Goal: Task Accomplishment & Management: Manage account settings

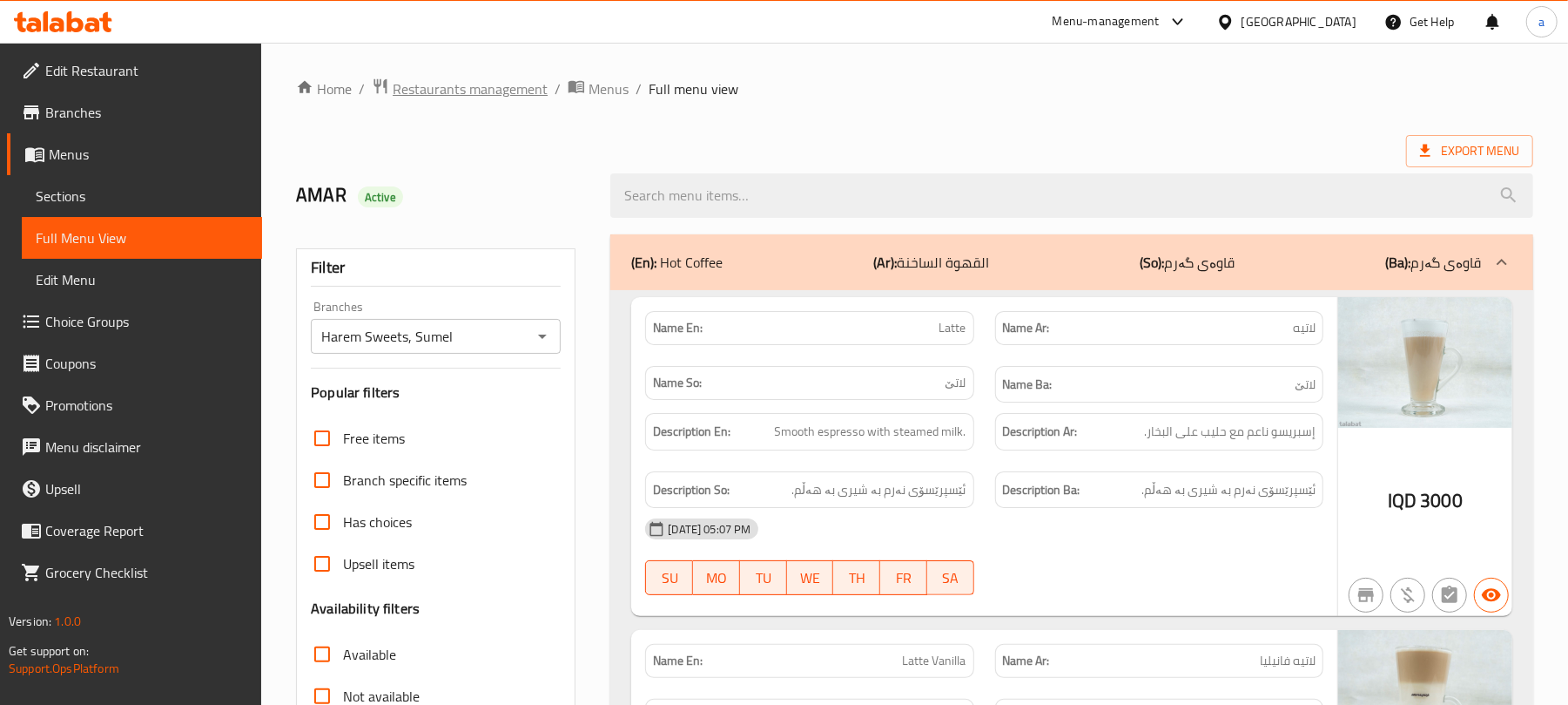
click at [493, 91] on span "Restaurants management" at bounding box center [470, 89] width 155 height 21
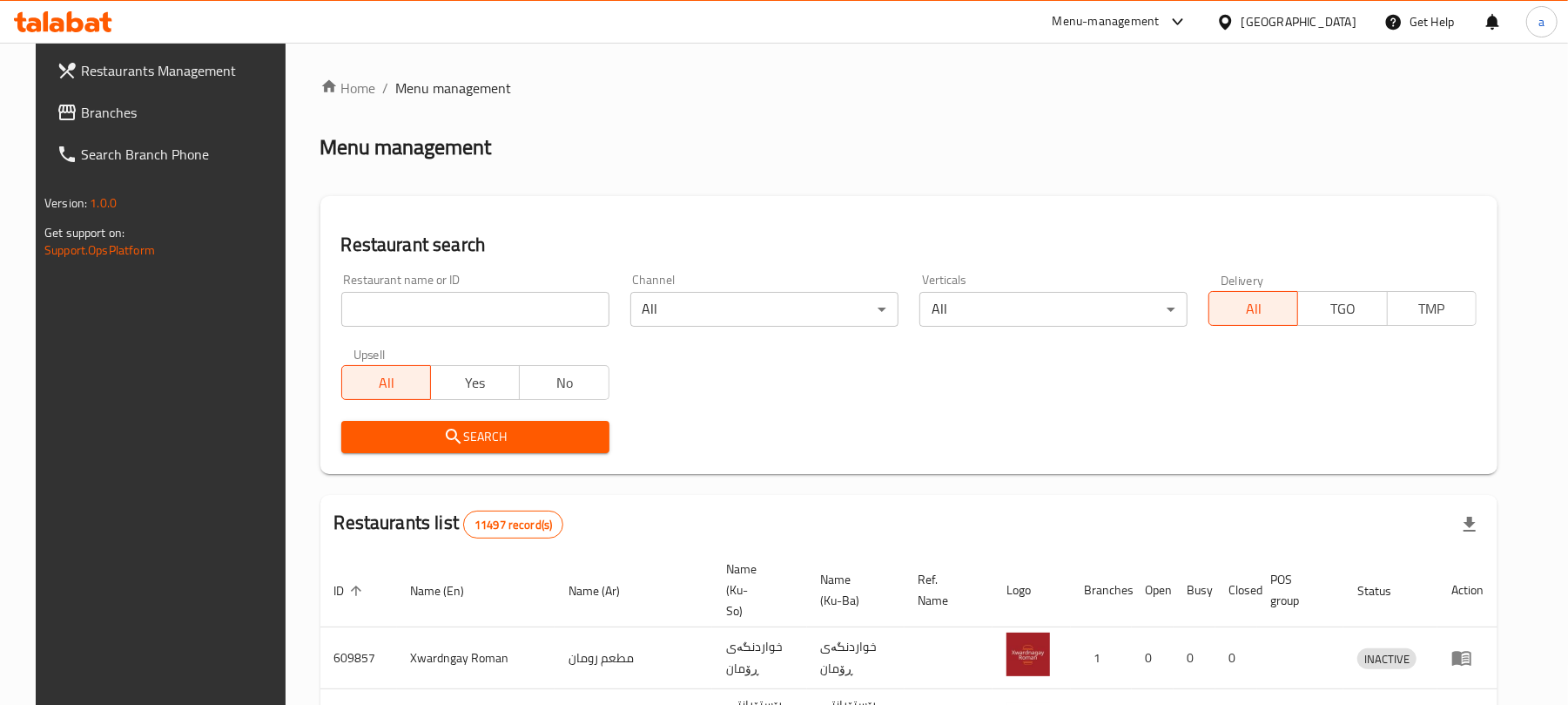
click at [455, 317] on input "search" at bounding box center [475, 309] width 268 height 35
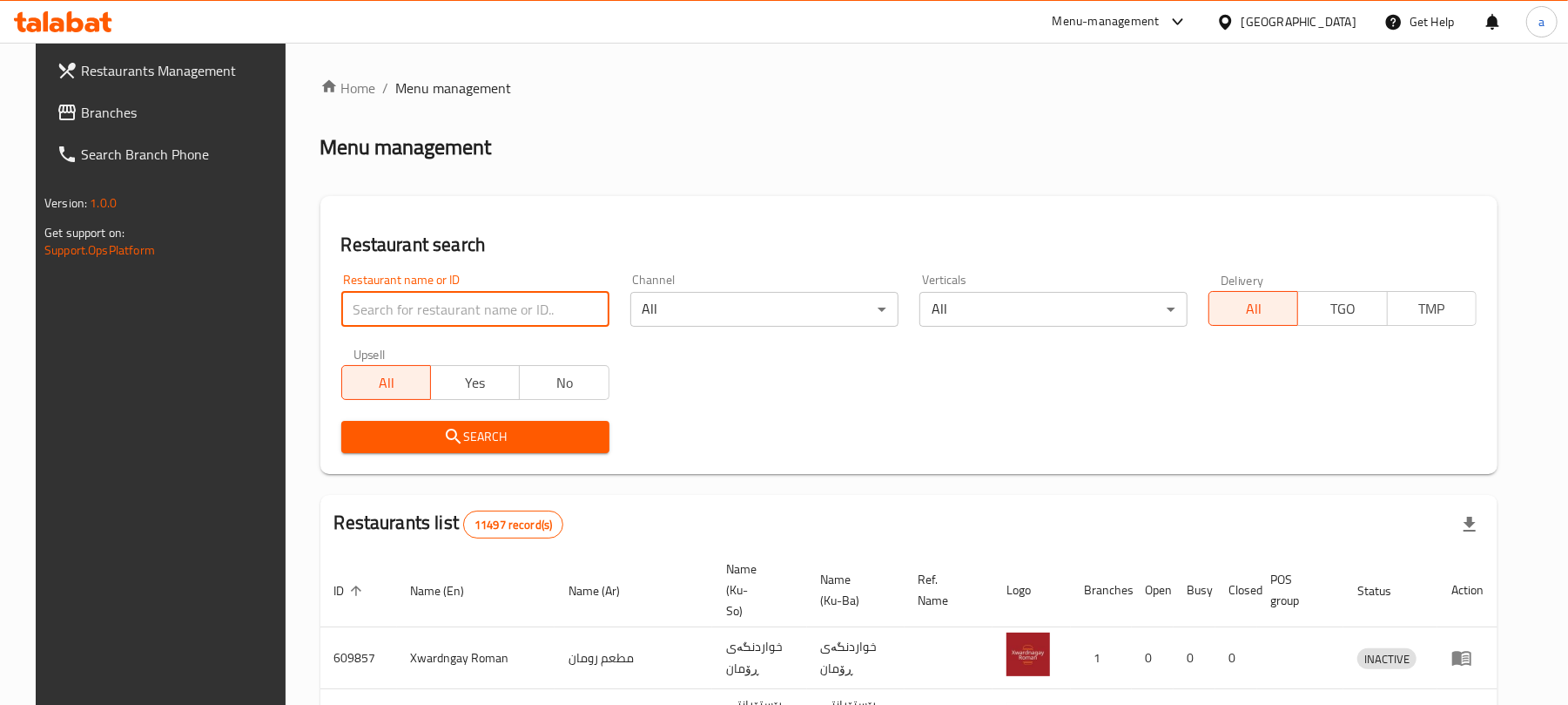
paste input "Hay Alhussein Grill"
type input "Hay Alhussein Grill"
click button "Search" at bounding box center [475, 436] width 268 height 32
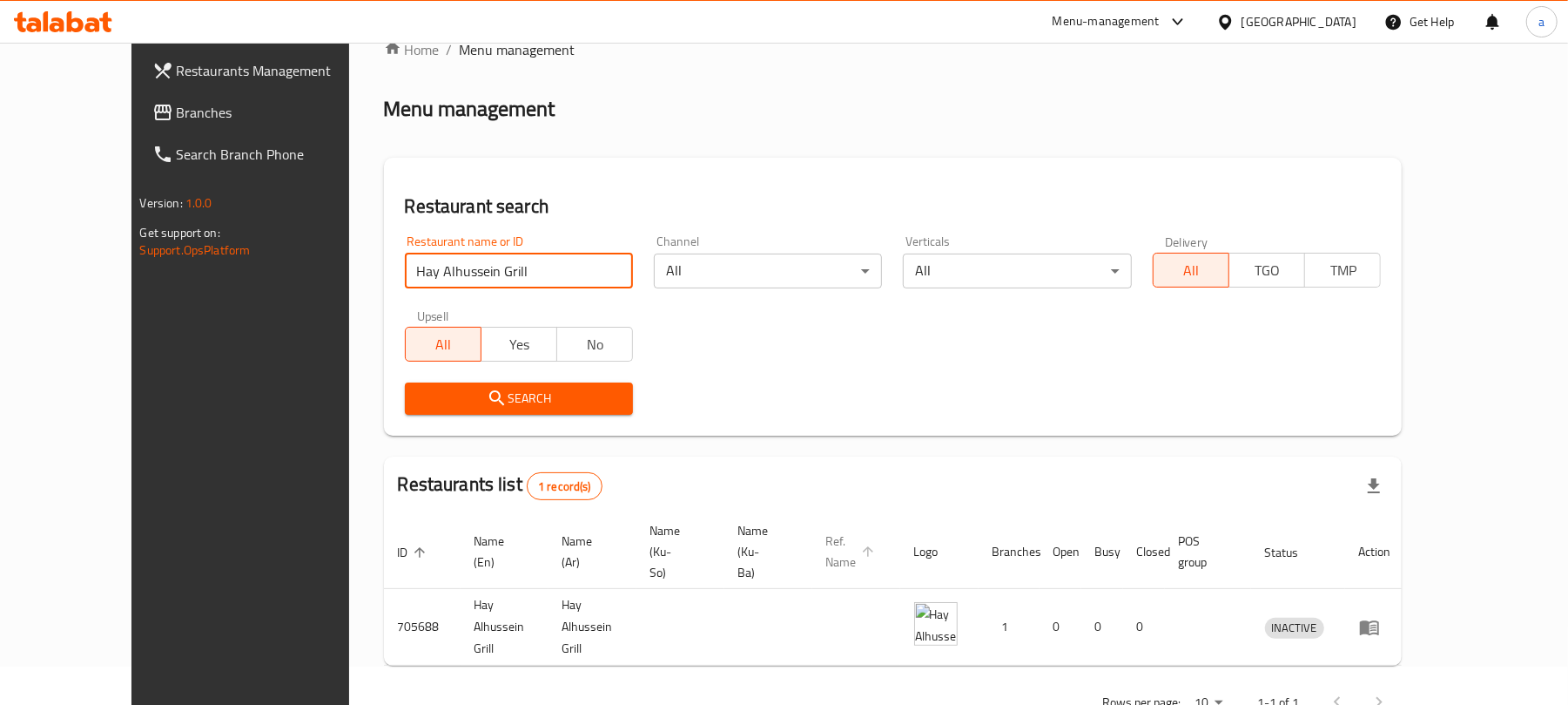
scroll to position [72, 0]
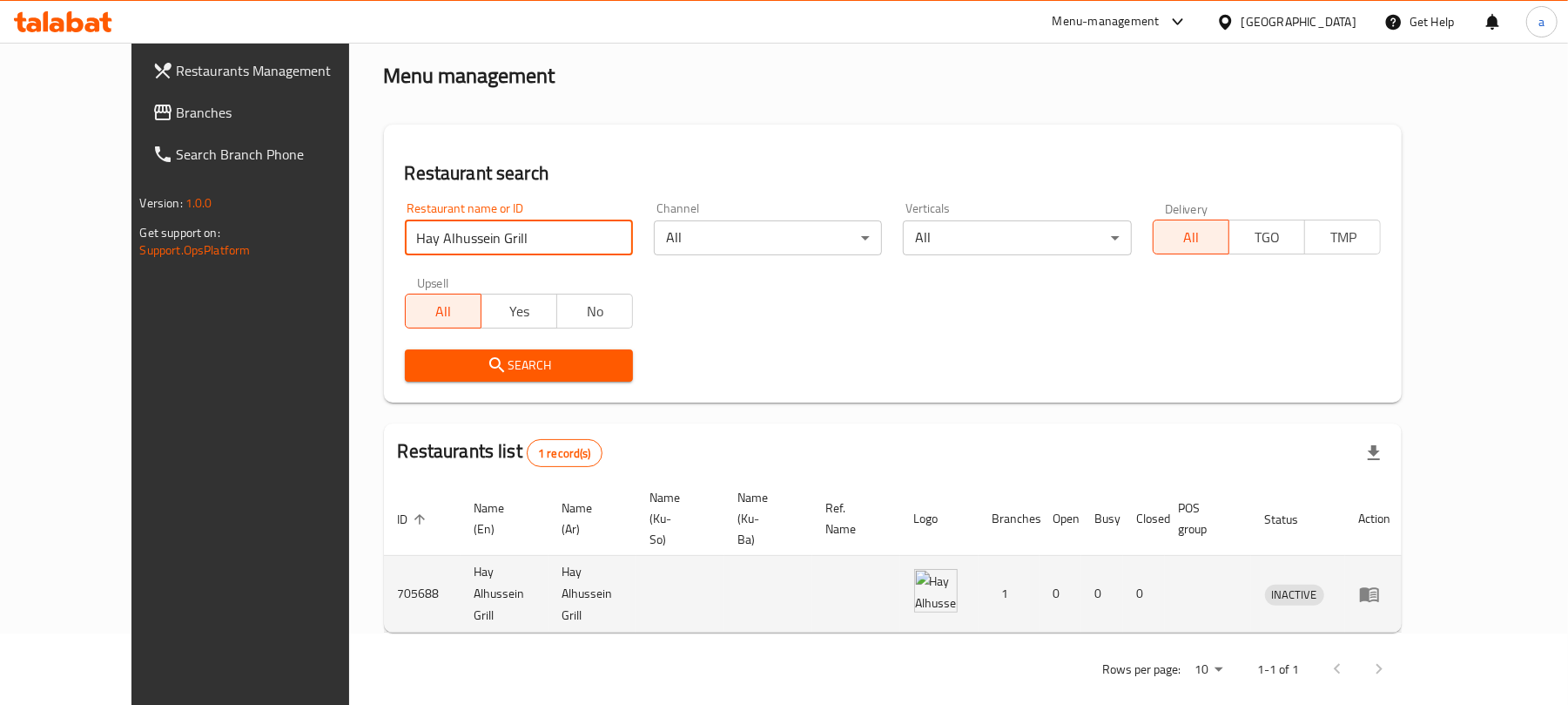
click at [1379, 587] on icon "enhanced table" at bounding box center [1370, 594] width 19 height 15
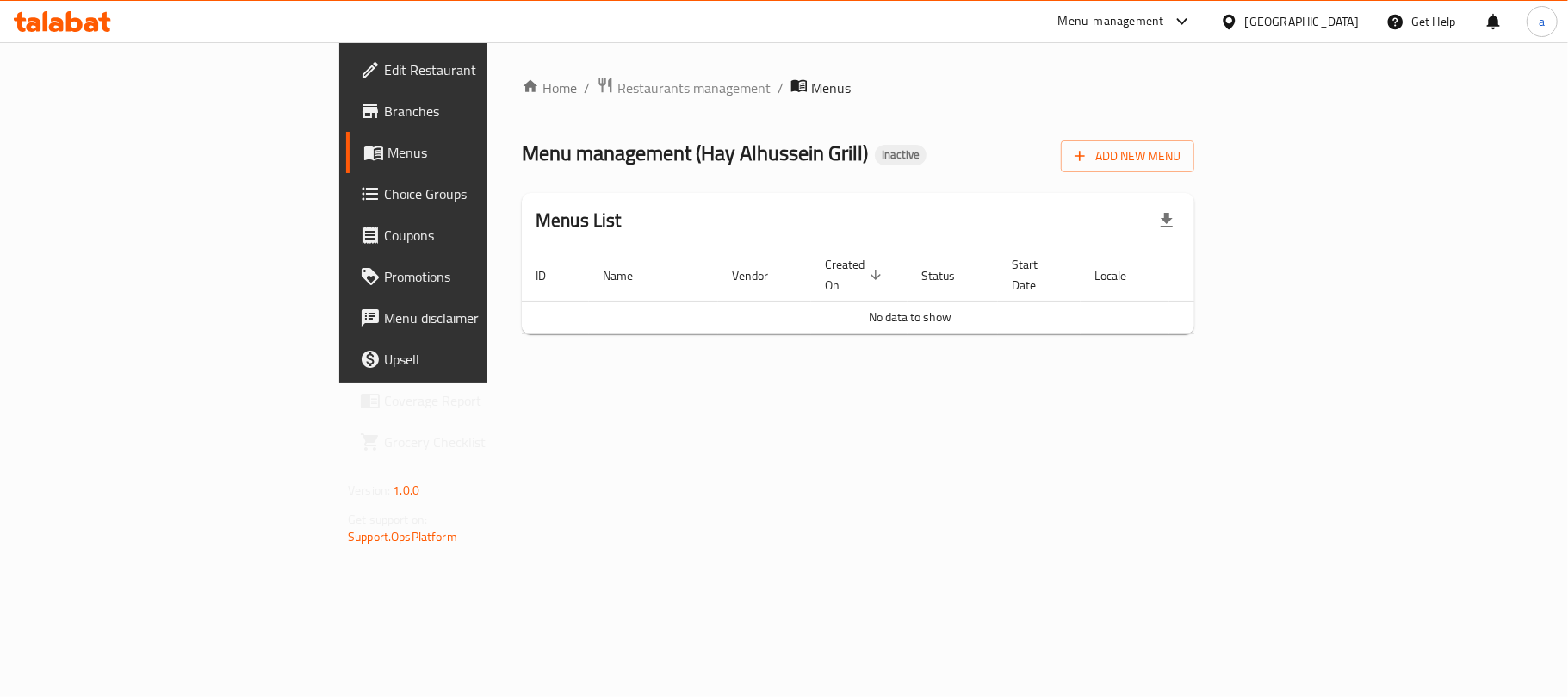
click at [384, 66] on span "Edit Restaurant" at bounding box center [485, 70] width 203 height 21
click at [1180, 159] on span "Add New Menu" at bounding box center [1128, 154] width 106 height 21
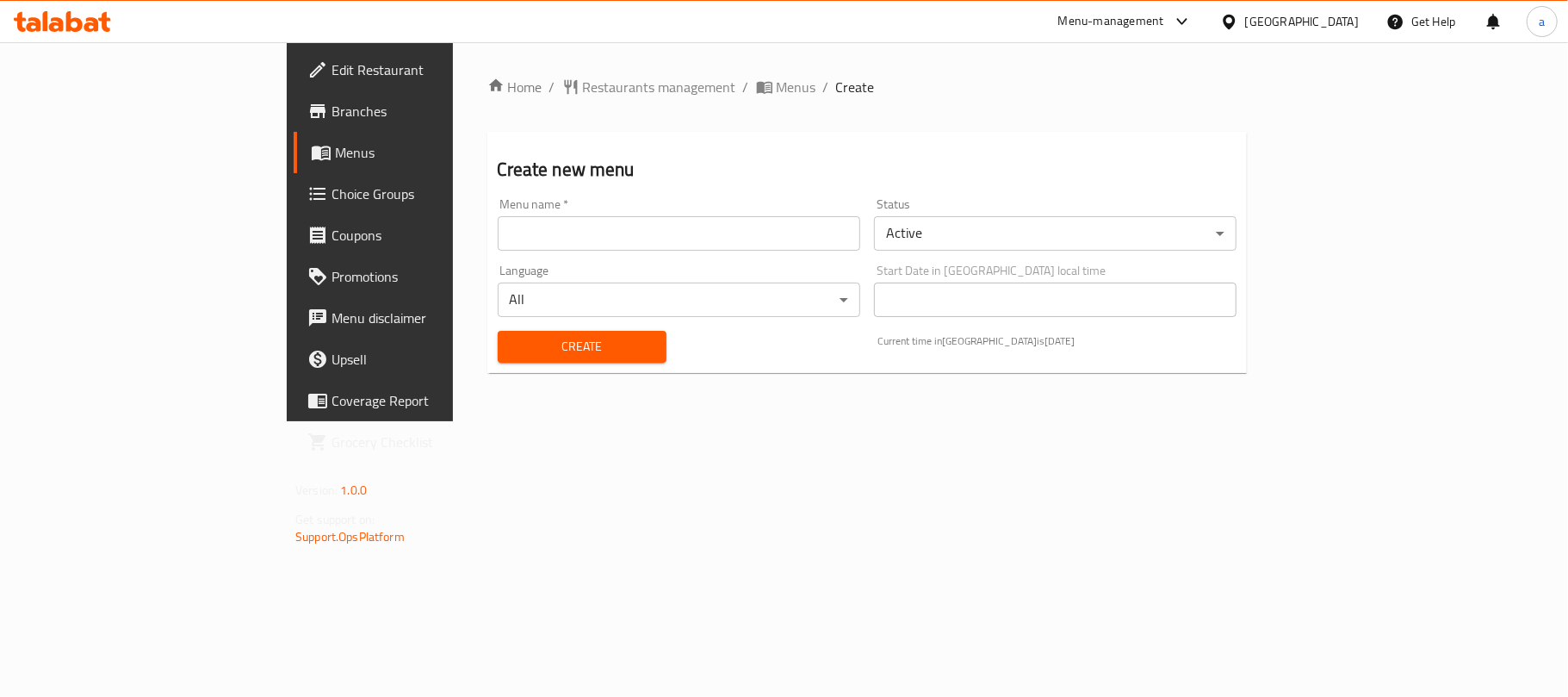
click at [498, 236] on input "text" at bounding box center [679, 234] width 363 height 34
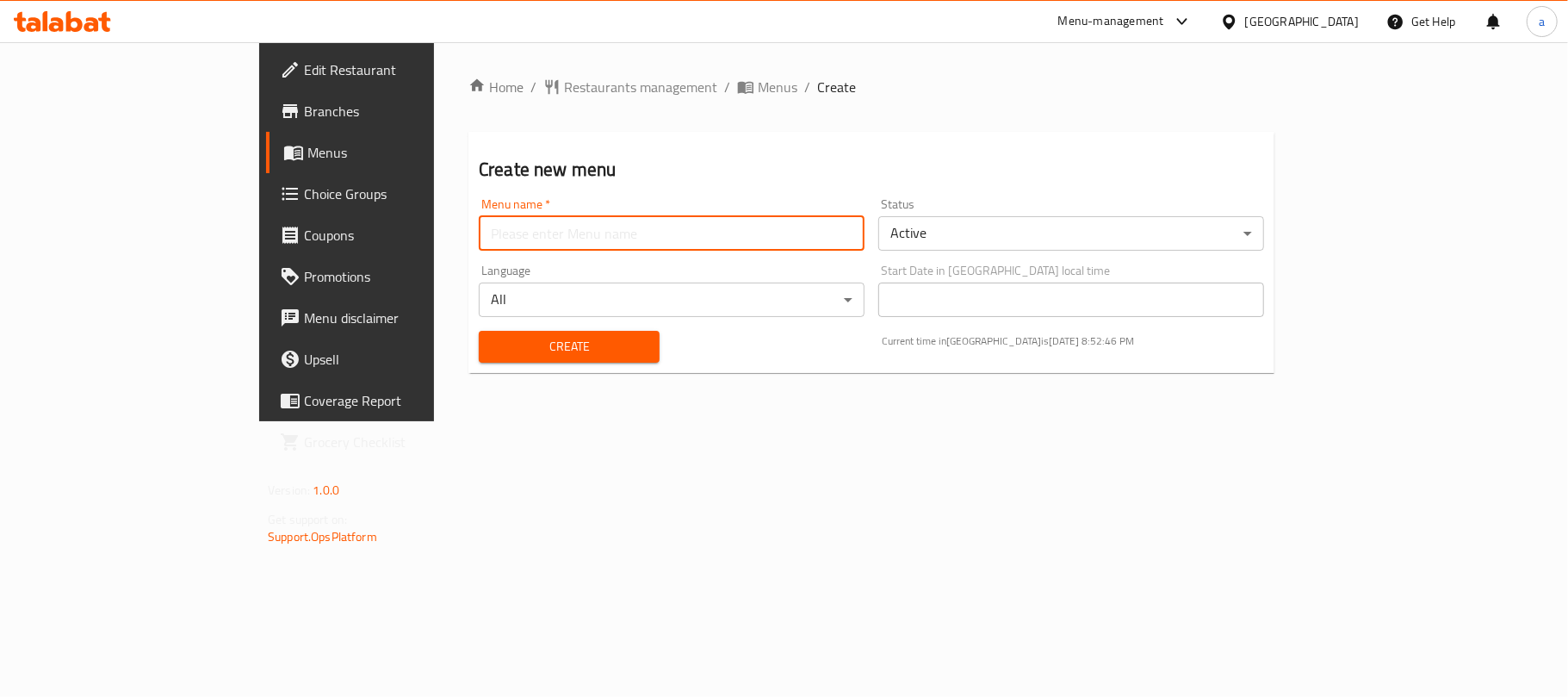
type input "AMAR"
click at [468, 373] on div "Create" at bounding box center [569, 347] width 201 height 53
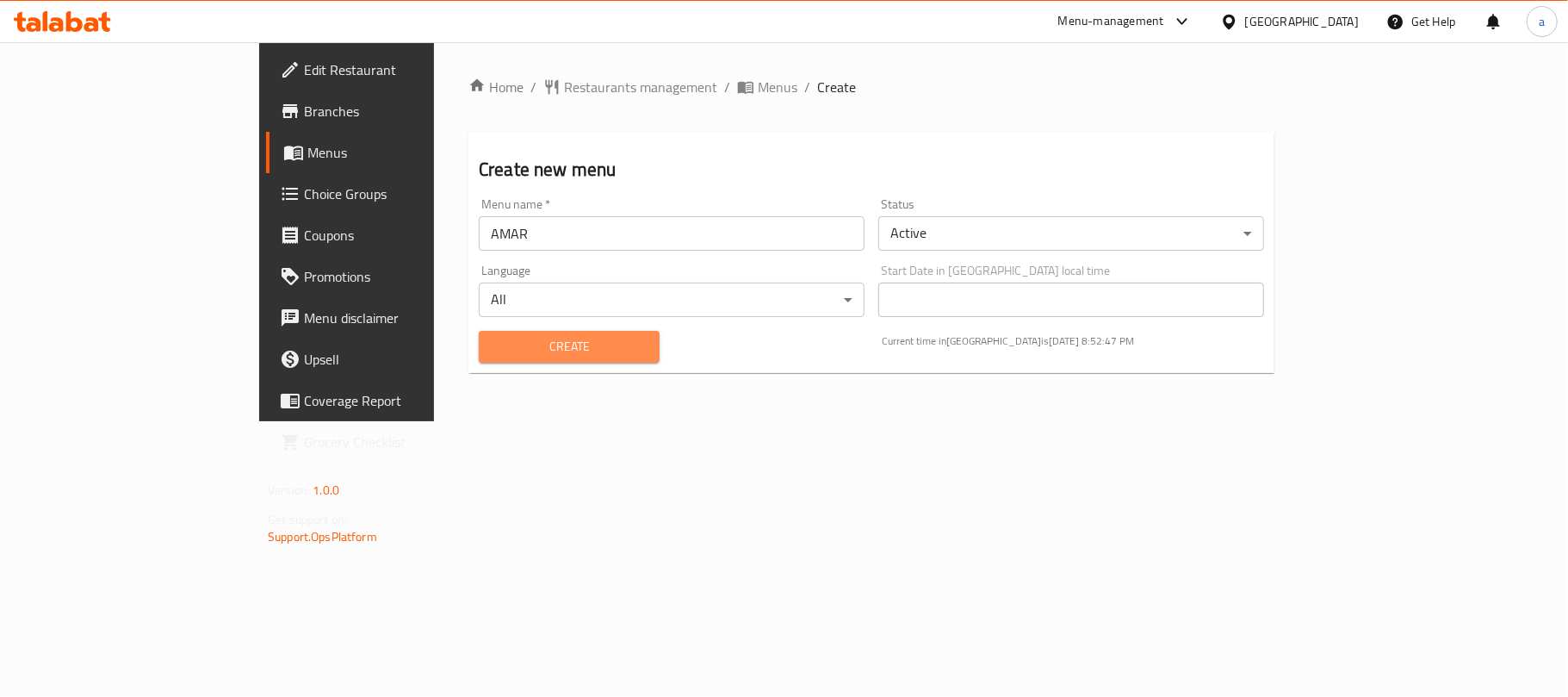
click at [493, 348] on span "Create" at bounding box center [570, 347] width 153 height 21
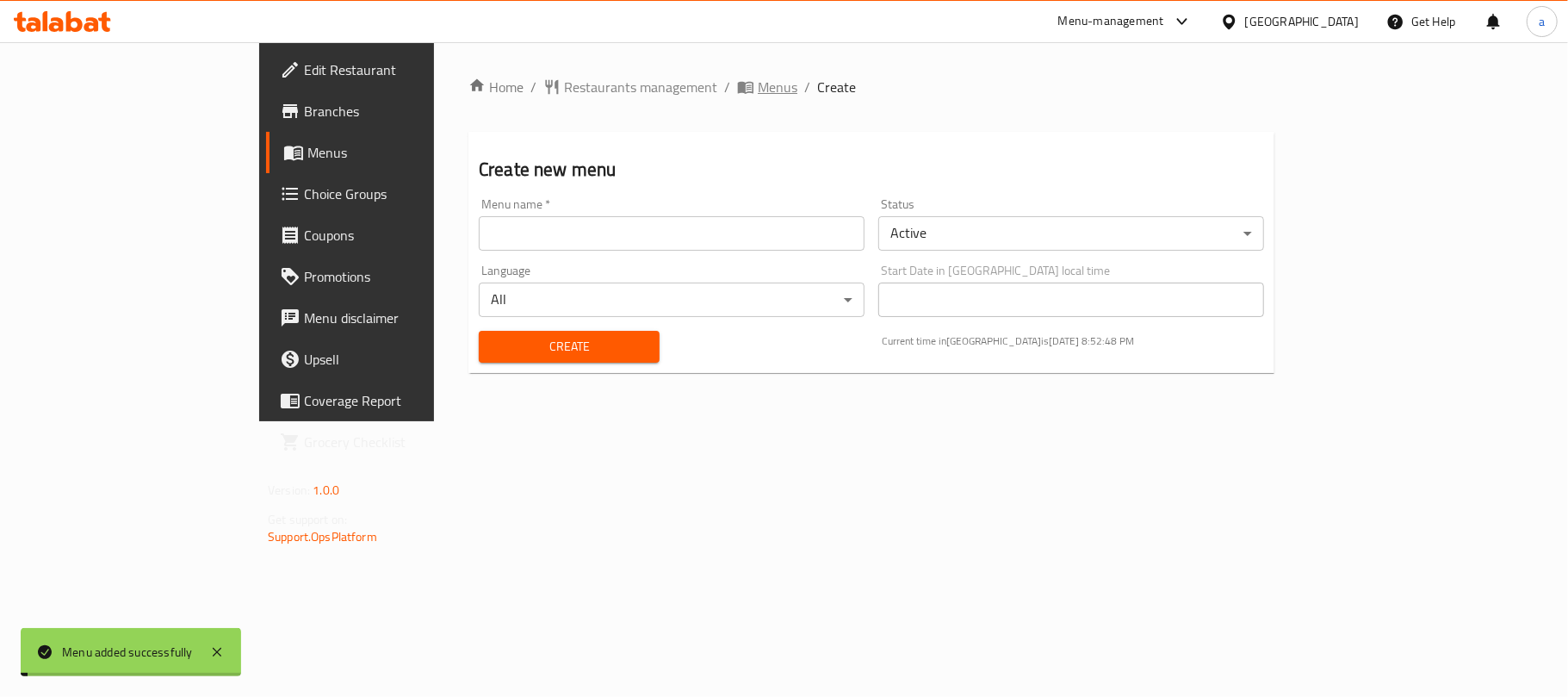
click at [758, 90] on span "Menus" at bounding box center [777, 87] width 39 height 21
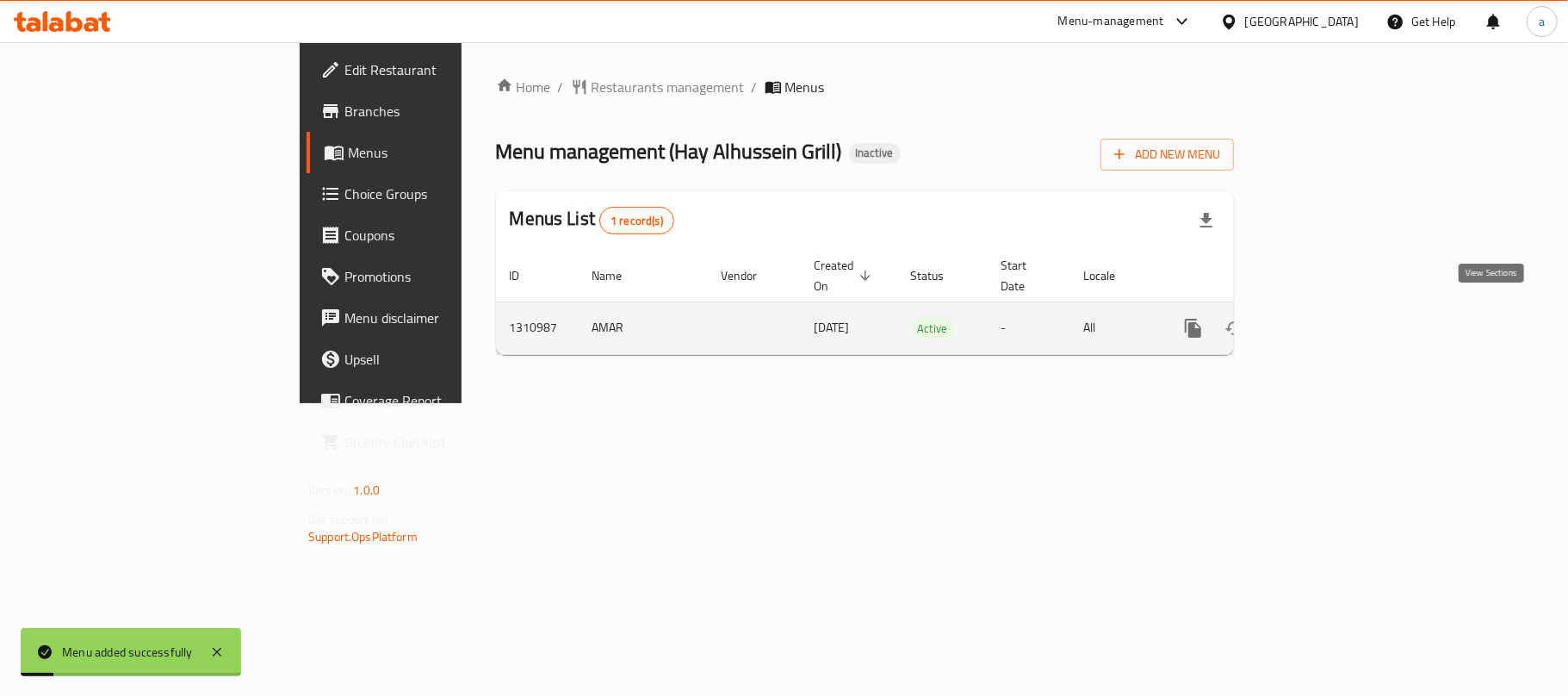
click at [1328, 318] on icon "enhanced table" at bounding box center [1318, 328] width 21 height 21
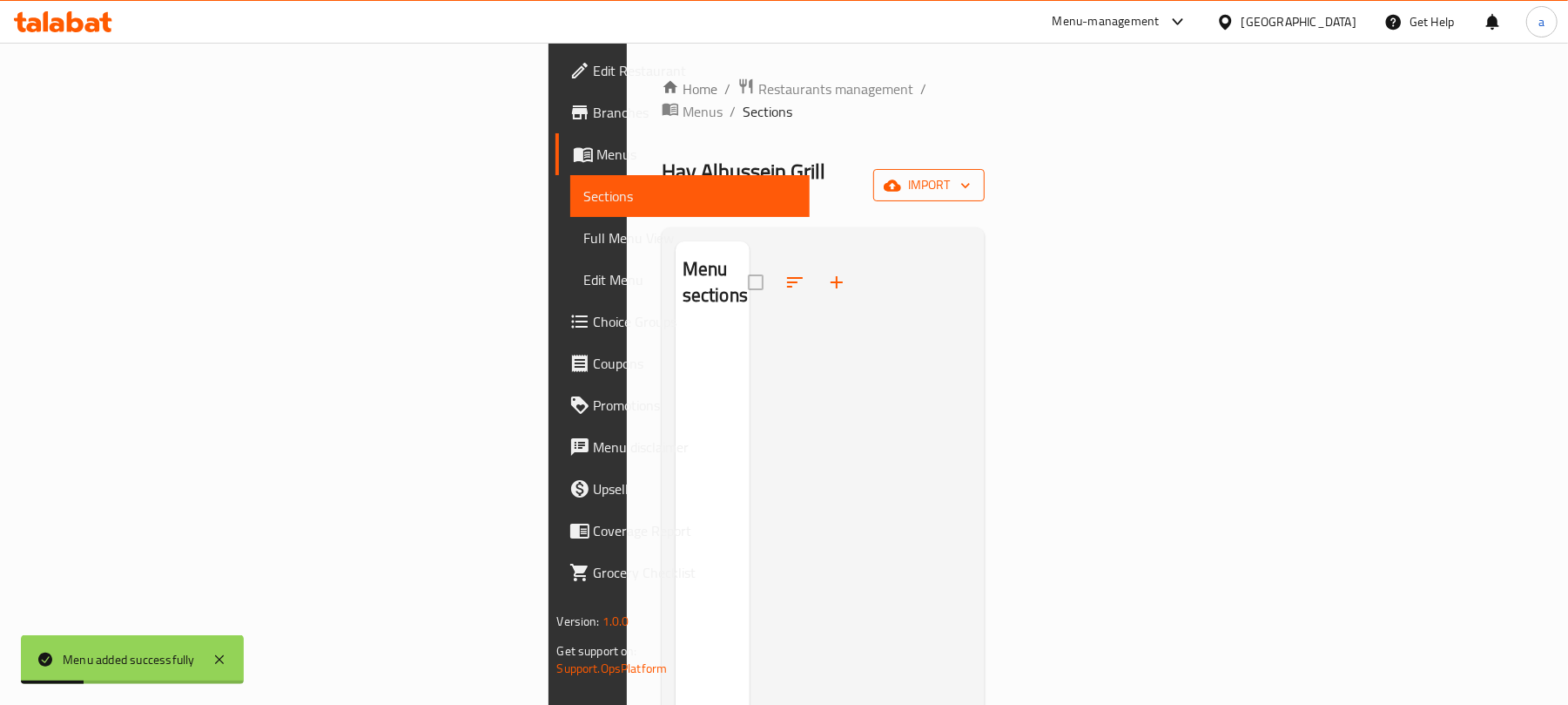
click at [975, 177] on icon "button" at bounding box center [966, 186] width 17 height 17
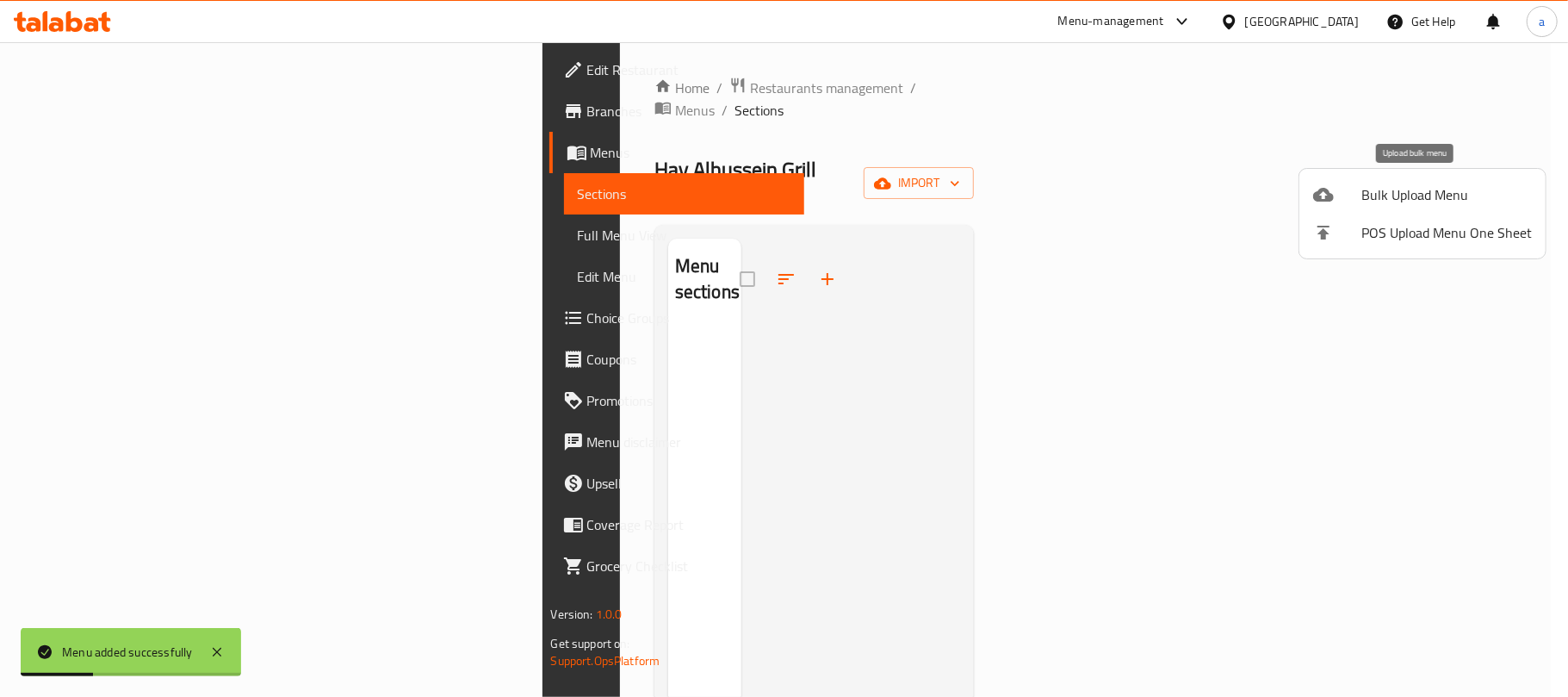
click at [1410, 196] on span "Bulk Upload Menu" at bounding box center [1446, 195] width 170 height 21
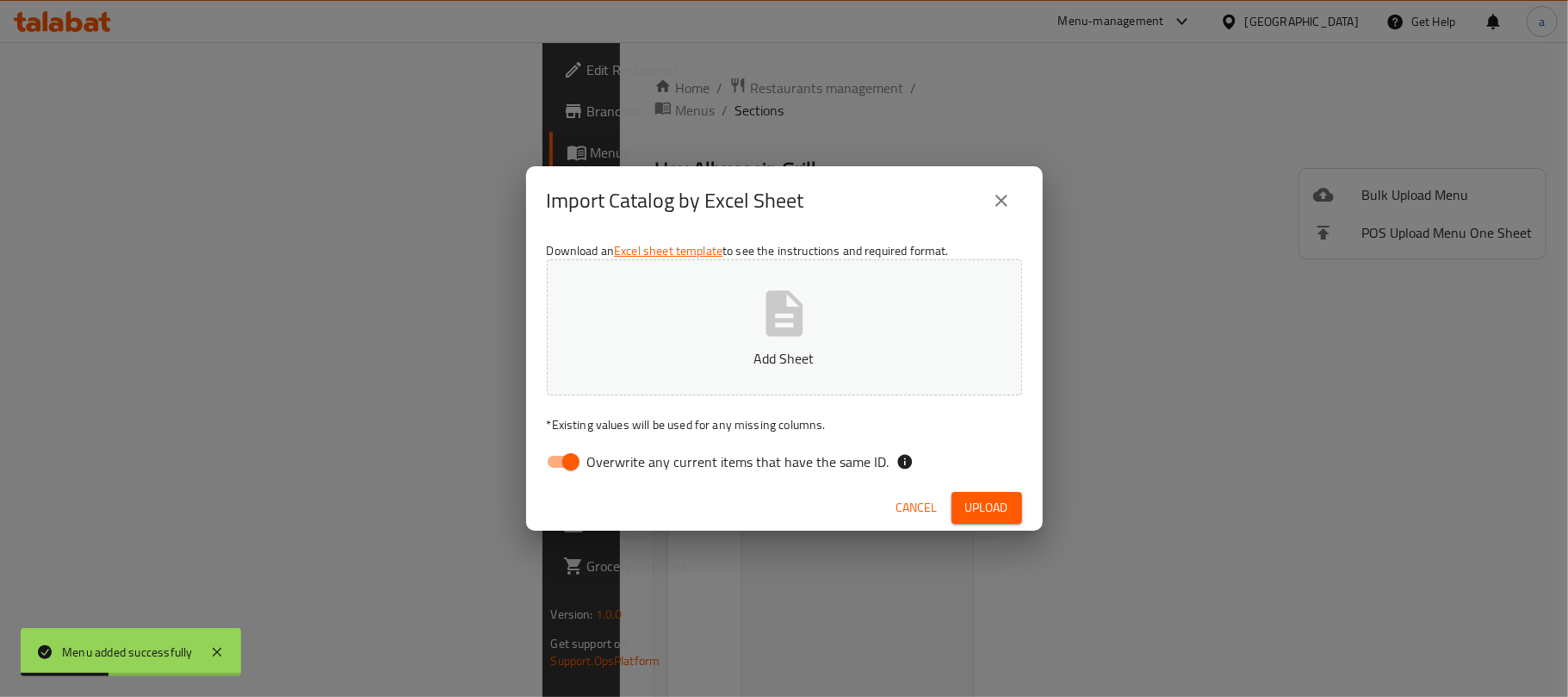
click at [571, 462] on input "Overwrite any current items that have the same ID." at bounding box center [571, 461] width 99 height 33
checkbox input "false"
click at [794, 334] on icon "button" at bounding box center [784, 313] width 37 height 46
click at [968, 507] on span "Upload" at bounding box center [986, 507] width 43 height 21
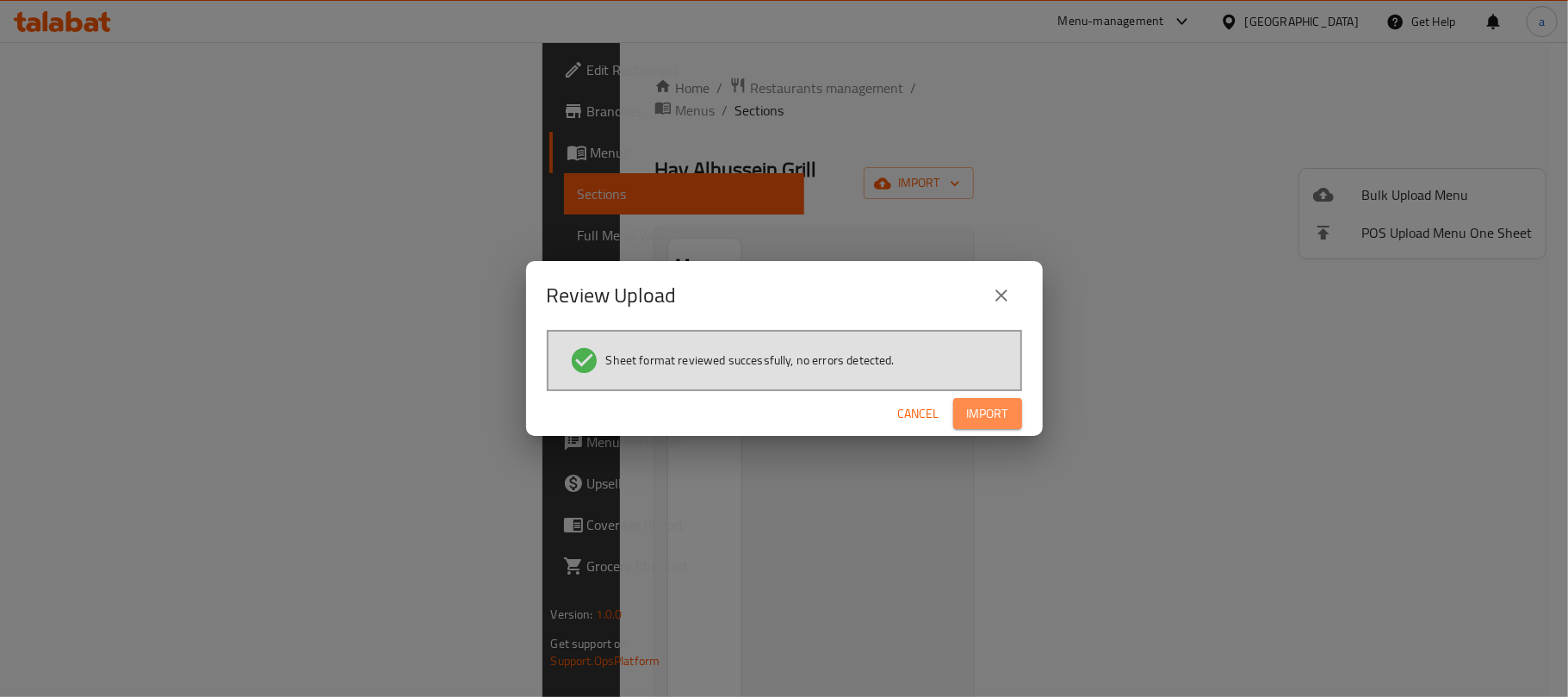
drag, startPoint x: 983, startPoint y: 410, endPoint x: 979, endPoint y: 420, distance: 10.8
click at [986, 410] on span "Import" at bounding box center [987, 414] width 41 height 21
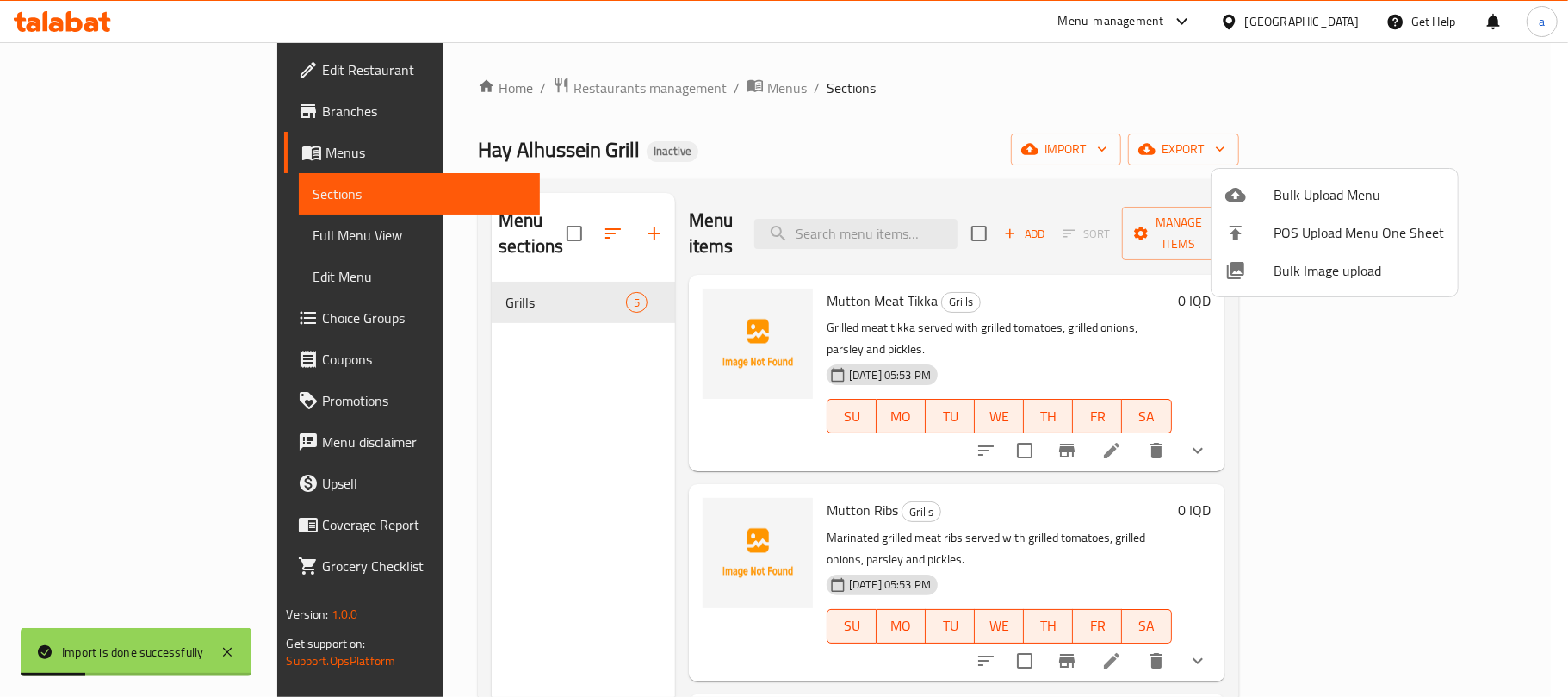
click at [539, 463] on div at bounding box center [784, 348] width 1568 height 697
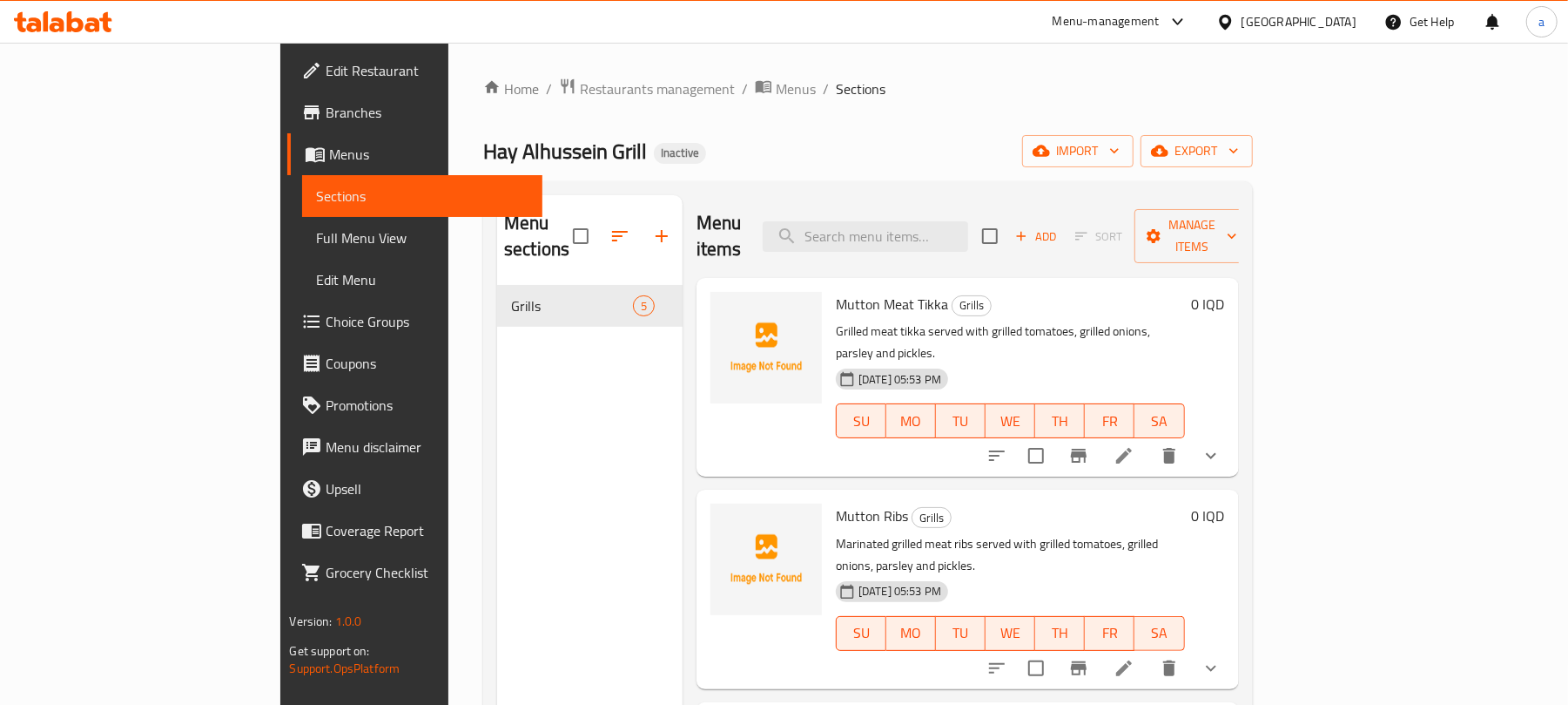
click at [829, 421] on div "Mutton Meat Tikka Grills Grilled meat tikka served with grilled tomatoes, grill…" at bounding box center [1010, 377] width 363 height 185
click at [933, 441] on div "Menu items Add Sort Manage items Mutton Meat Tikka Grills Grilled meat tikka se…" at bounding box center [960, 547] width 557 height 705
click at [726, 308] on icon "upload picture" at bounding box center [735, 316] width 17 height 15
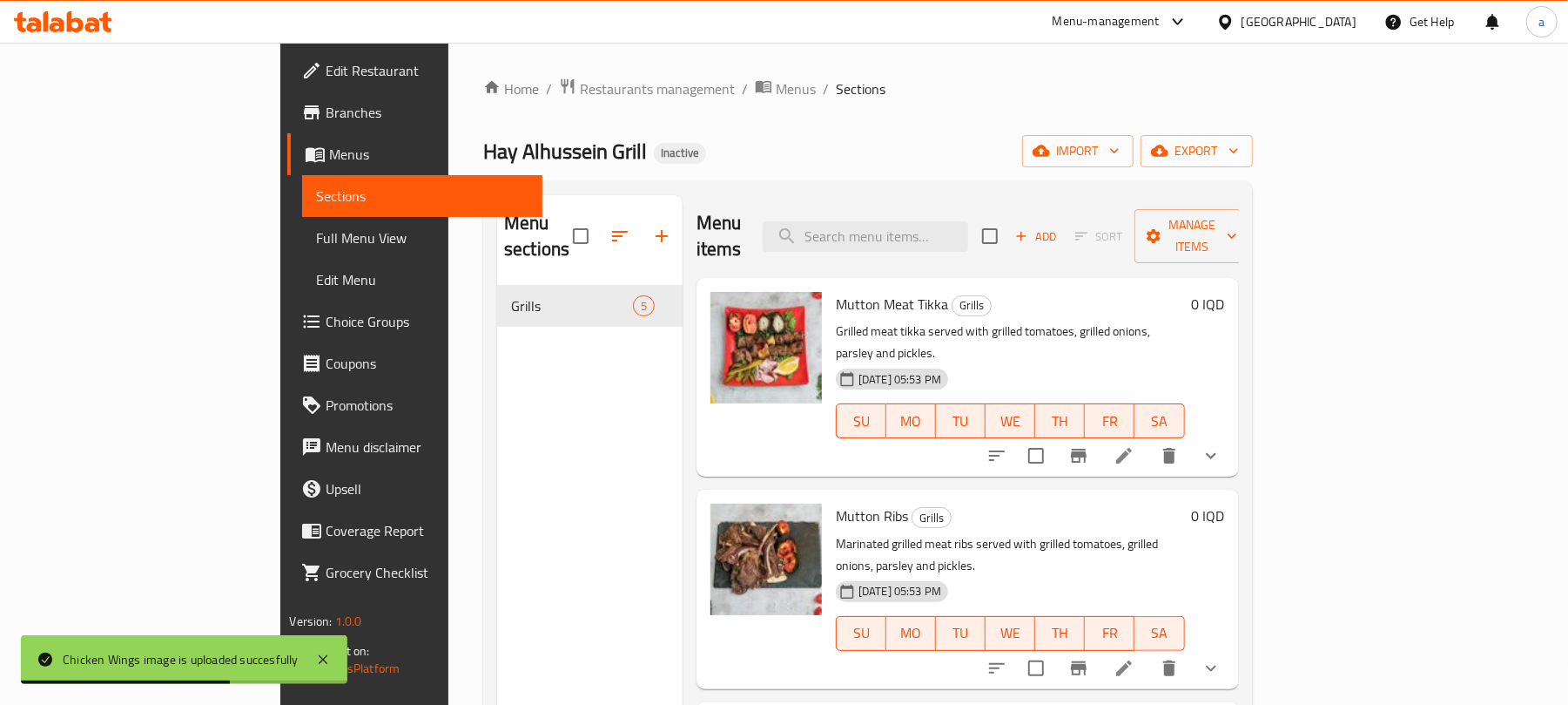
click at [317, 242] on span "Full Menu View" at bounding box center [422, 238] width 212 height 21
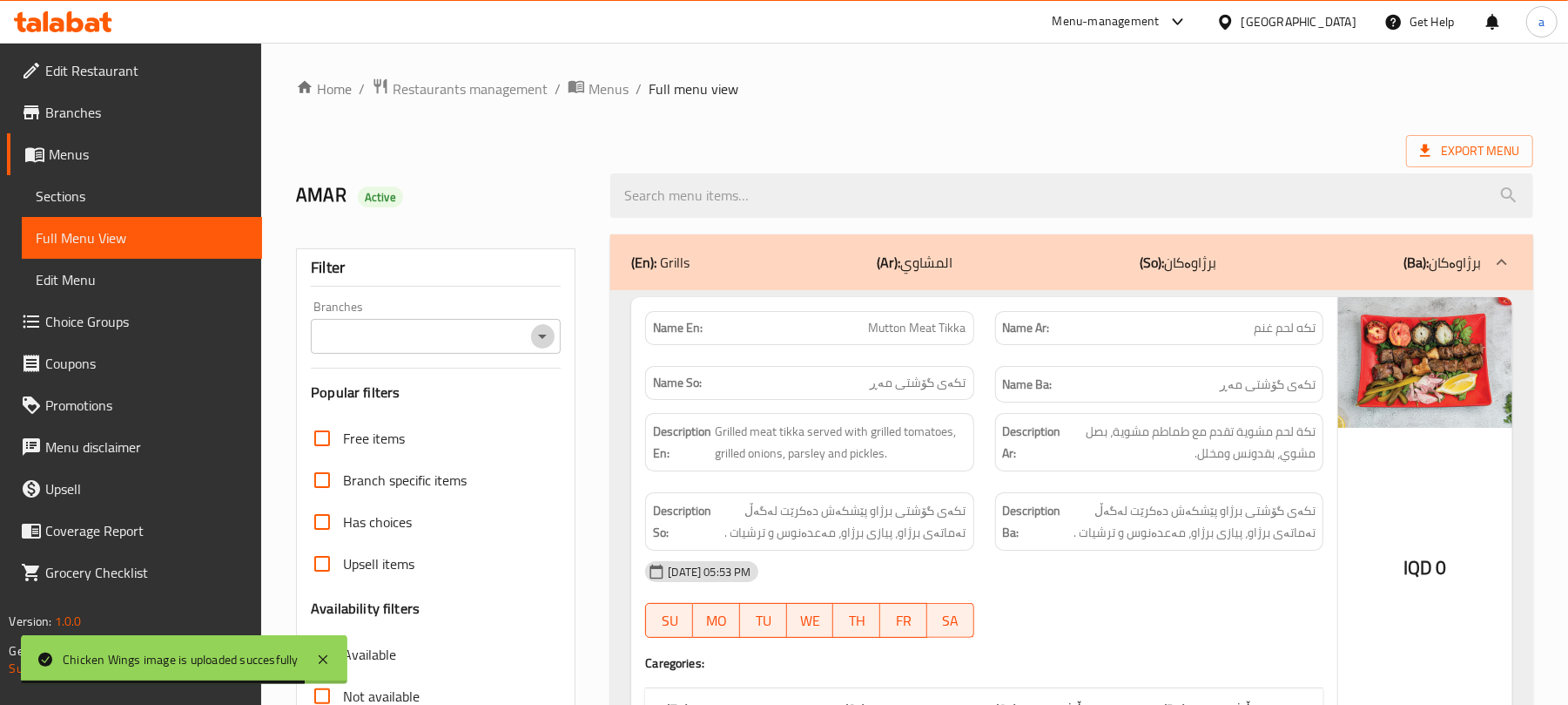
click at [540, 334] on icon "Open" at bounding box center [543, 336] width 21 height 21
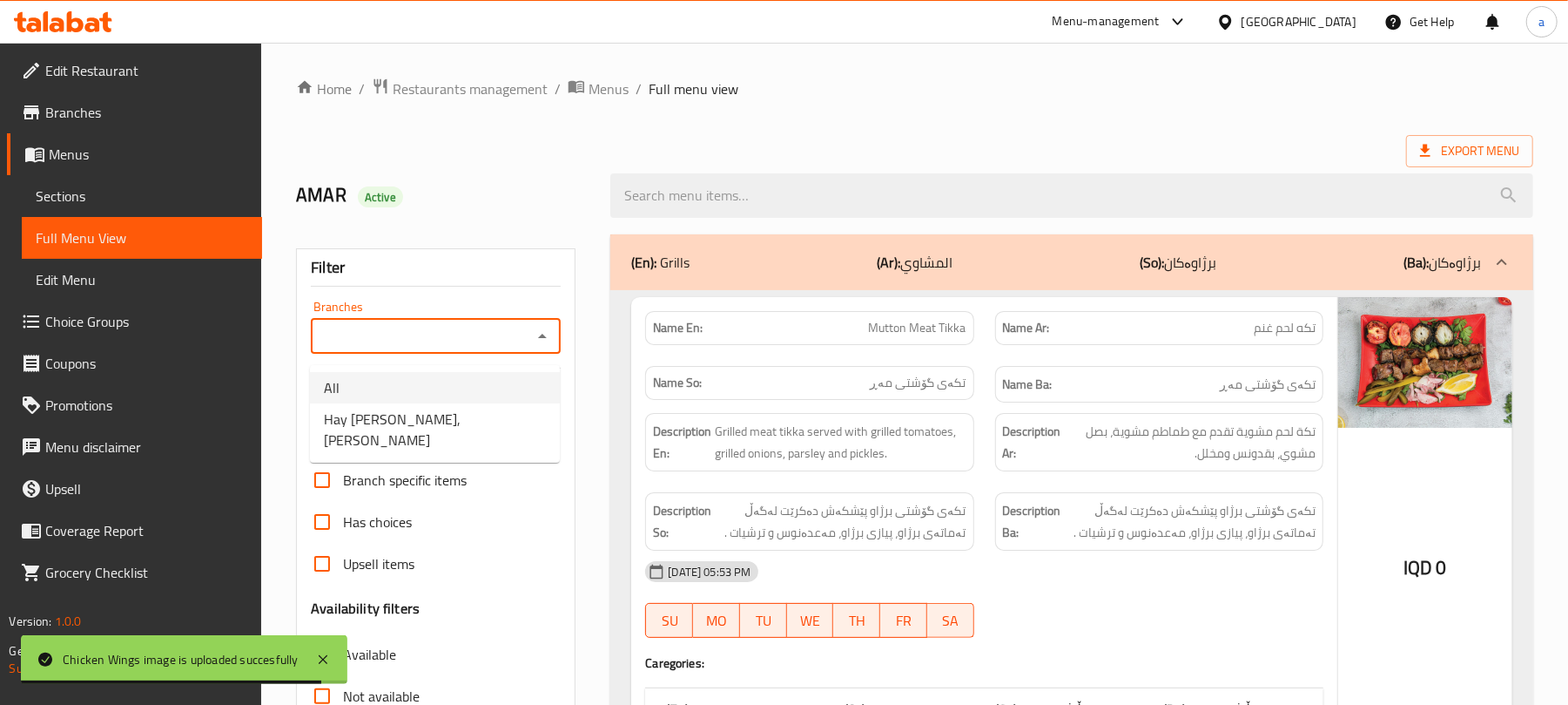
click at [415, 410] on span "Hay Alhussein Grill, Hay AlHussein" at bounding box center [435, 429] width 222 height 42
type input "Hay Alhussein Grill, Hay AlHussein"
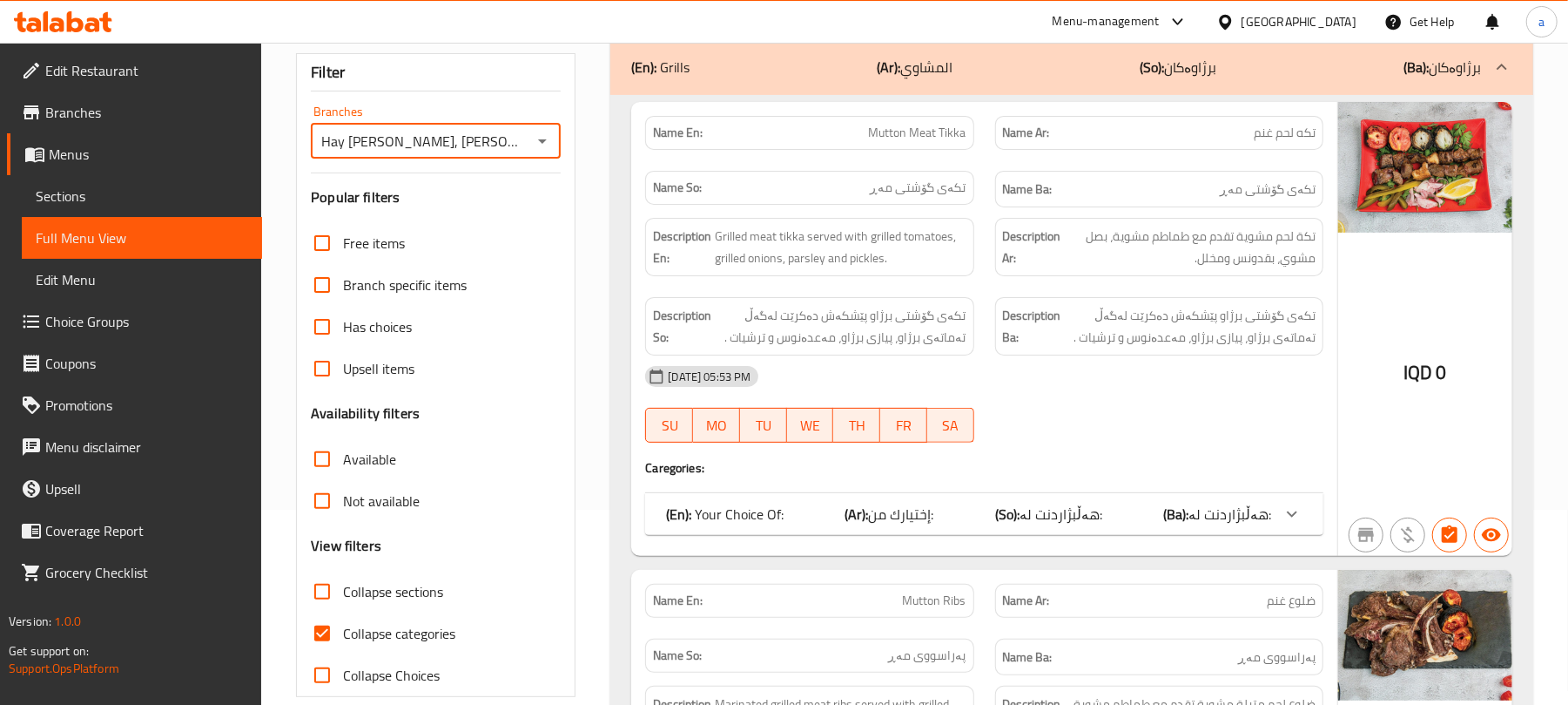
scroll to position [270, 0]
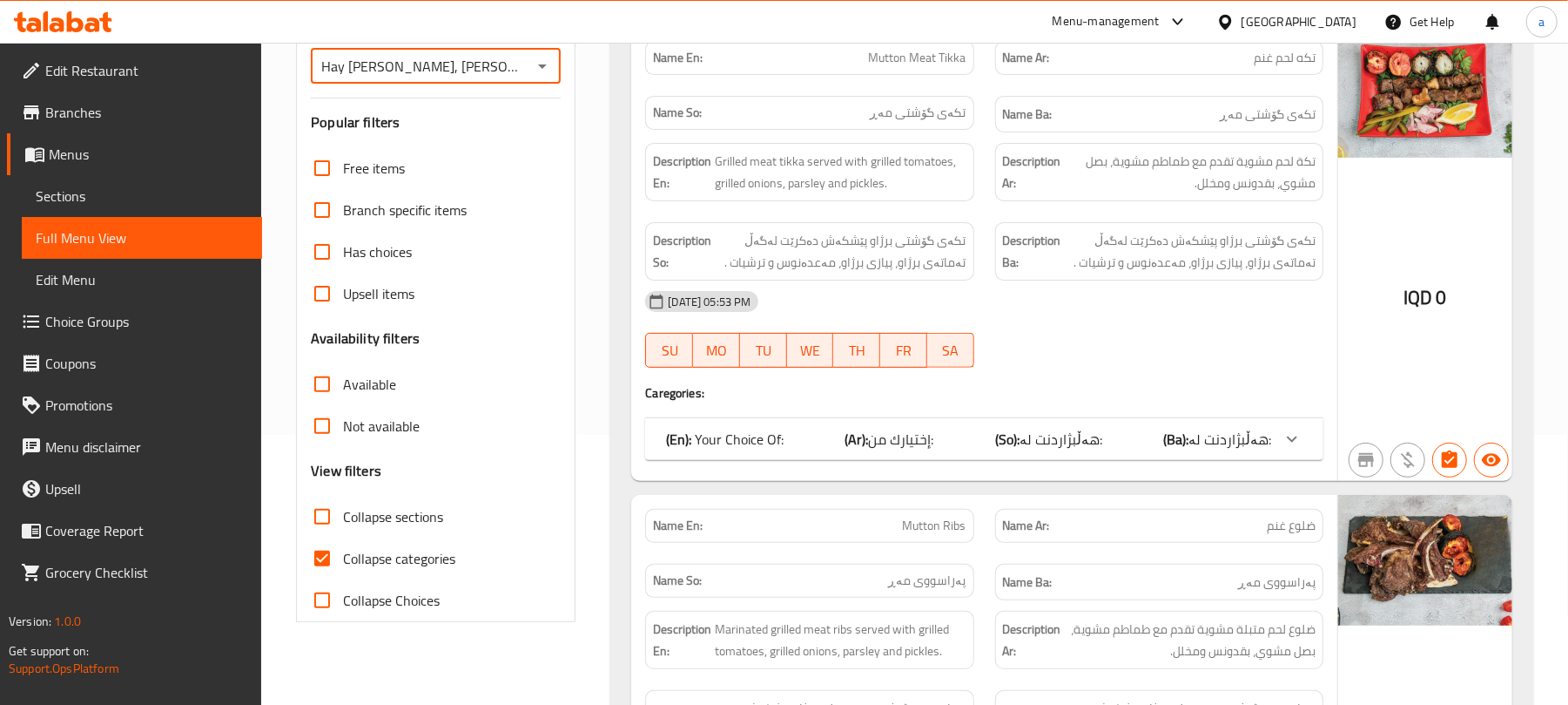
click at [333, 573] on input "Collapse categories" at bounding box center [321, 558] width 42 height 42
checkbox input "false"
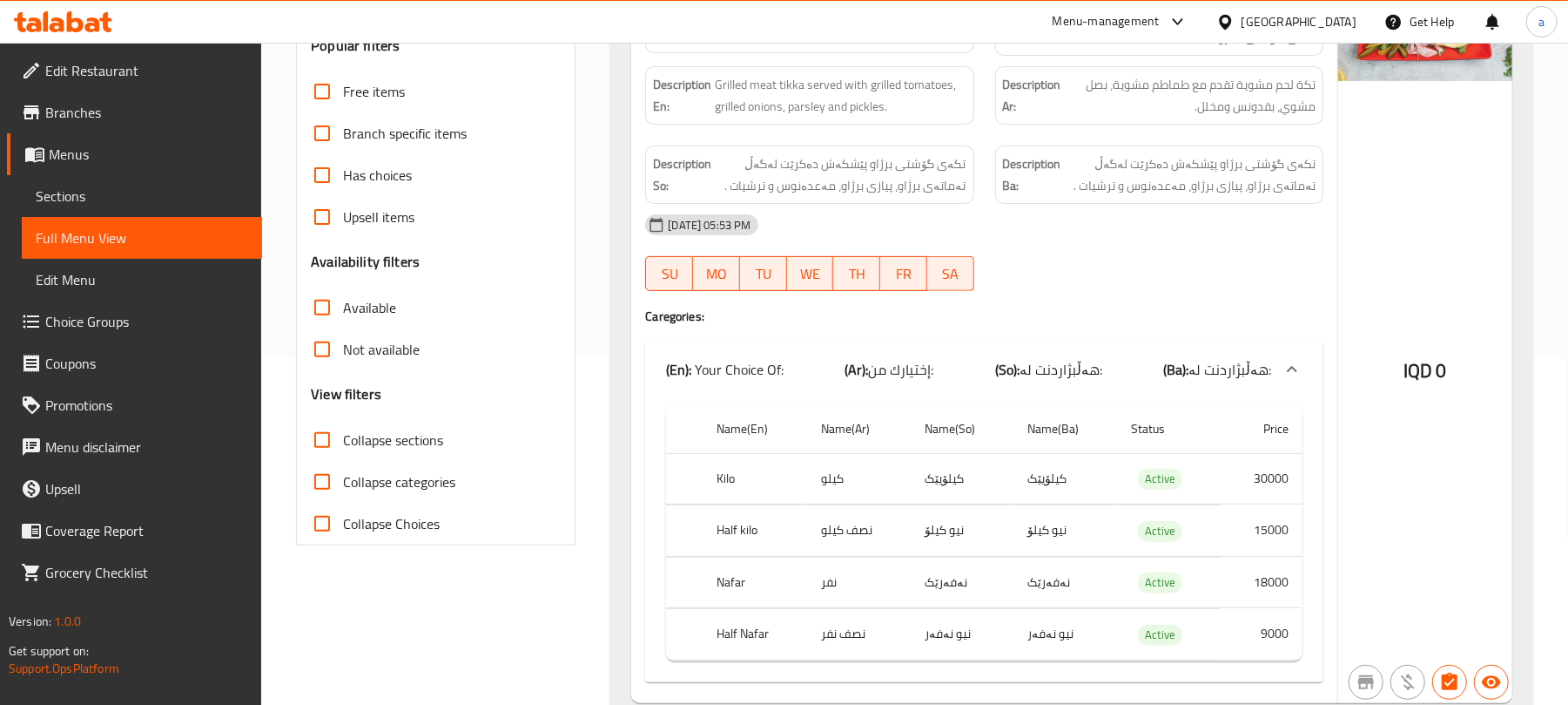
scroll to position [0, 0]
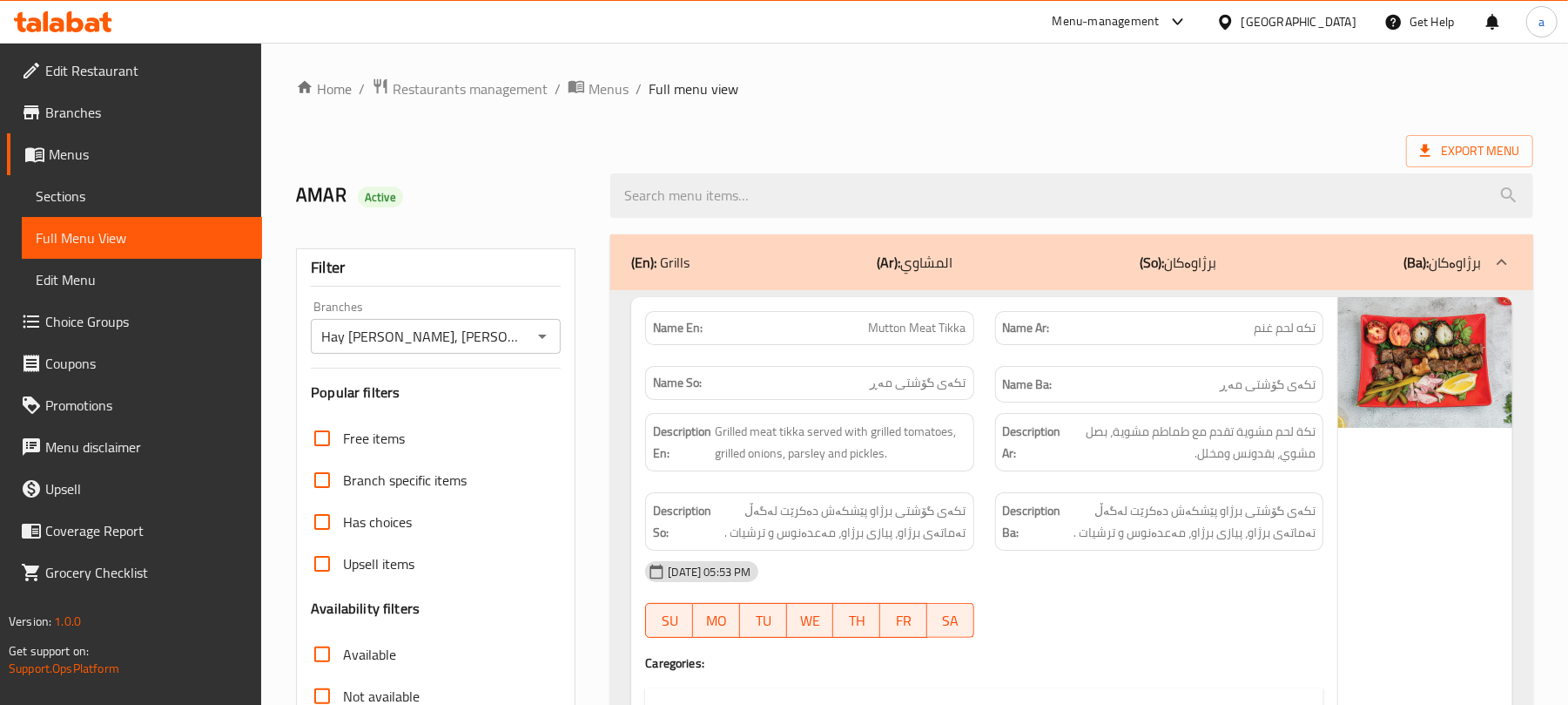
click at [456, 78] on span "Restaurants management" at bounding box center [470, 89] width 155 height 21
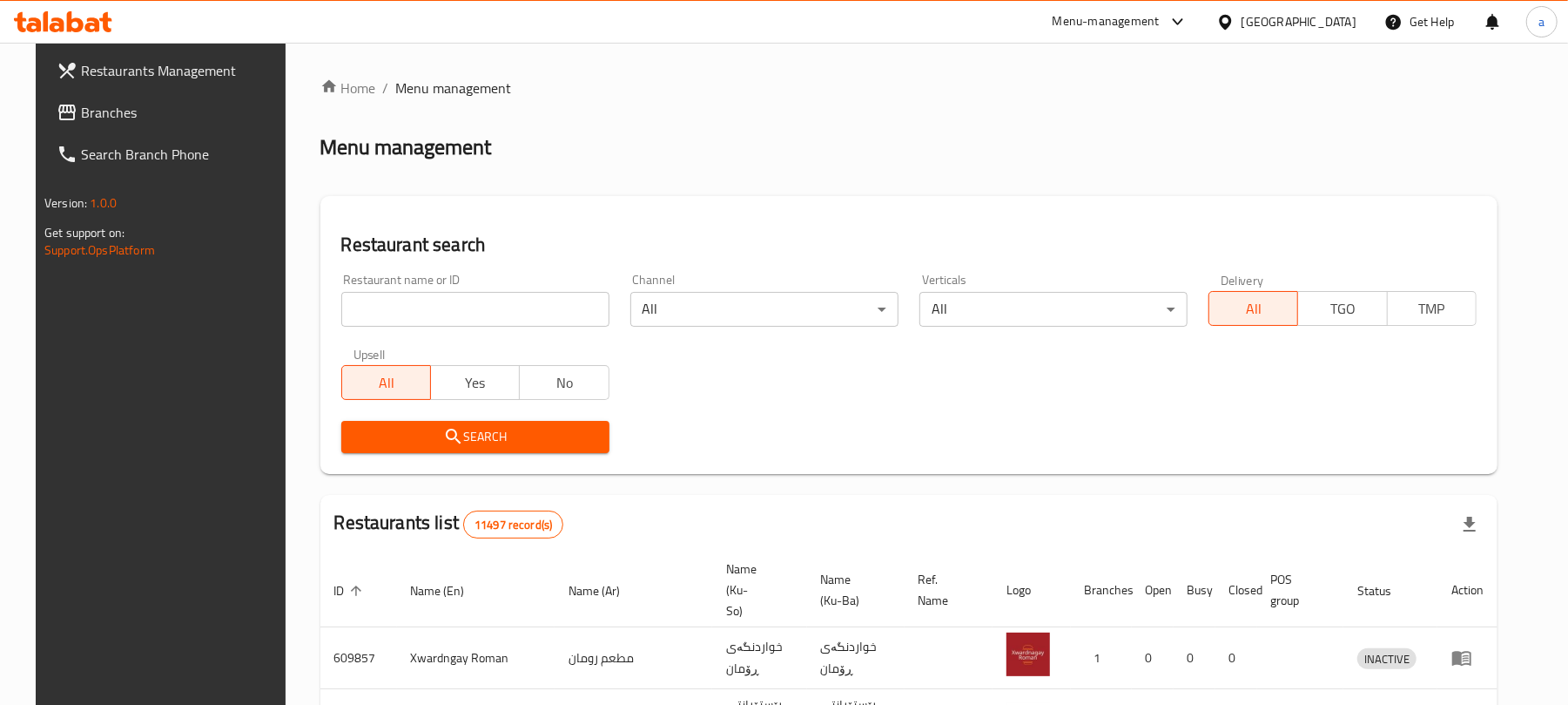
click at [442, 324] on input "search" at bounding box center [475, 309] width 268 height 35
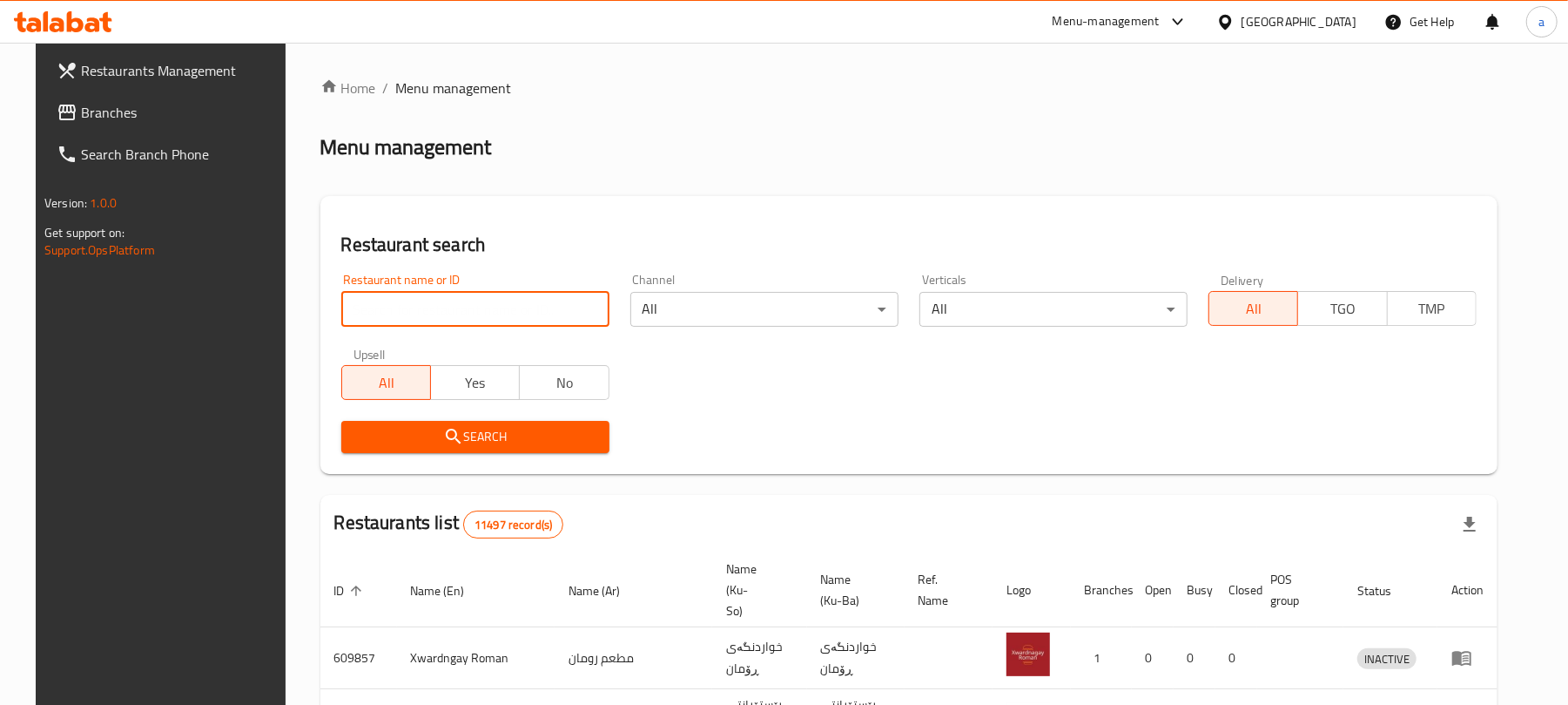
paste input "Suli Pizza"
type input "Suli Pizza"
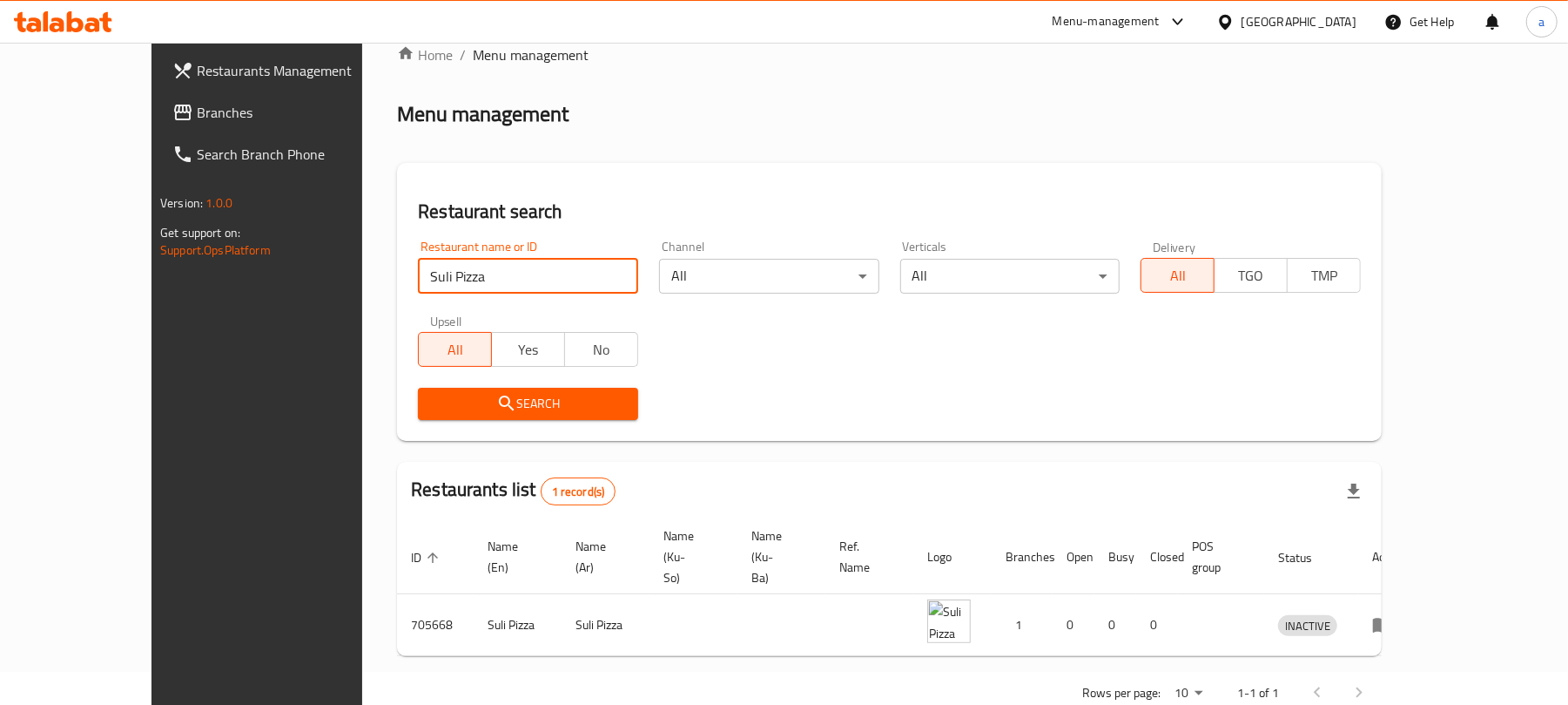
scroll to position [50, 0]
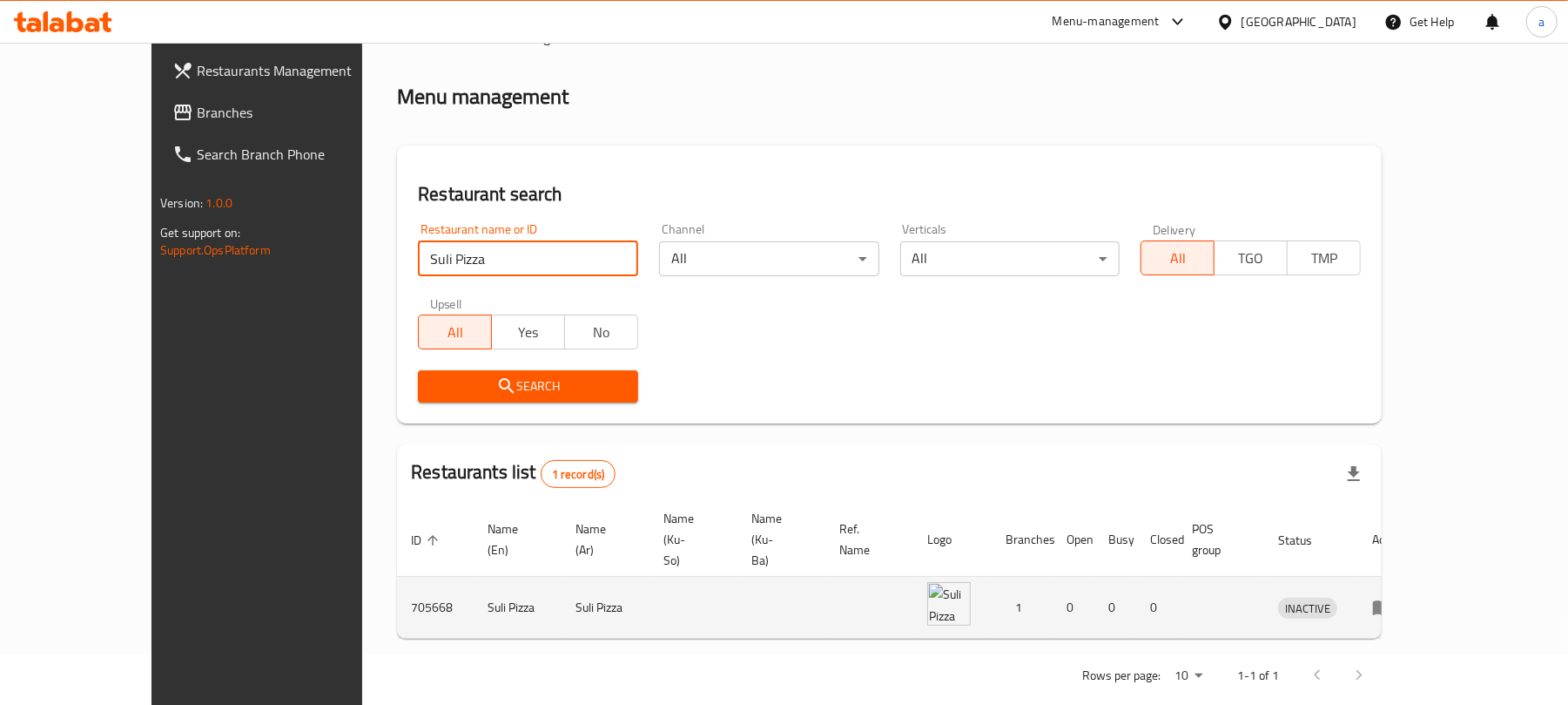
click at [1392, 601] on icon "enhanced table" at bounding box center [1383, 608] width 19 height 15
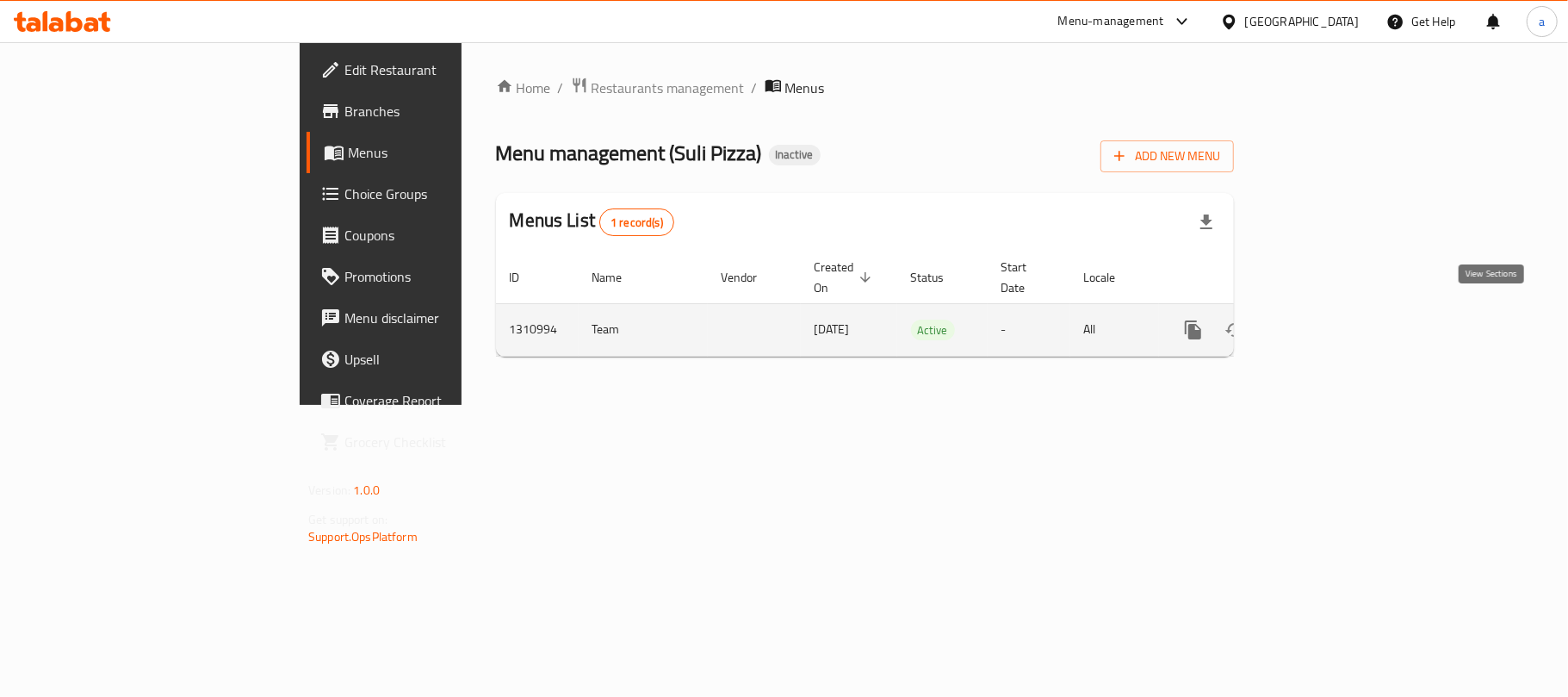
click at [1328, 327] on icon "enhanced table" at bounding box center [1318, 330] width 21 height 21
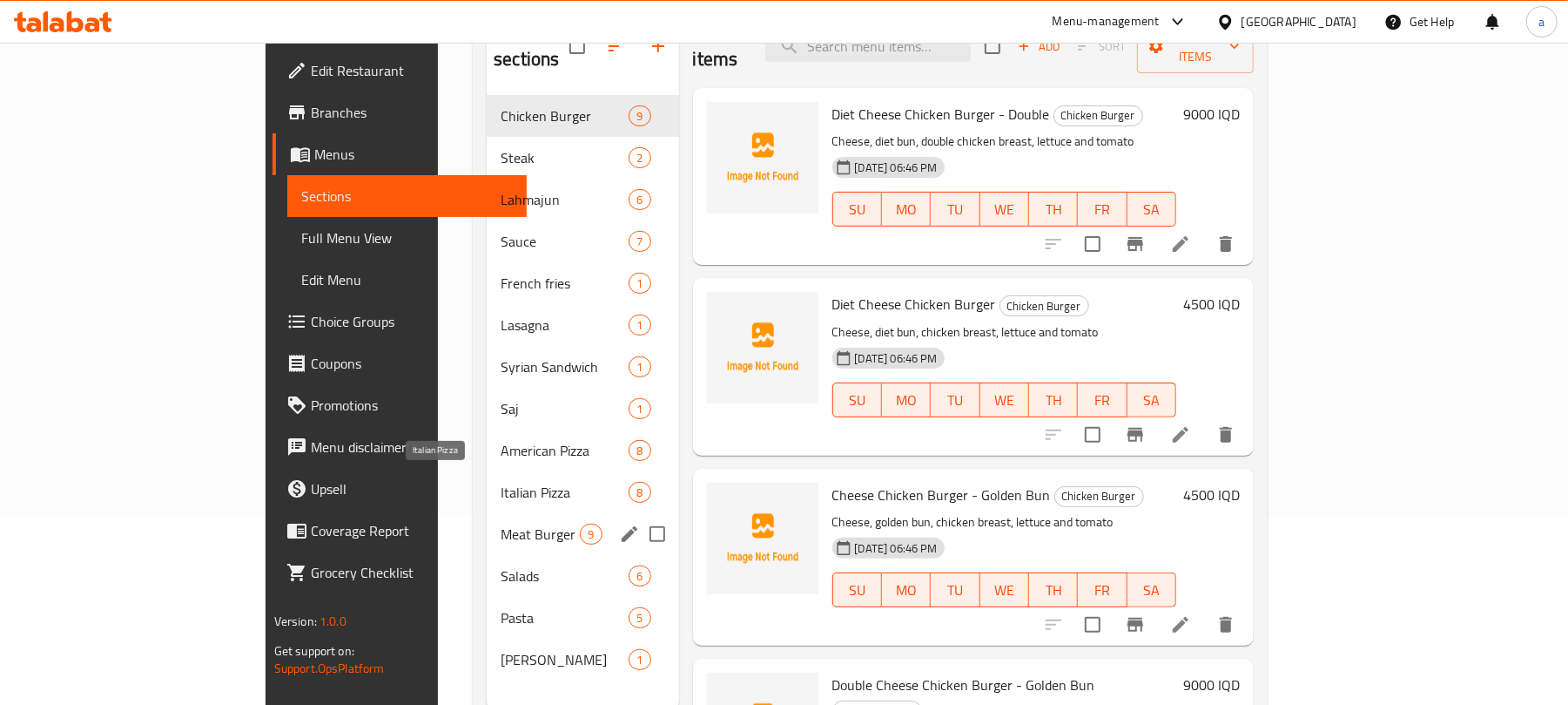
scroll to position [246, 0]
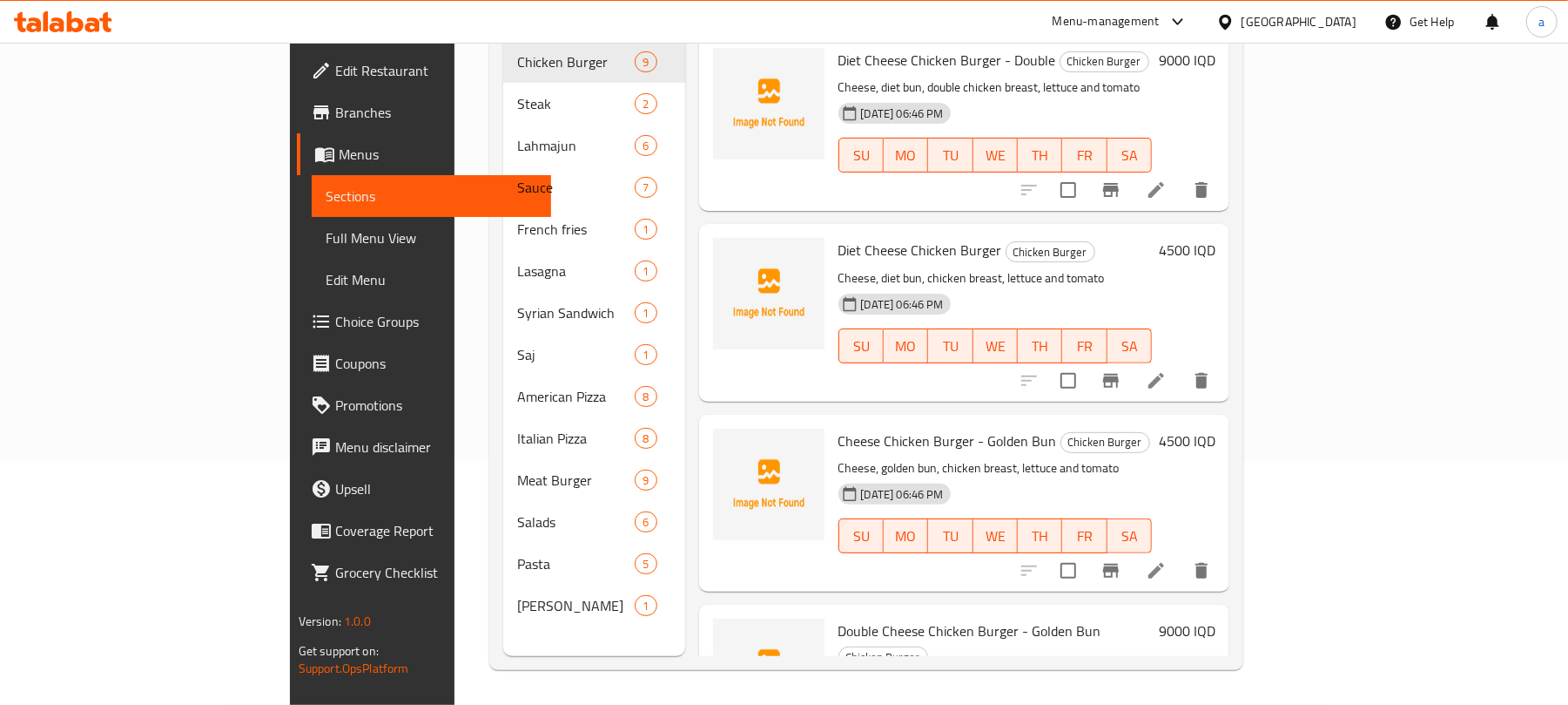
click at [1099, 267] on p "Cheese, diet bun, chicken breast, lettuce and tomato" at bounding box center [995, 278] width 315 height 21
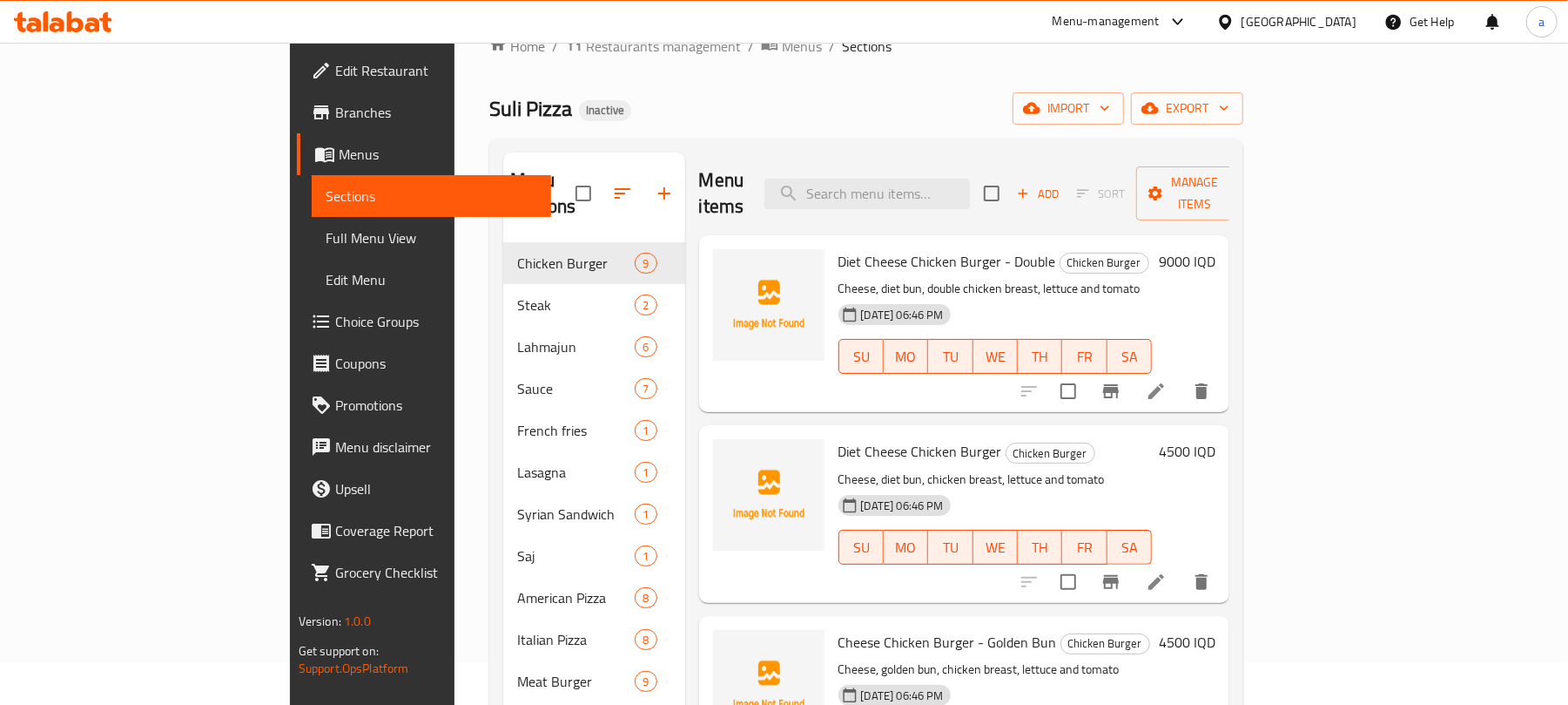
scroll to position [0, 0]
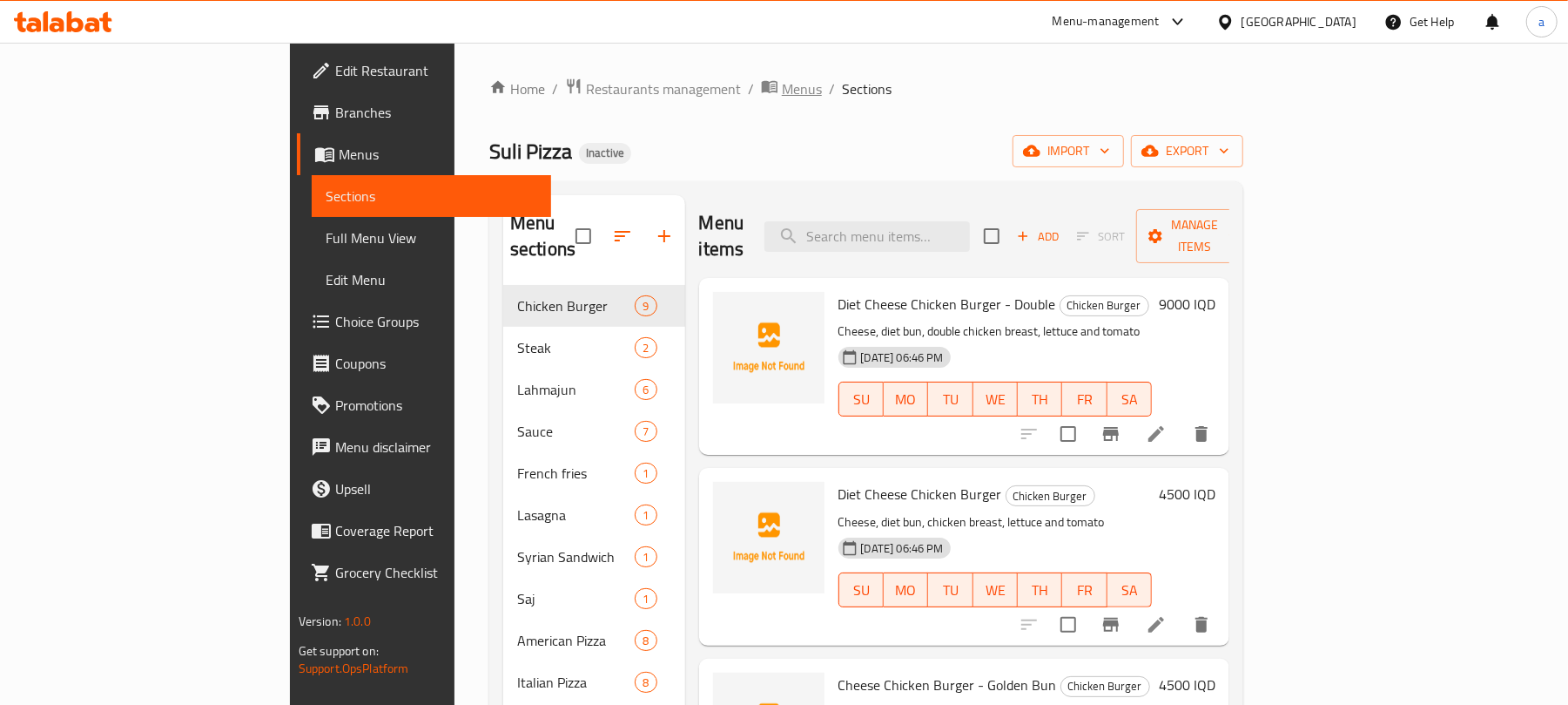
click at [782, 91] on span "Menus" at bounding box center [801, 89] width 40 height 21
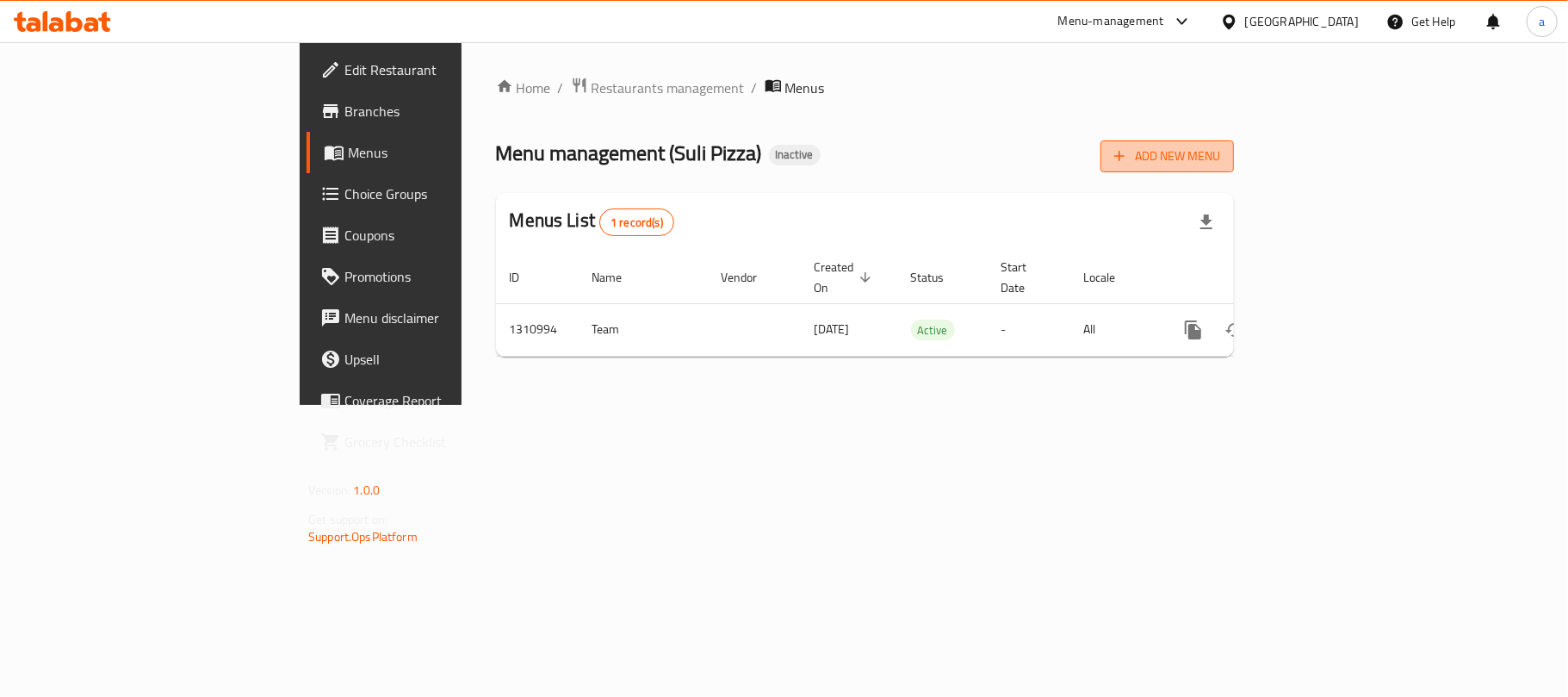
click at [1128, 157] on icon "button" at bounding box center [1119, 156] width 17 height 17
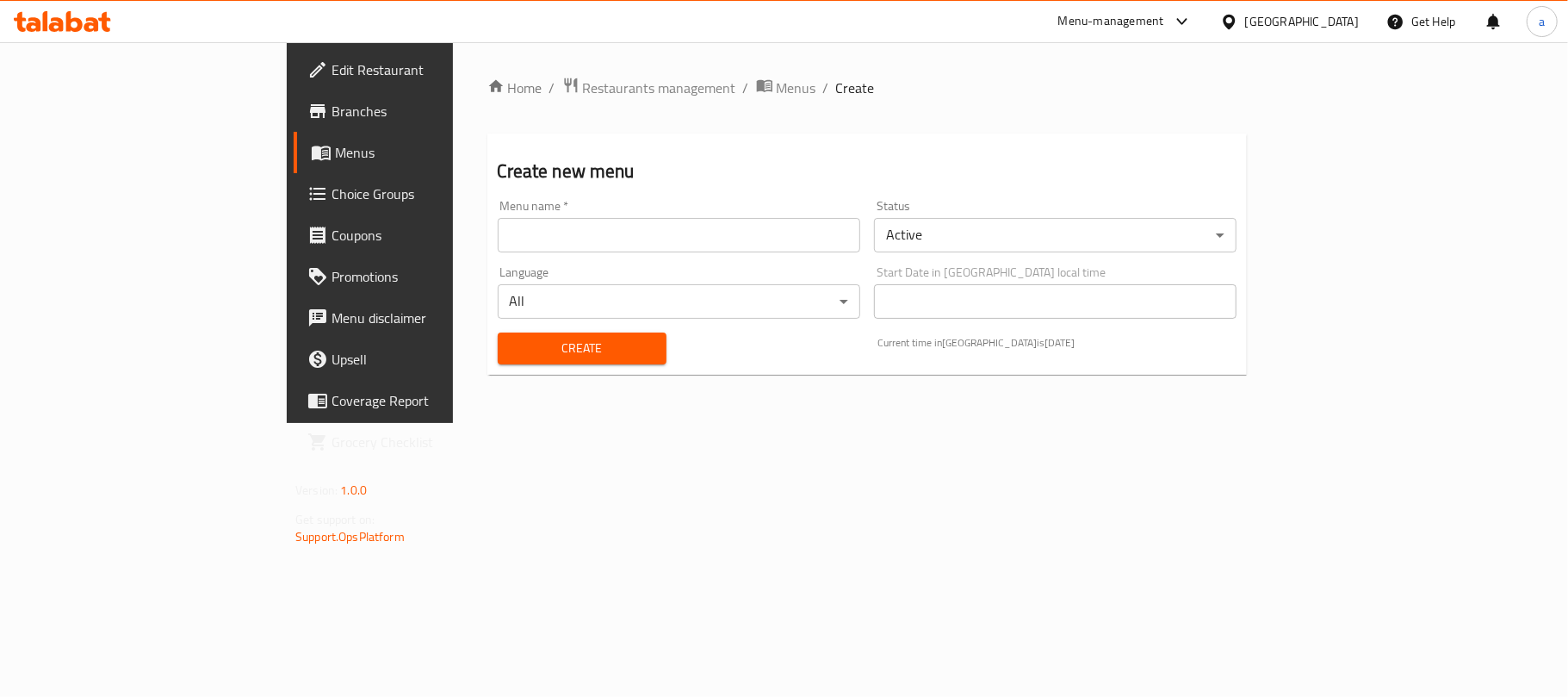
click at [673, 222] on input "text" at bounding box center [679, 236] width 363 height 34
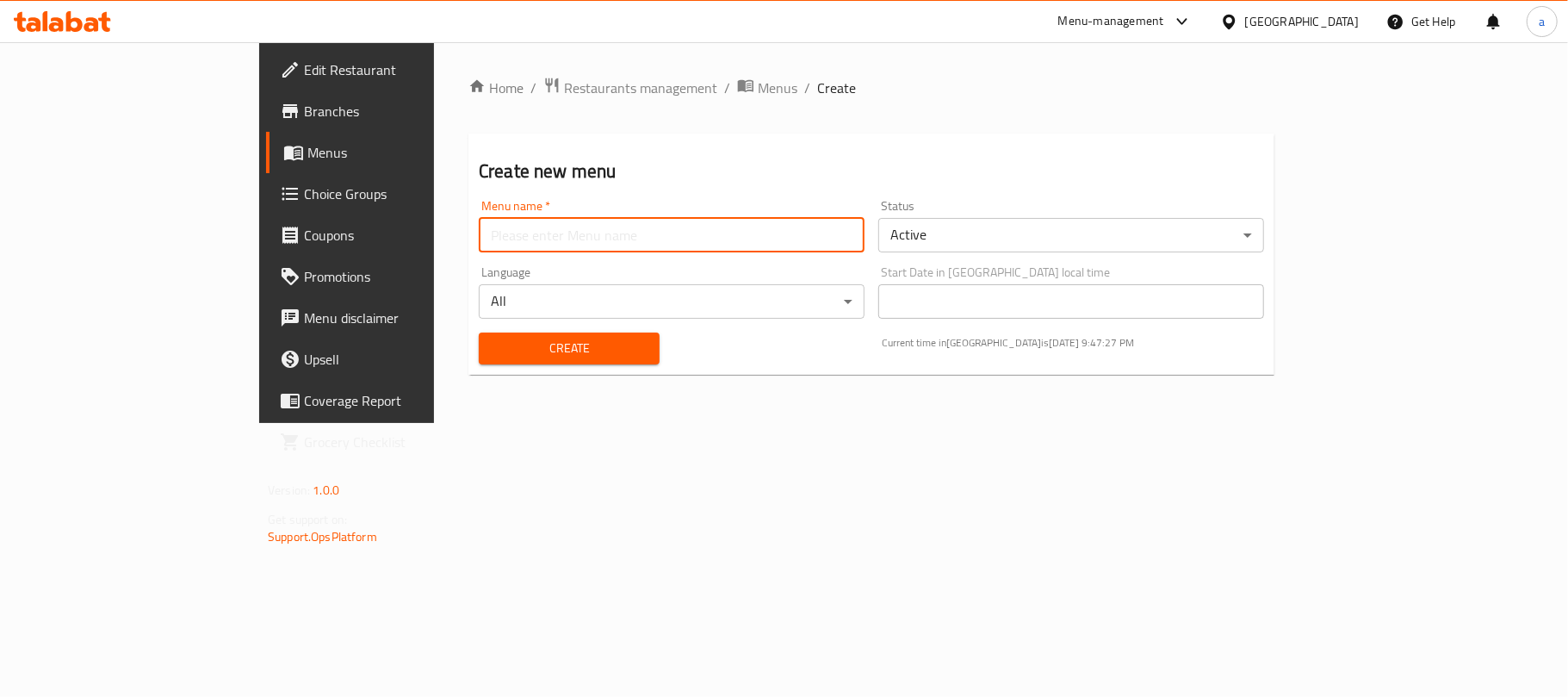
type input "menu"
click at [493, 353] on span "Create" at bounding box center [570, 348] width 153 height 21
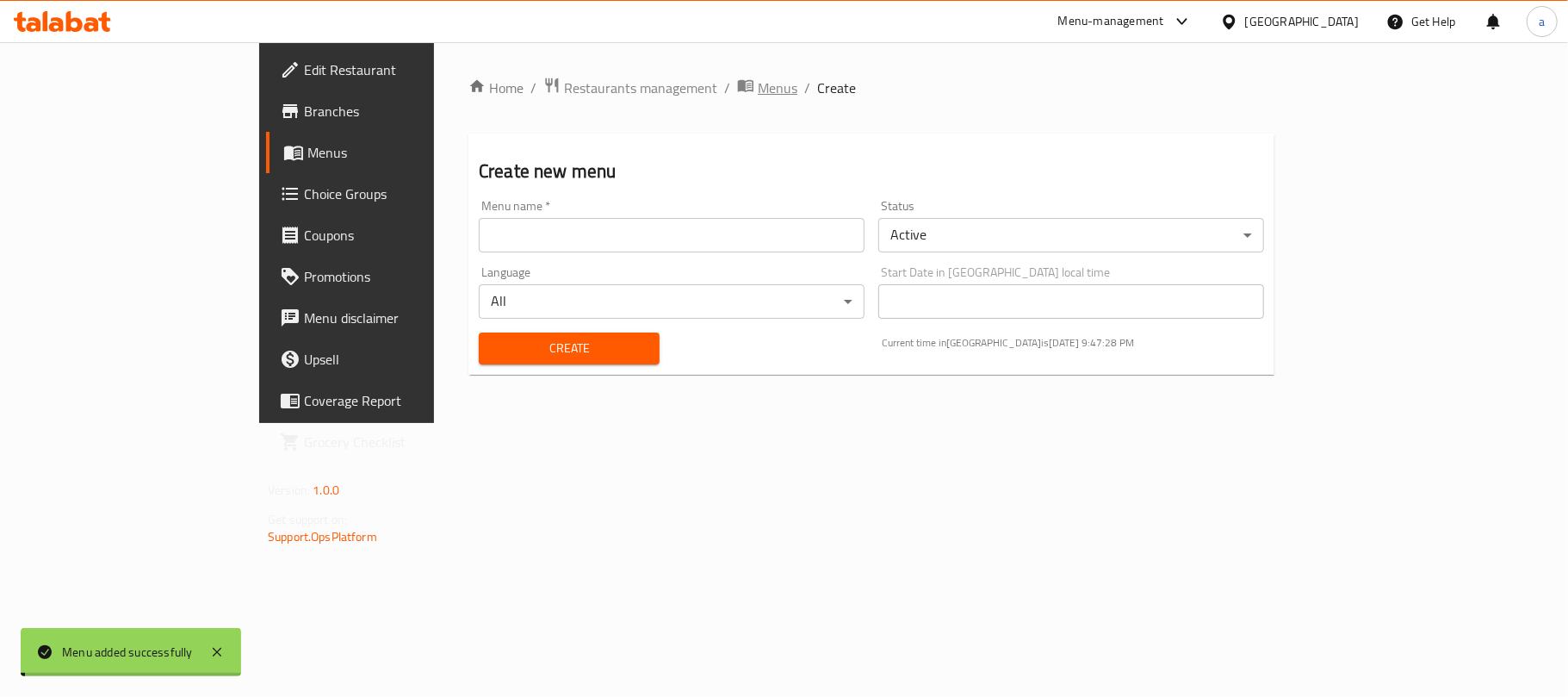
drag, startPoint x: 612, startPoint y: 78, endPoint x: 681, endPoint y: 131, distance: 87.0
click at [758, 81] on span "Menus" at bounding box center [777, 88] width 39 height 21
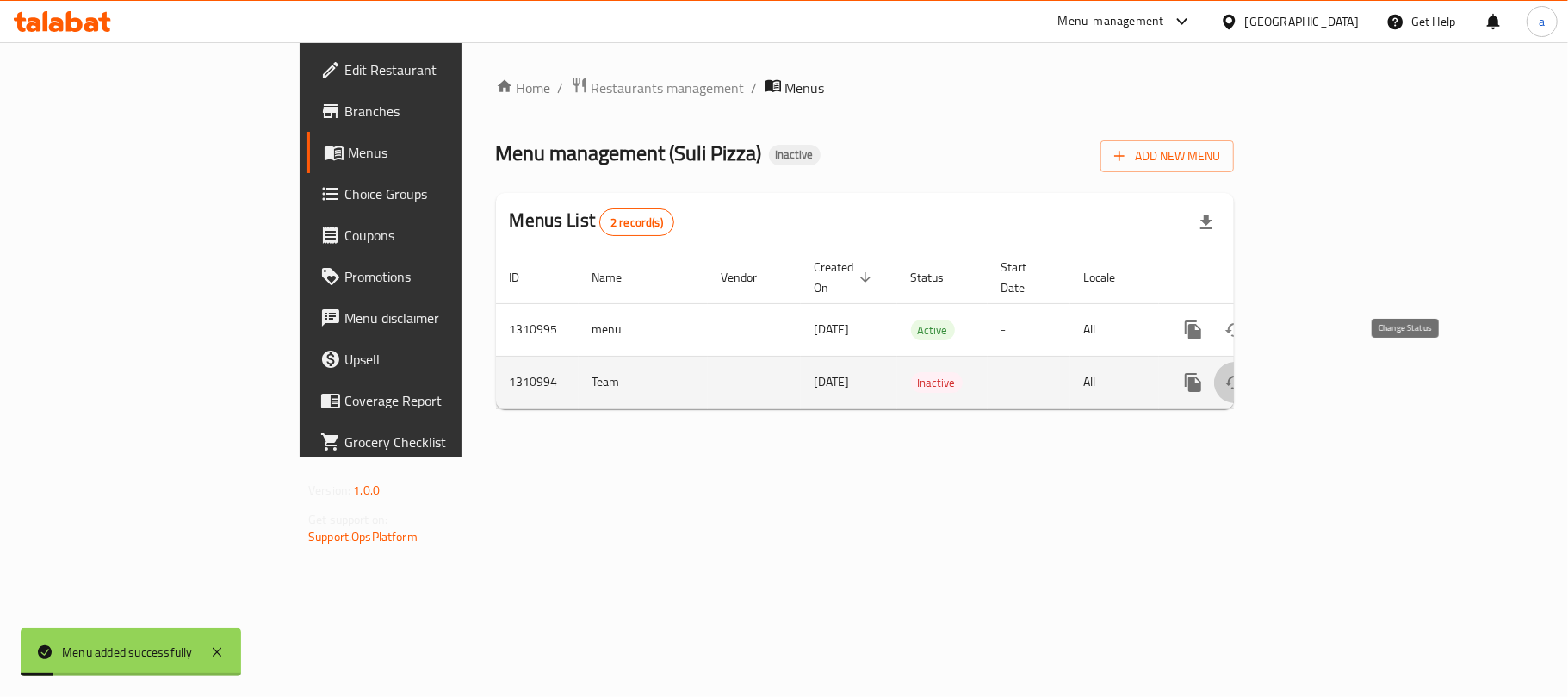
click at [1245, 372] on icon "enhanced table" at bounding box center [1235, 383] width 21 height 21
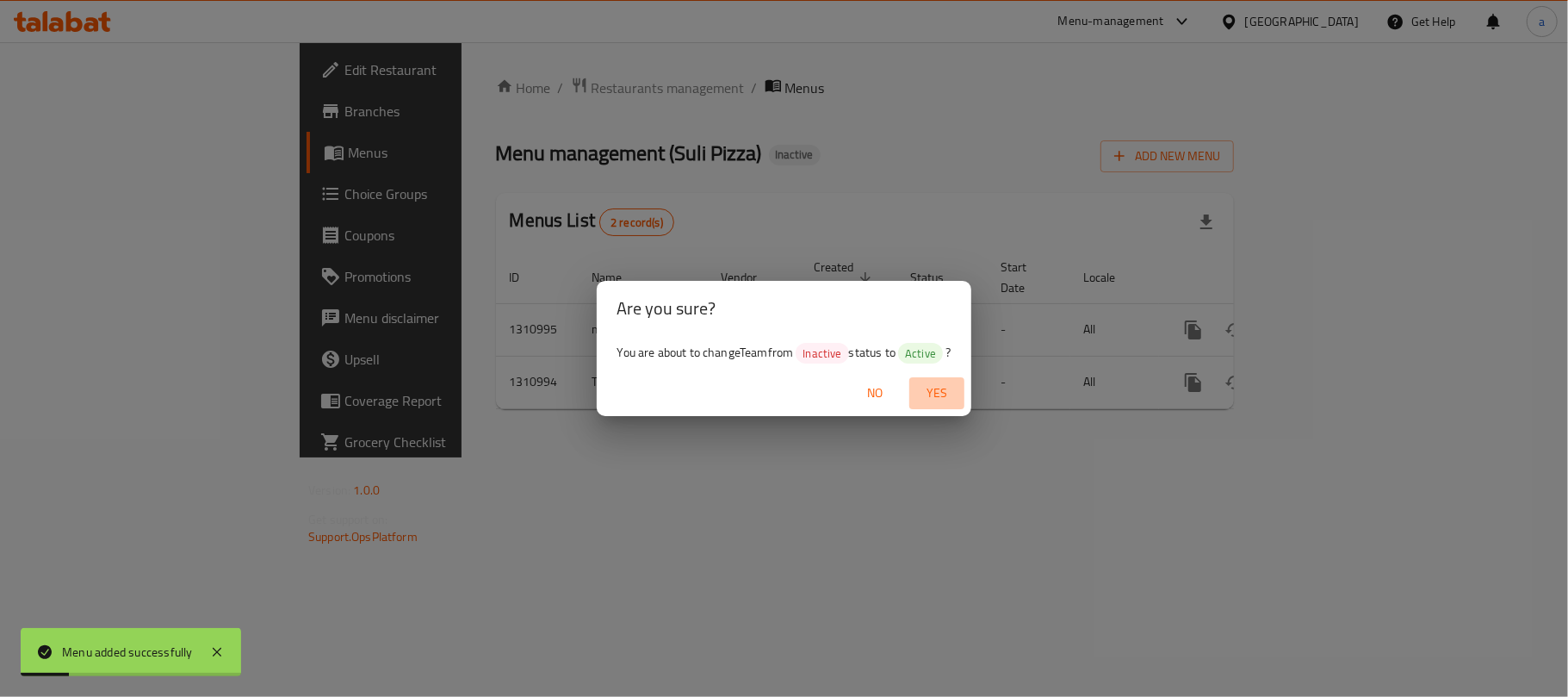
click at [957, 383] on span "Yes" at bounding box center [936, 393] width 41 height 21
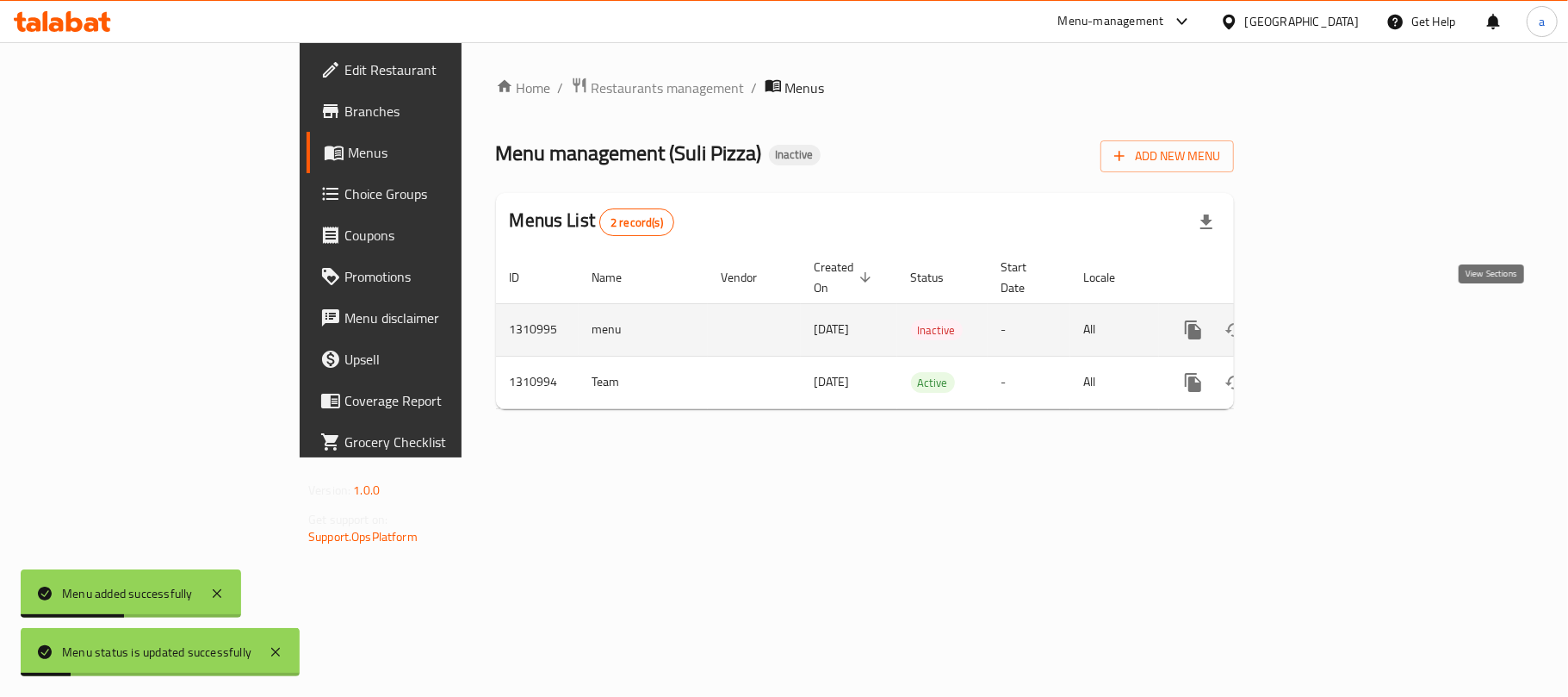
click at [1325, 322] on icon "enhanced table" at bounding box center [1317, 329] width 15 height 15
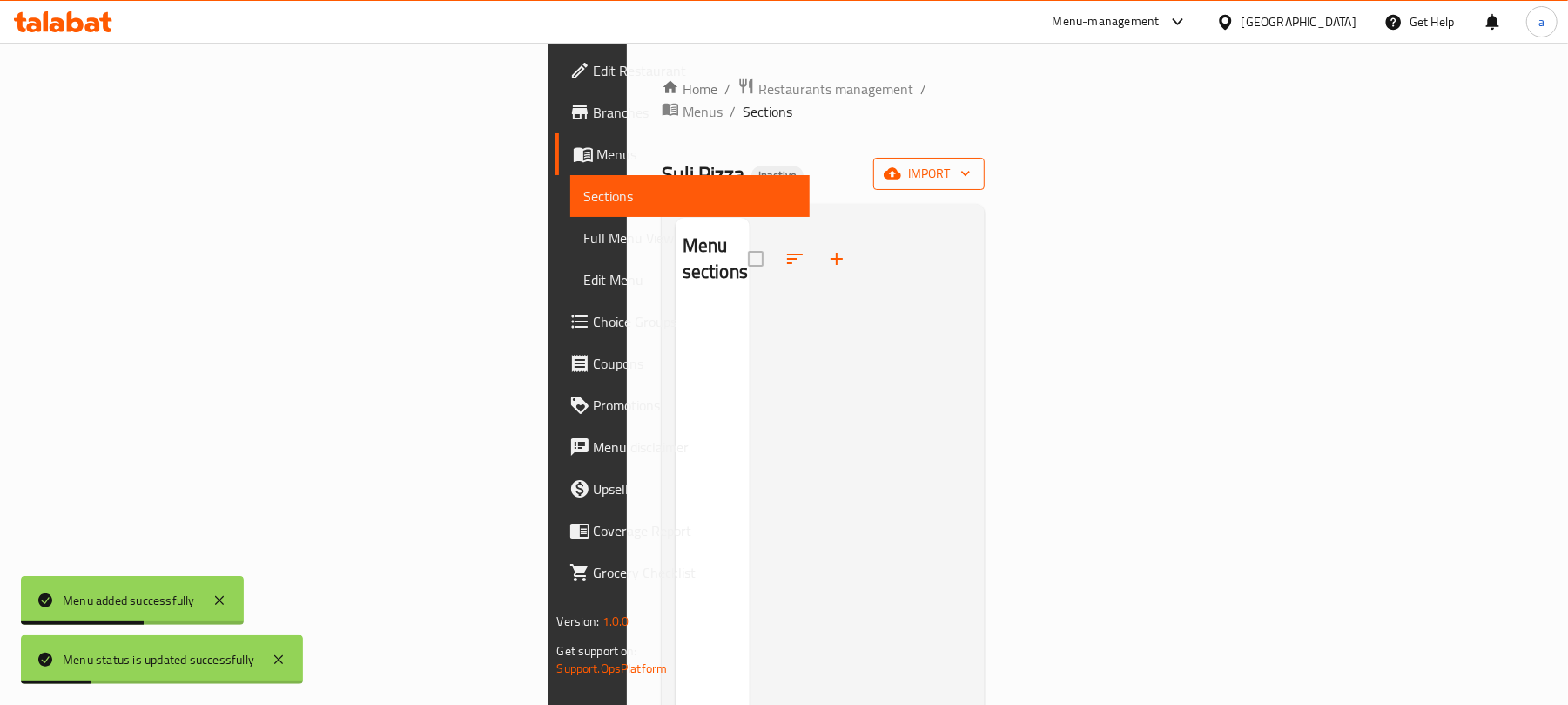
click at [984, 164] on button "import" at bounding box center [928, 173] width 111 height 32
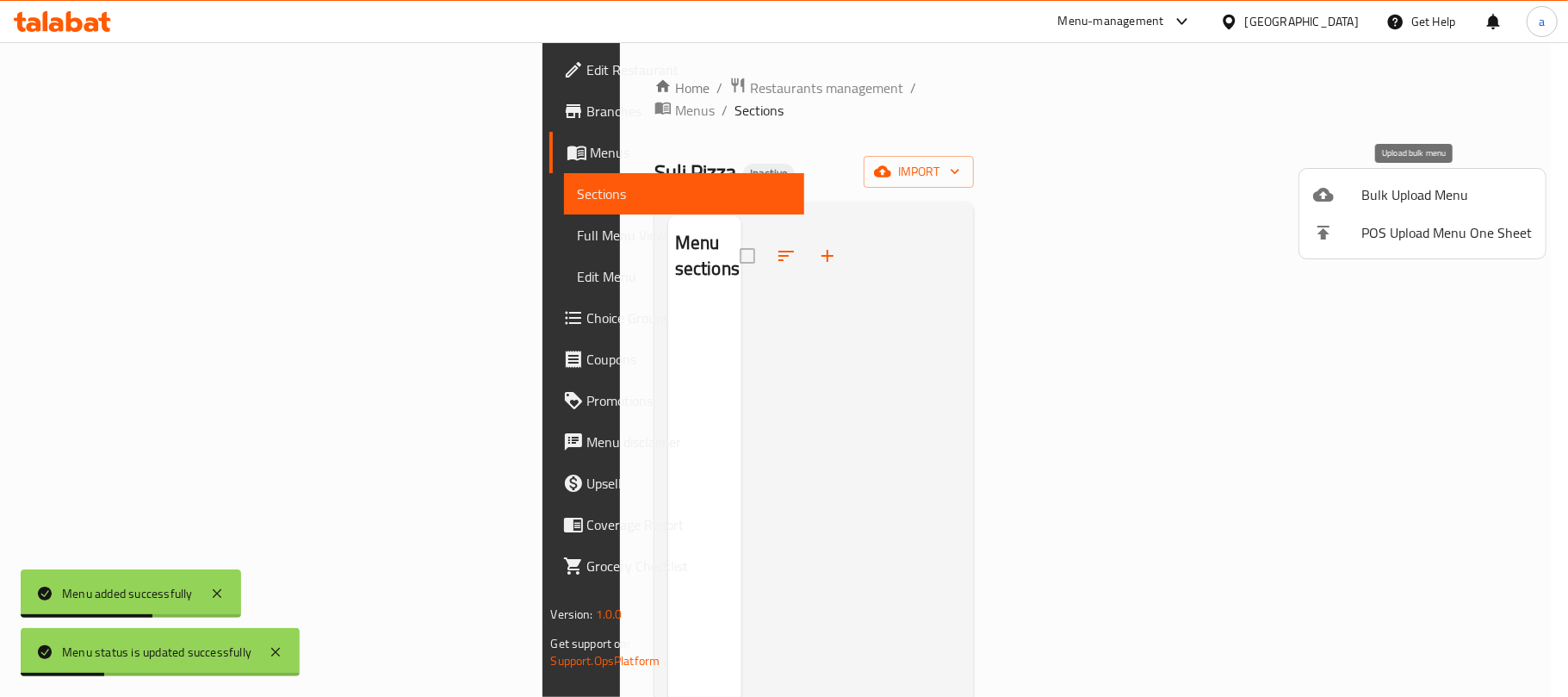
click at [1393, 188] on span "Bulk Upload Menu" at bounding box center [1446, 195] width 170 height 21
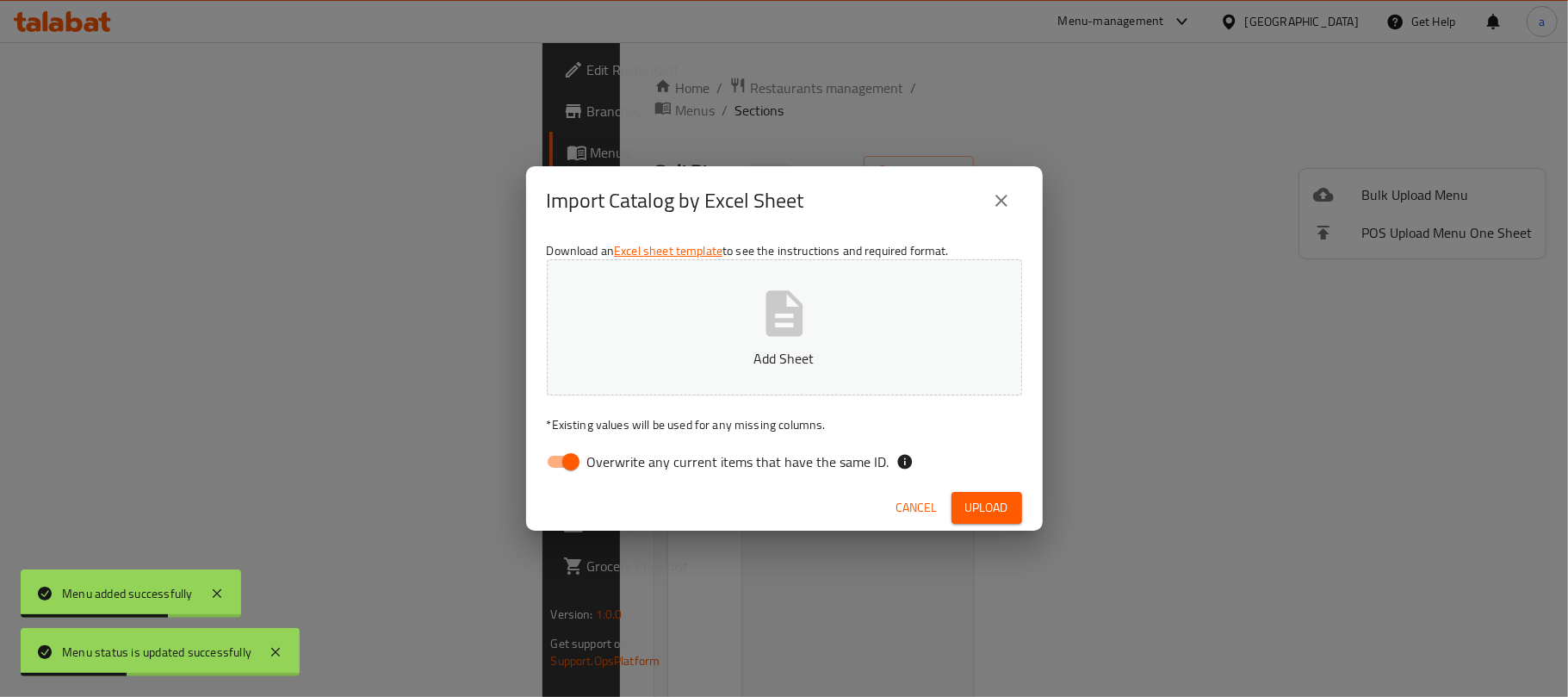
click at [567, 459] on input "Overwrite any current items that have the same ID." at bounding box center [571, 461] width 99 height 33
checkbox input "false"
click at [817, 306] on button "Add Sheet" at bounding box center [784, 327] width 476 height 136
click at [1007, 484] on div "Download an Excel sheet template to see the instructions and required format. 1…" at bounding box center [785, 360] width 517 height 250
click at [986, 503] on span "Upload" at bounding box center [986, 507] width 43 height 21
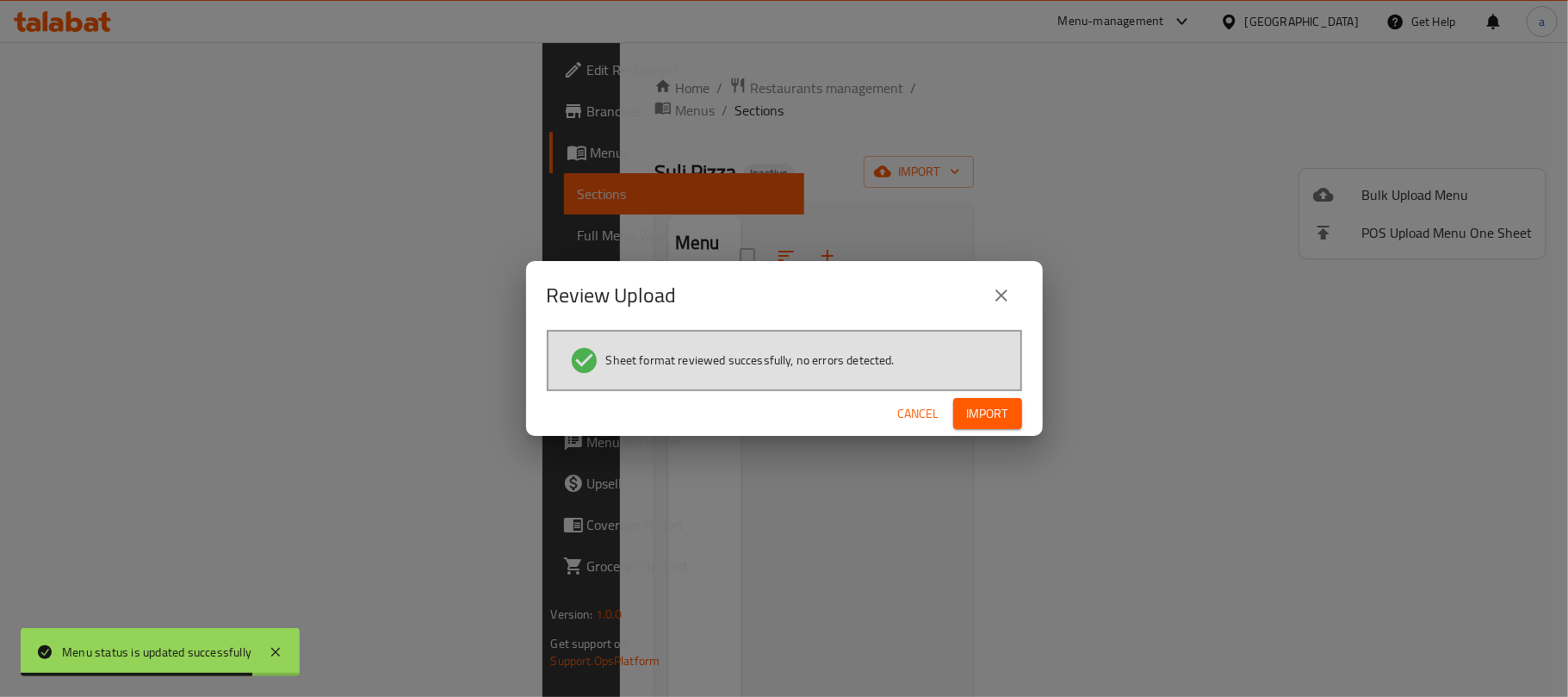
click at [987, 415] on span "Import" at bounding box center [987, 414] width 41 height 21
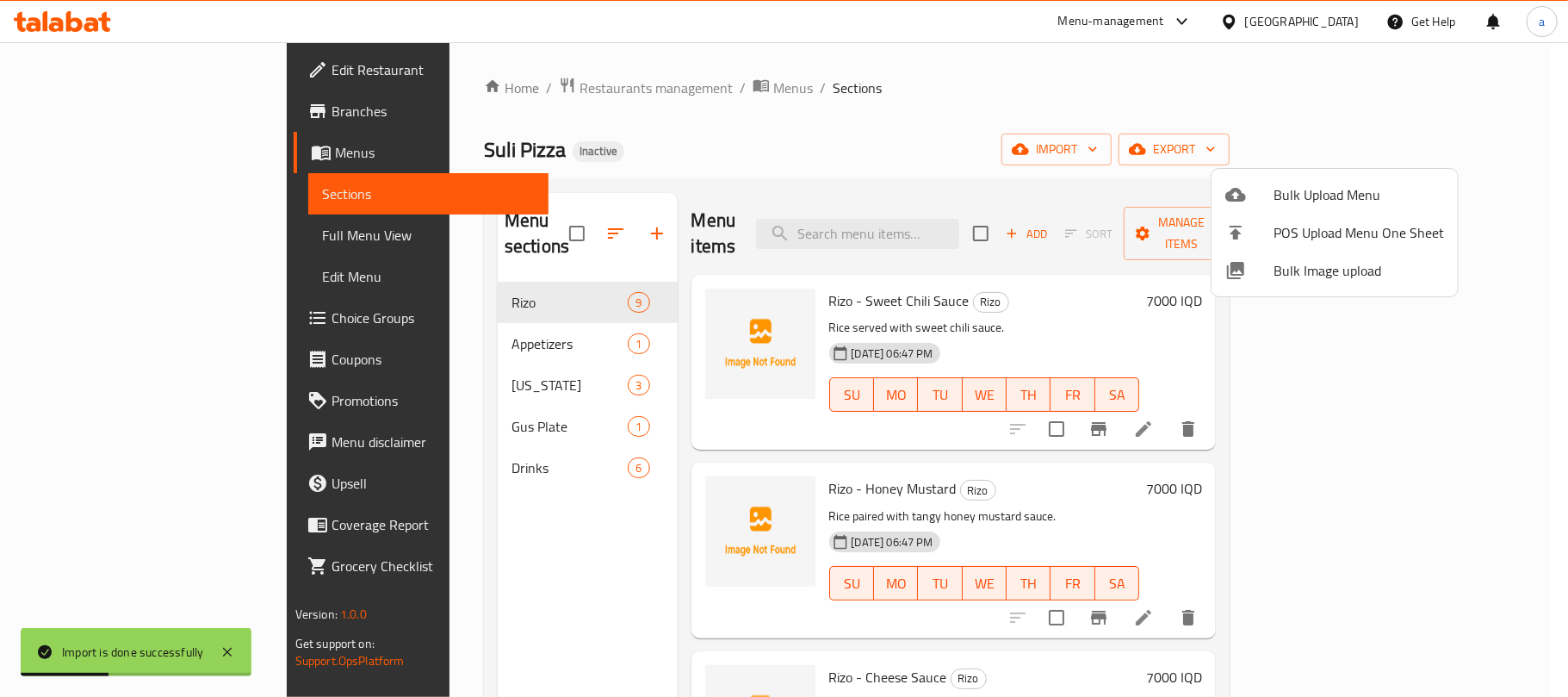
click at [1068, 298] on div at bounding box center [784, 348] width 1568 height 697
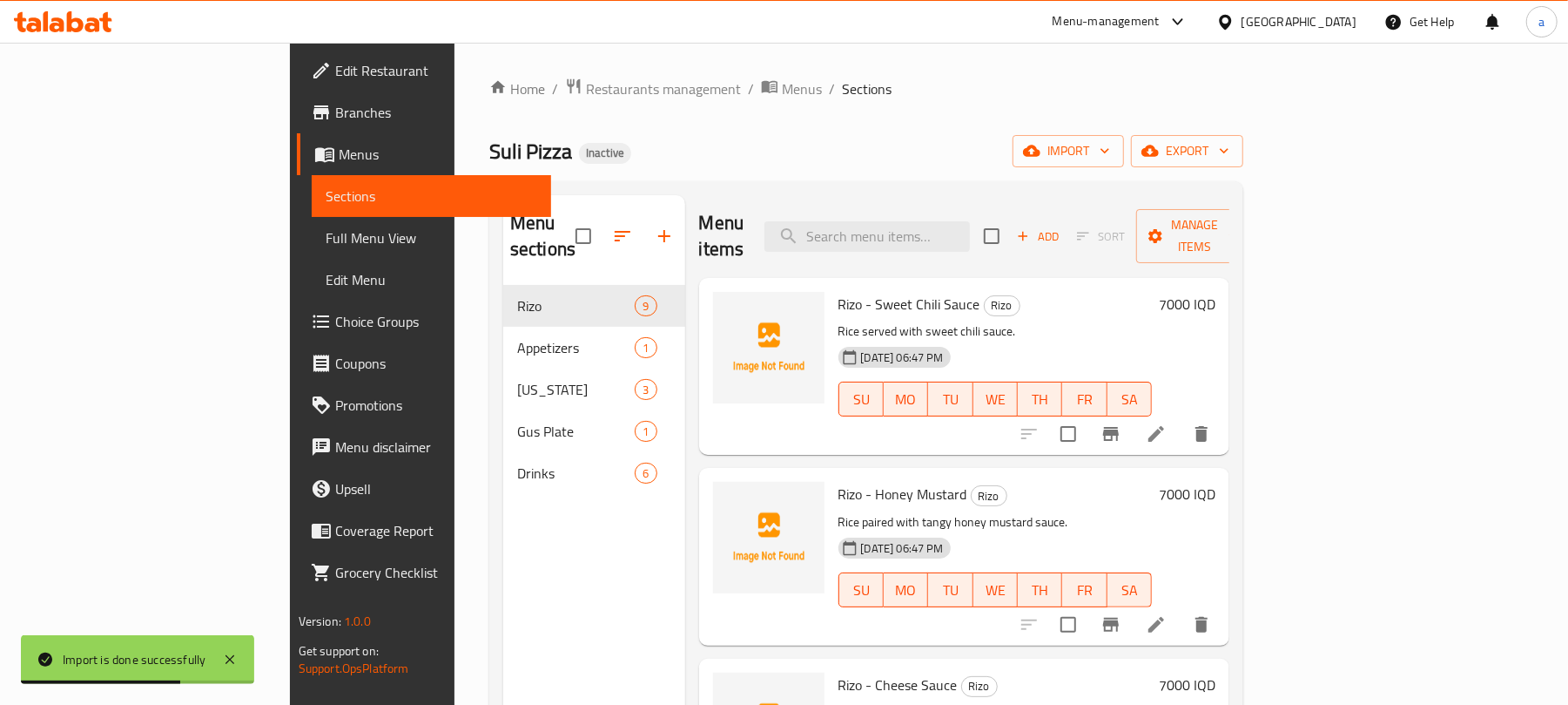
click at [838, 291] on span "Rizo - Sweet Chili Sauce" at bounding box center [909, 303] width 142 height 26
copy span "Rizo"
click at [727, 306] on icon "upload picture" at bounding box center [738, 317] width 21 height 21
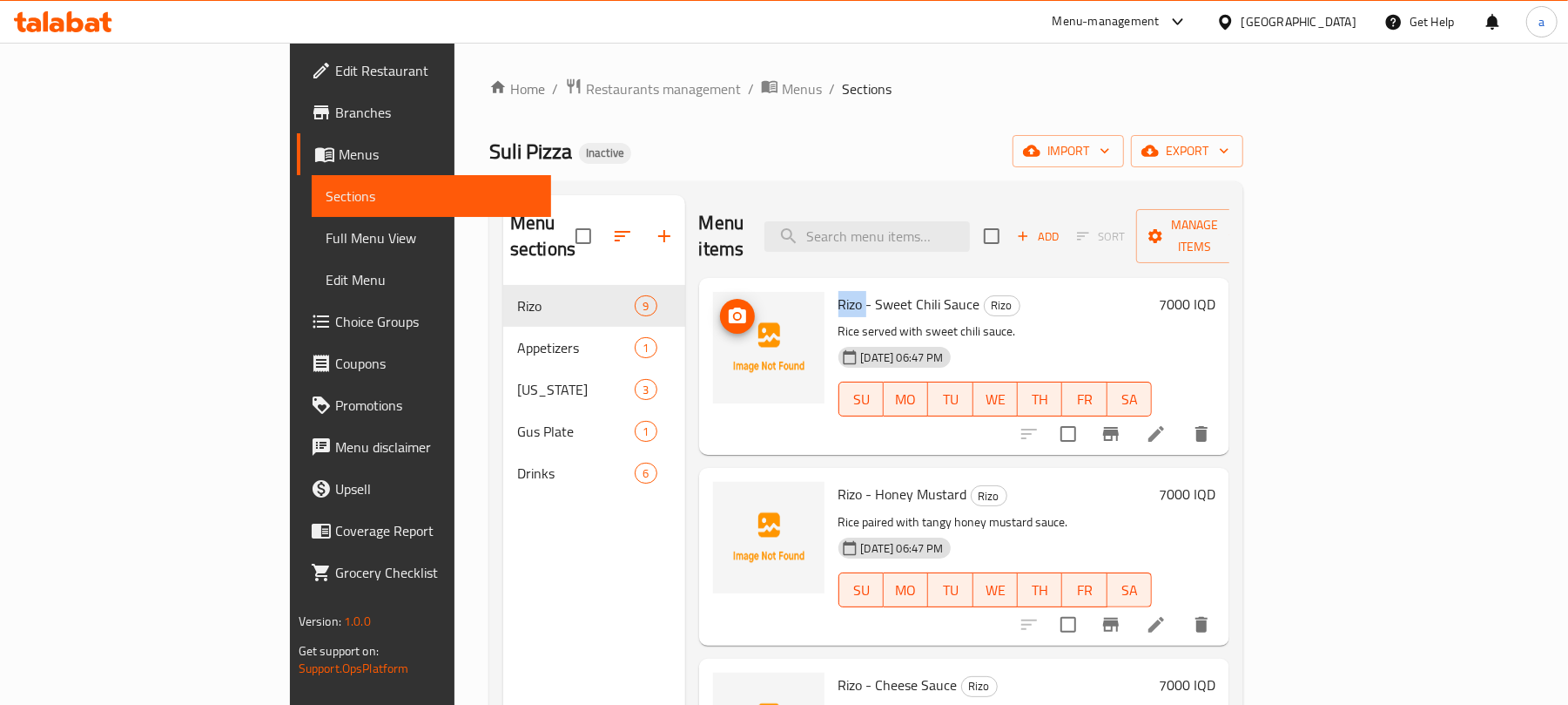
click at [727, 306] on icon "upload picture" at bounding box center [738, 317] width 21 height 21
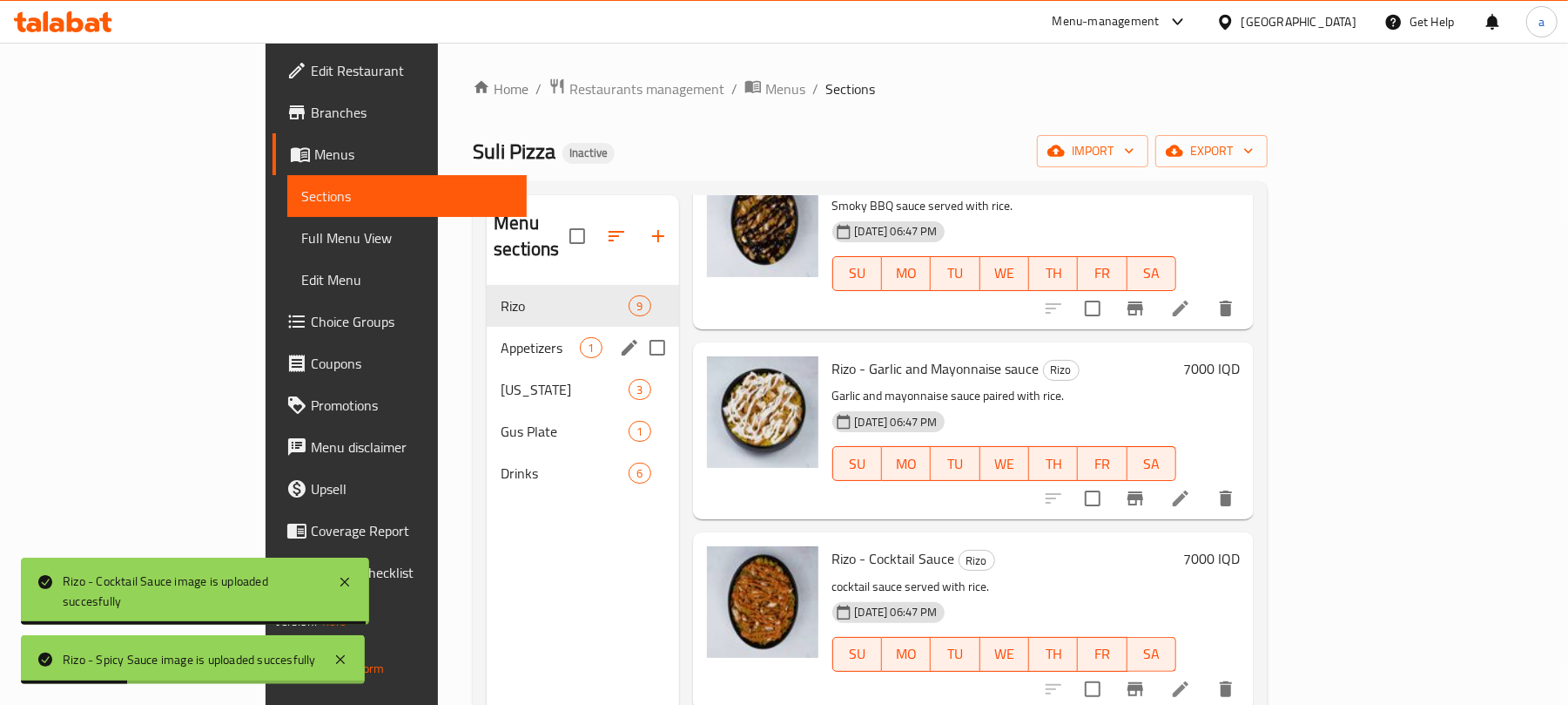
click at [487, 346] on div "Appetizers 1" at bounding box center [583, 347] width 192 height 42
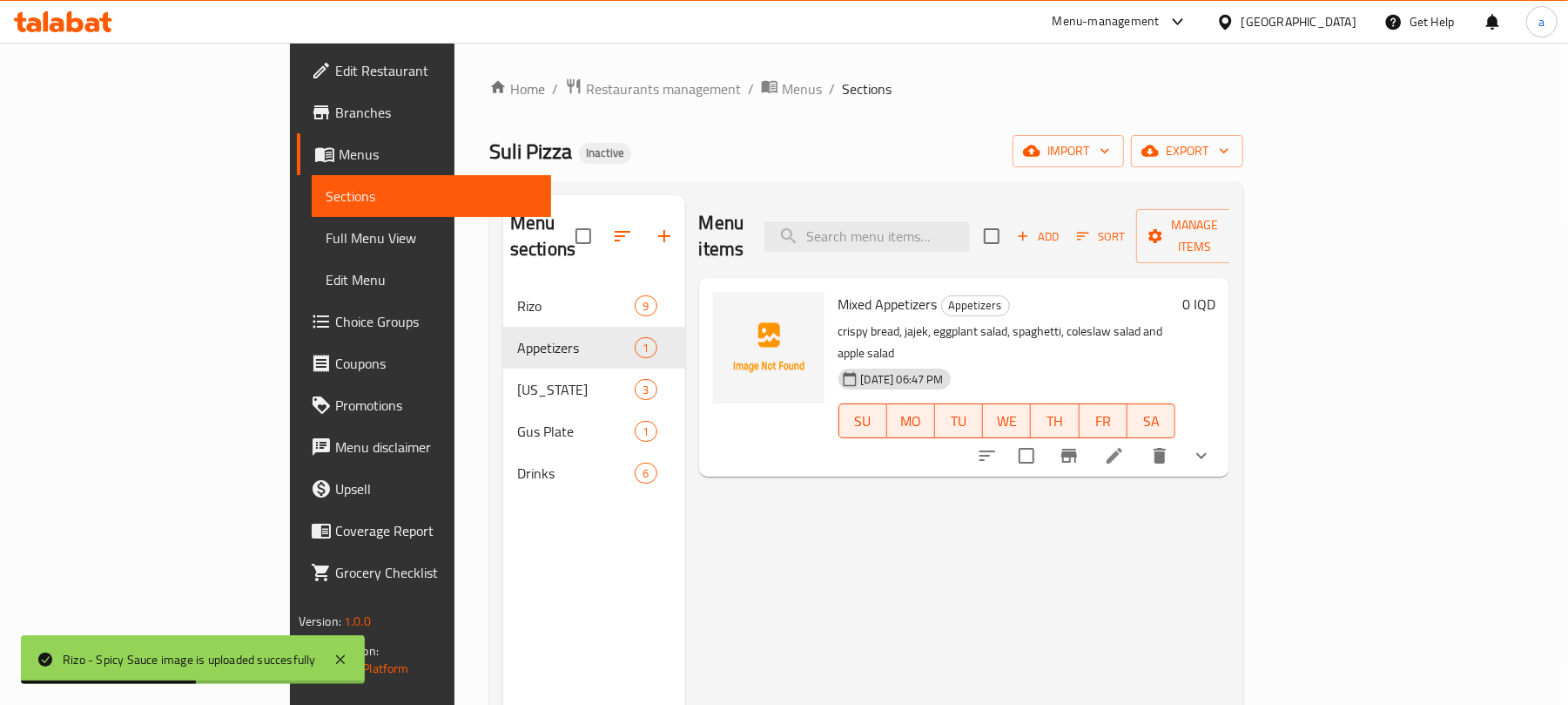
click at [831, 299] on div "Mixed Appetizers Appetizers crispy bread, jajek, eggplant salad, spaghetti, col…" at bounding box center [1007, 377] width 351 height 185
click at [838, 291] on span "Mixed Appetizers" at bounding box center [888, 303] width 100 height 26
copy h6 "Appetizers"
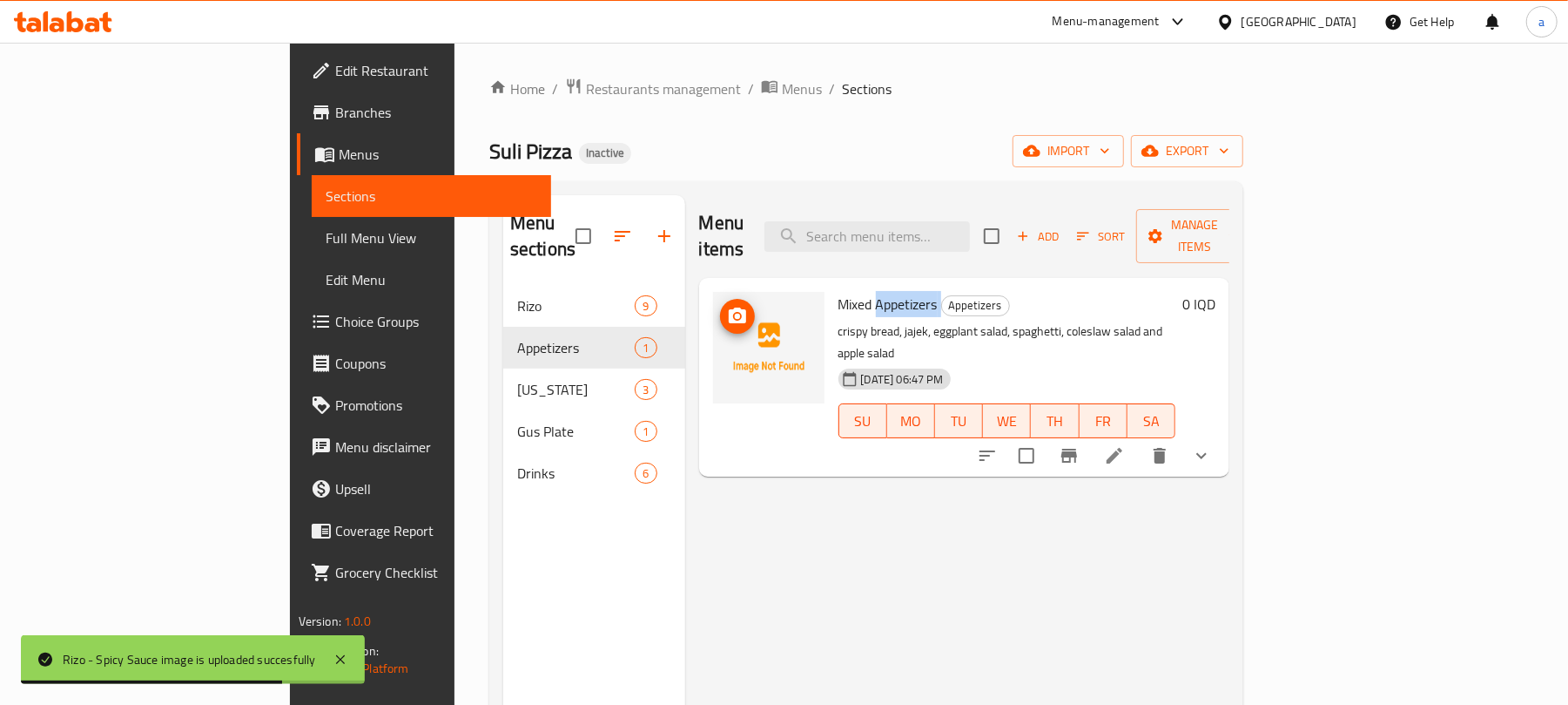
click at [713, 304] on img at bounding box center [769, 347] width 111 height 111
click at [727, 306] on icon "upload picture" at bounding box center [738, 317] width 21 height 21
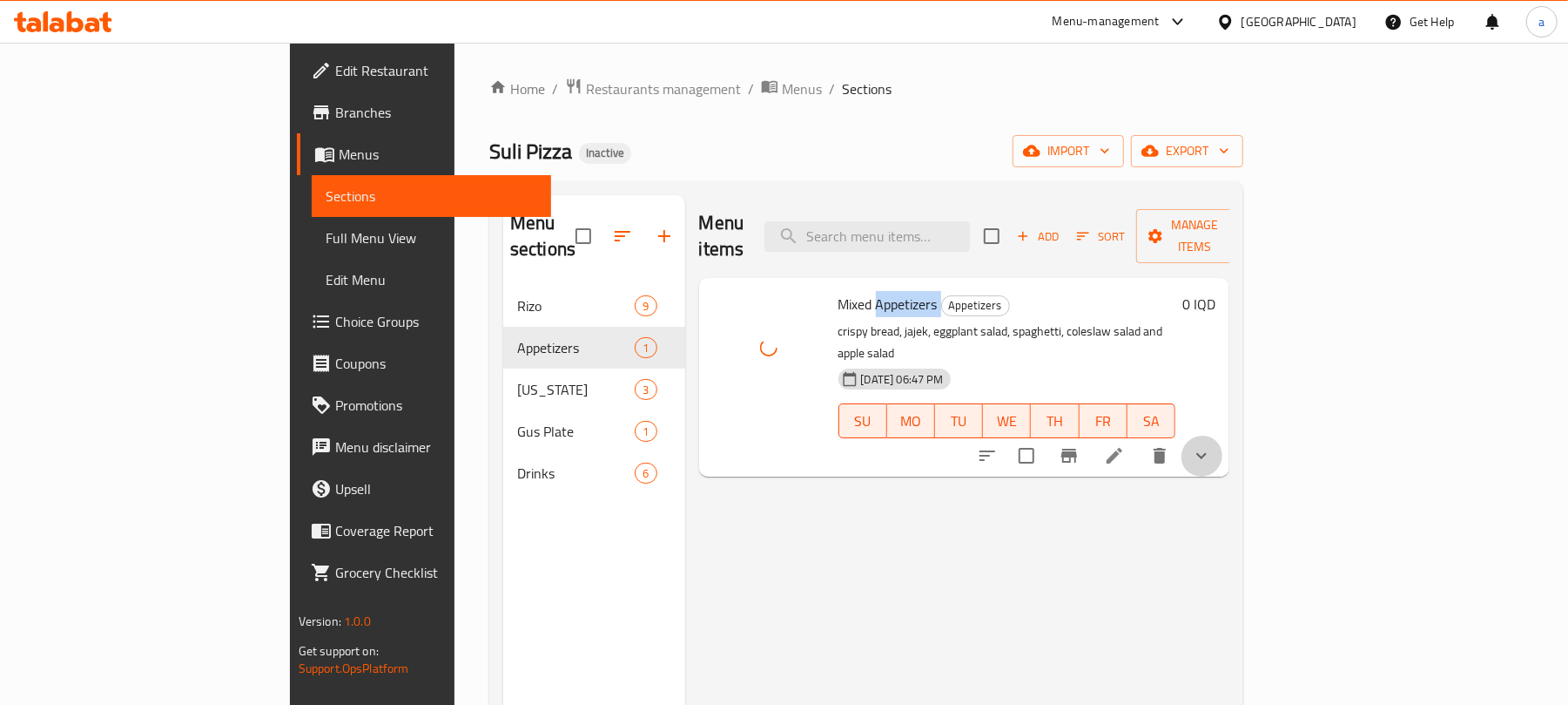
click at [1212, 445] on icon "show more" at bounding box center [1202, 456] width 21 height 21
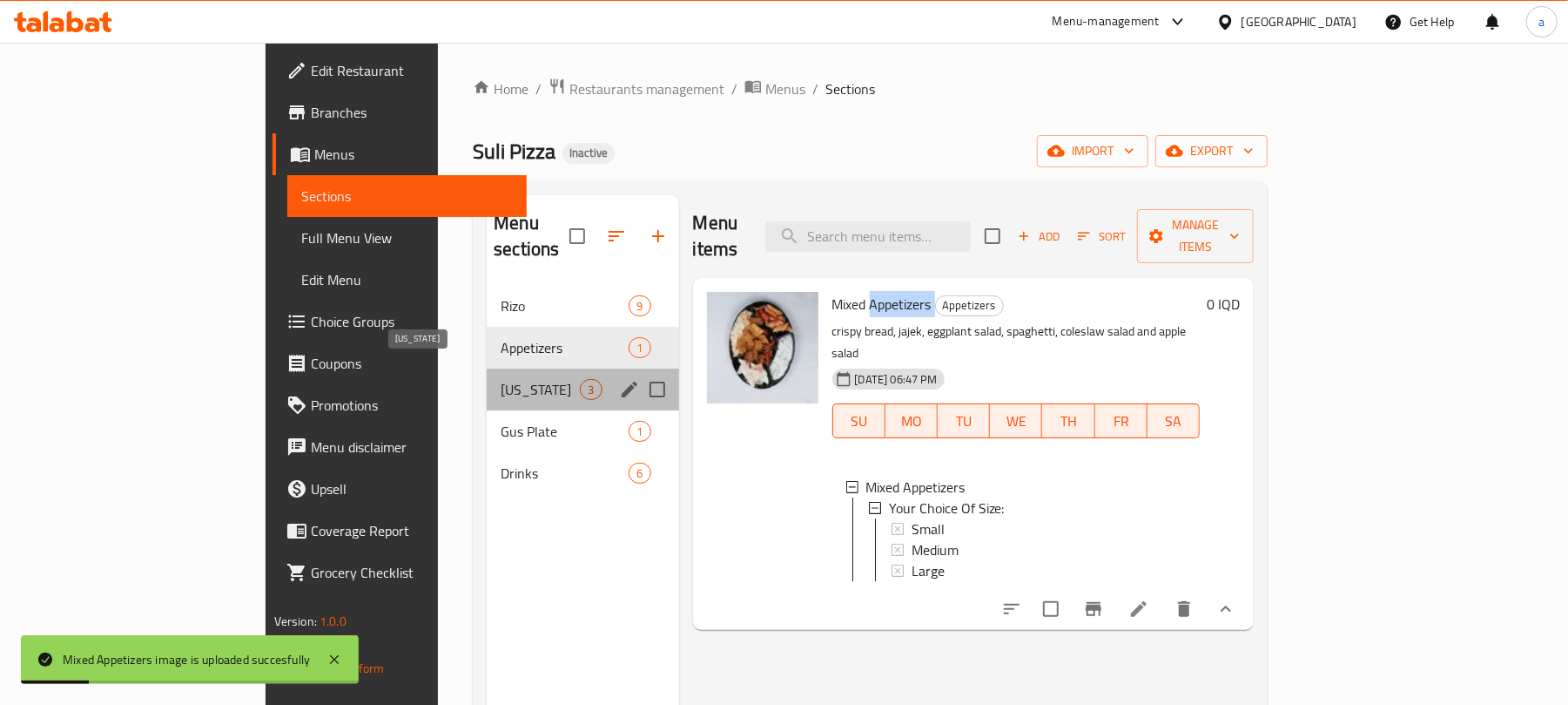
click at [500, 379] on span "Kentucky" at bounding box center [540, 389] width 79 height 21
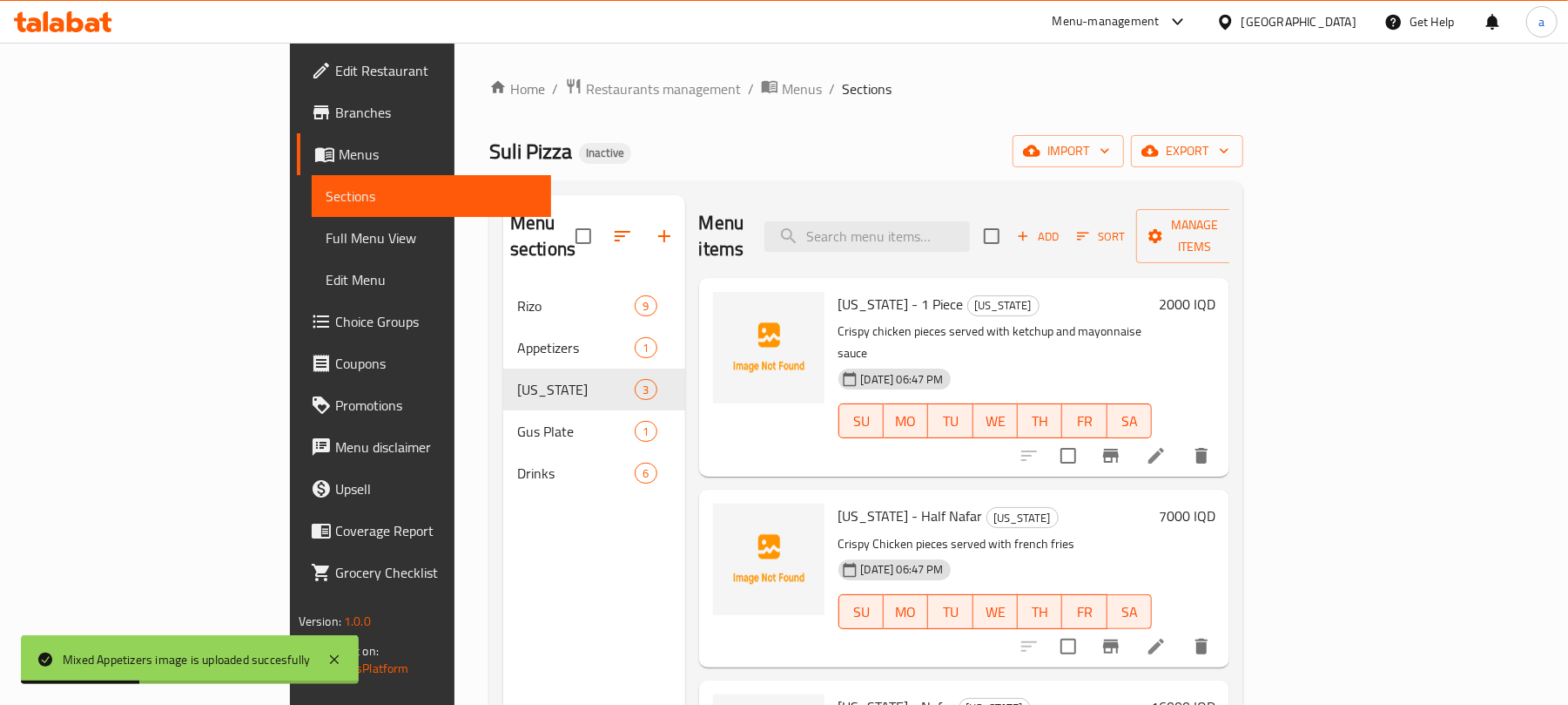
click at [838, 291] on span "Kentucky - 1 Piece" at bounding box center [901, 303] width 126 height 26
copy span "Kentucky"
click at [713, 294] on img at bounding box center [769, 347] width 111 height 111
click at [734, 314] on circle "upload picture" at bounding box center [736, 316] width 5 height 5
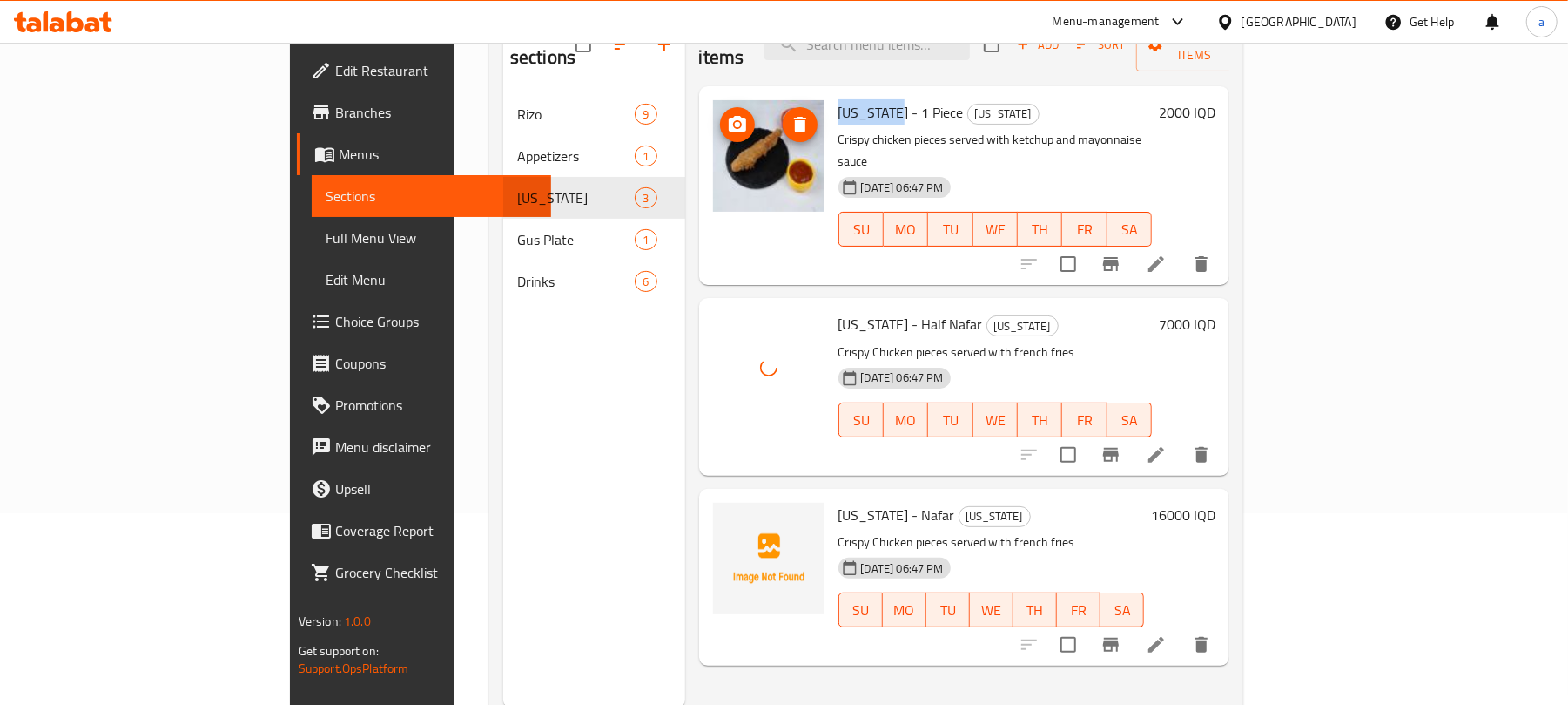
scroll to position [246, 0]
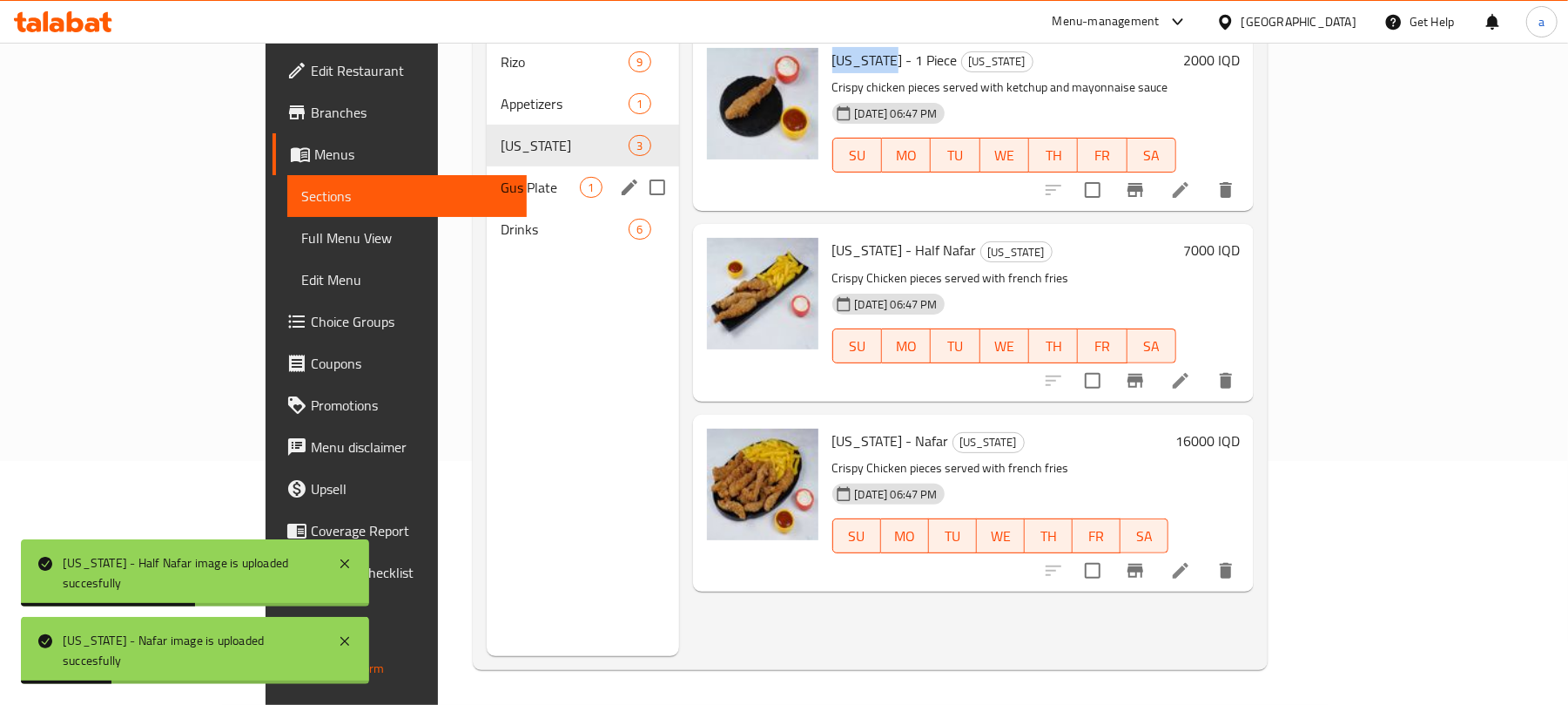
click at [500, 177] on span "Gus Plate" at bounding box center [540, 188] width 79 height 21
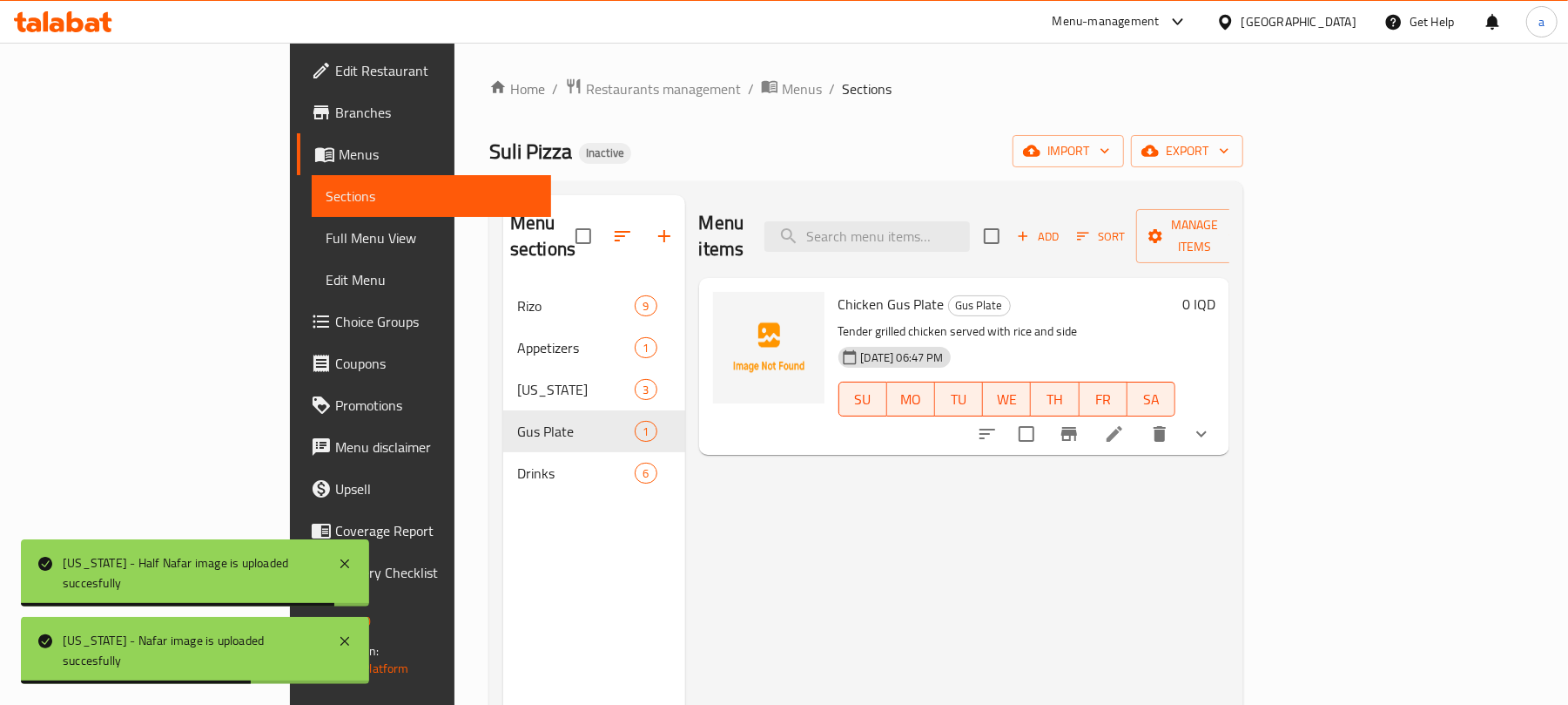
click at [838, 291] on span "Chicken Gus Plate" at bounding box center [891, 303] width 106 height 26
copy span "Gus"
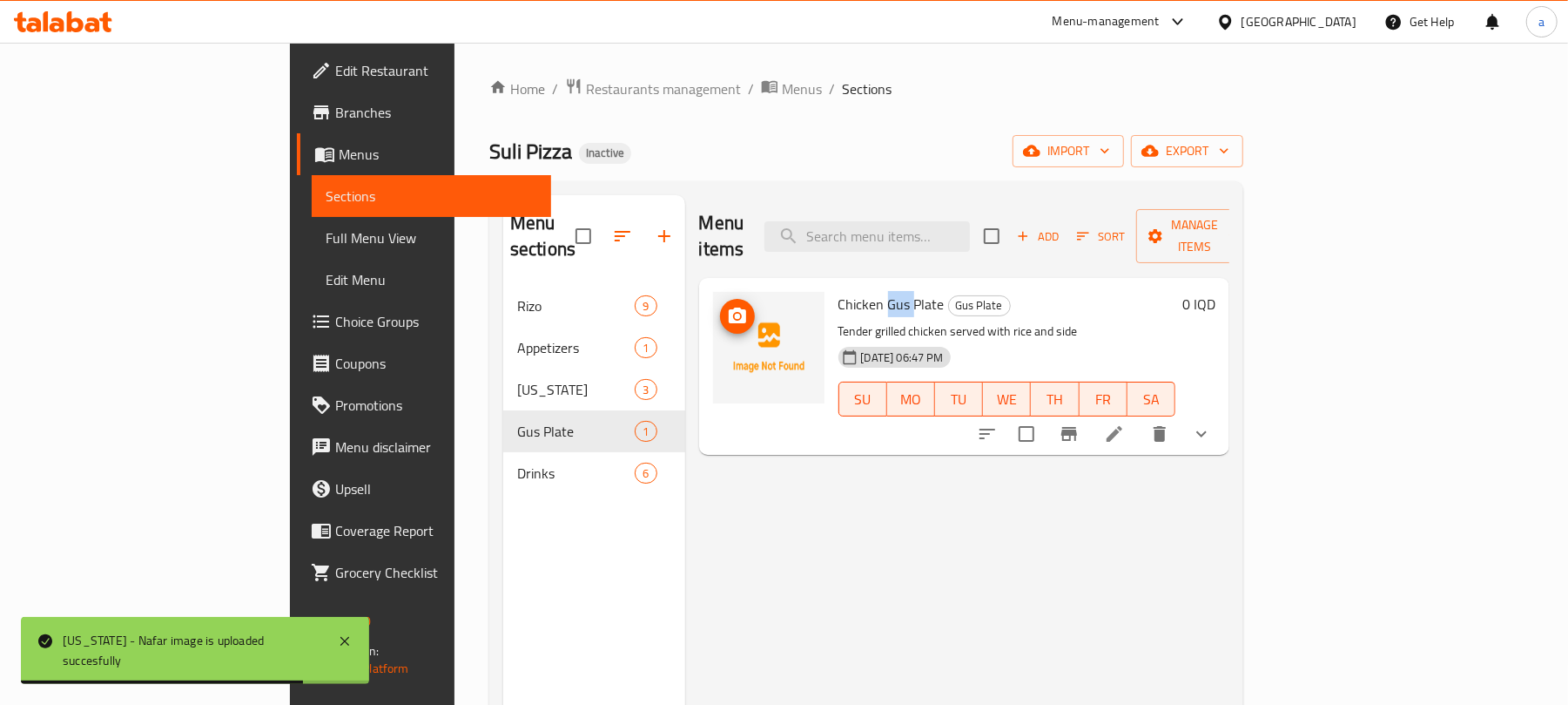
click at [729, 308] on icon "upload picture" at bounding box center [738, 316] width 17 height 15
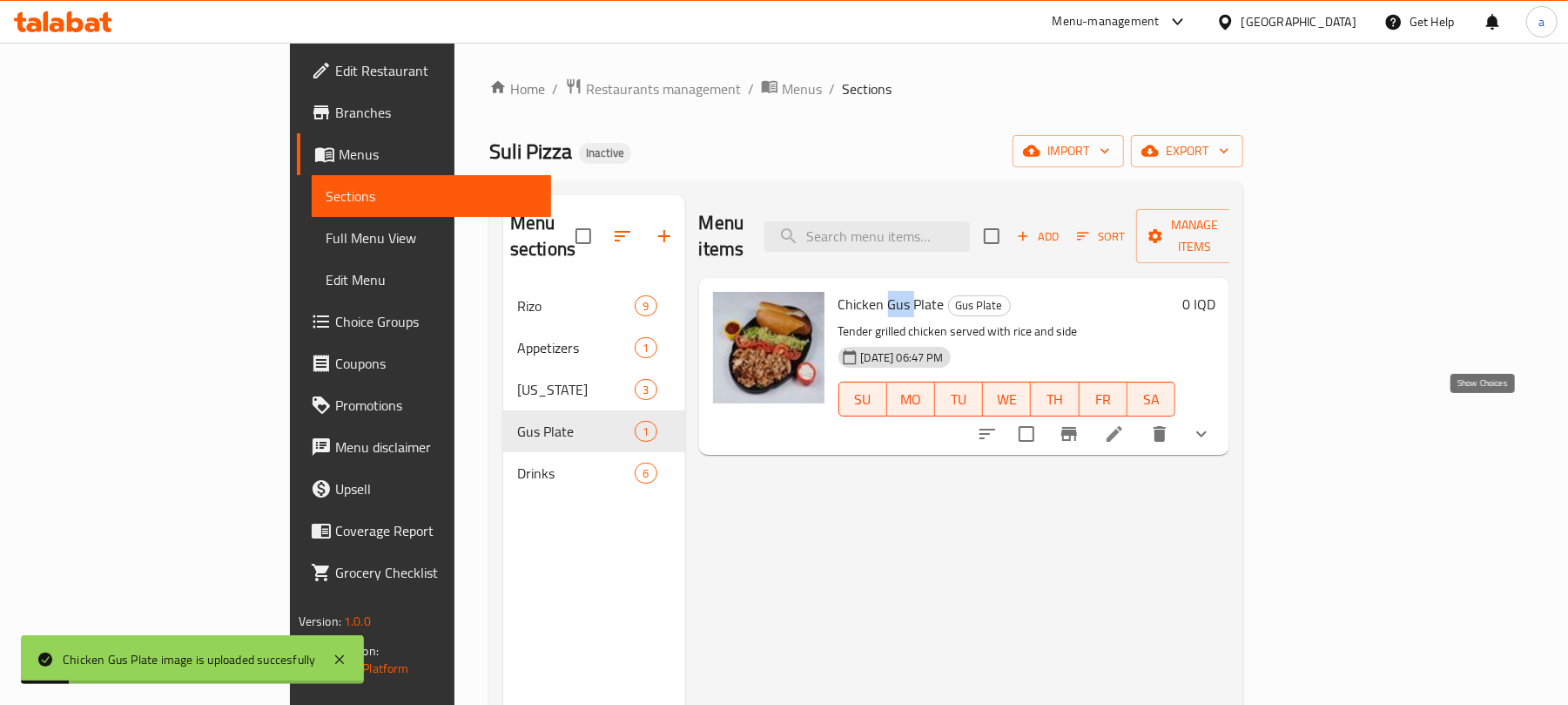
click at [1212, 423] on icon "show more" at bounding box center [1202, 434] width 21 height 21
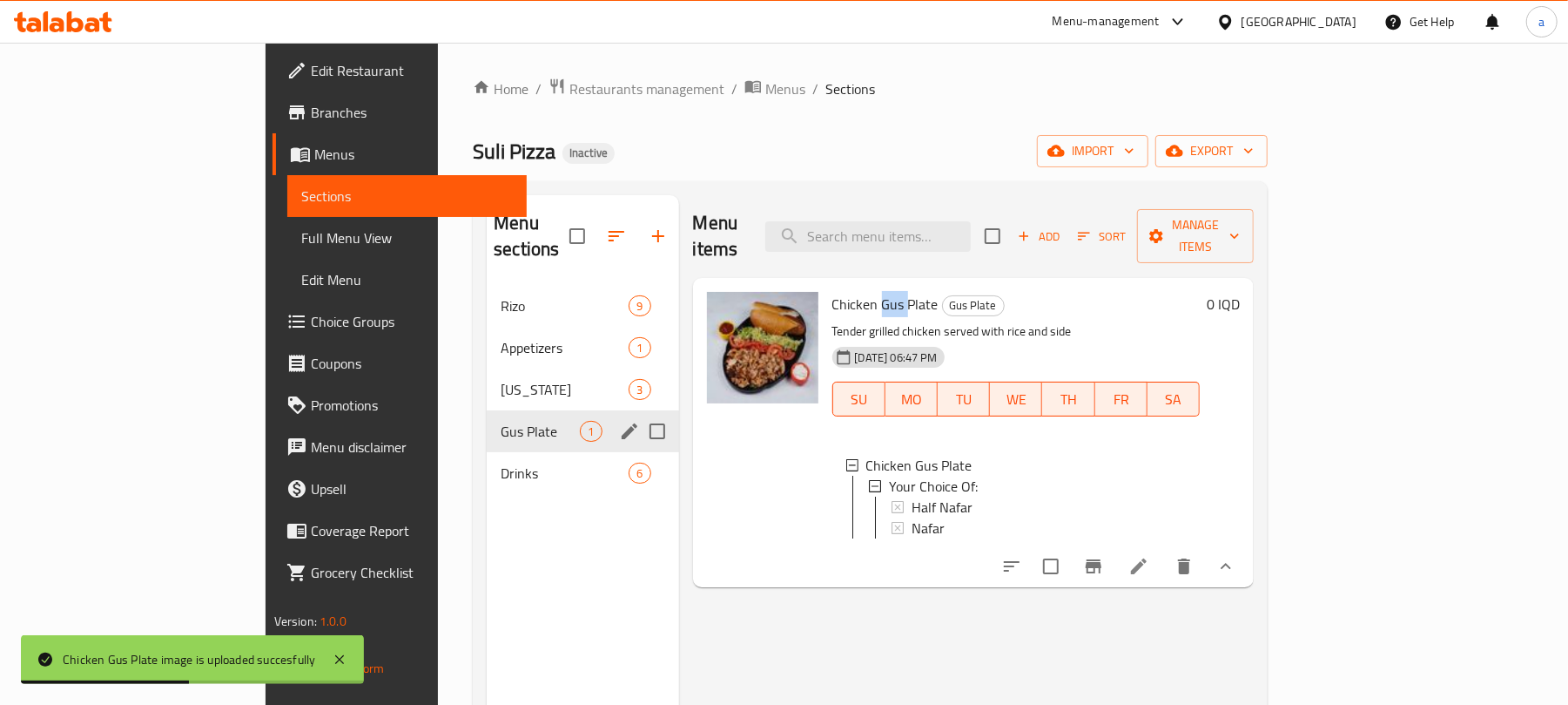
click at [487, 452] on div "Drinks 6" at bounding box center [583, 473] width 192 height 42
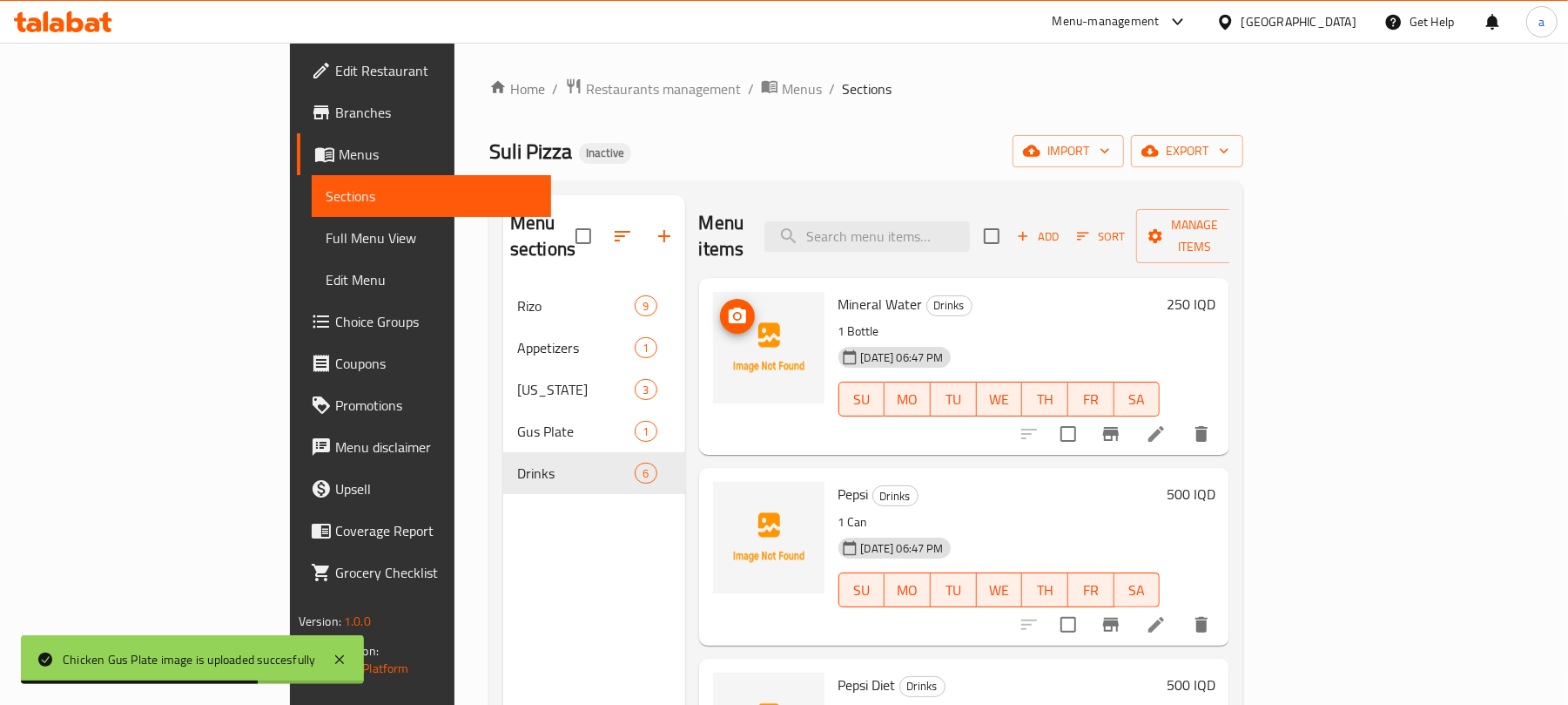
click at [720, 306] on span "upload picture" at bounding box center [738, 317] width 35 height 21
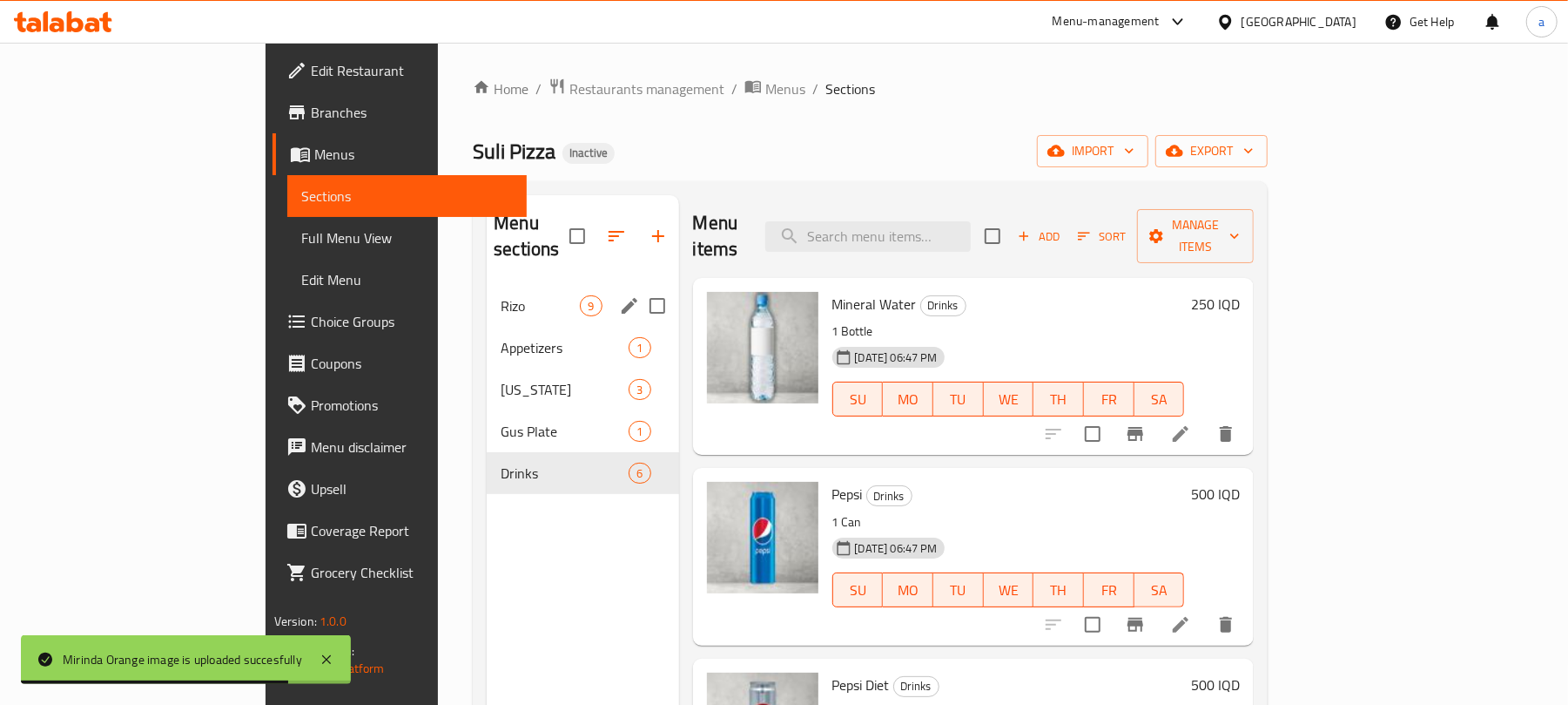
drag, startPoint x: 461, startPoint y: 284, endPoint x: 556, endPoint y: 374, distance: 130.9
click at [500, 295] on span "Rizo" at bounding box center [540, 306] width 79 height 21
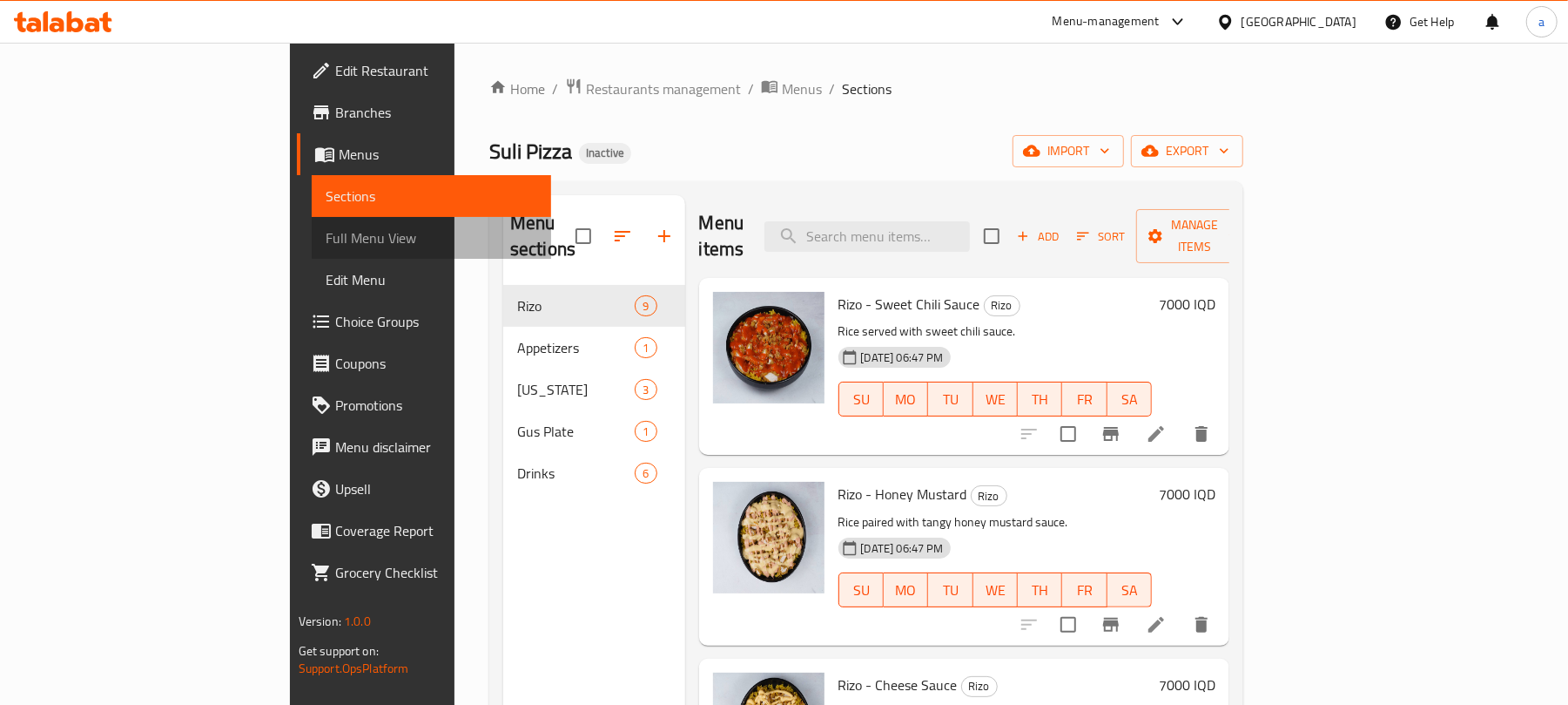
click at [325, 240] on span "Full Menu View" at bounding box center [431, 238] width 212 height 21
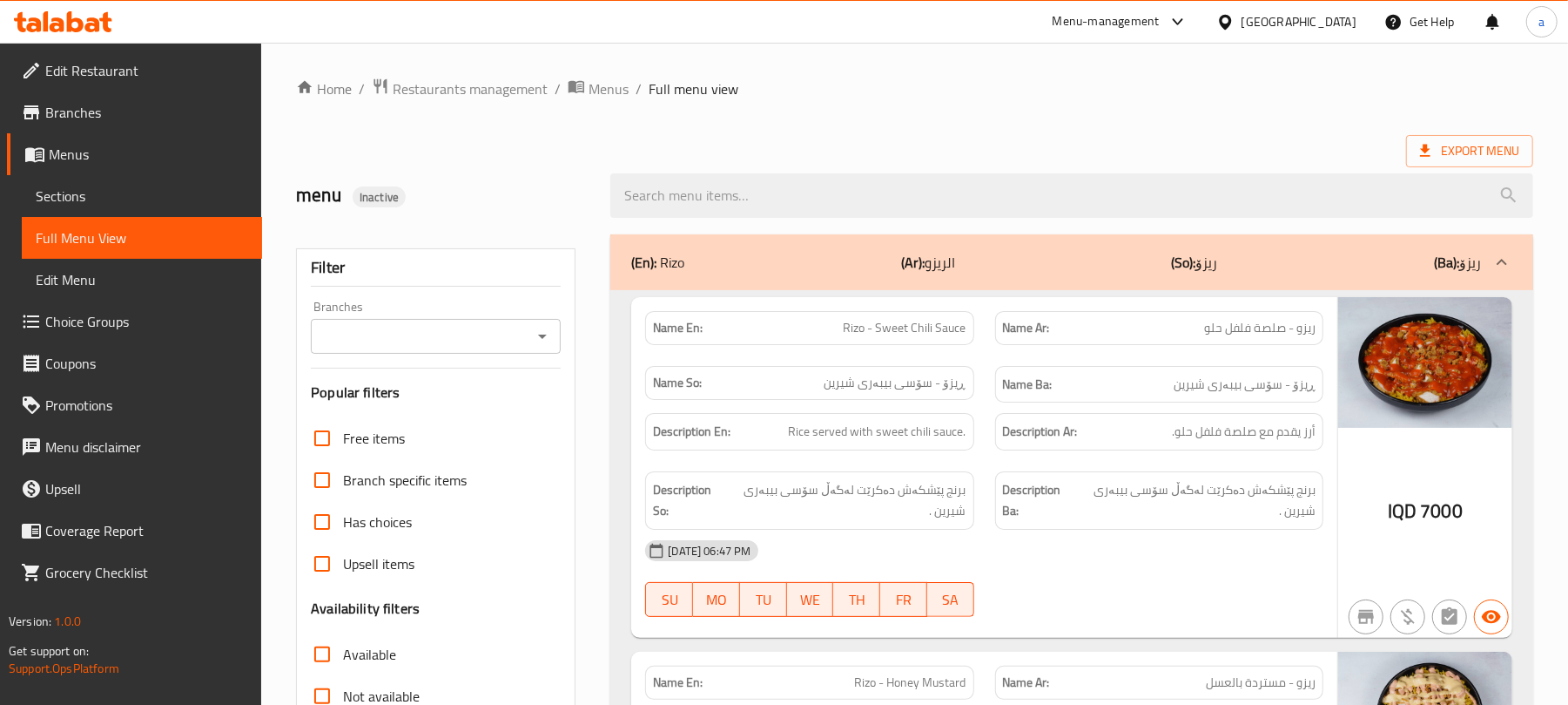
click at [520, 340] on input "Branches" at bounding box center [422, 336] width 211 height 24
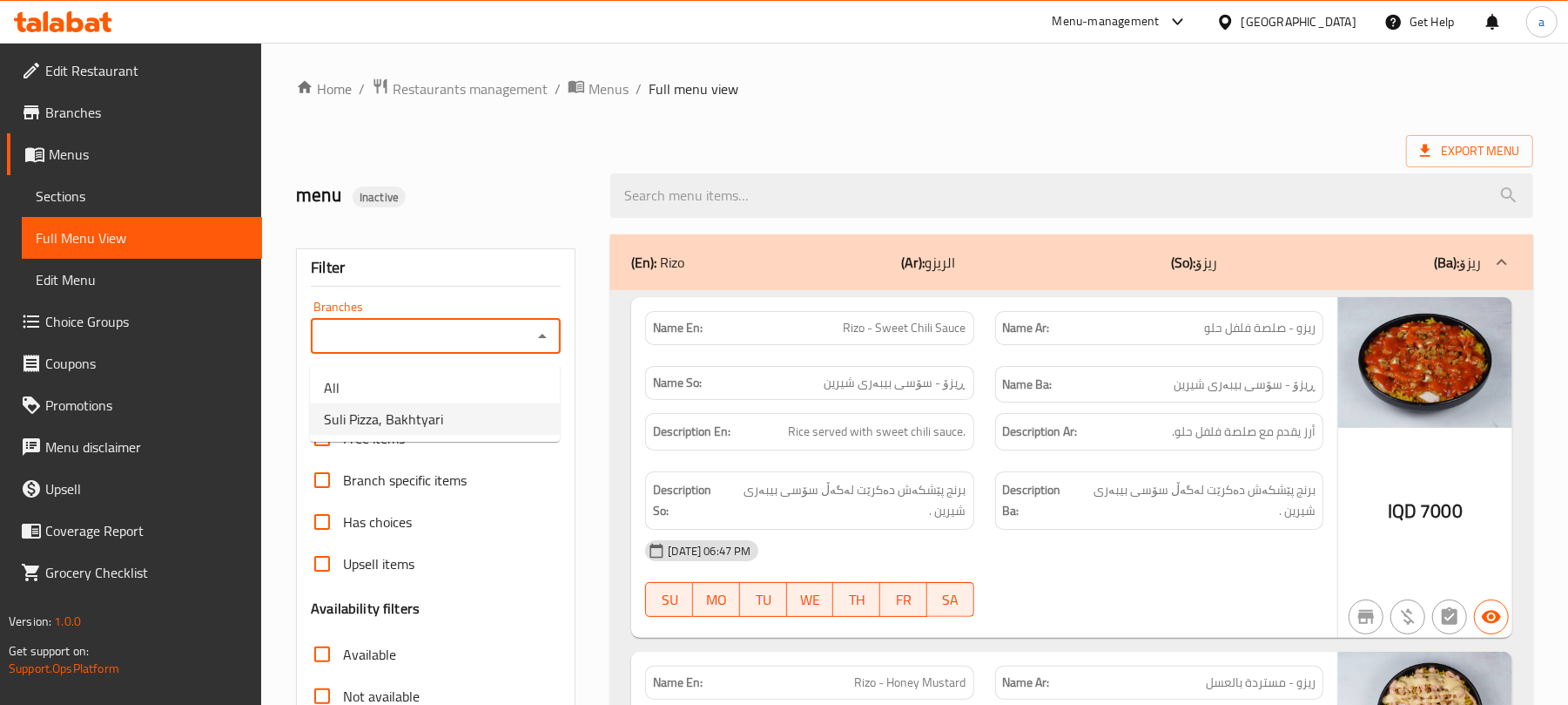
click at [439, 418] on span "Suli Pizza, Bakhtyari" at bounding box center [383, 419] width 119 height 21
type input "Suli Pizza, Bakhtyari"
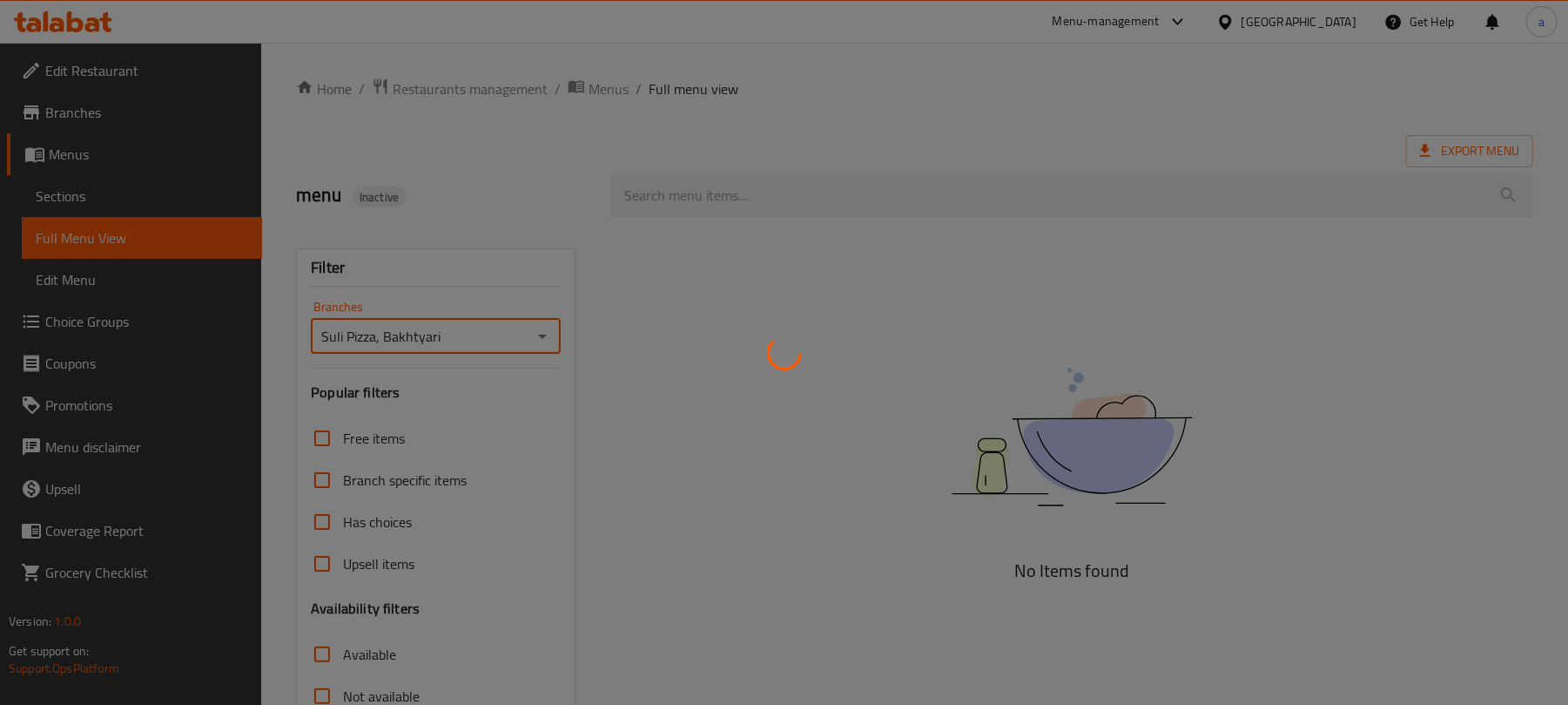
scroll to position [251, 0]
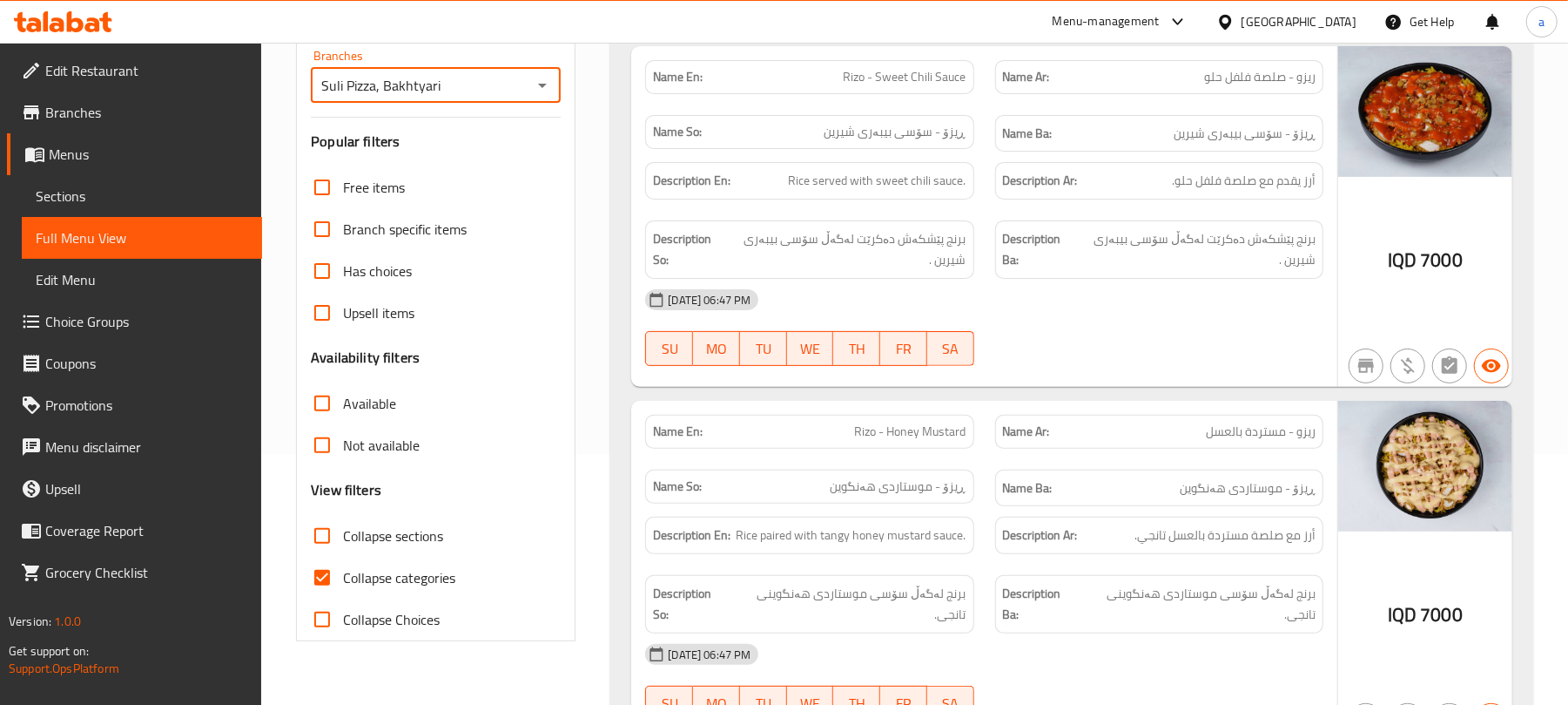
click at [331, 598] on input "Collapse categories" at bounding box center [321, 577] width 42 height 42
checkbox input "false"
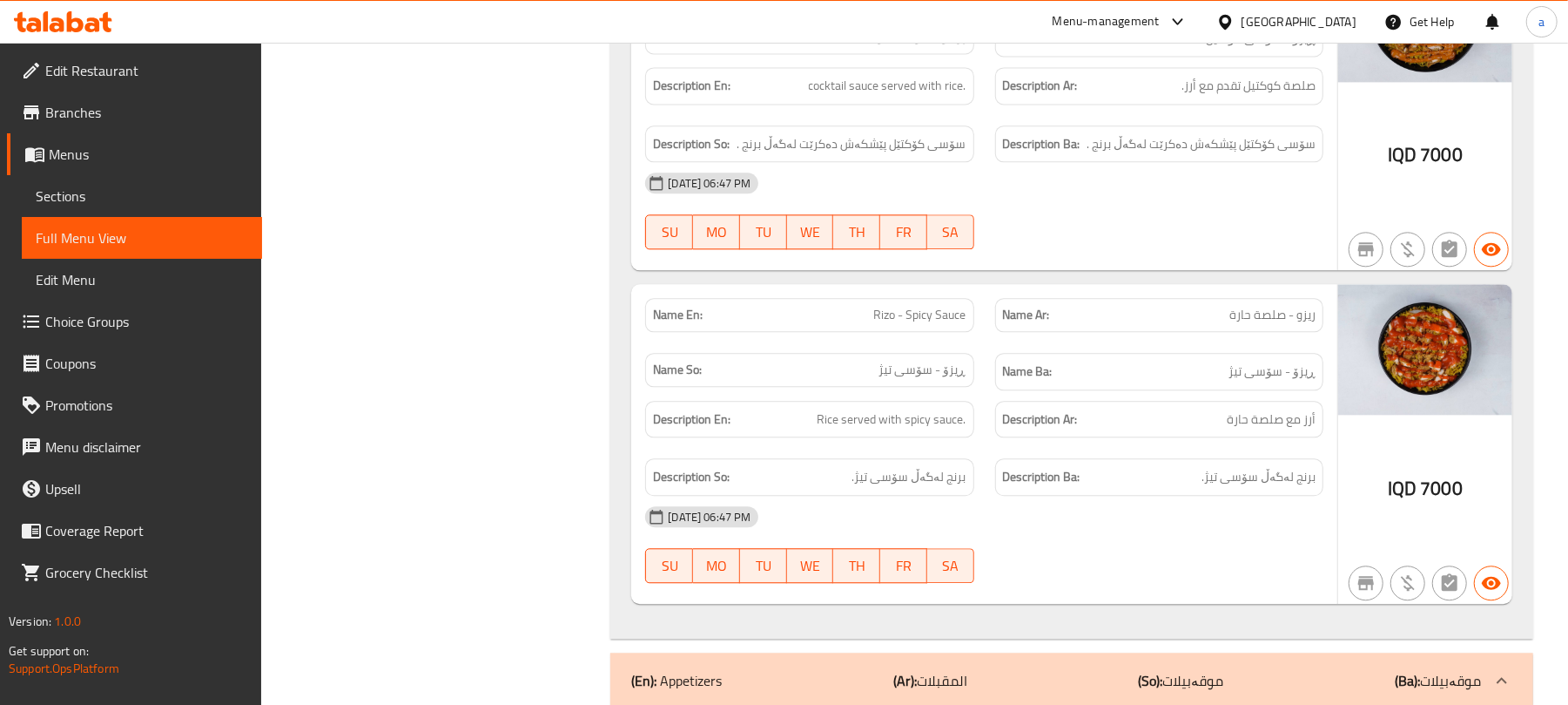
scroll to position [2782, 0]
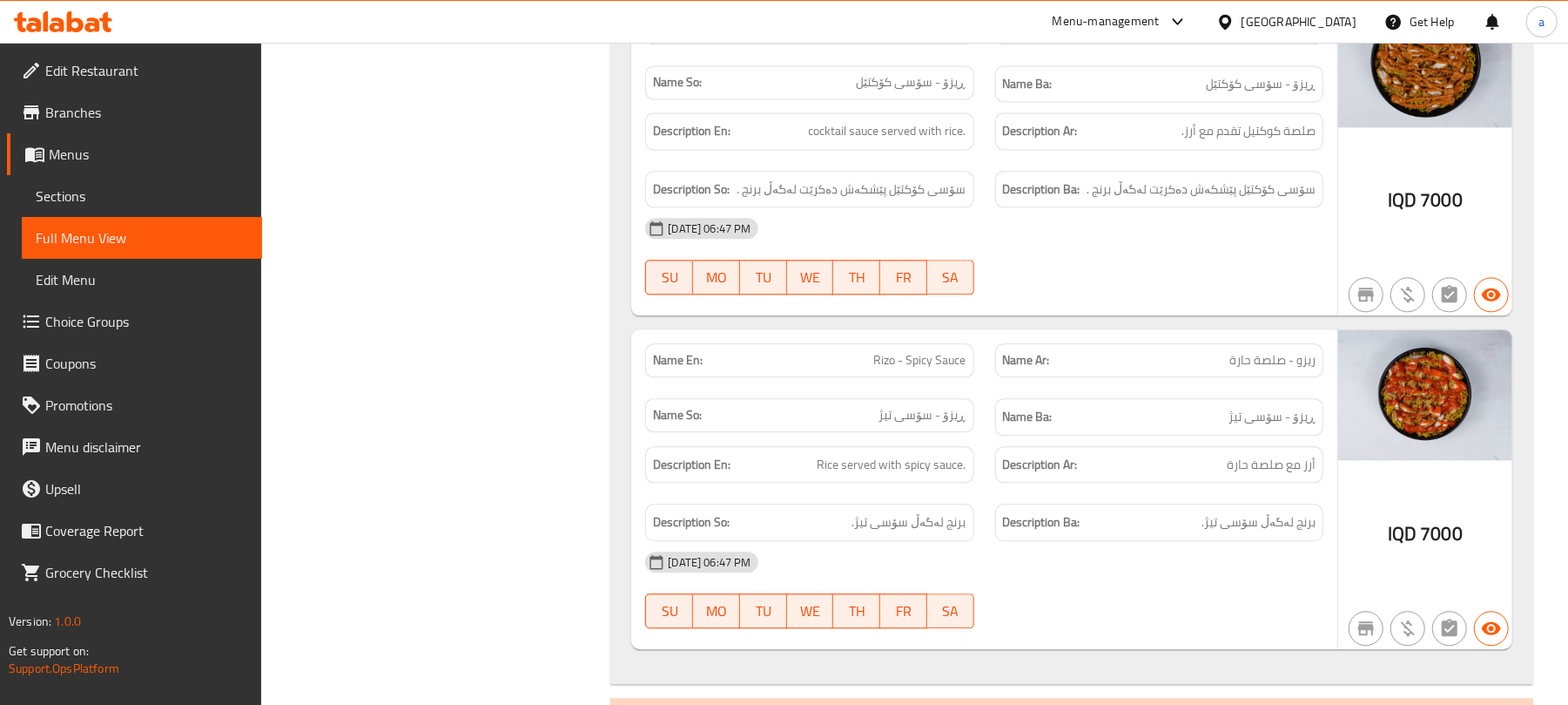
drag, startPoint x: 1158, startPoint y: 554, endPoint x: 1185, endPoint y: 352, distance: 203.8
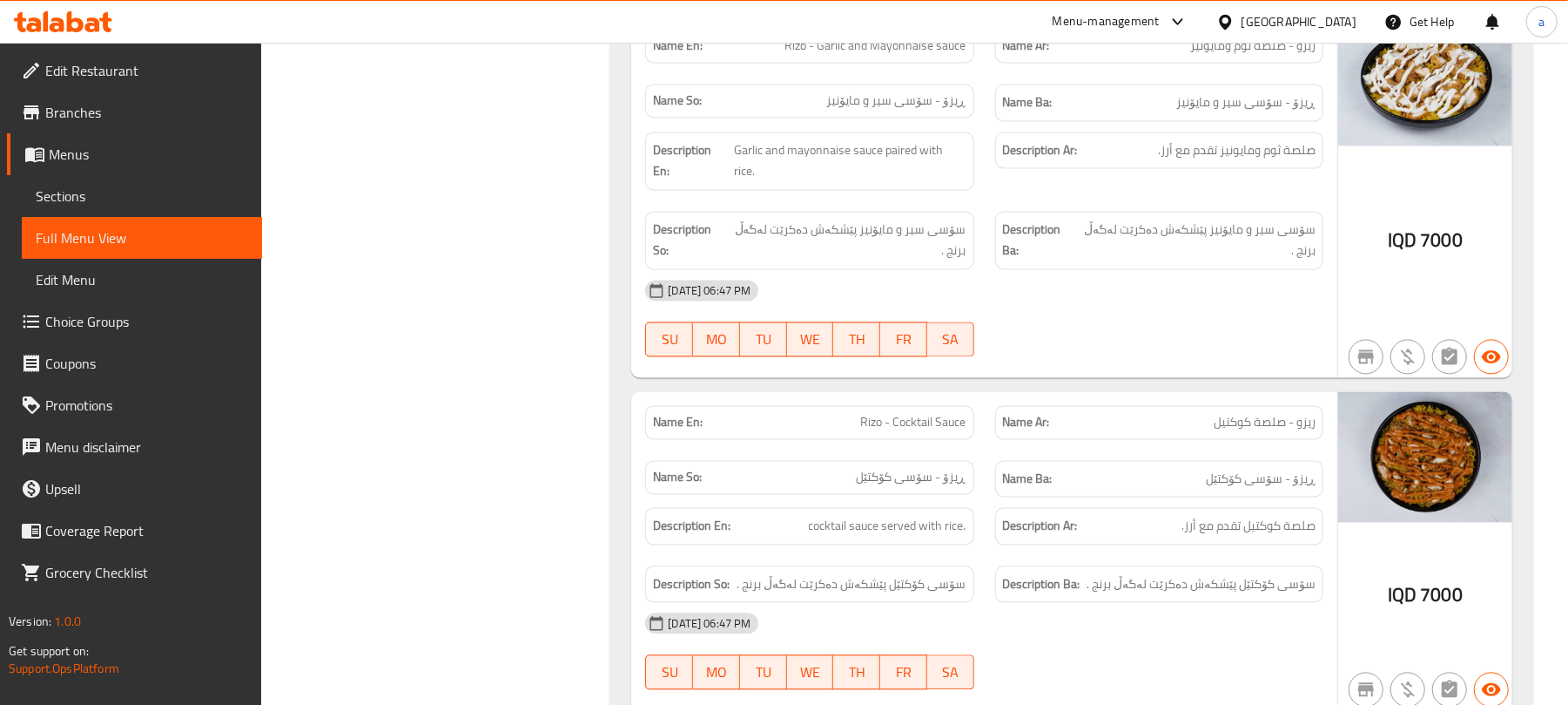
scroll to position [0, 0]
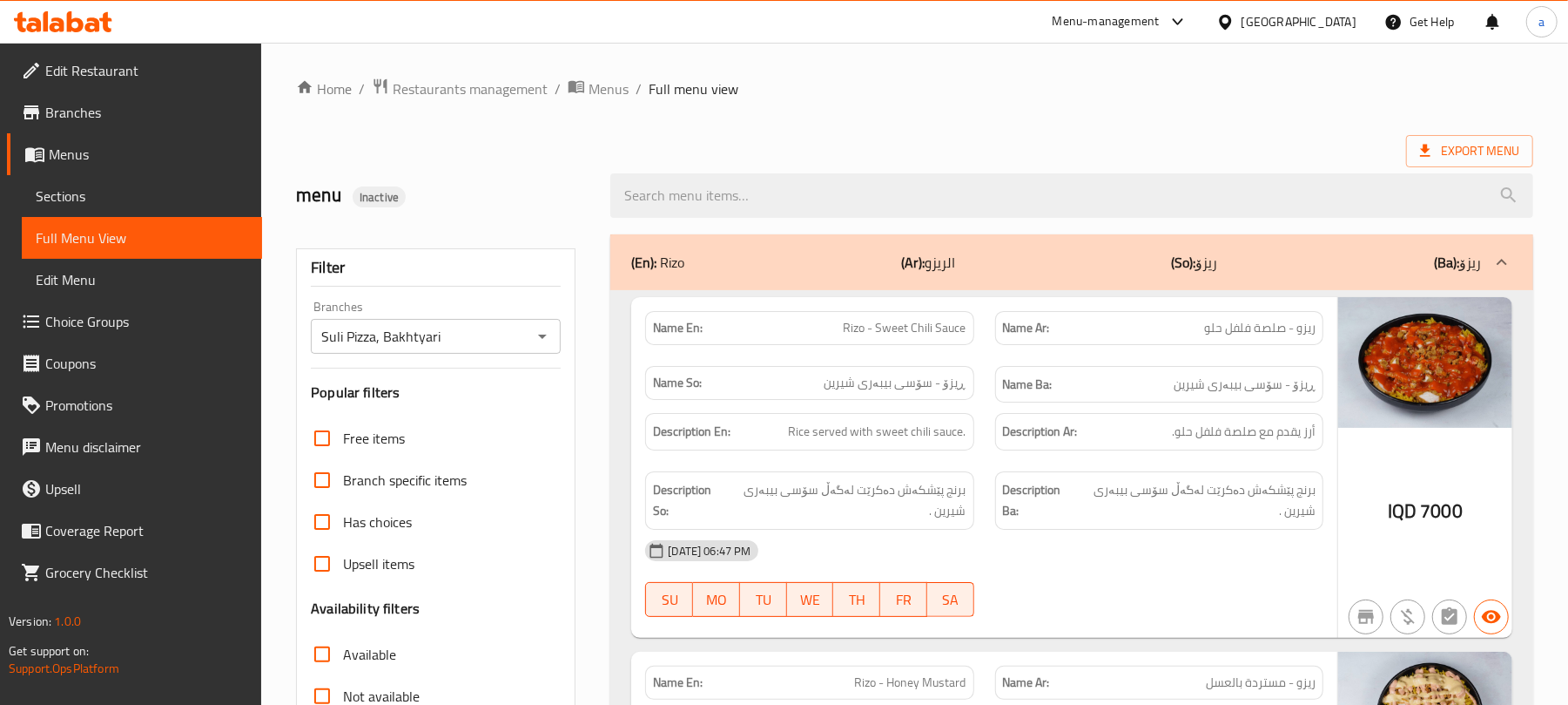
click at [81, 181] on link "Sections" at bounding box center [141, 196] width 240 height 42
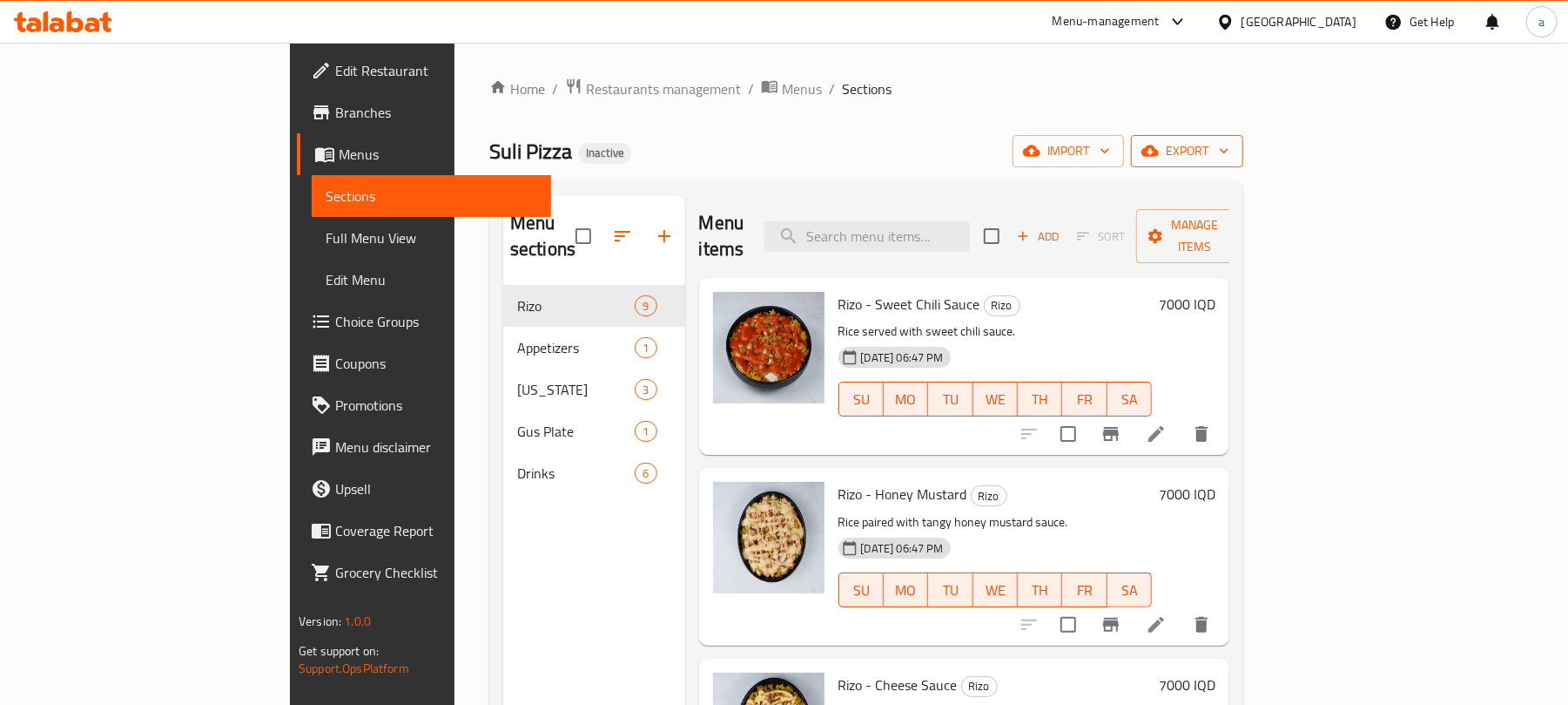
click at [1244, 168] on button "export" at bounding box center [1188, 150] width 112 height 32
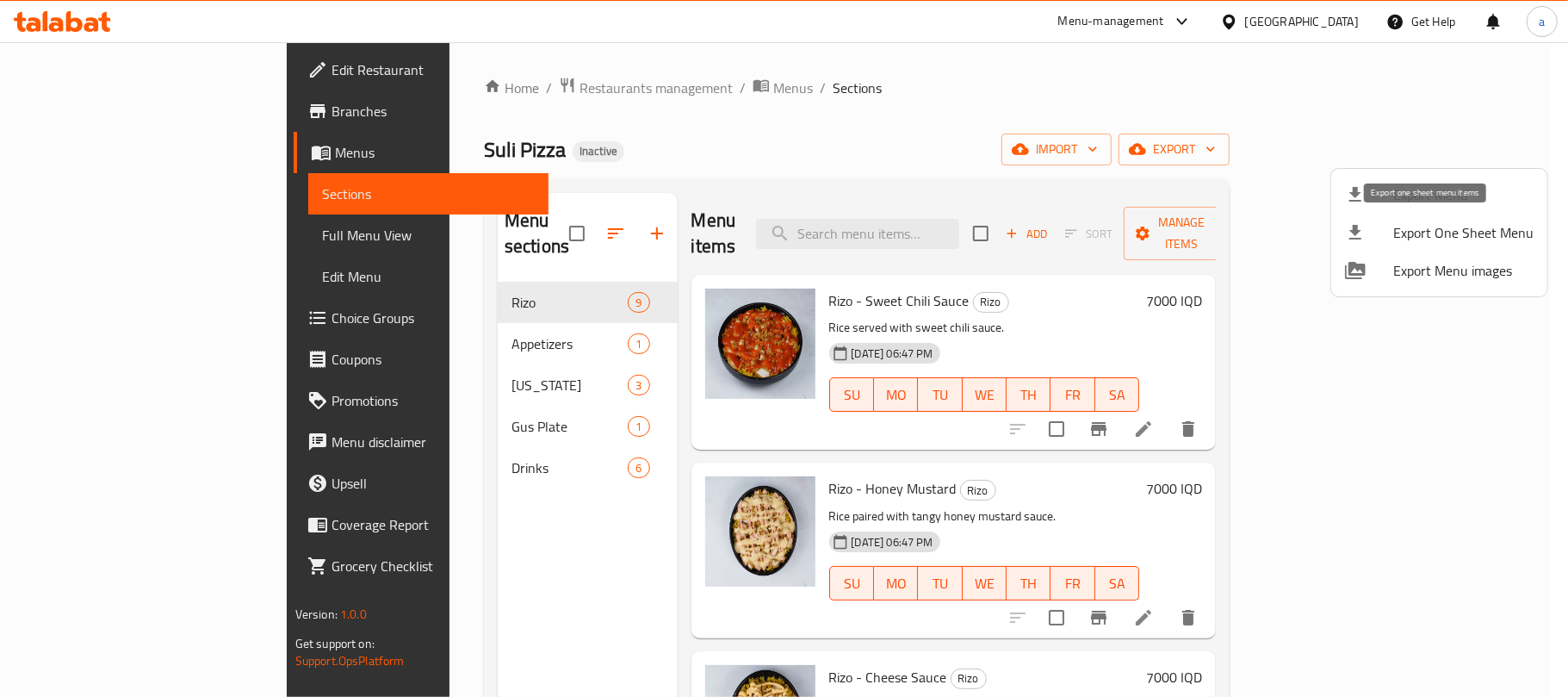
click at [1421, 191] on span "Export Menu" at bounding box center [1463, 195] width 141 height 21
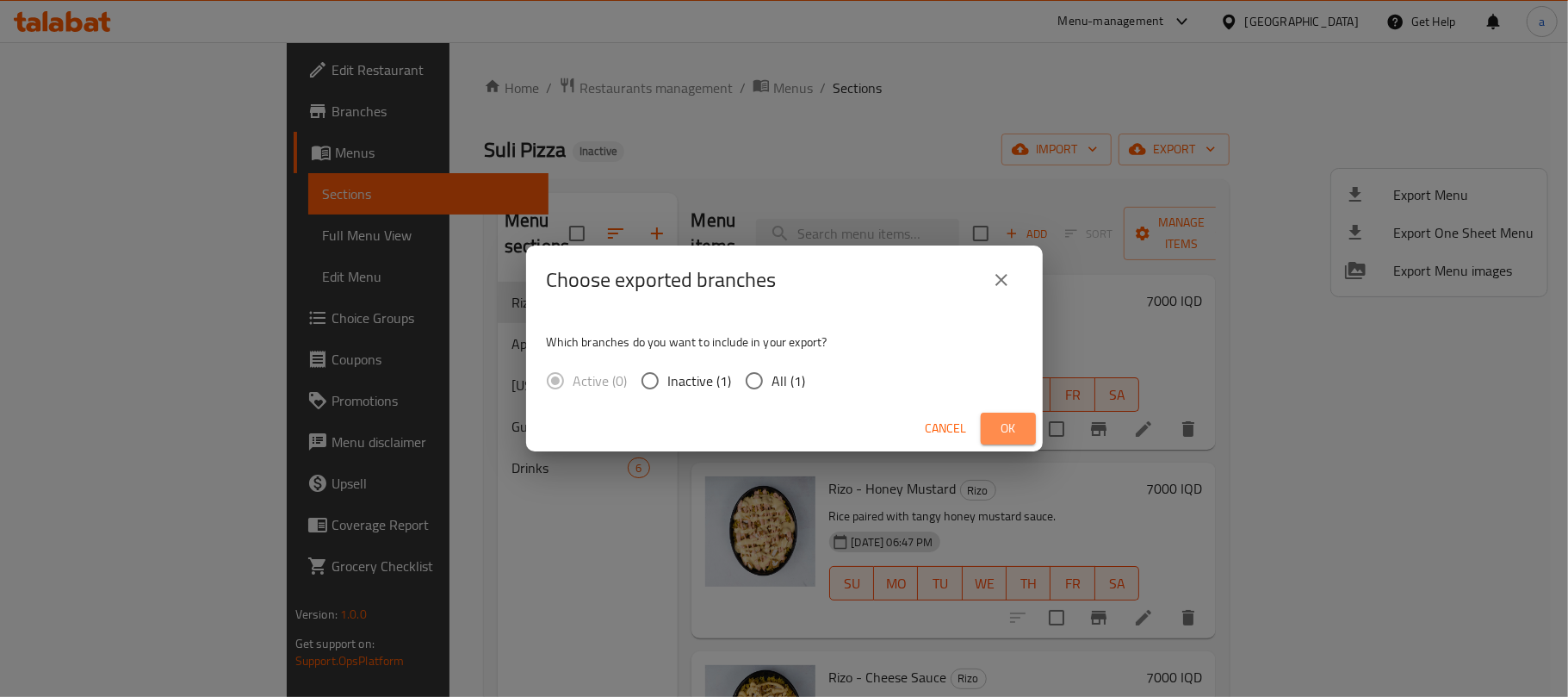
click at [1013, 420] on span "Ok" at bounding box center [1008, 428] width 28 height 21
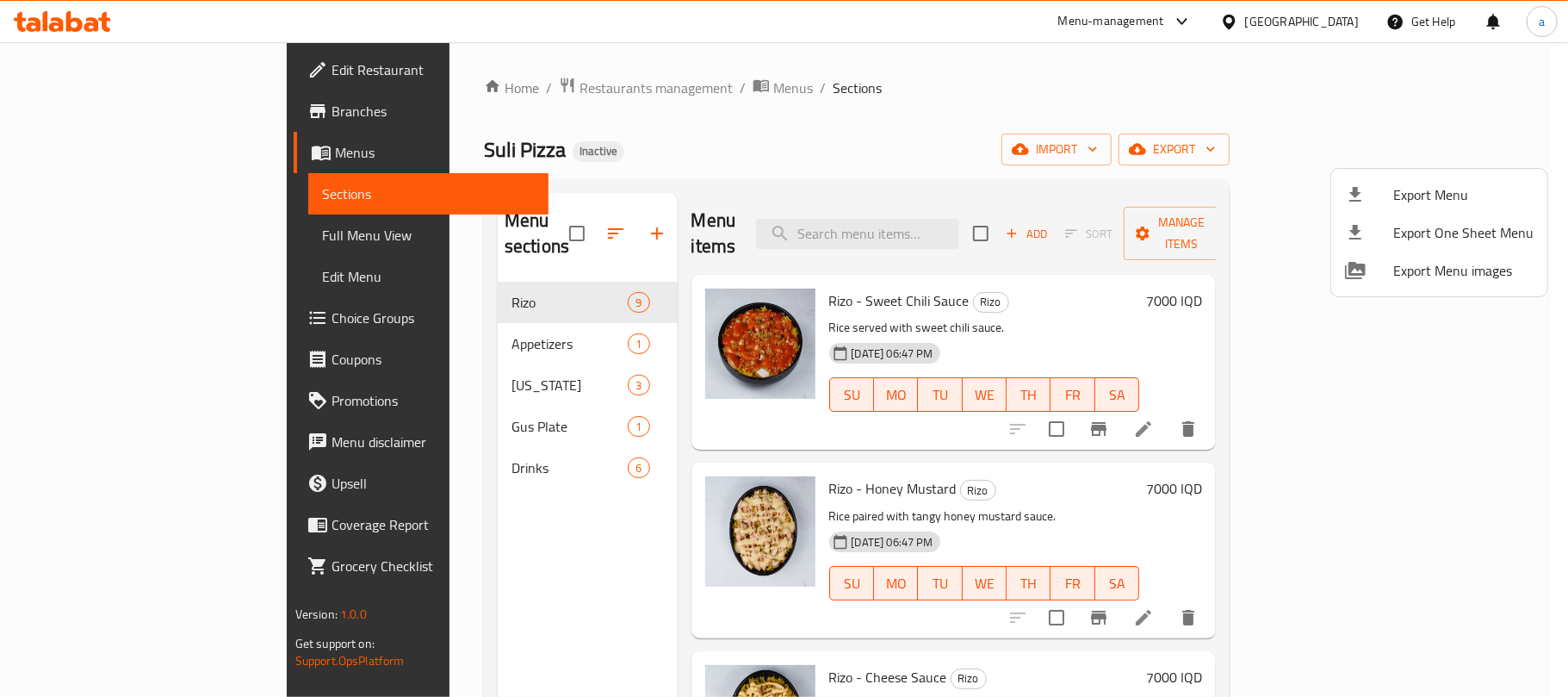
click at [610, 93] on div at bounding box center [784, 348] width 1568 height 697
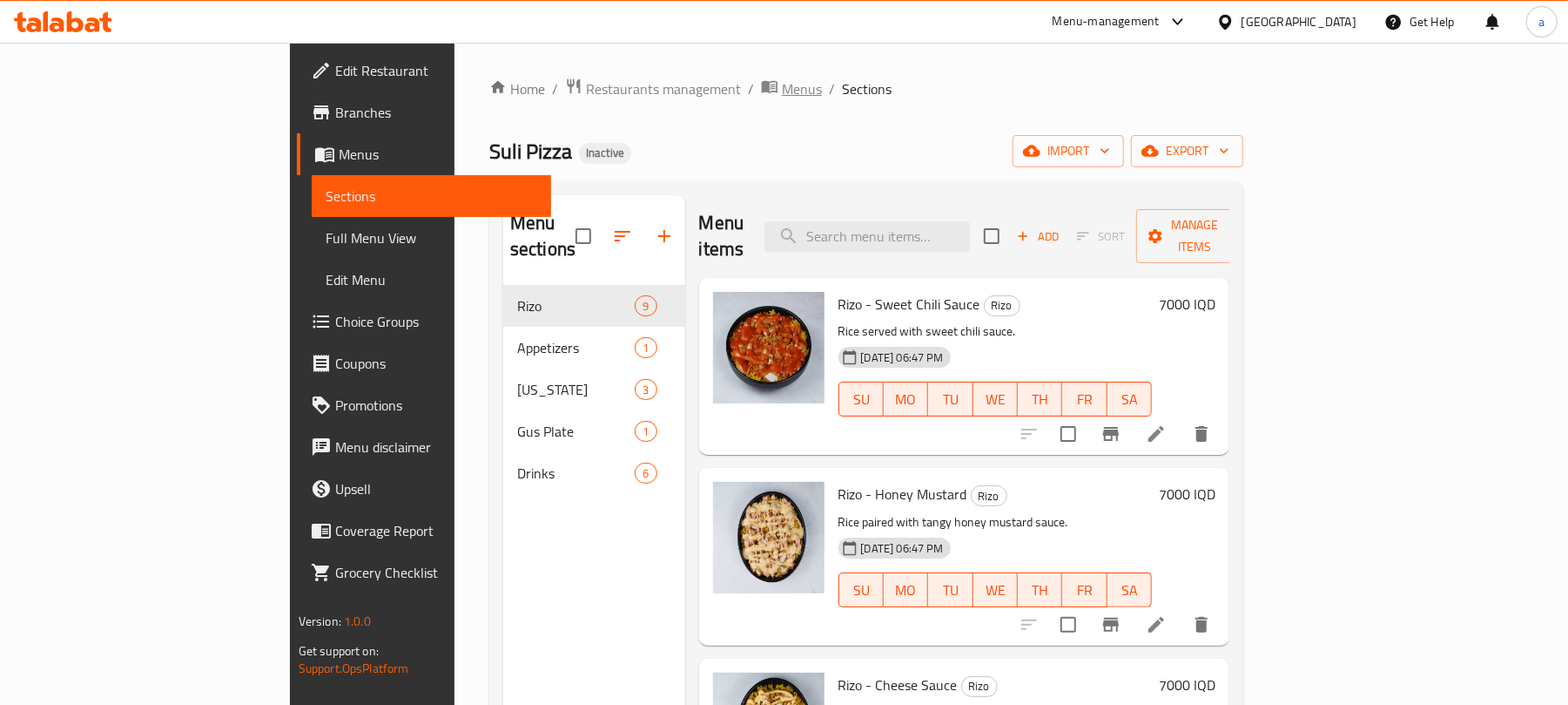
click at [782, 96] on span "Menus" at bounding box center [801, 89] width 40 height 21
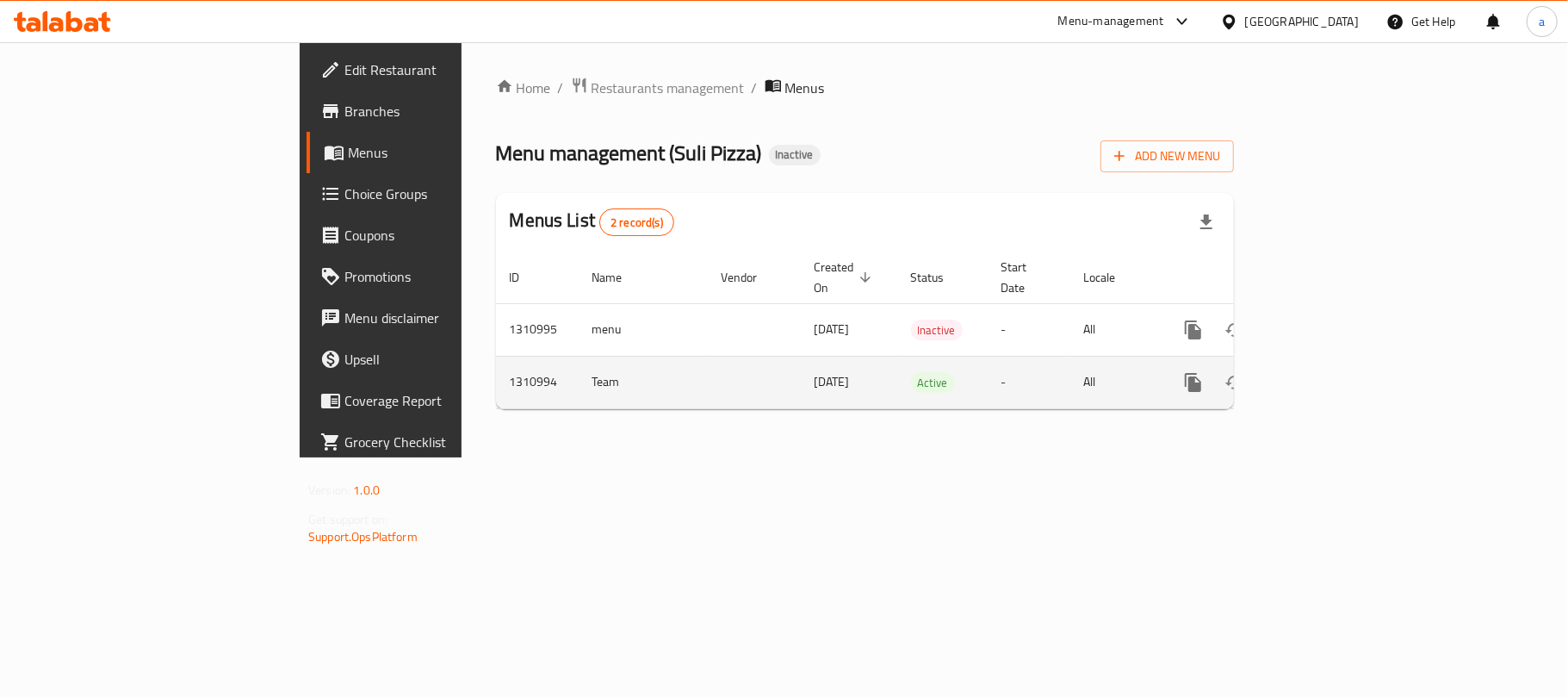
click at [1328, 373] on icon "enhanced table" at bounding box center [1318, 383] width 21 height 21
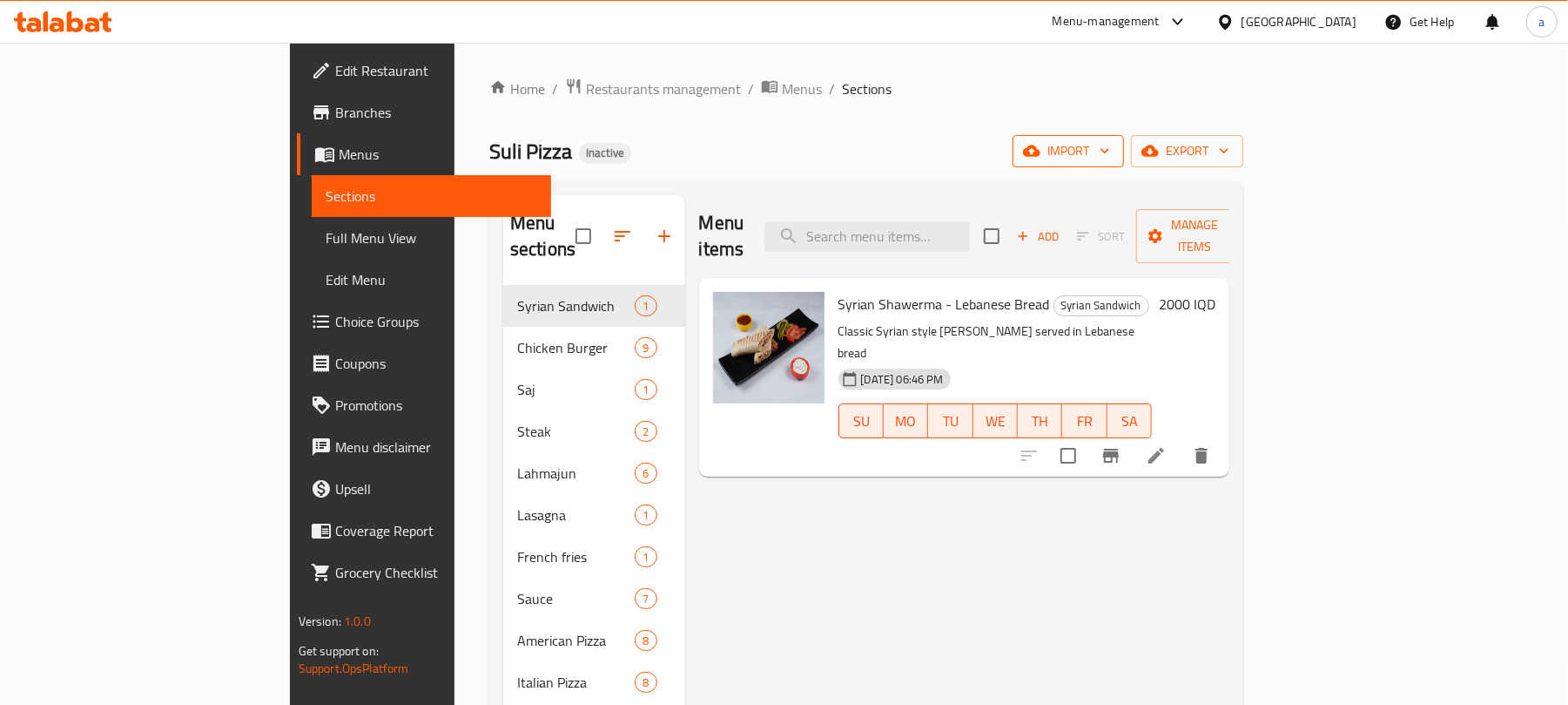
click at [1110, 162] on span "import" at bounding box center [1069, 151] width 83 height 21
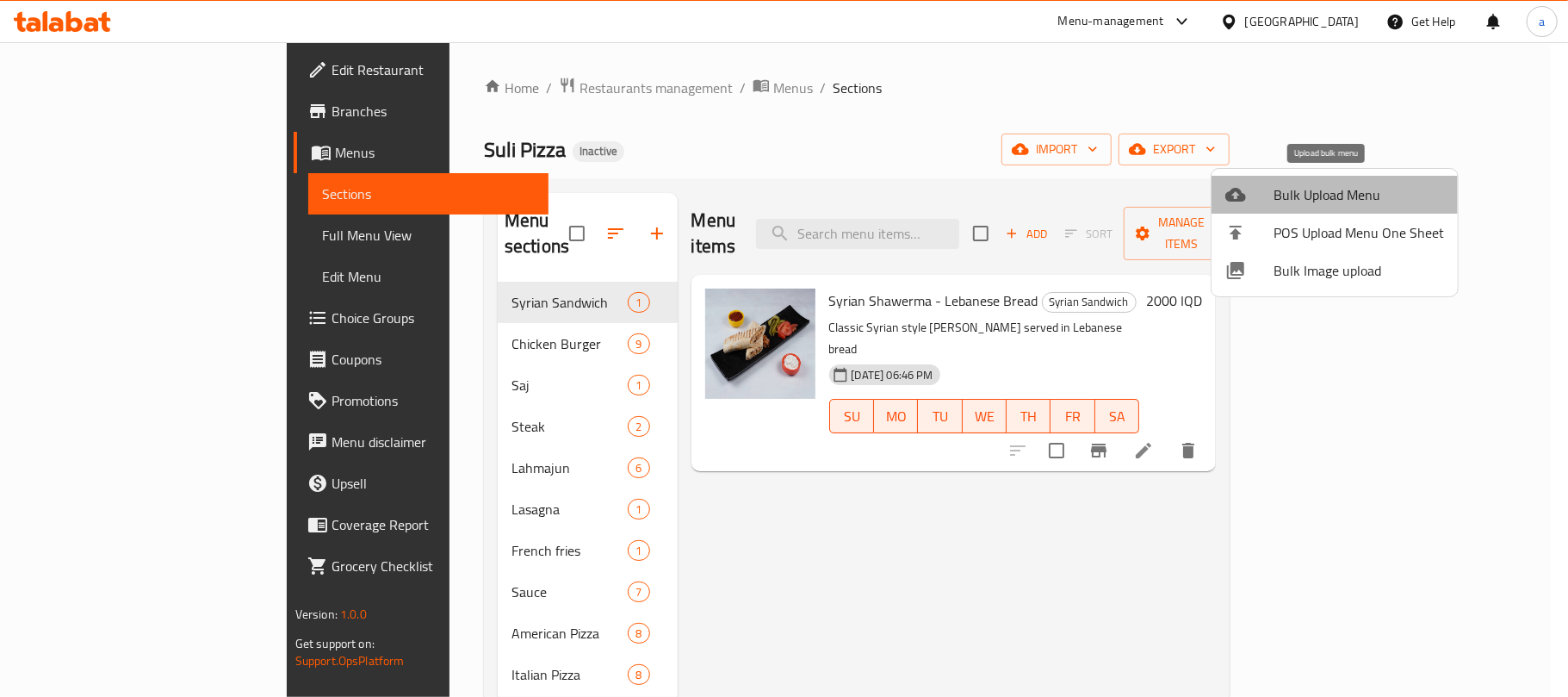
click at [1306, 187] on span "Bulk Upload Menu" at bounding box center [1358, 195] width 170 height 21
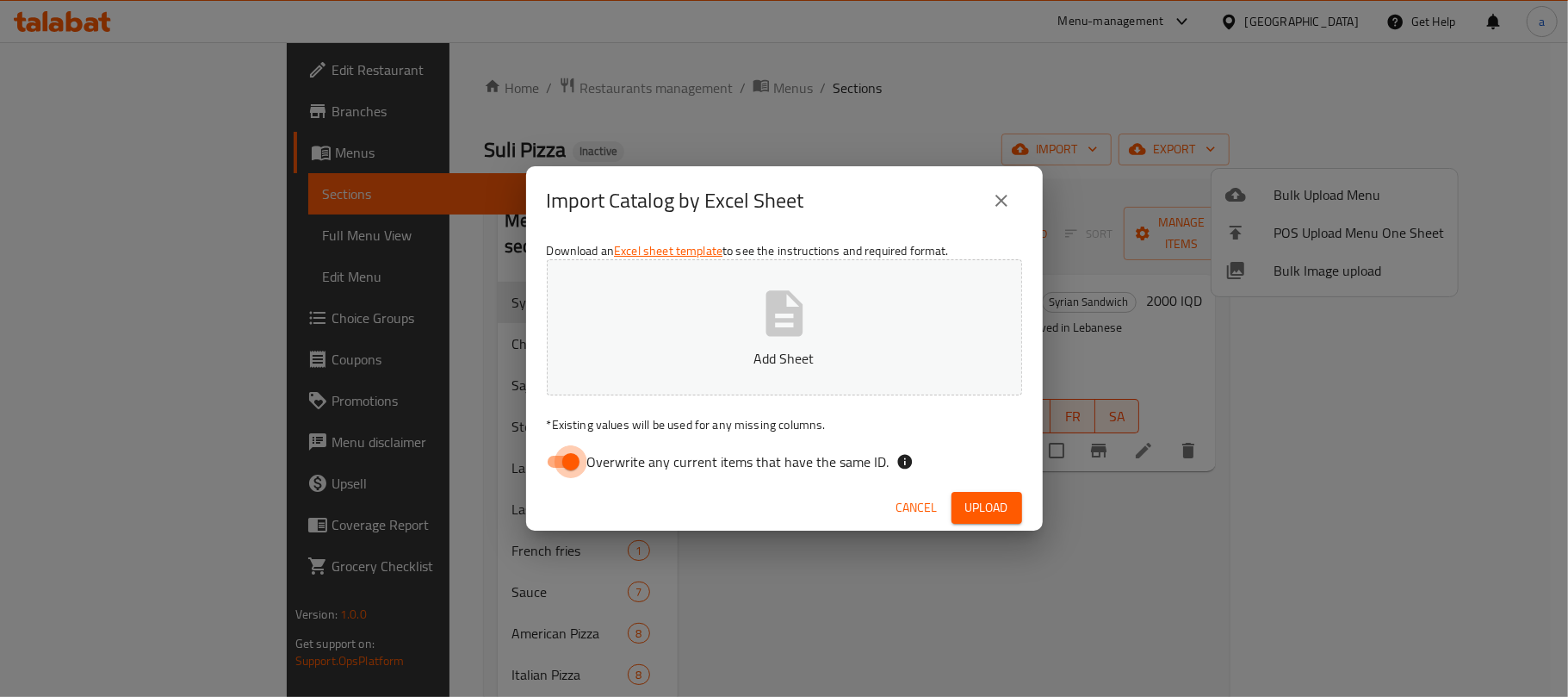
click at [551, 459] on input "Overwrite any current items that have the same ID." at bounding box center [571, 461] width 99 height 33
checkbox input "false"
click at [787, 324] on icon "button" at bounding box center [785, 314] width 56 height 56
click at [998, 517] on span "Upload" at bounding box center [986, 507] width 43 height 21
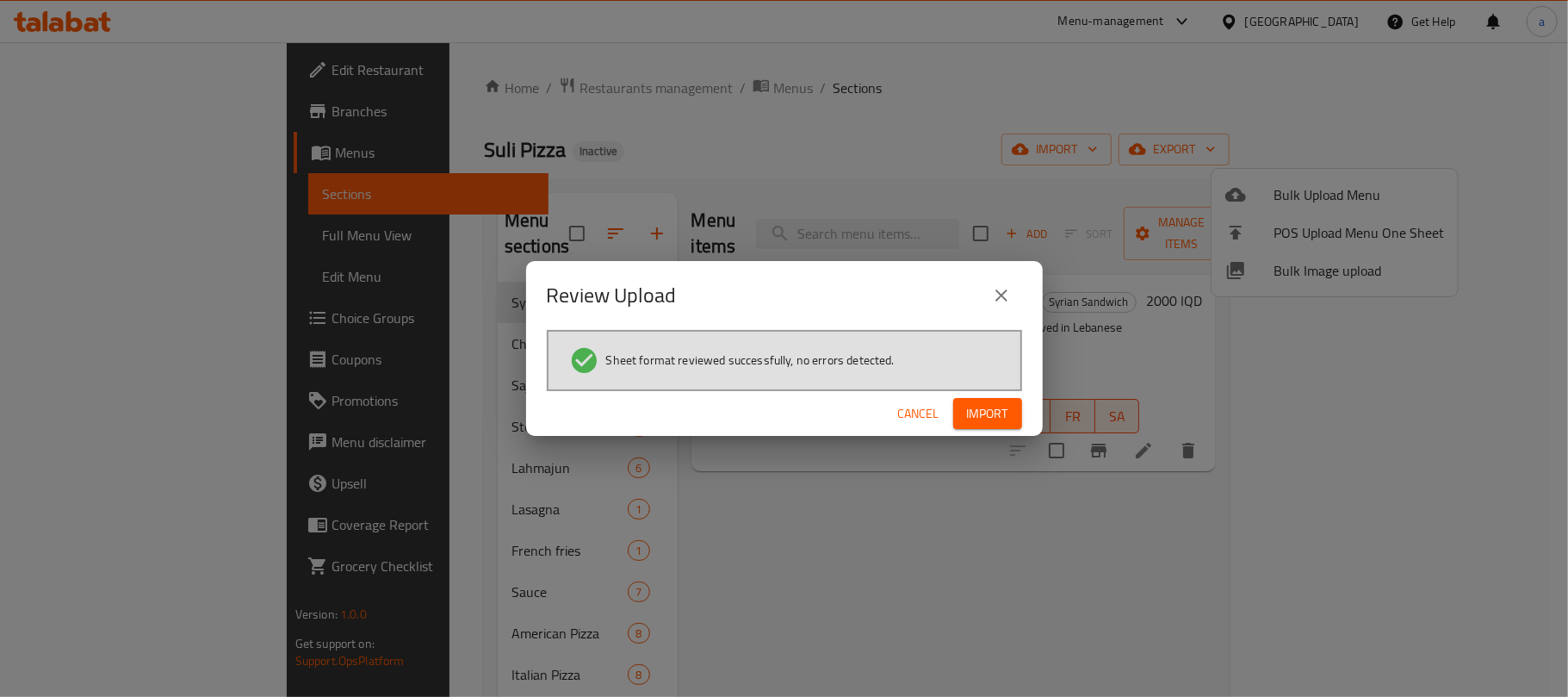
click at [967, 416] on span "Import" at bounding box center [987, 414] width 41 height 21
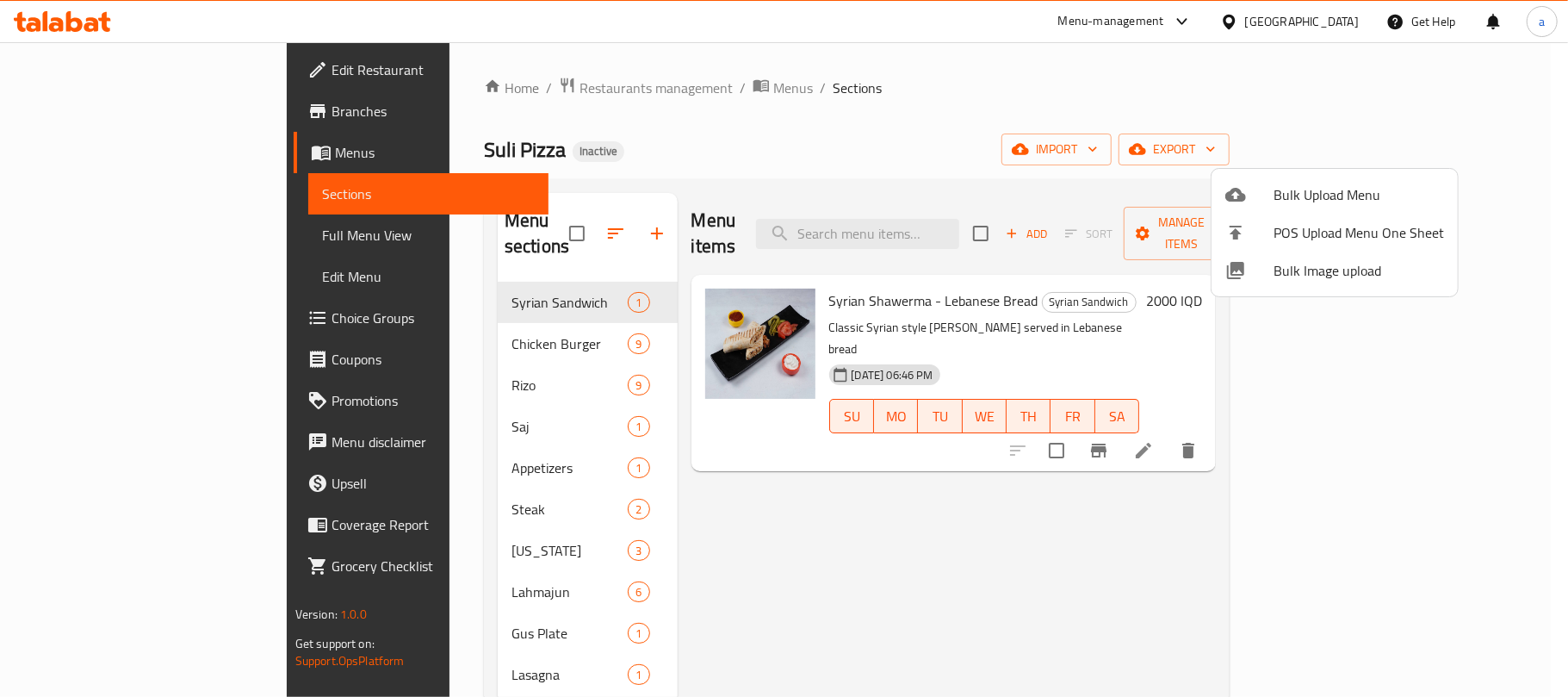
click at [690, 491] on div at bounding box center [784, 348] width 1568 height 697
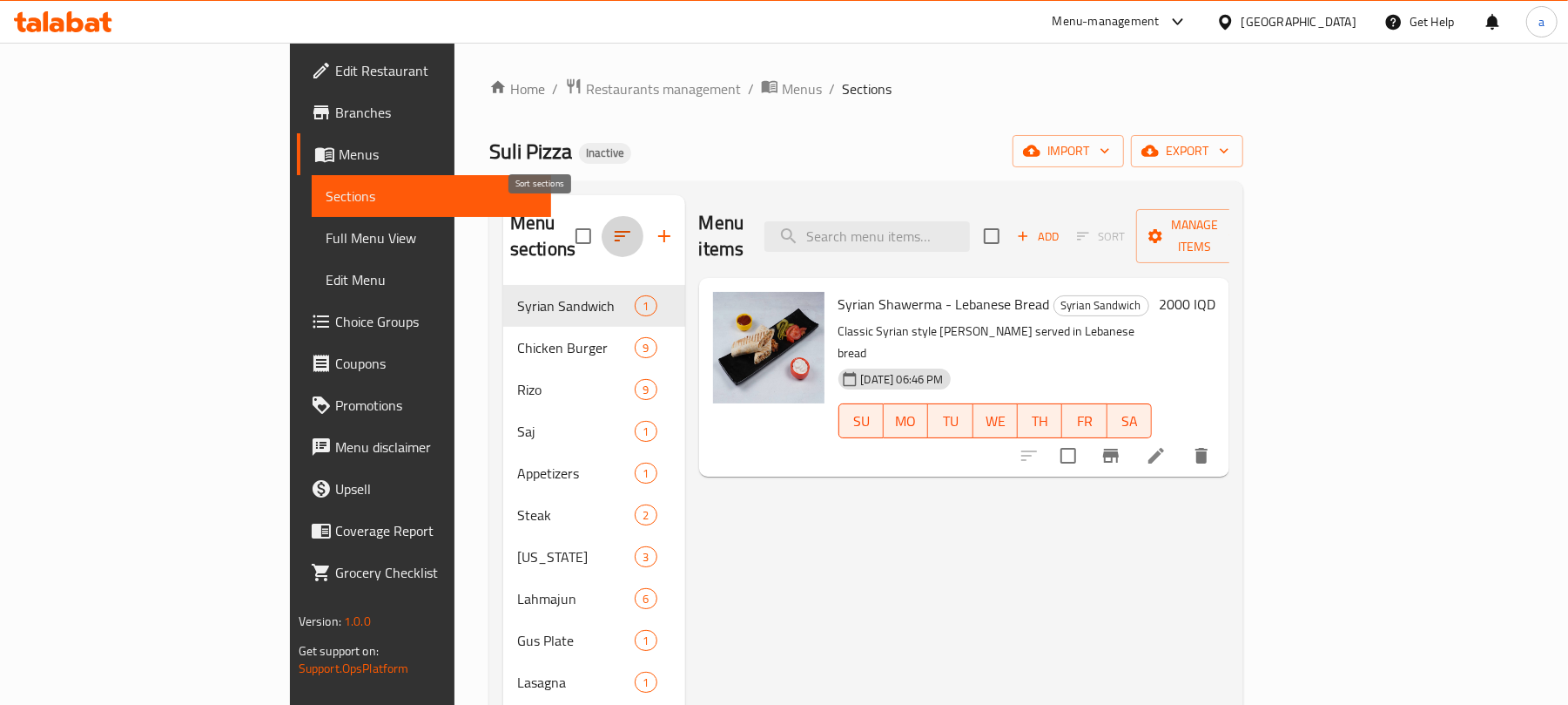
click at [612, 227] on icon "button" at bounding box center [622, 236] width 21 height 21
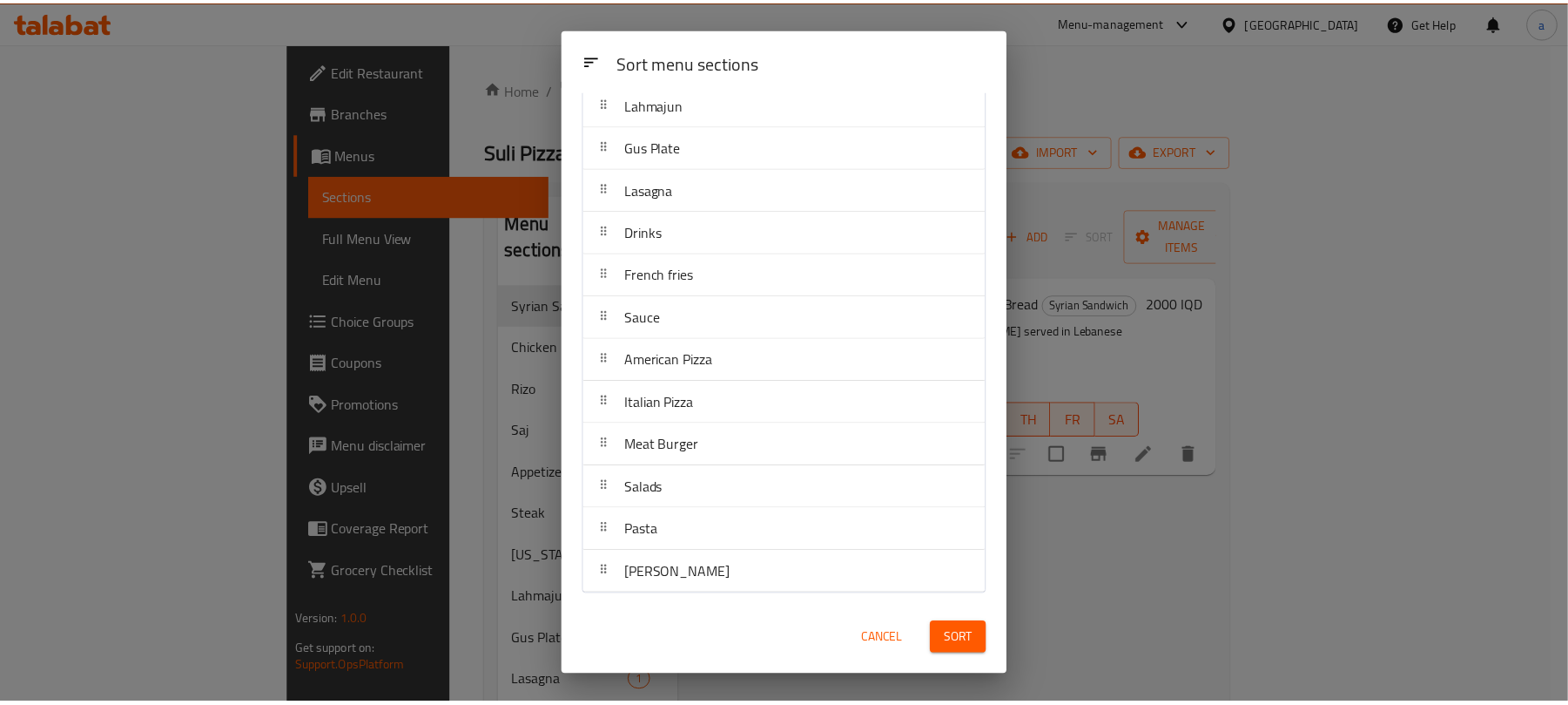
scroll to position [388, 0]
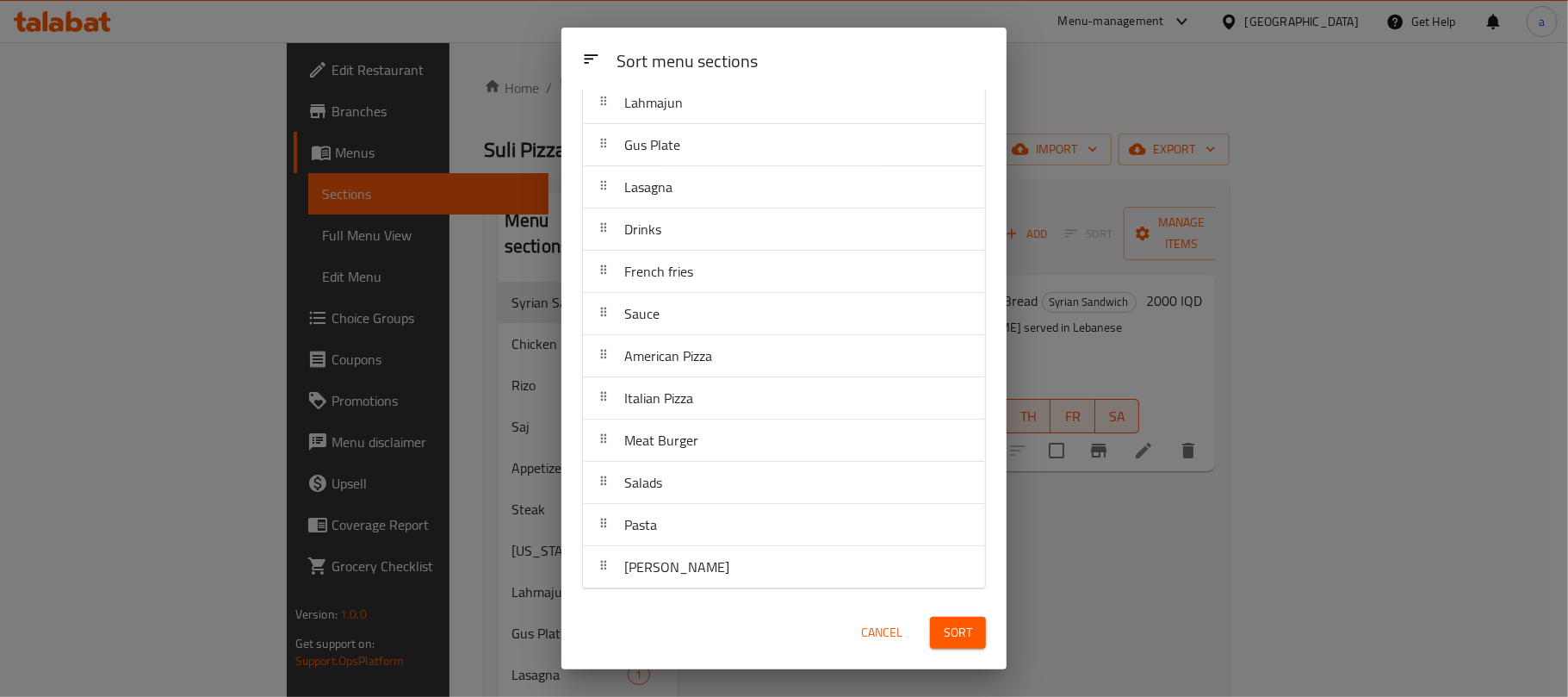
click at [1123, 515] on div "Sort menu sections Sort menu sections Syrian Sandwich Chicken Burger Rizo Saj A…" at bounding box center [784, 348] width 1568 height 697
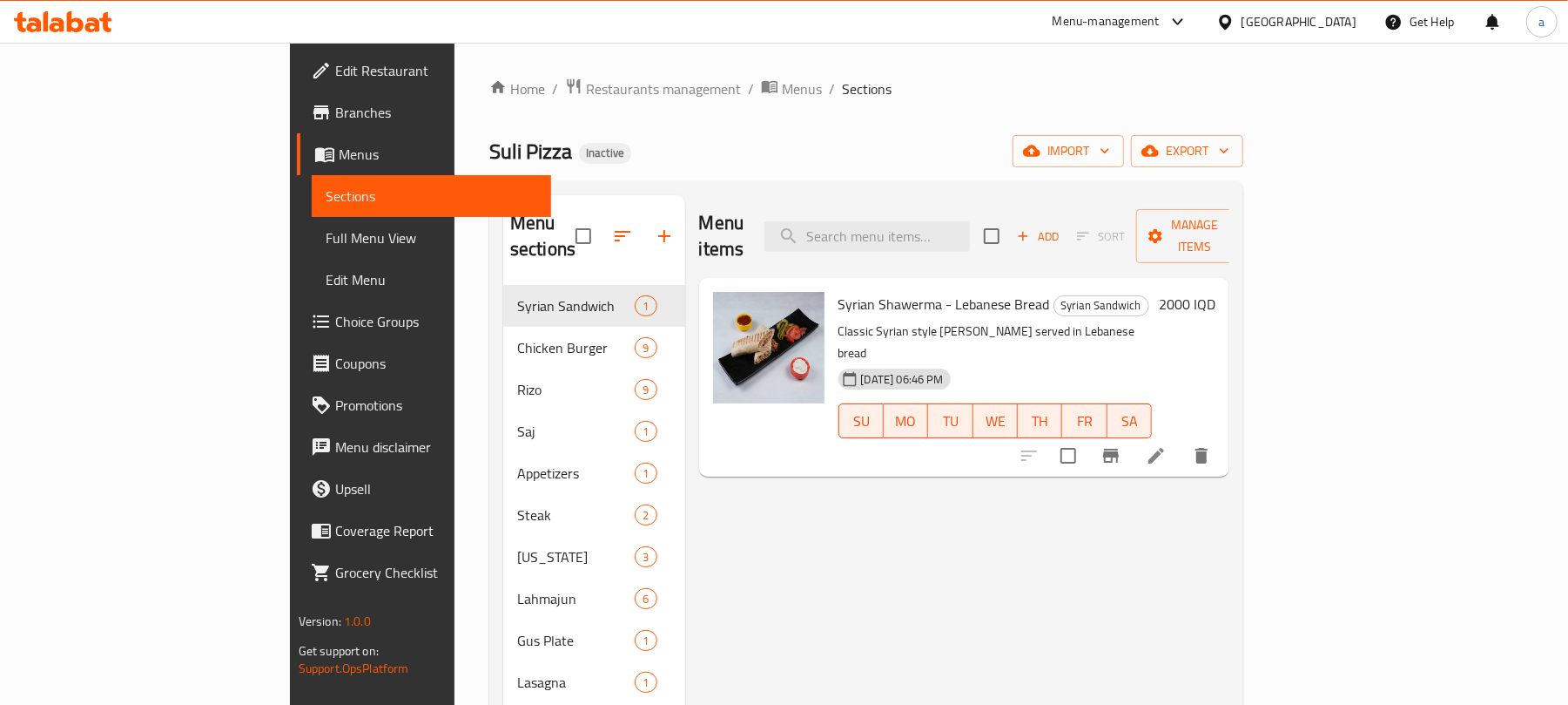
click at [325, 238] on span "Full Menu View" at bounding box center [431, 238] width 212 height 21
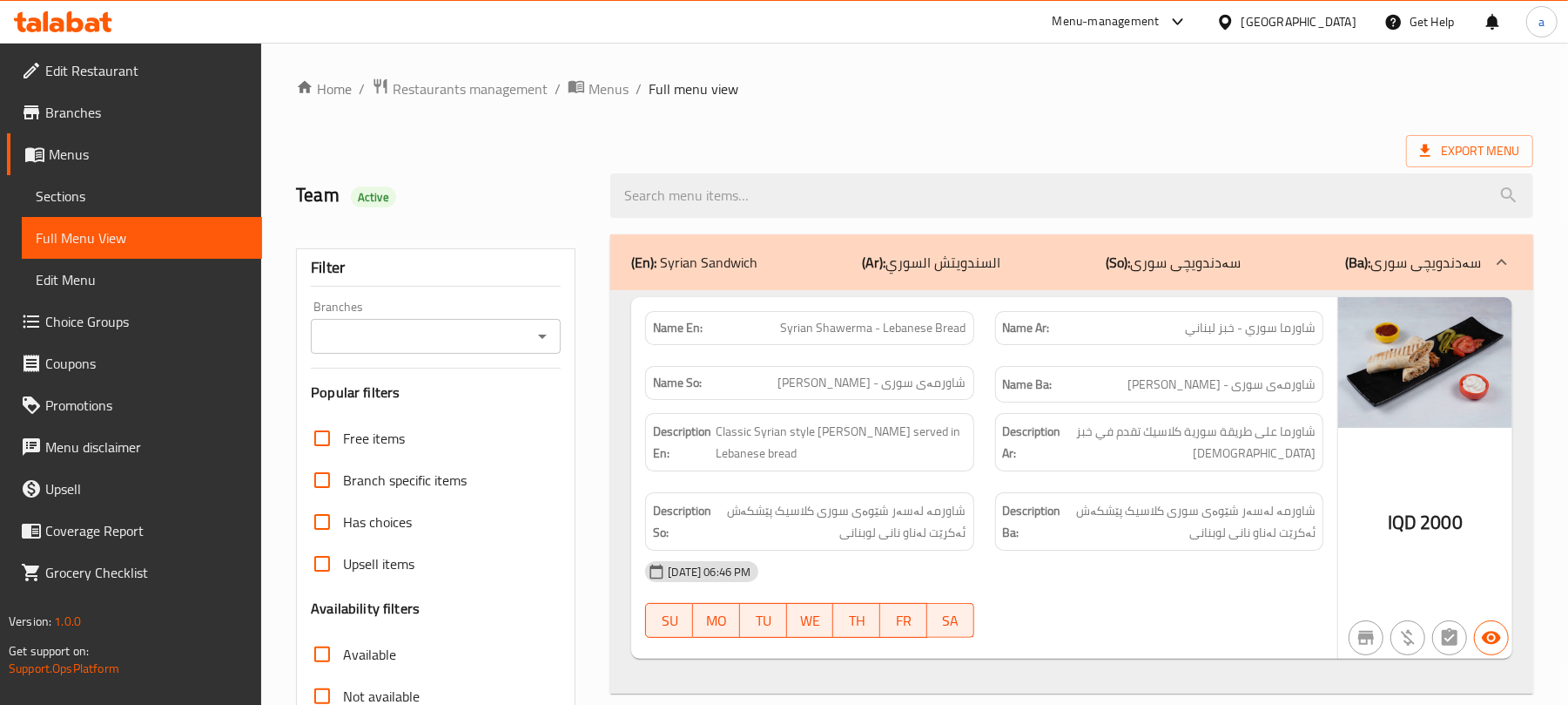
click at [533, 333] on icon "Open" at bounding box center [543, 336] width 21 height 21
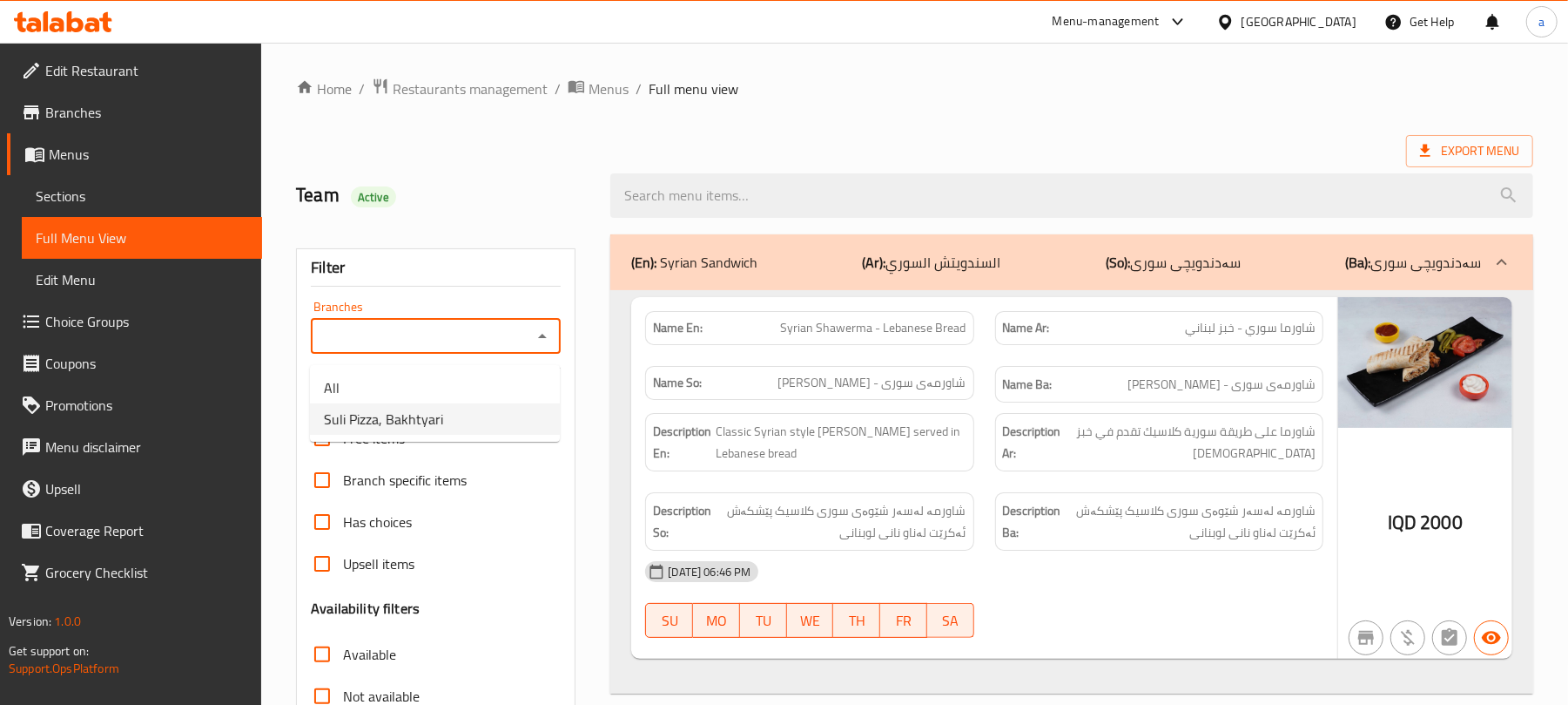
click at [438, 405] on li "Suli Pizza, Bakhtyari" at bounding box center [435, 418] width 250 height 31
type input "Suli Pizza, Bakhtyari"
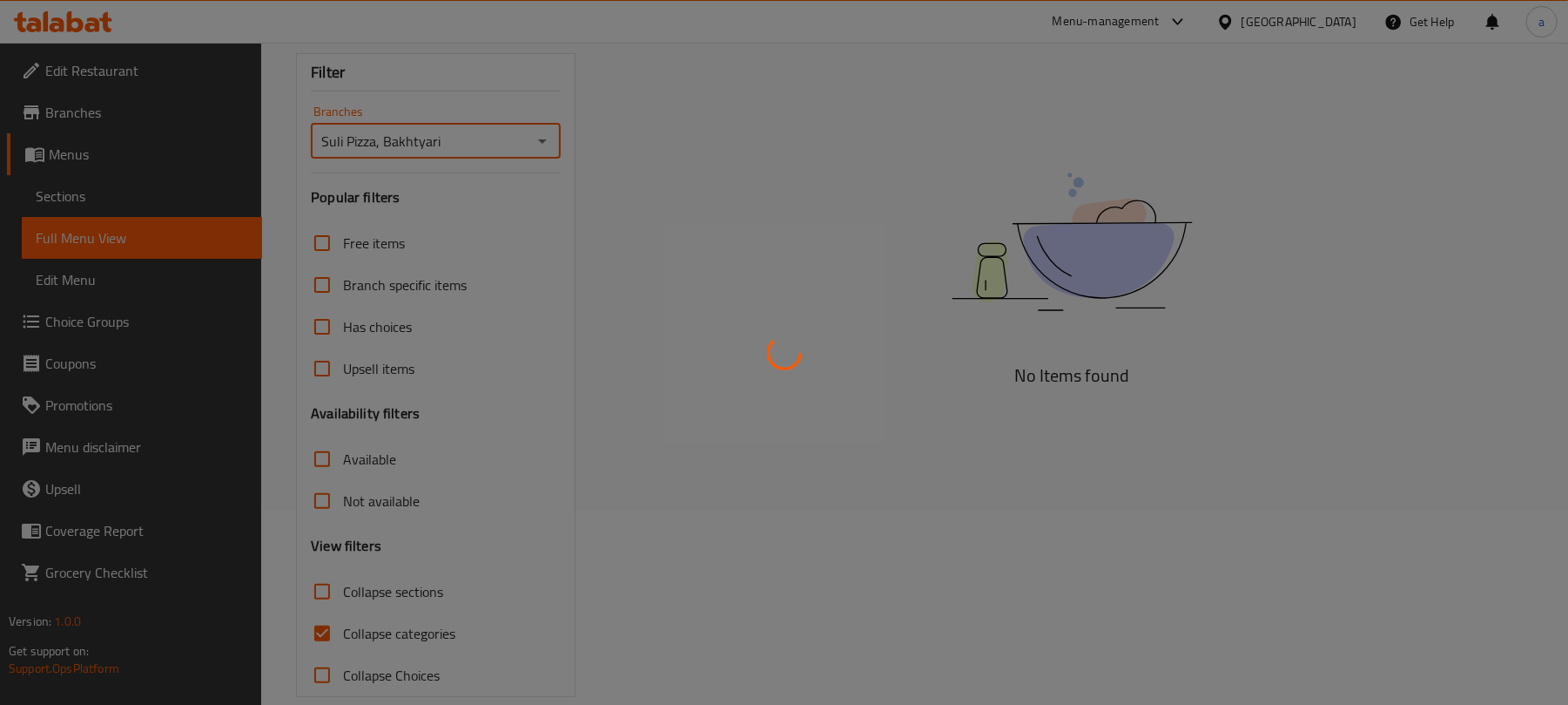
scroll to position [251, 0]
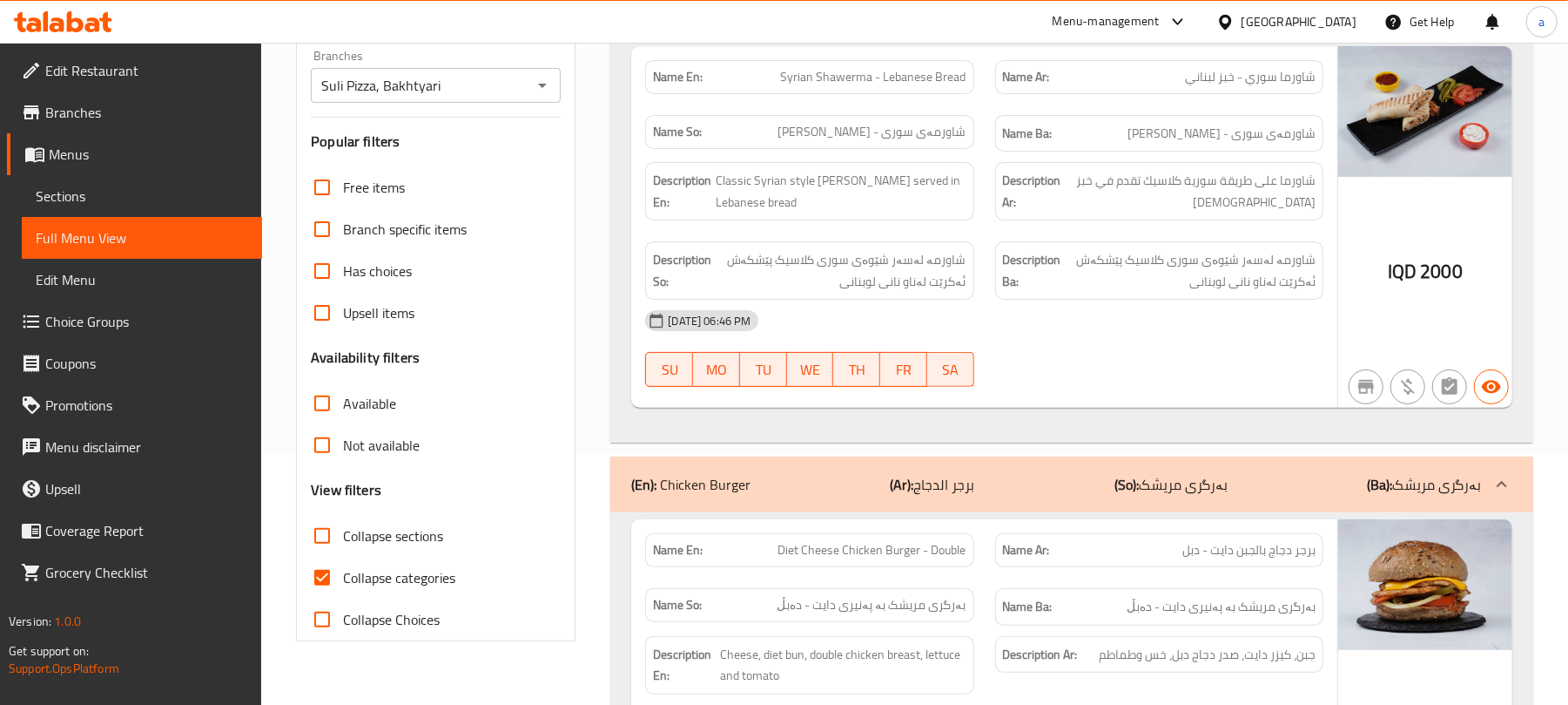
drag, startPoint x: 331, startPoint y: 565, endPoint x: 345, endPoint y: 594, distance: 32.2
click at [331, 557] on input "Collapse sections" at bounding box center [321, 536] width 42 height 42
checkbox input "true"
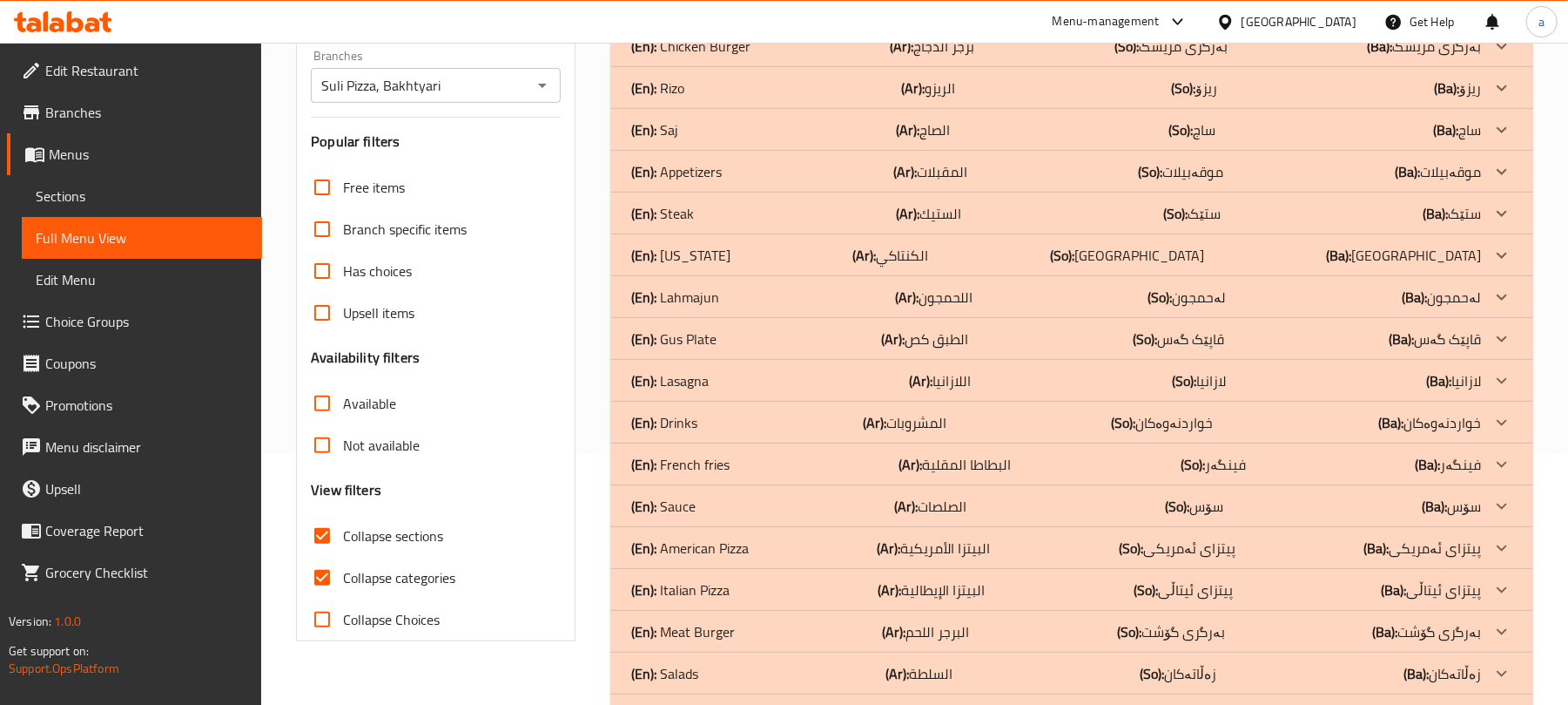
click at [336, 598] on input "Collapse categories" at bounding box center [321, 577] width 42 height 42
checkbox input "false"
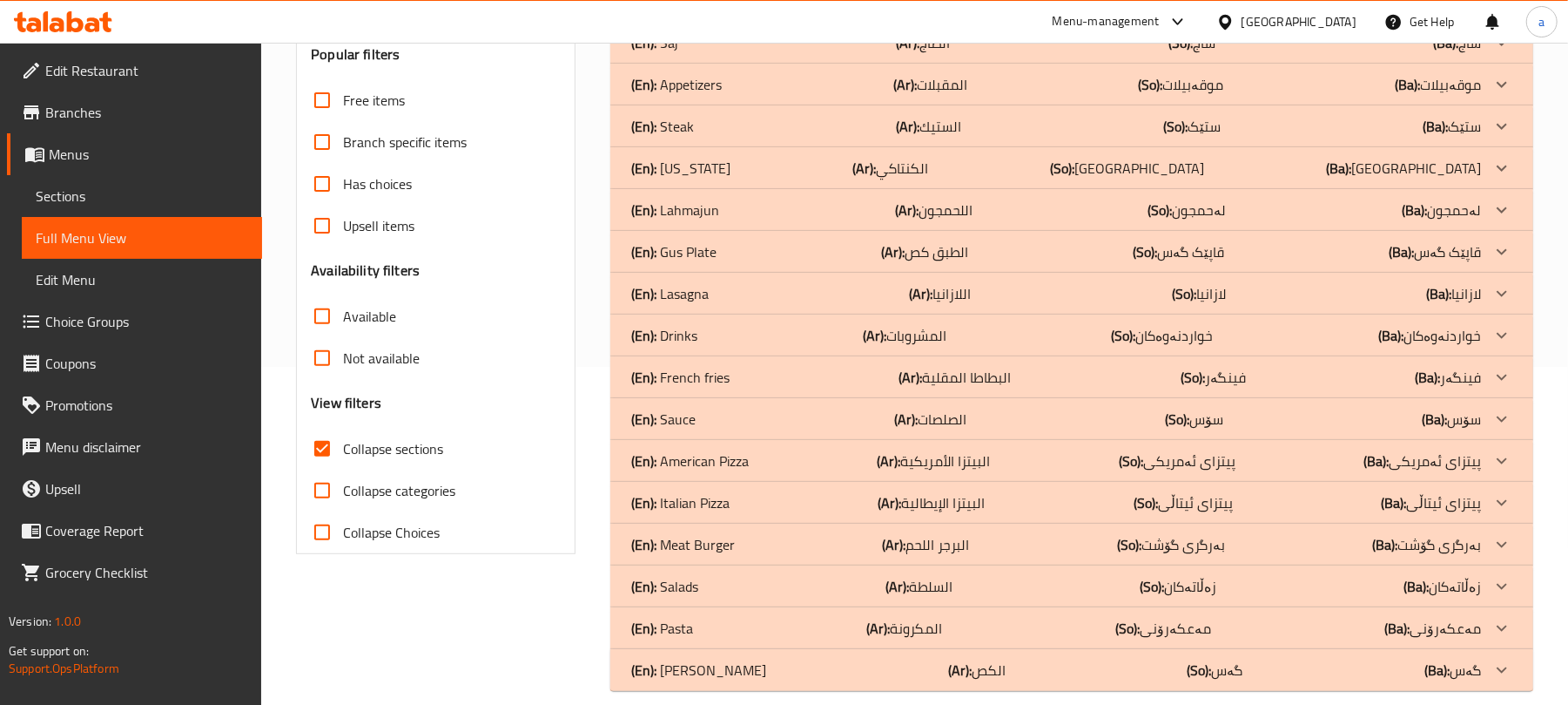
scroll to position [388, 0]
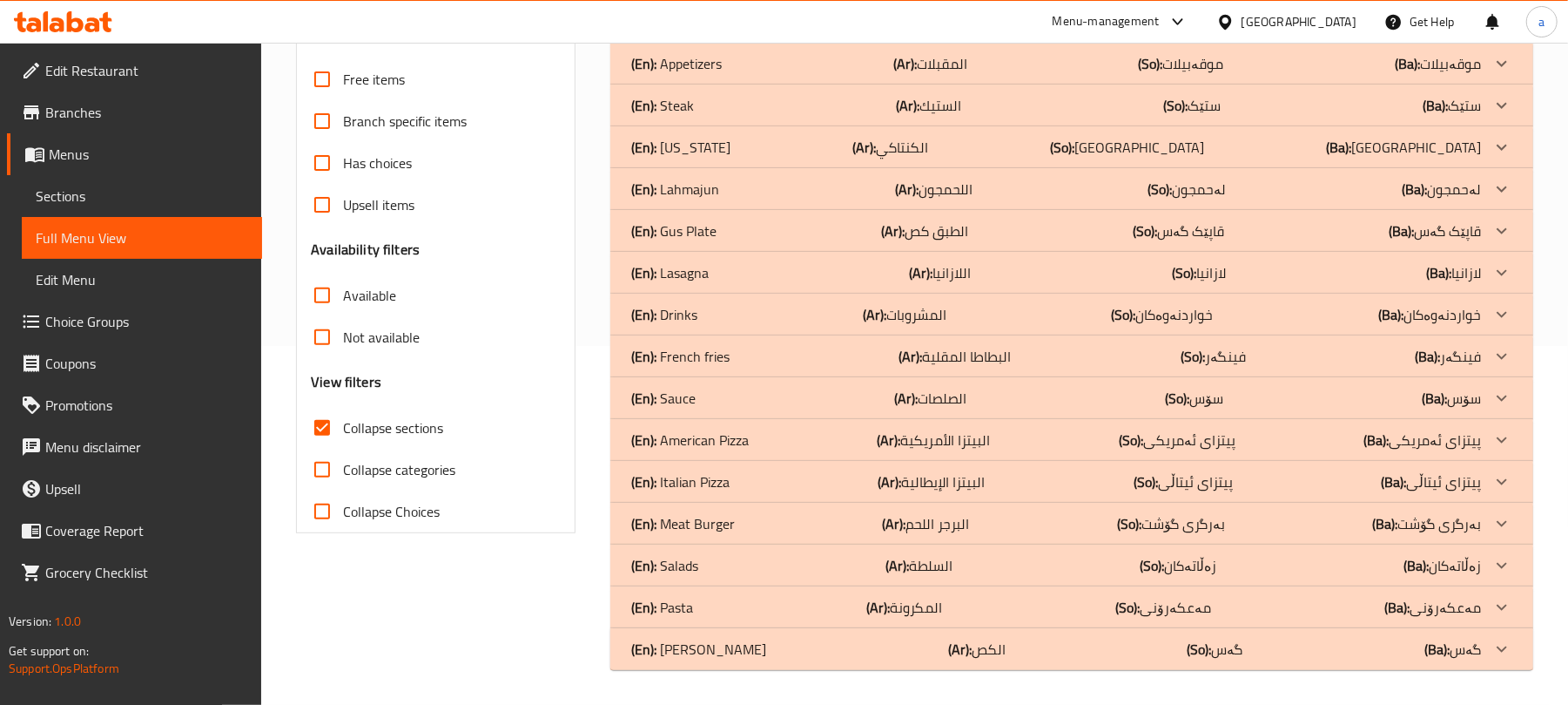
click at [954, 311] on div "(En): Drinks (Ar): المشروبات (So): خواردنەوەکان (Ba): خواردنەوەکان" at bounding box center [1056, 315] width 850 height 21
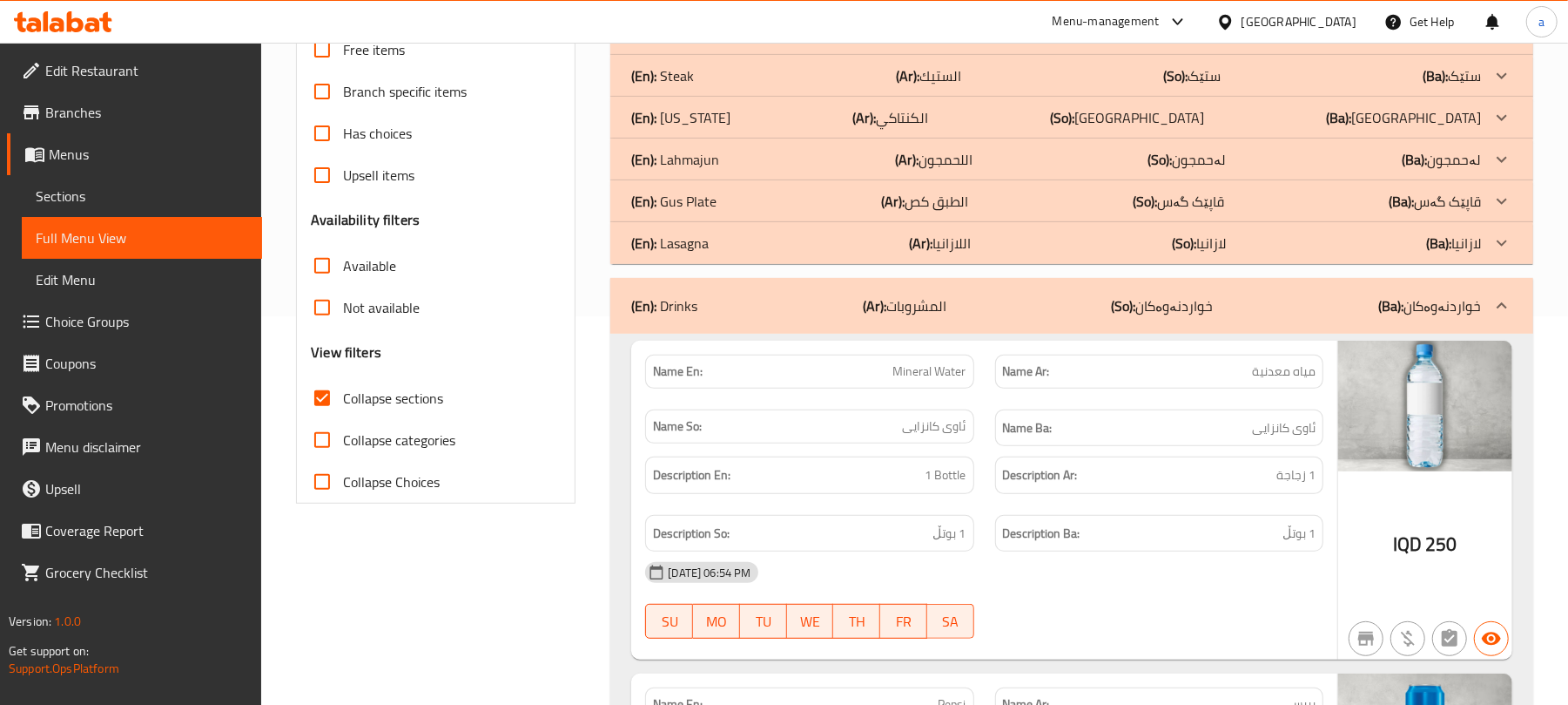
click at [966, 212] on p "(Ar): الطبق كص" at bounding box center [924, 201] width 87 height 21
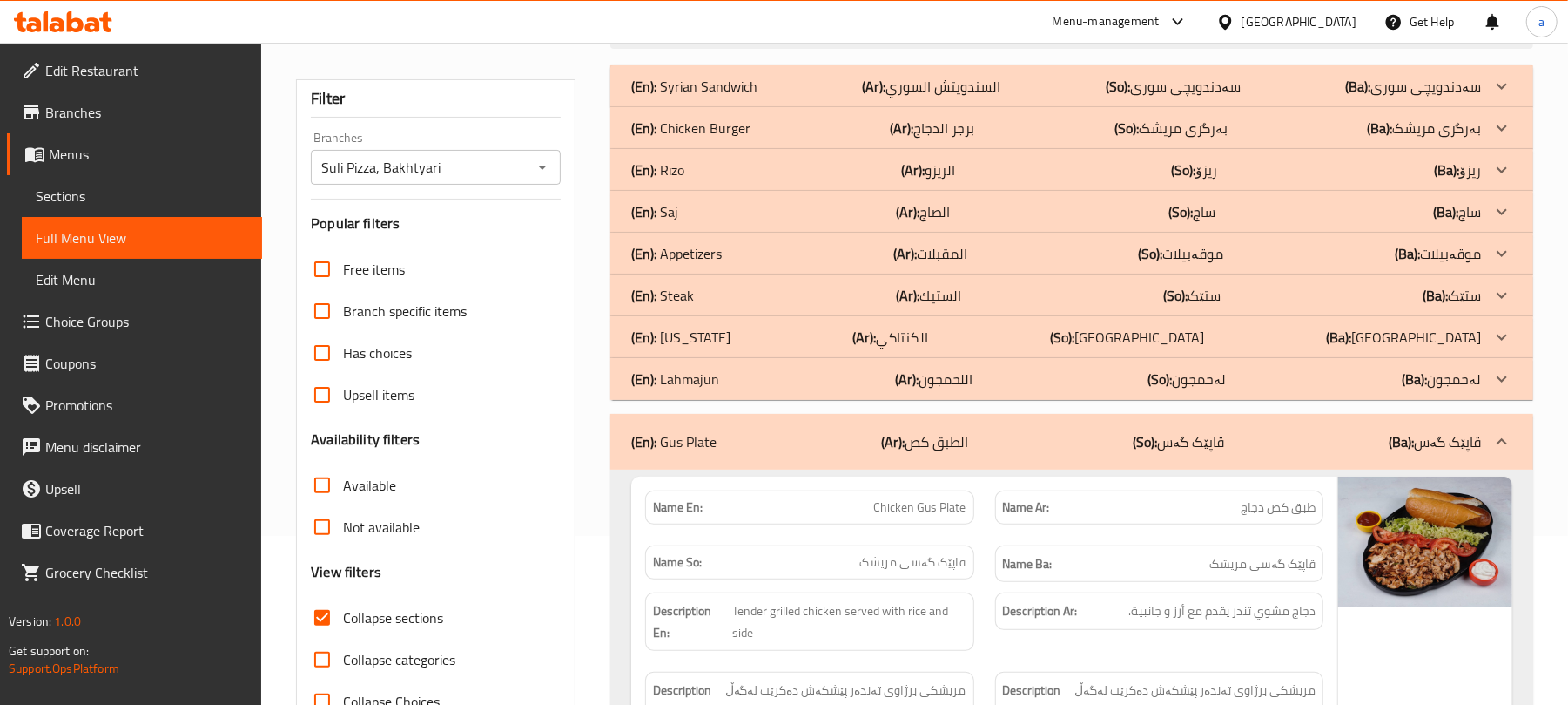
scroll to position [118, 0]
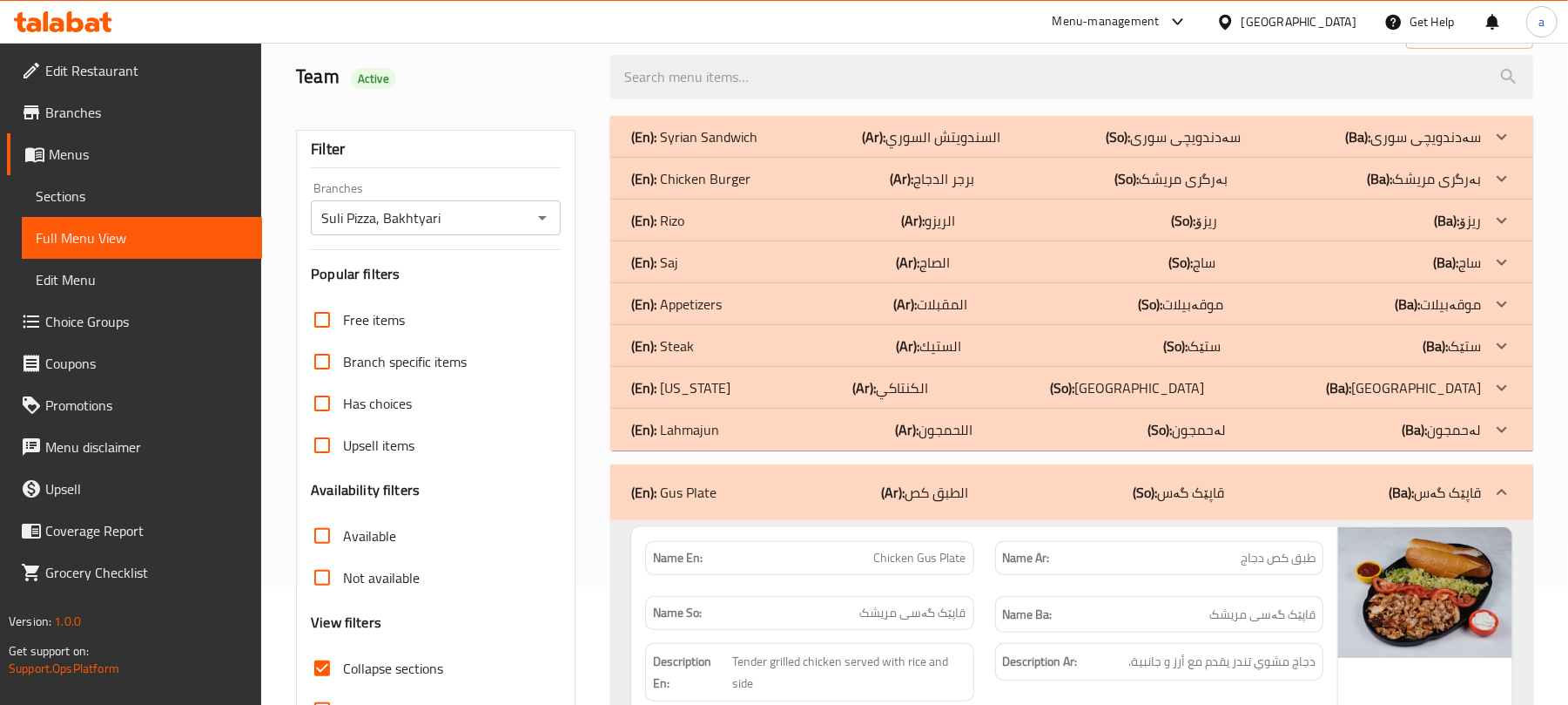
click at [841, 398] on div "(En): Kentucky (Ar): الكنتاكي (So): کنتاکی (Ba): کنتاکی" at bounding box center [1056, 388] width 850 height 21
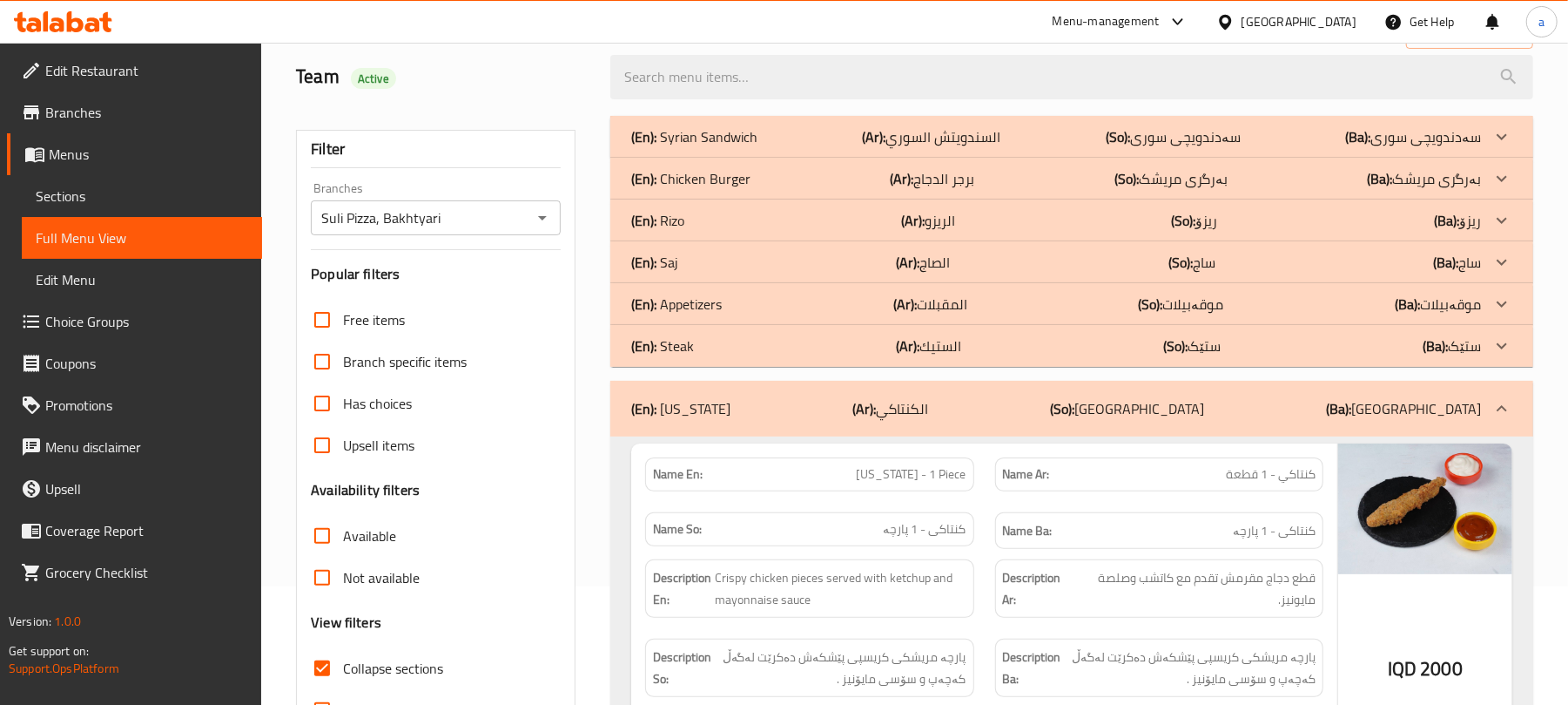
click at [938, 308] on p "(Ar): المقبلات" at bounding box center [930, 304] width 74 height 21
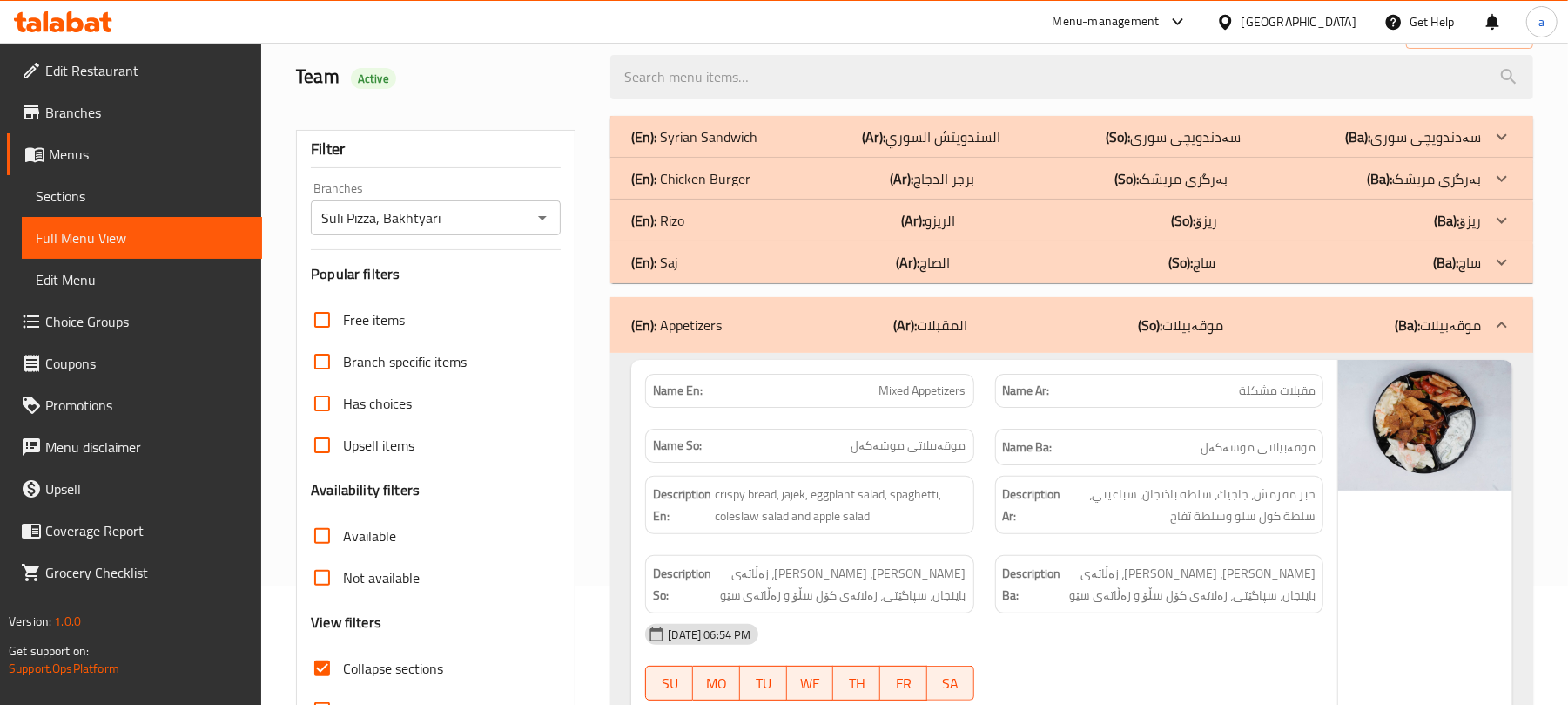
click at [955, 230] on p "(Ar): الريزو" at bounding box center [928, 221] width 54 height 21
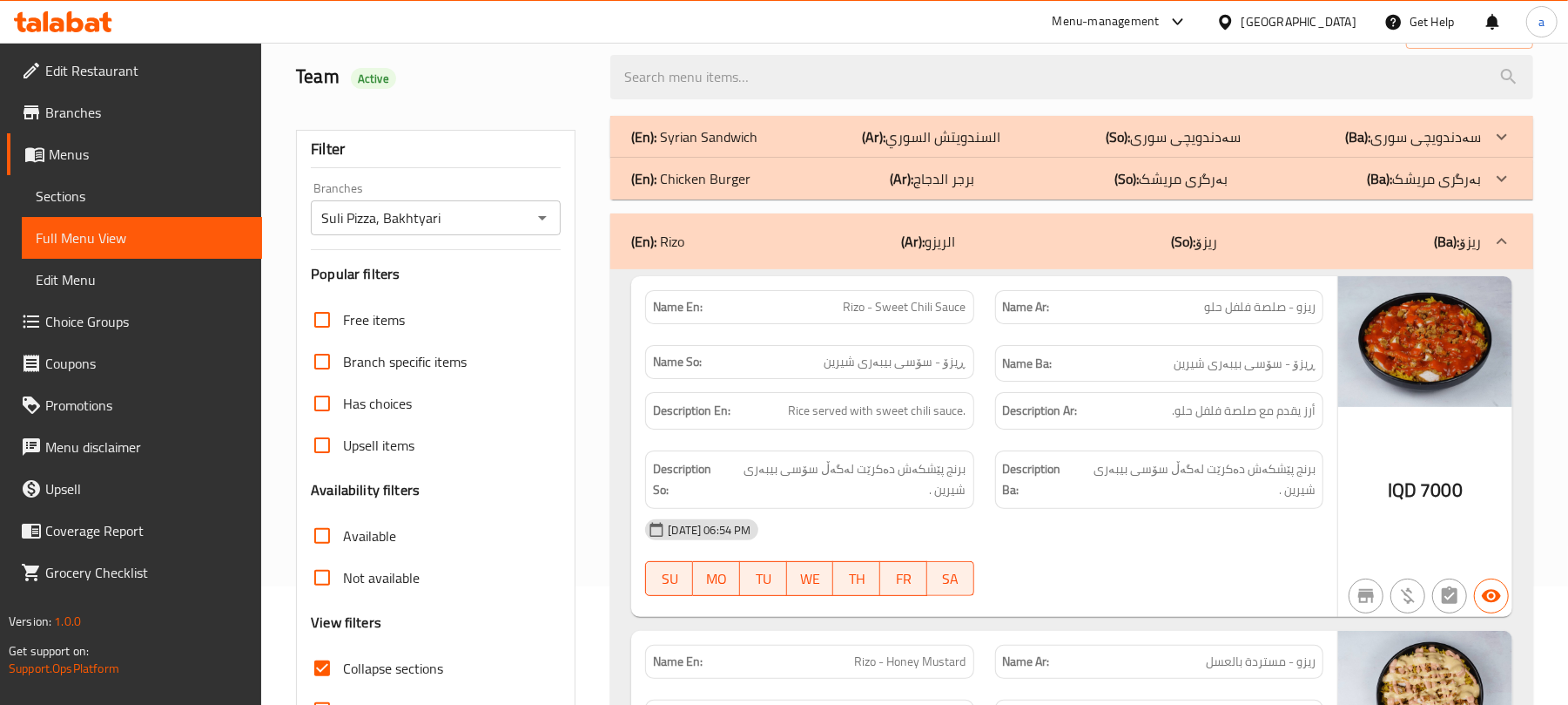
click at [916, 255] on b "(Ar):" at bounding box center [913, 241] width 23 height 26
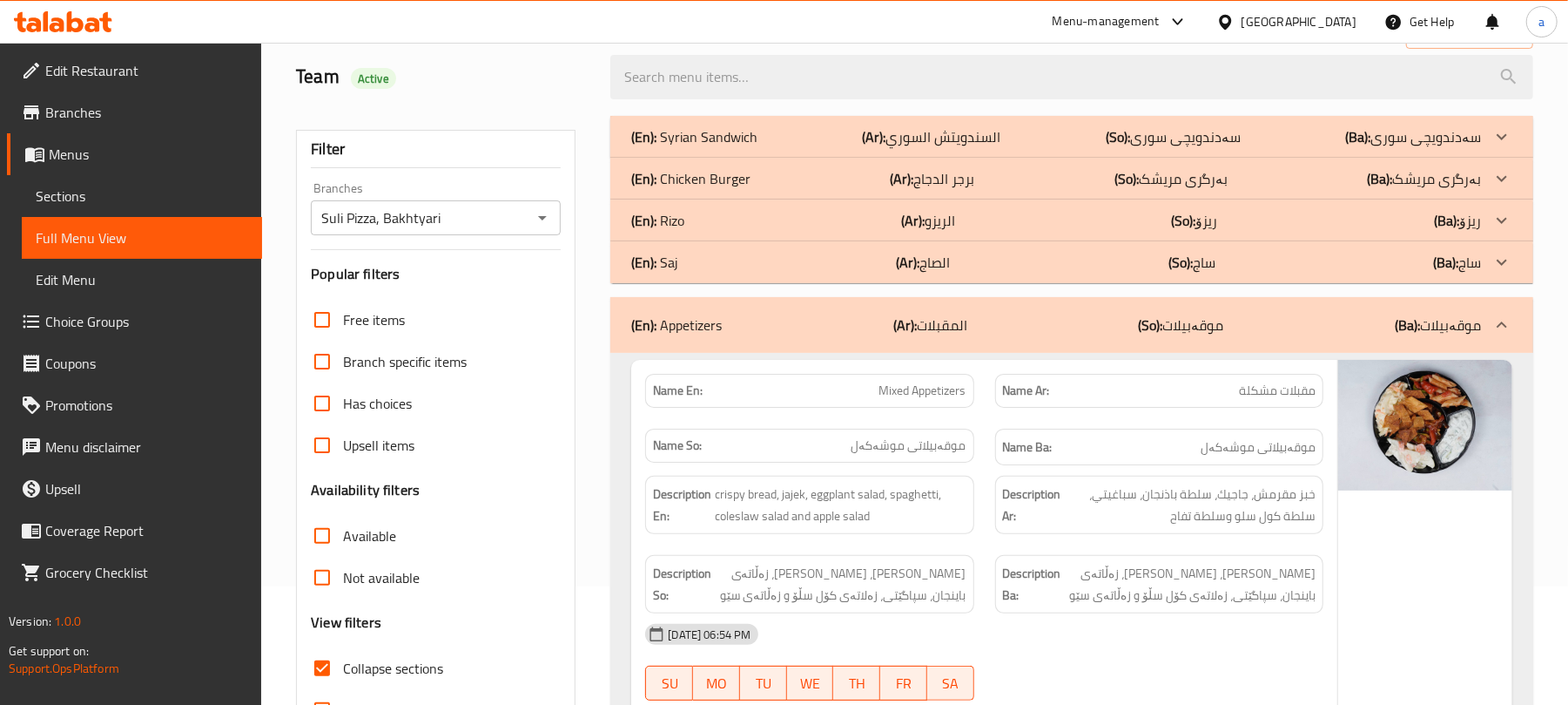
click at [933, 335] on p "(Ar): المقبلات" at bounding box center [930, 325] width 74 height 21
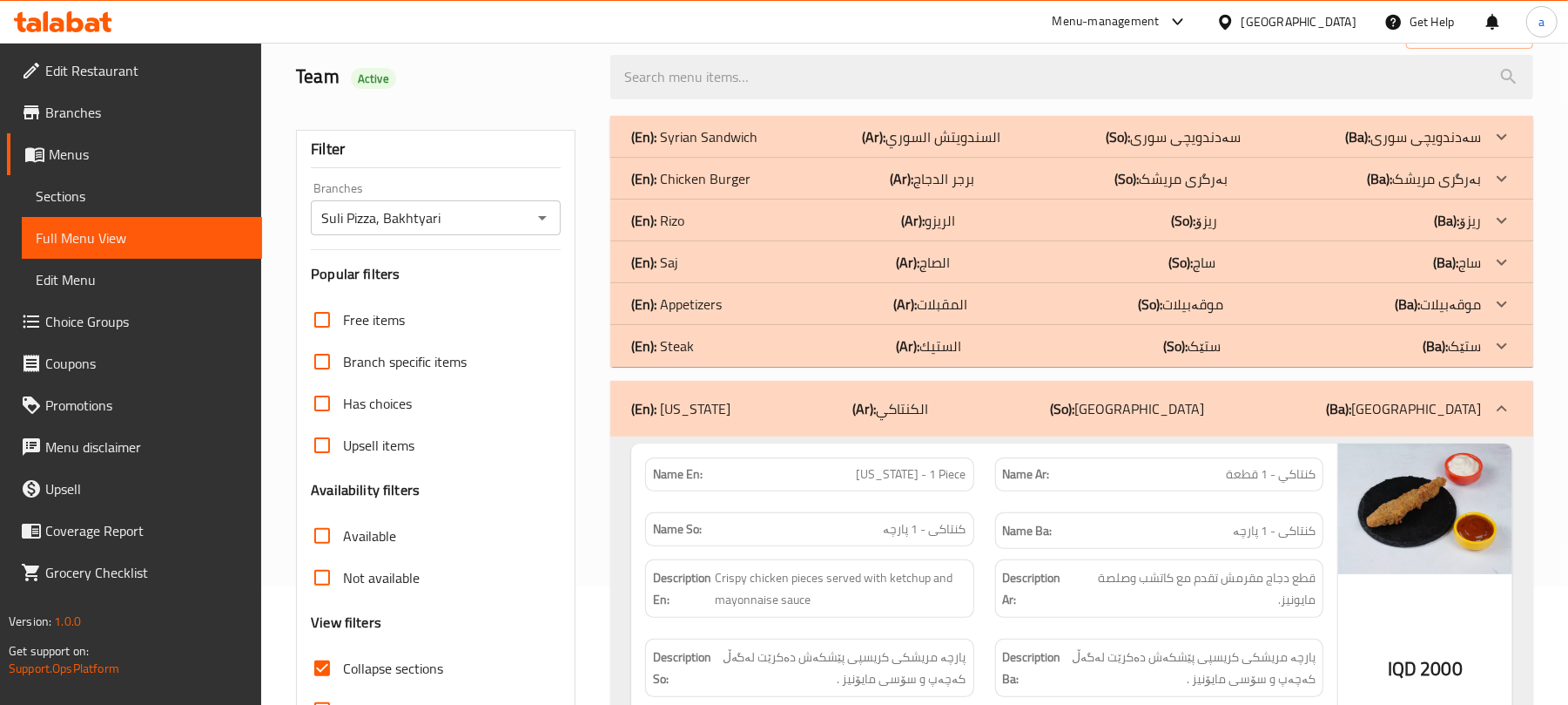
click at [926, 402] on div "(En): Kentucky (Ar): الكنتاكي (So): کنتاکی (Ba): کنتاکی" at bounding box center [1072, 409] width 923 height 56
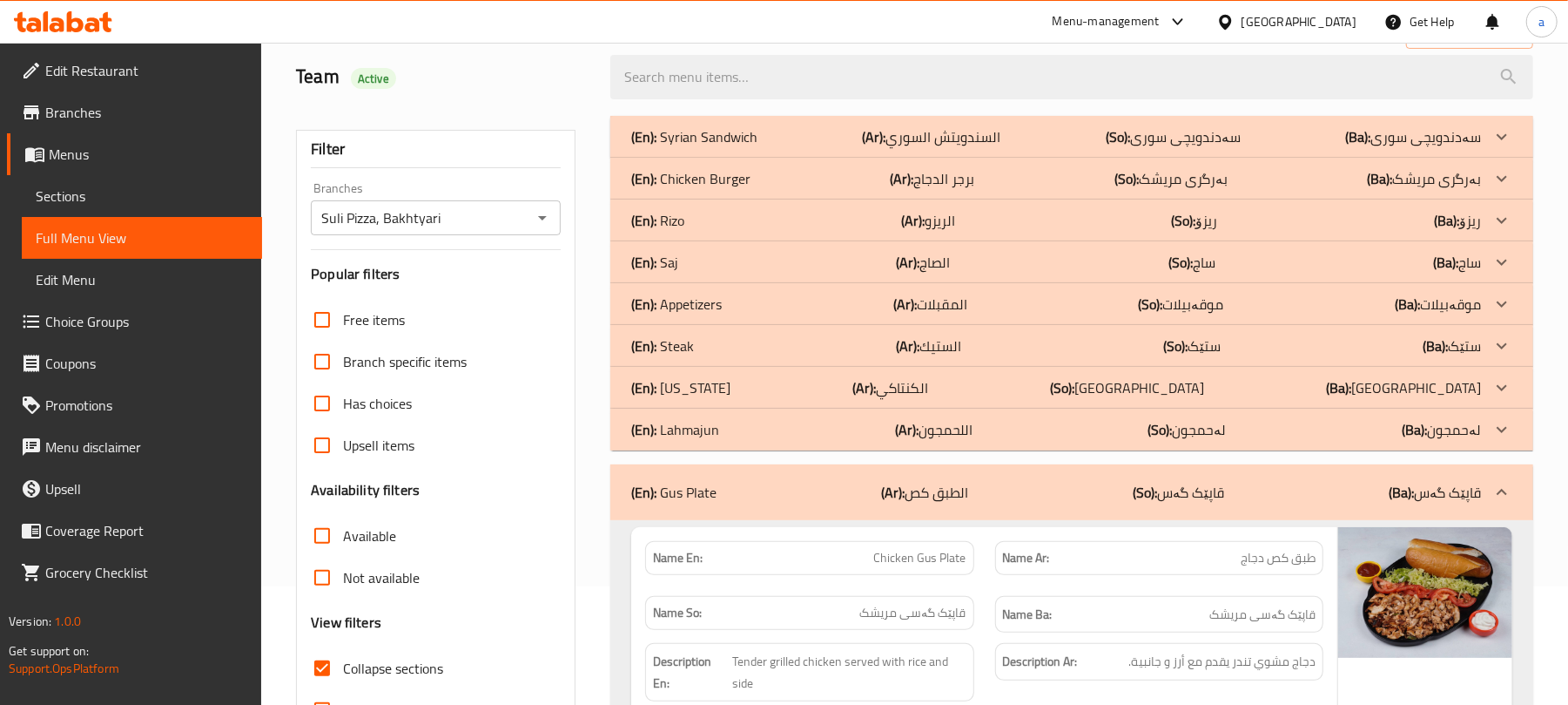
scroll to position [388, 0]
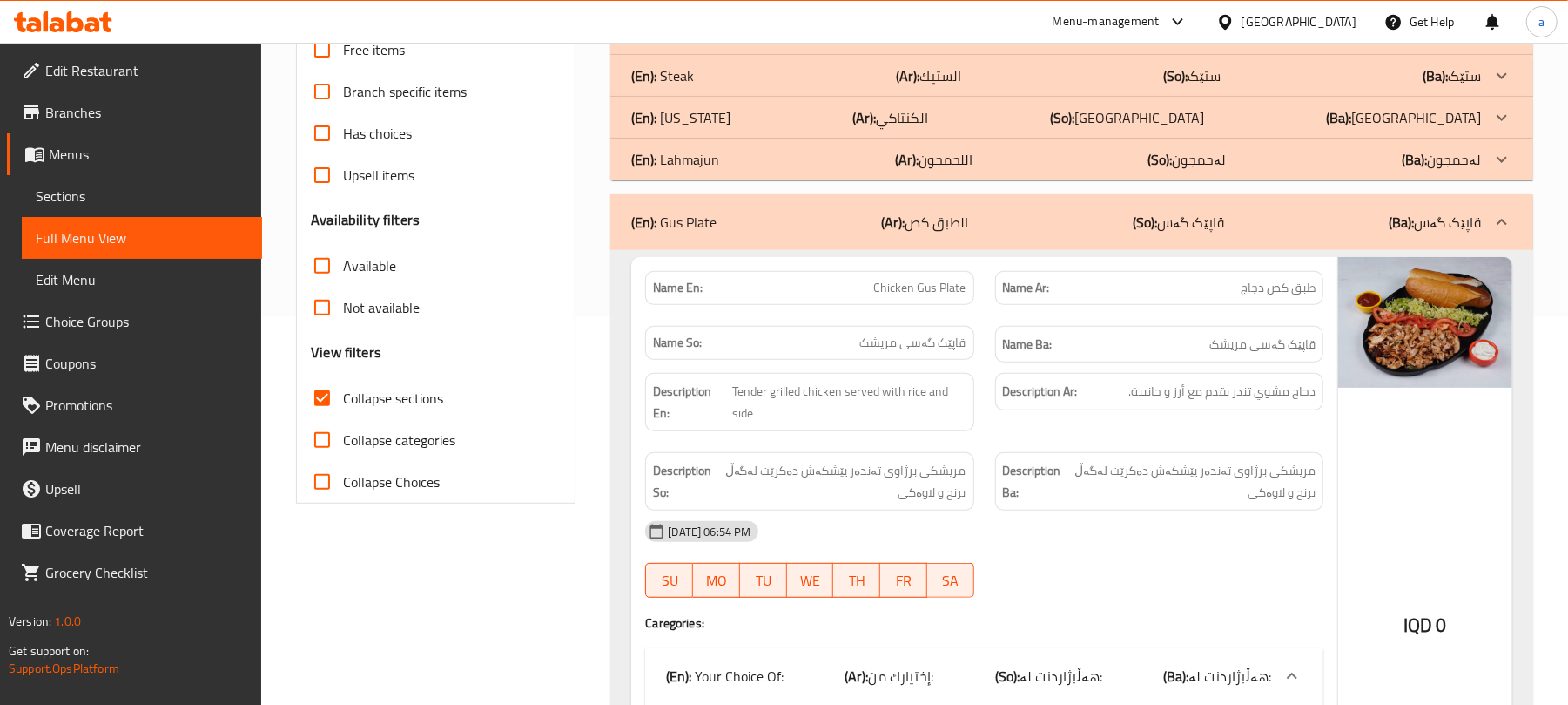
click at [948, 232] on p "(Ar): الطبق كص" at bounding box center [924, 223] width 87 height 21
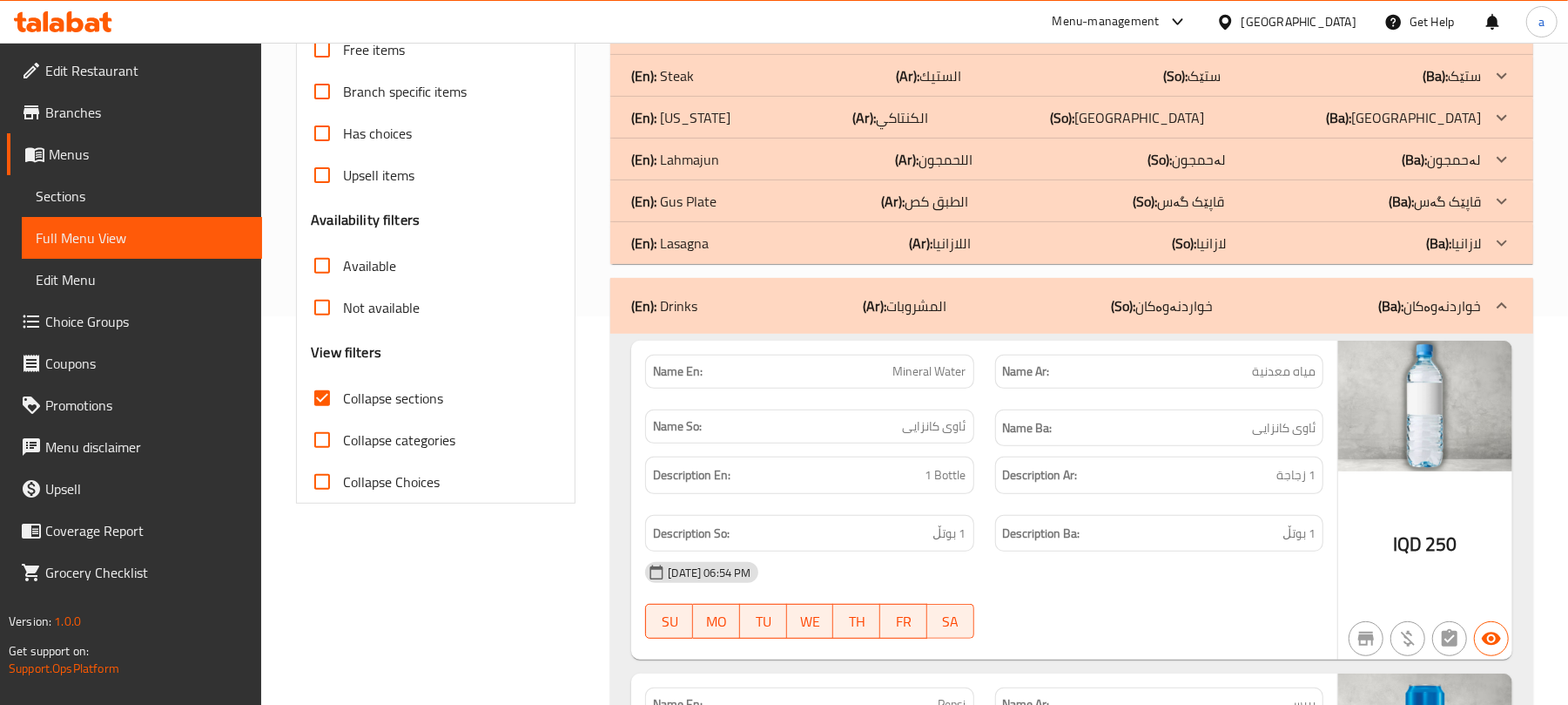
click at [966, 212] on p "(Ar): الطبق كص" at bounding box center [924, 201] width 87 height 21
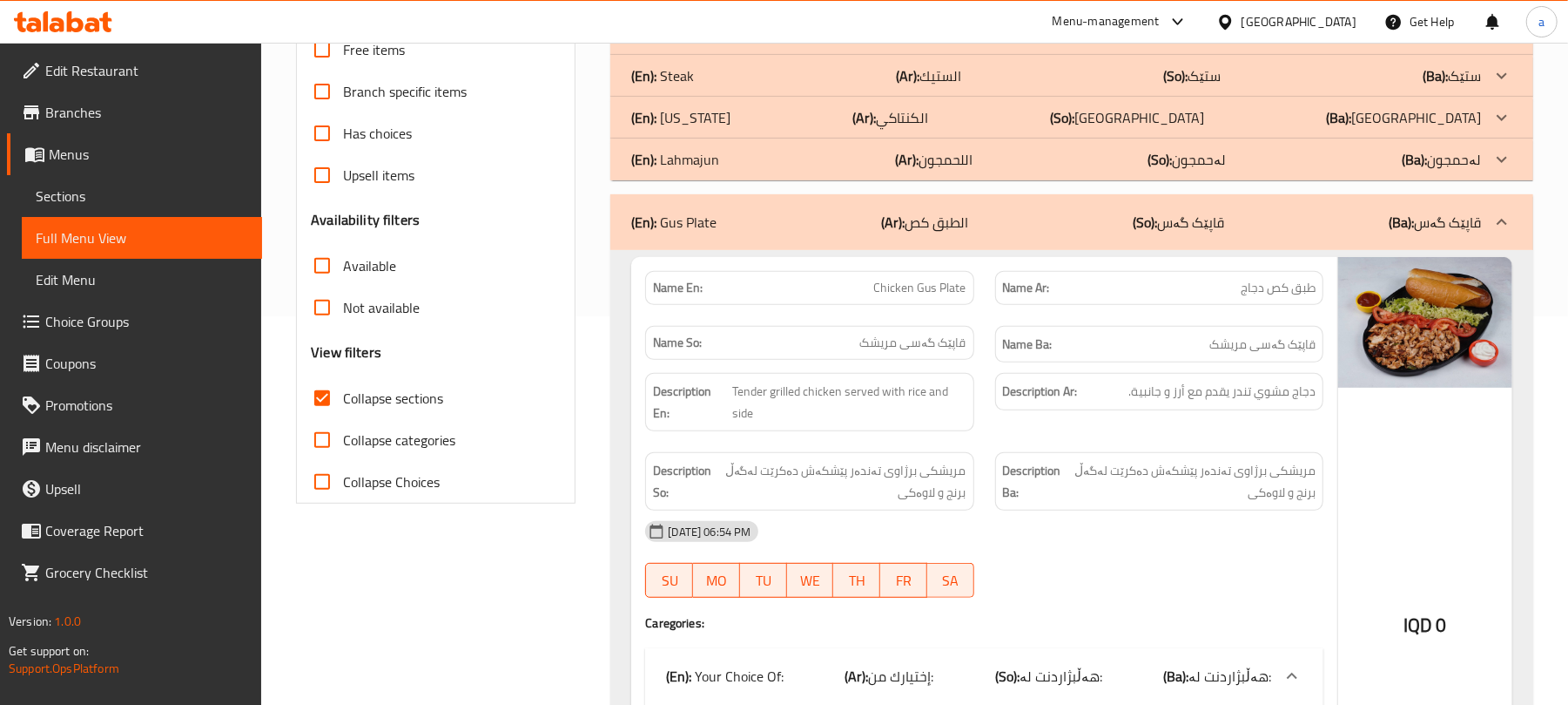
click at [928, 128] on p "(Ar): الكنتاكي" at bounding box center [890, 118] width 75 height 21
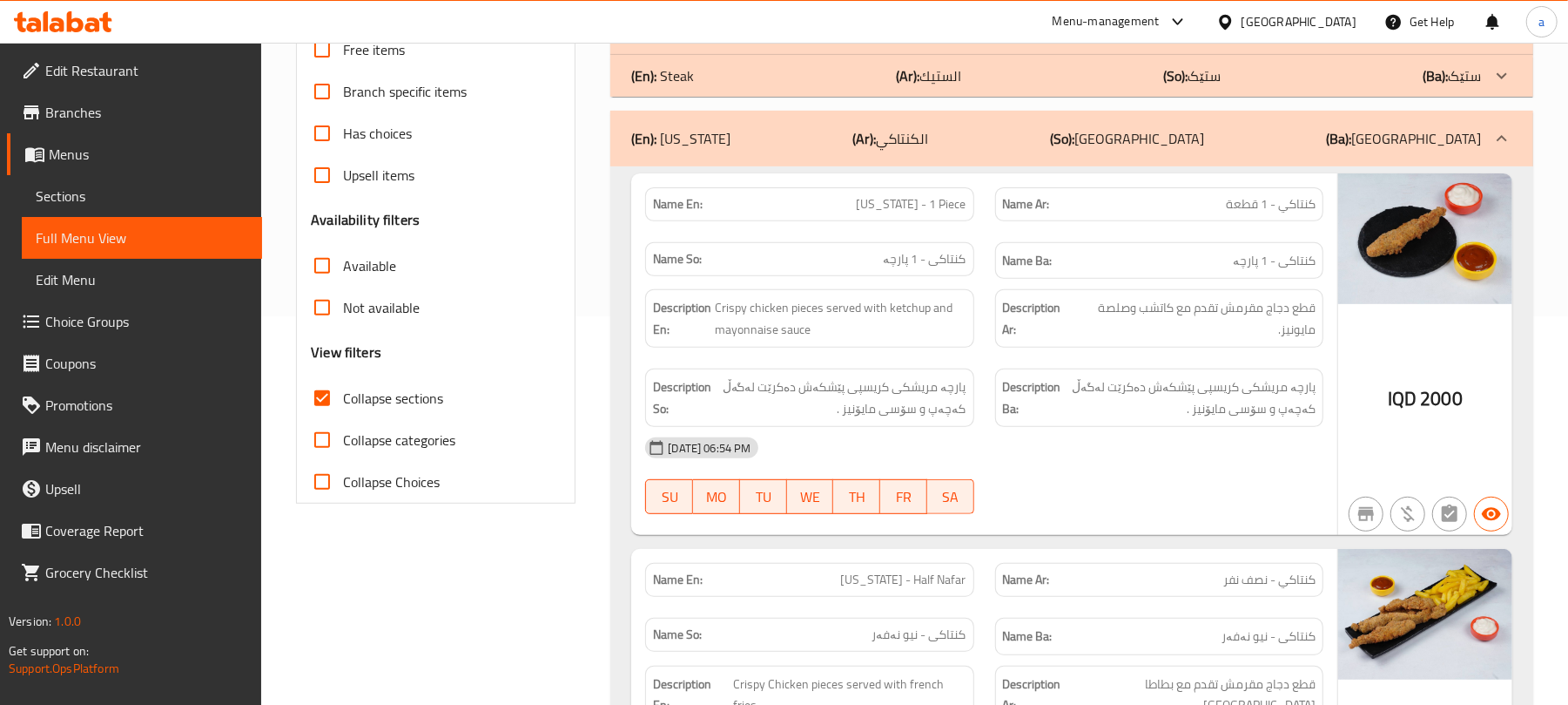
scroll to position [118, 0]
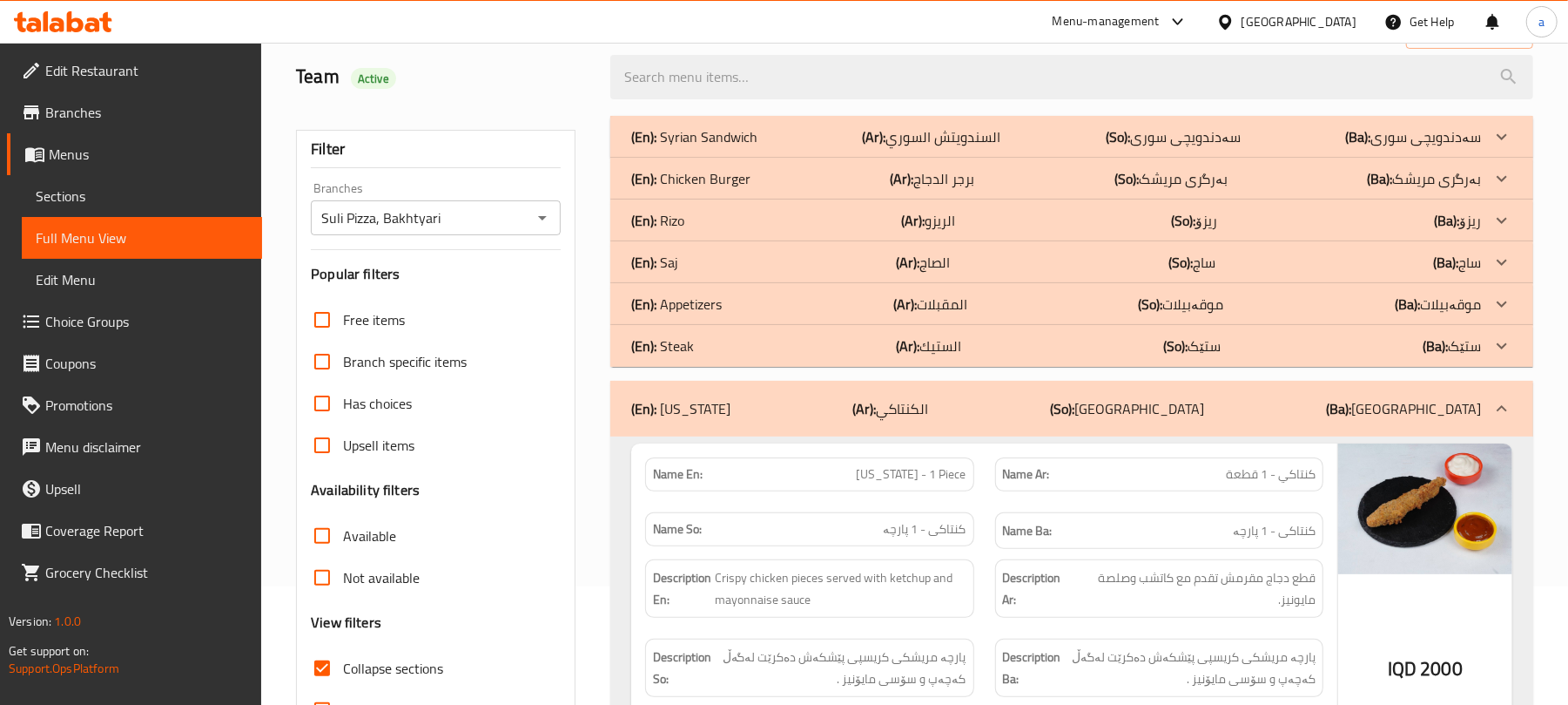
click at [958, 307] on p "(Ar): المقبلات" at bounding box center [930, 304] width 74 height 21
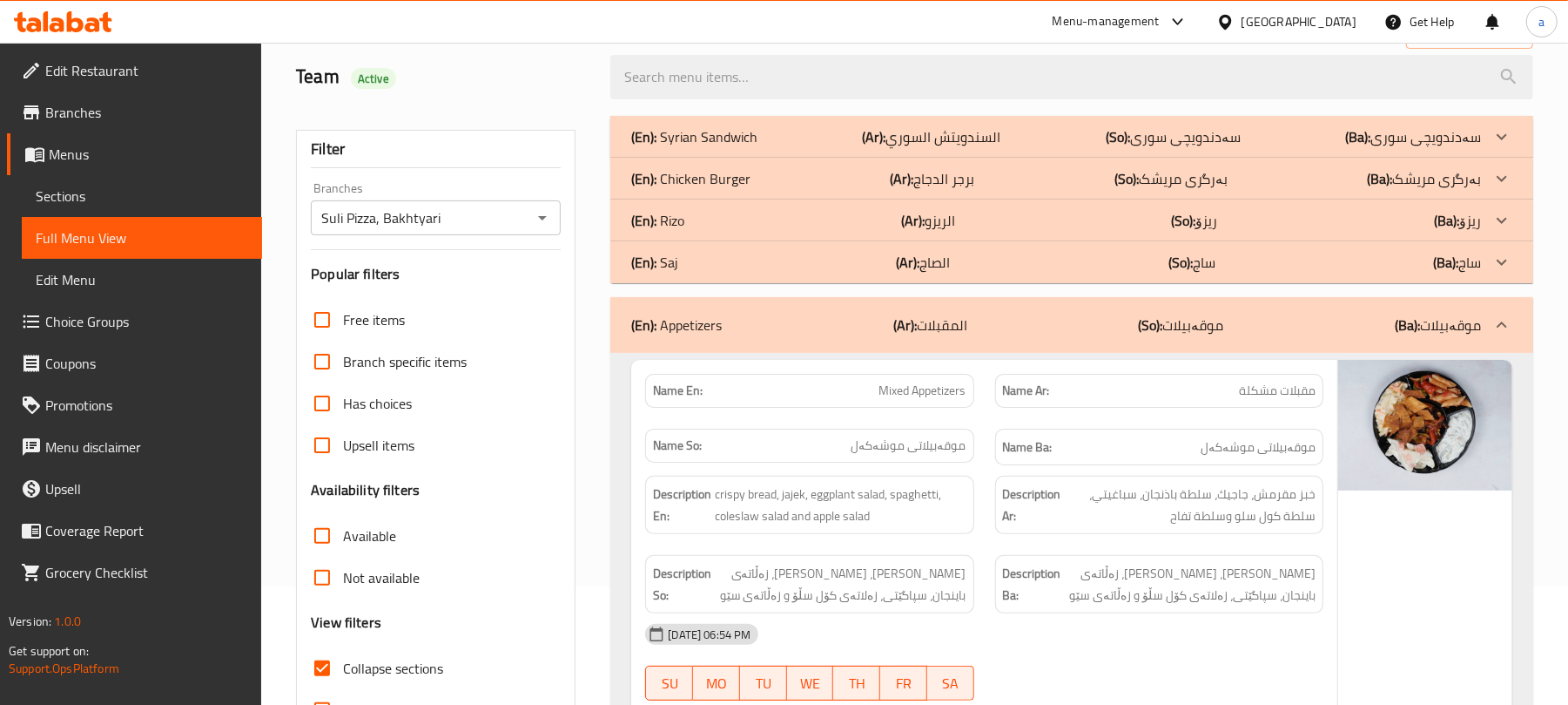
drag, startPoint x: 986, startPoint y: 221, endPoint x: 1094, endPoint y: 286, distance: 126.1
click at [989, 221] on div "(En): Rizo (Ar): الريزو (So): ریزۆ (Ba): ریزۆ" at bounding box center [1056, 221] width 850 height 21
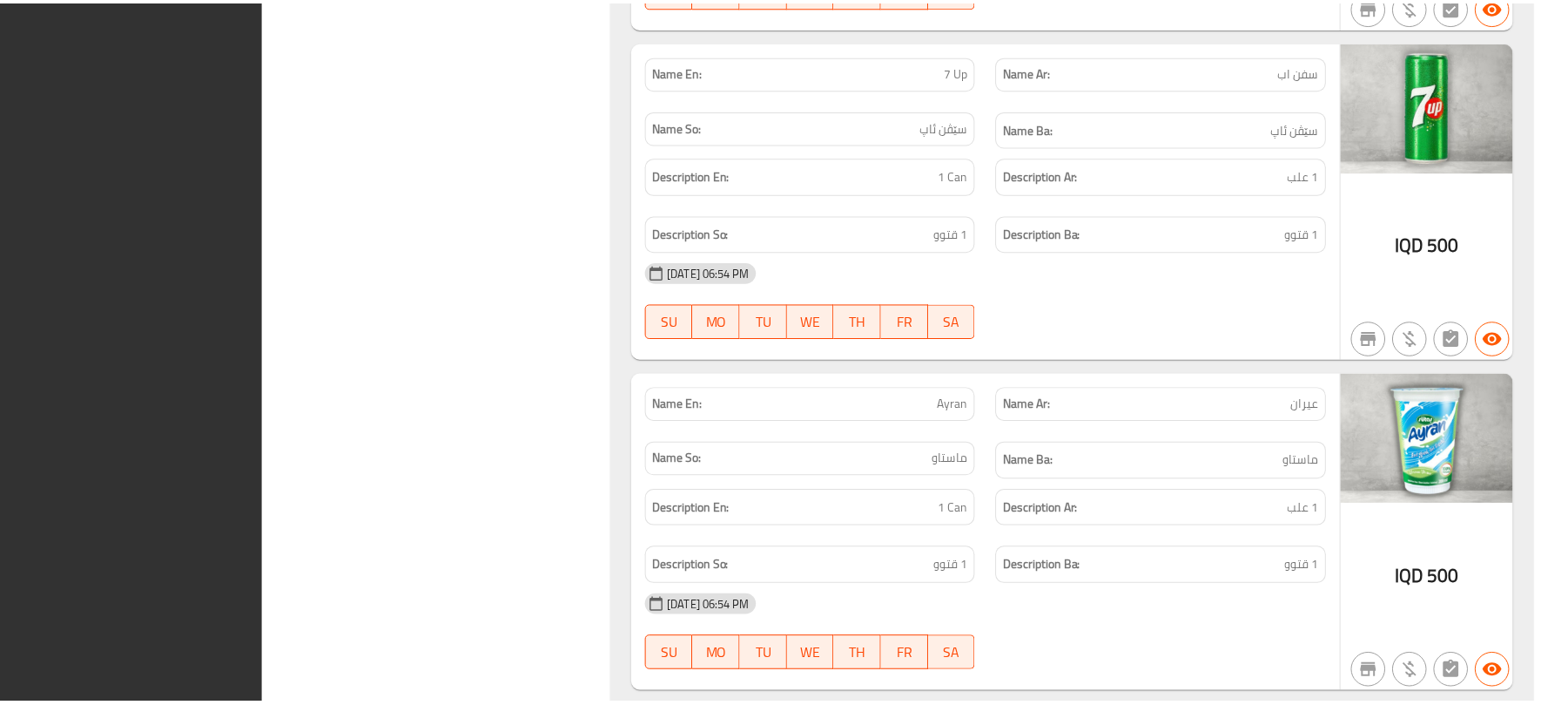
scroll to position [8351, 0]
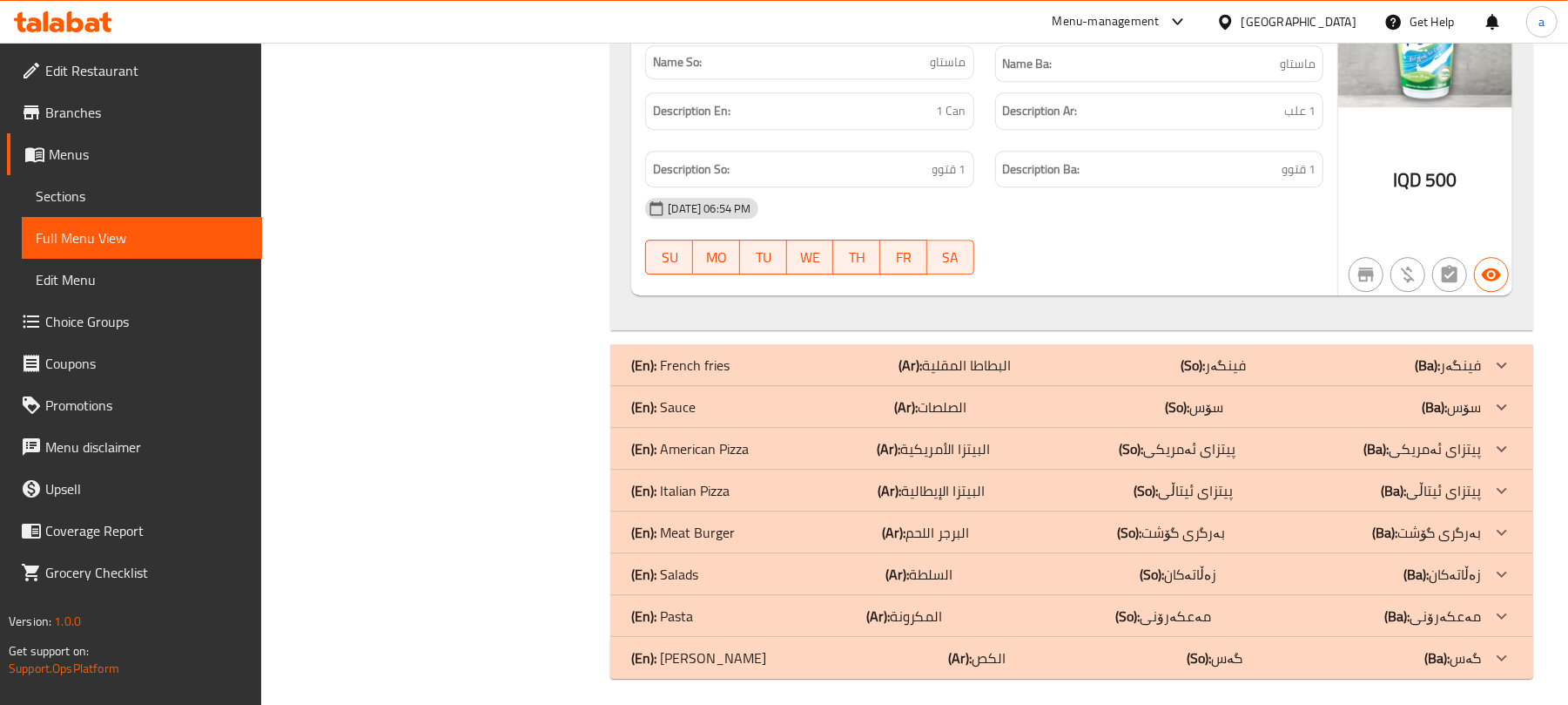
click at [136, 203] on span "Sections" at bounding box center [141, 197] width 212 height 21
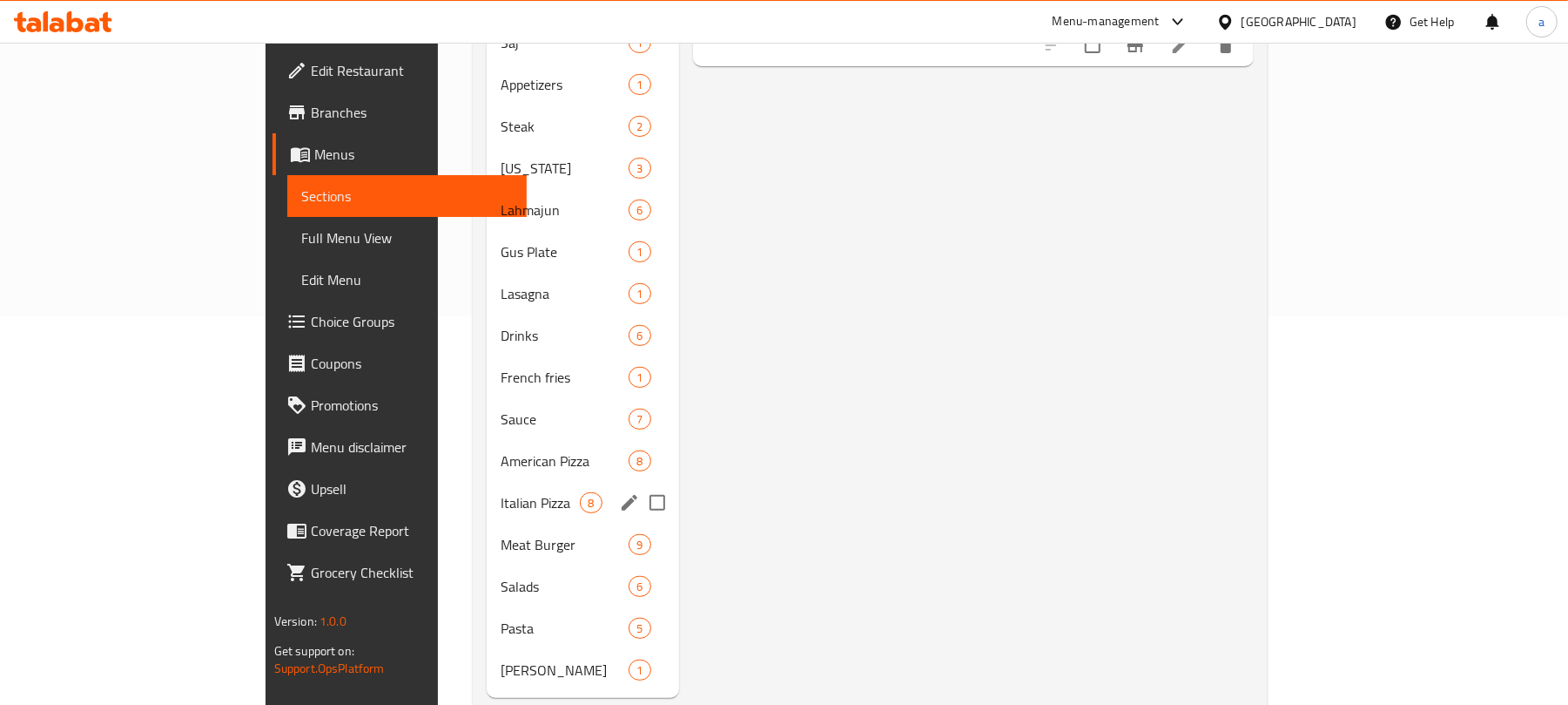
scroll to position [434, 0]
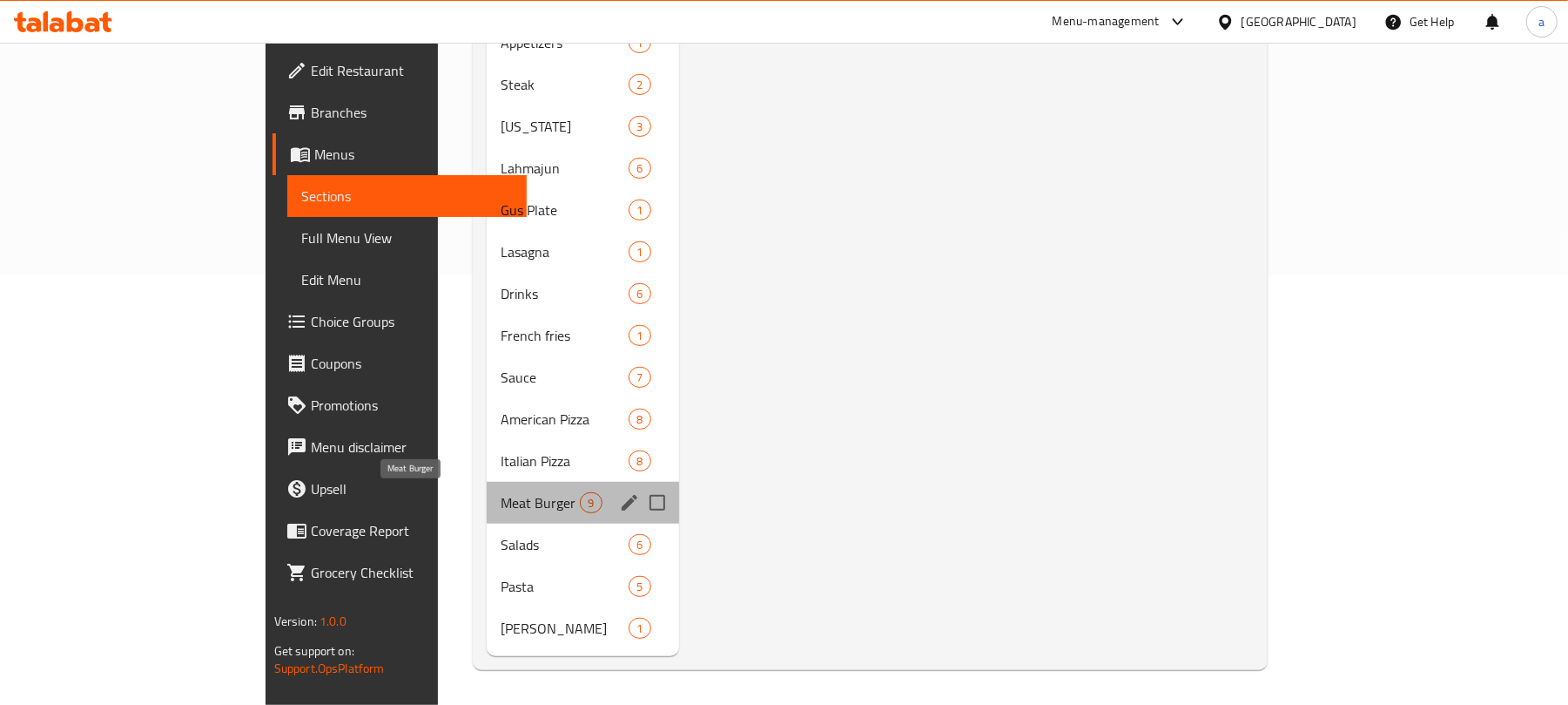
click at [500, 493] on span "Meat Burger" at bounding box center [540, 503] width 79 height 21
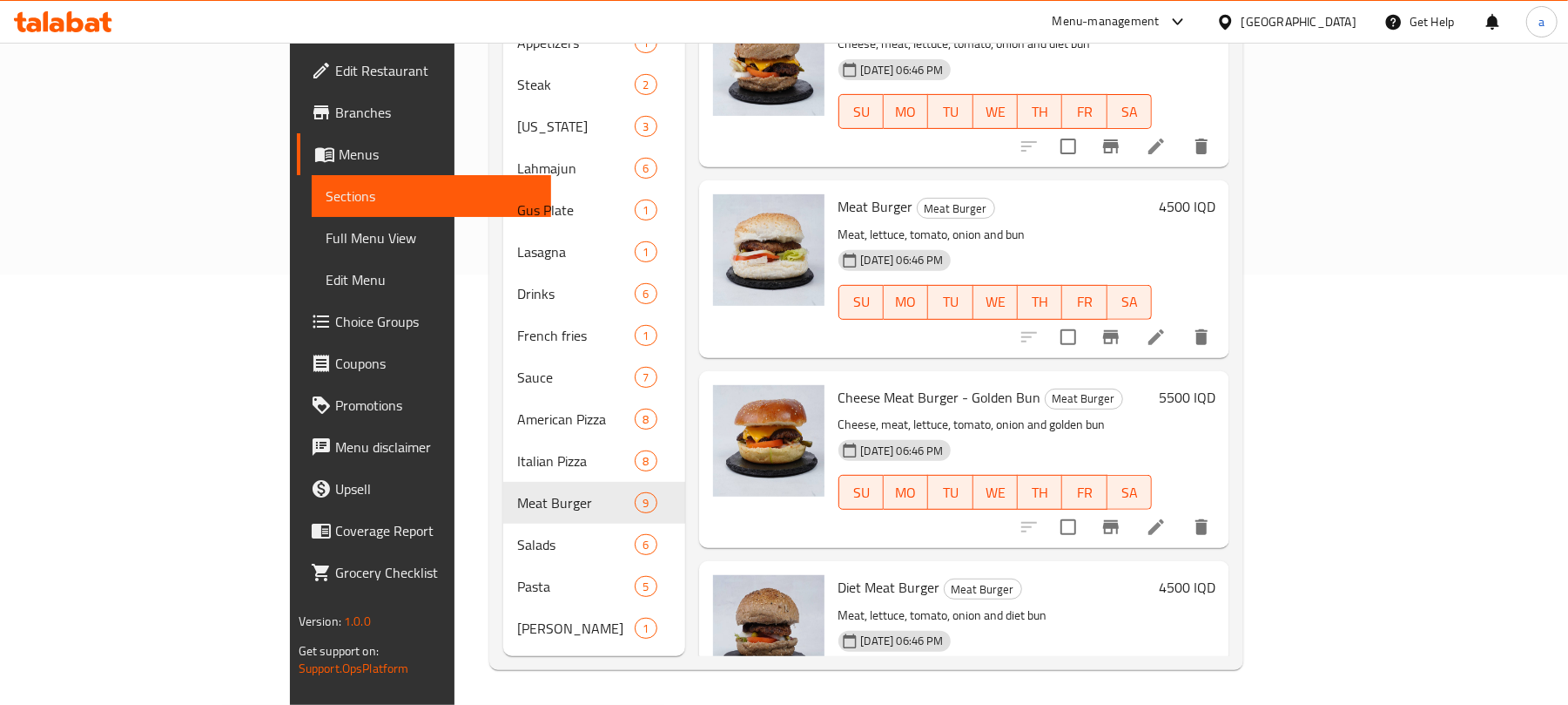
scroll to position [900, 0]
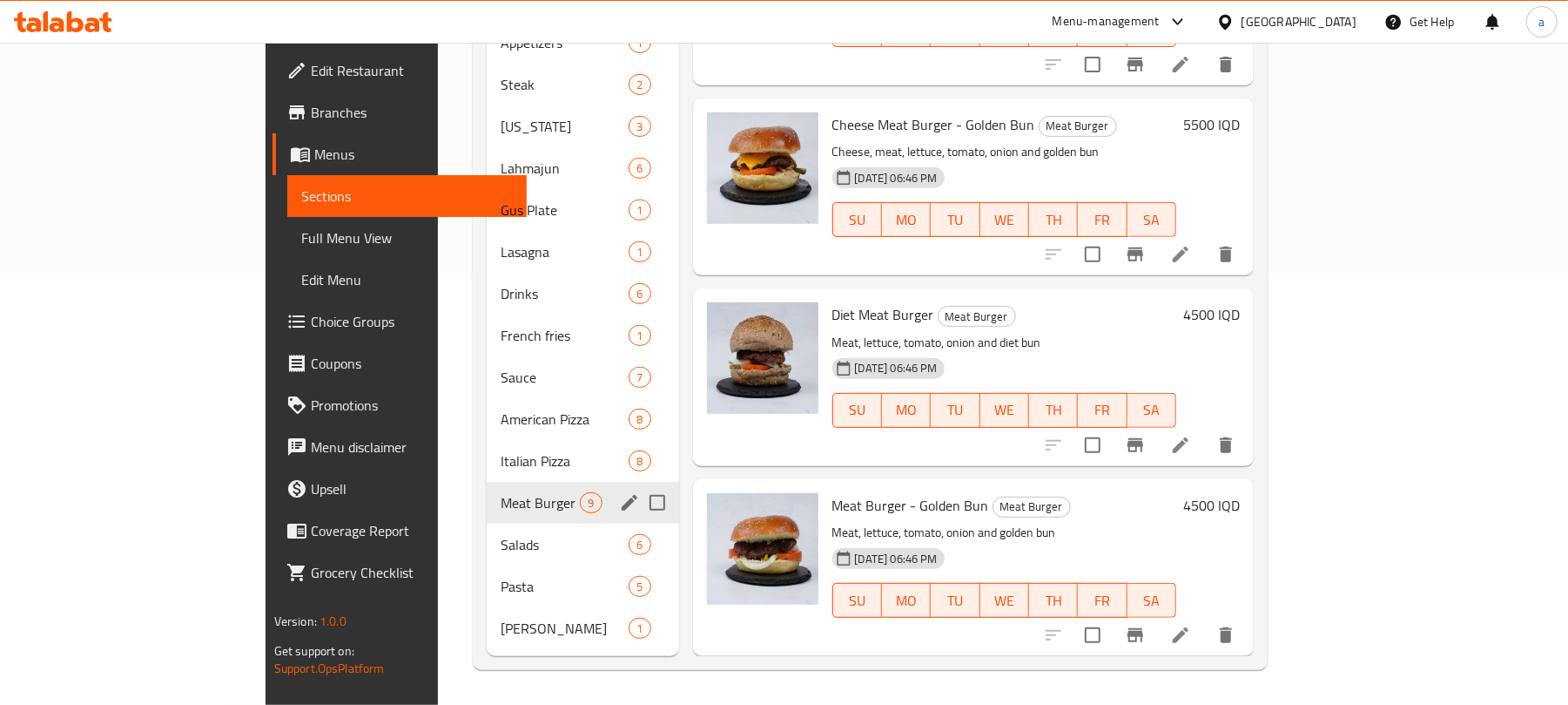
click at [487, 516] on div "Meat Burger 9" at bounding box center [583, 502] width 192 height 42
click at [487, 525] on div "Salads 6" at bounding box center [583, 544] width 192 height 42
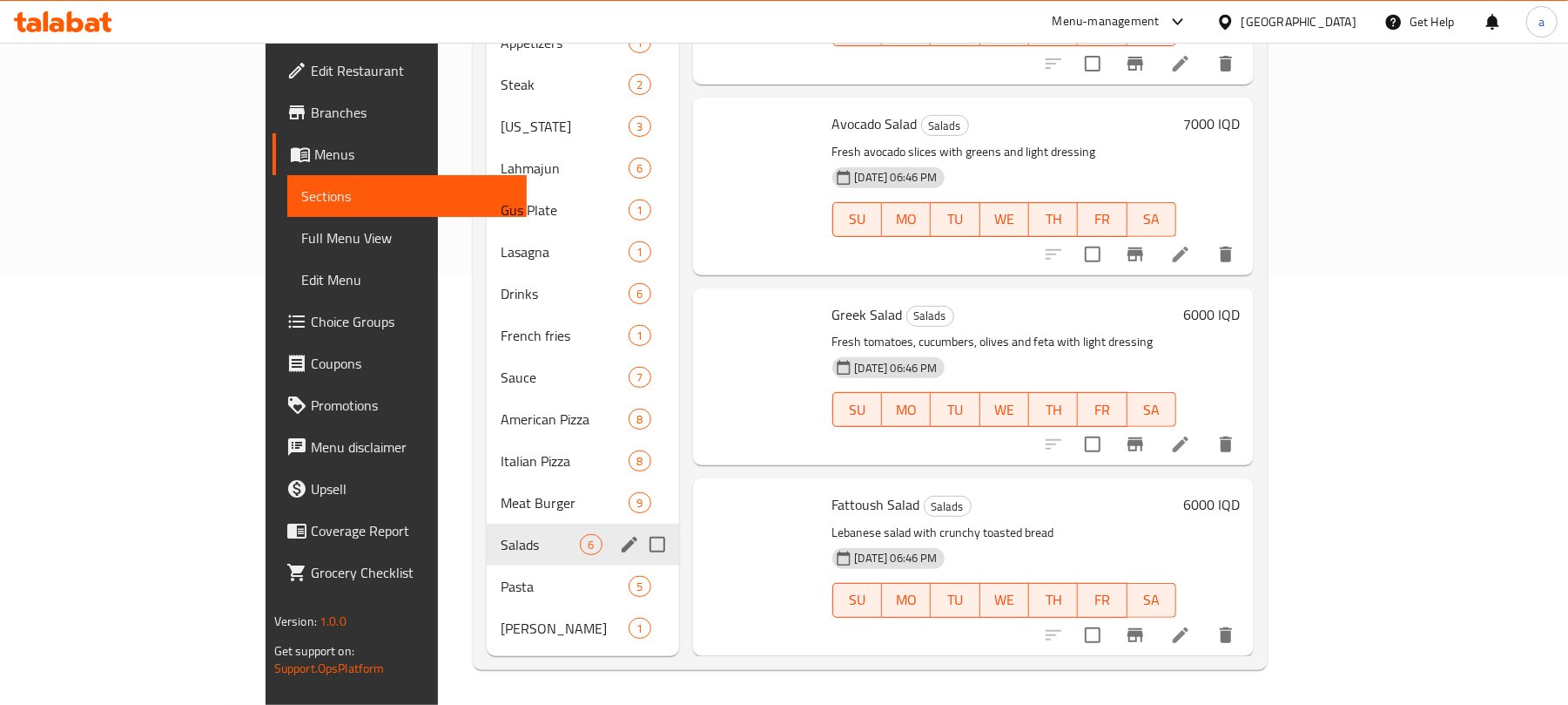
scroll to position [318, 0]
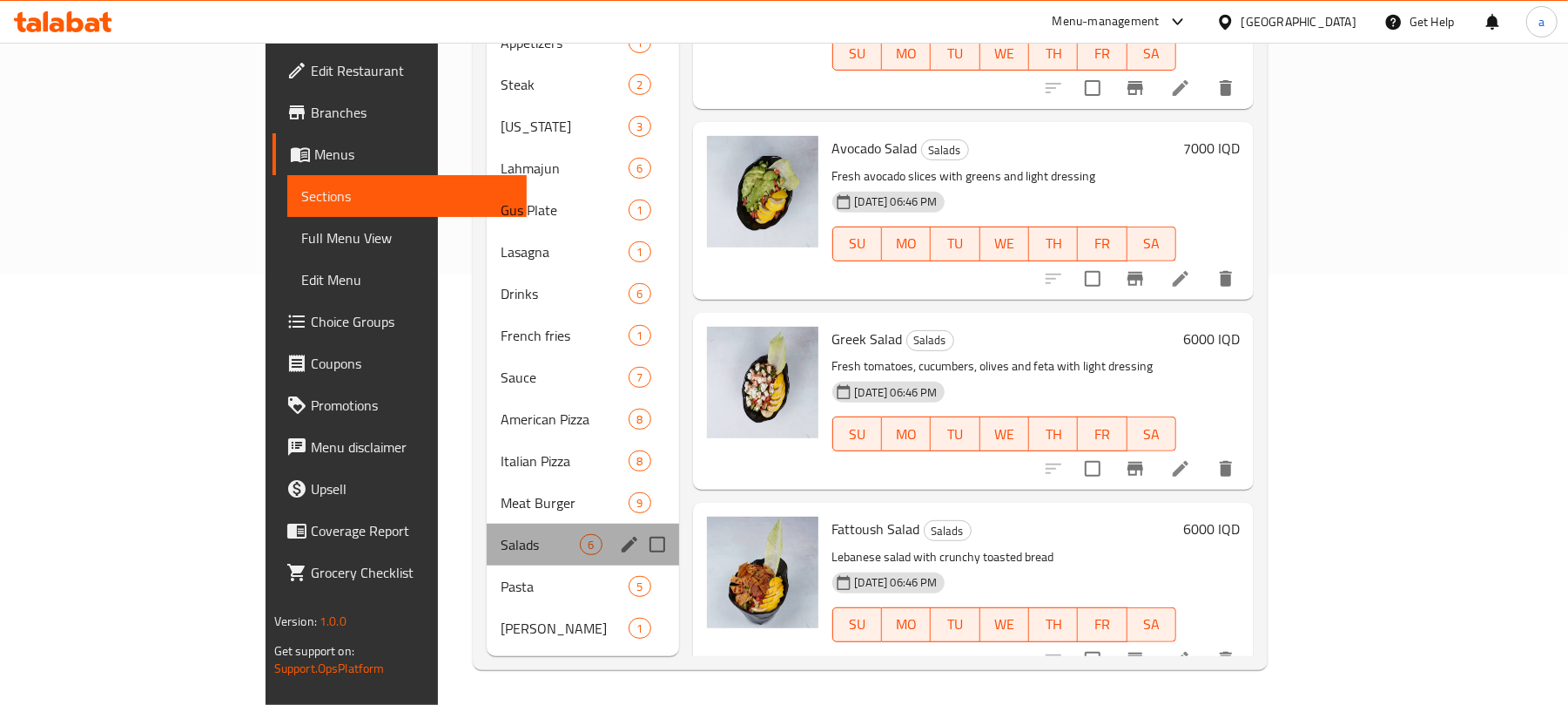
click at [533, 559] on div "Salads 6" at bounding box center [583, 544] width 192 height 42
click at [533, 566] on div "Pasta 5" at bounding box center [583, 586] width 192 height 42
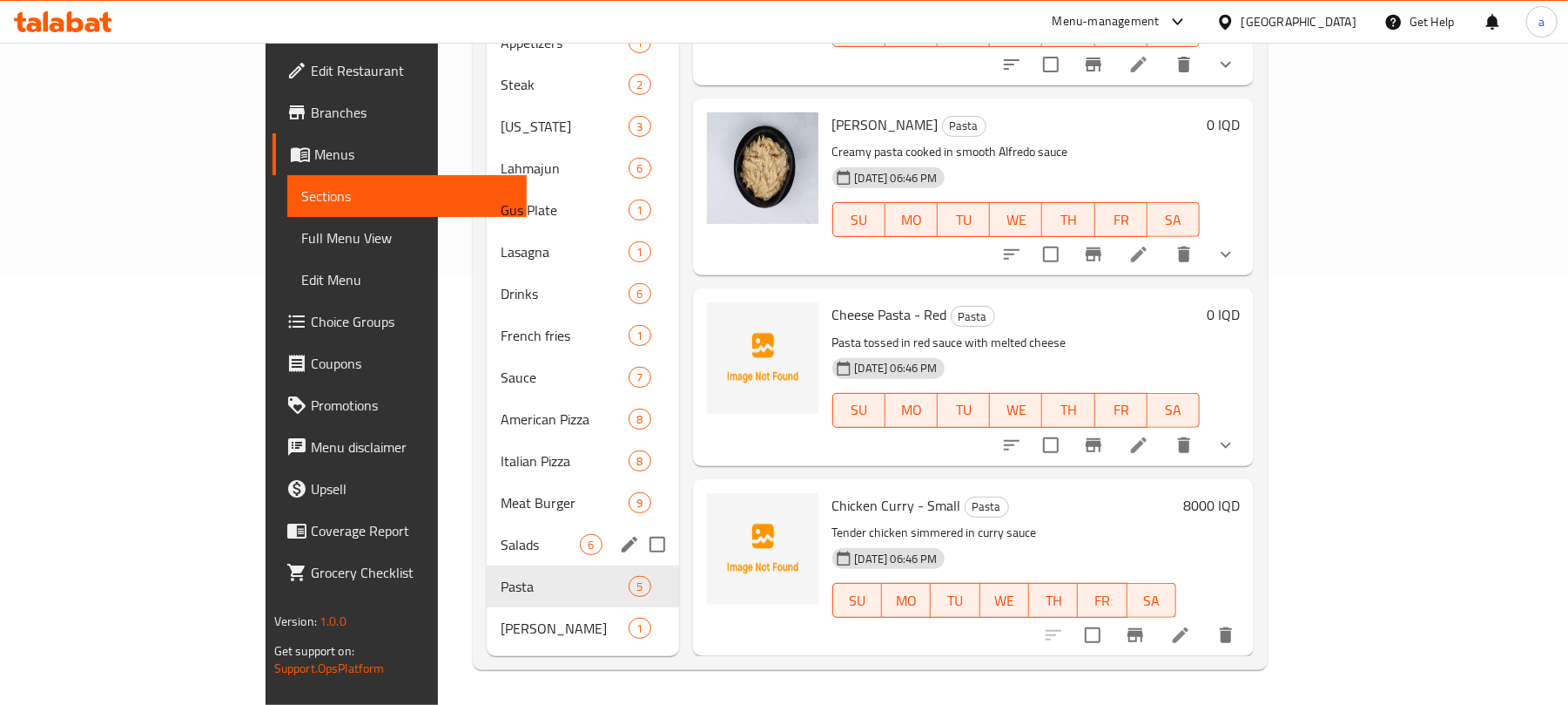
scroll to position [124, 0]
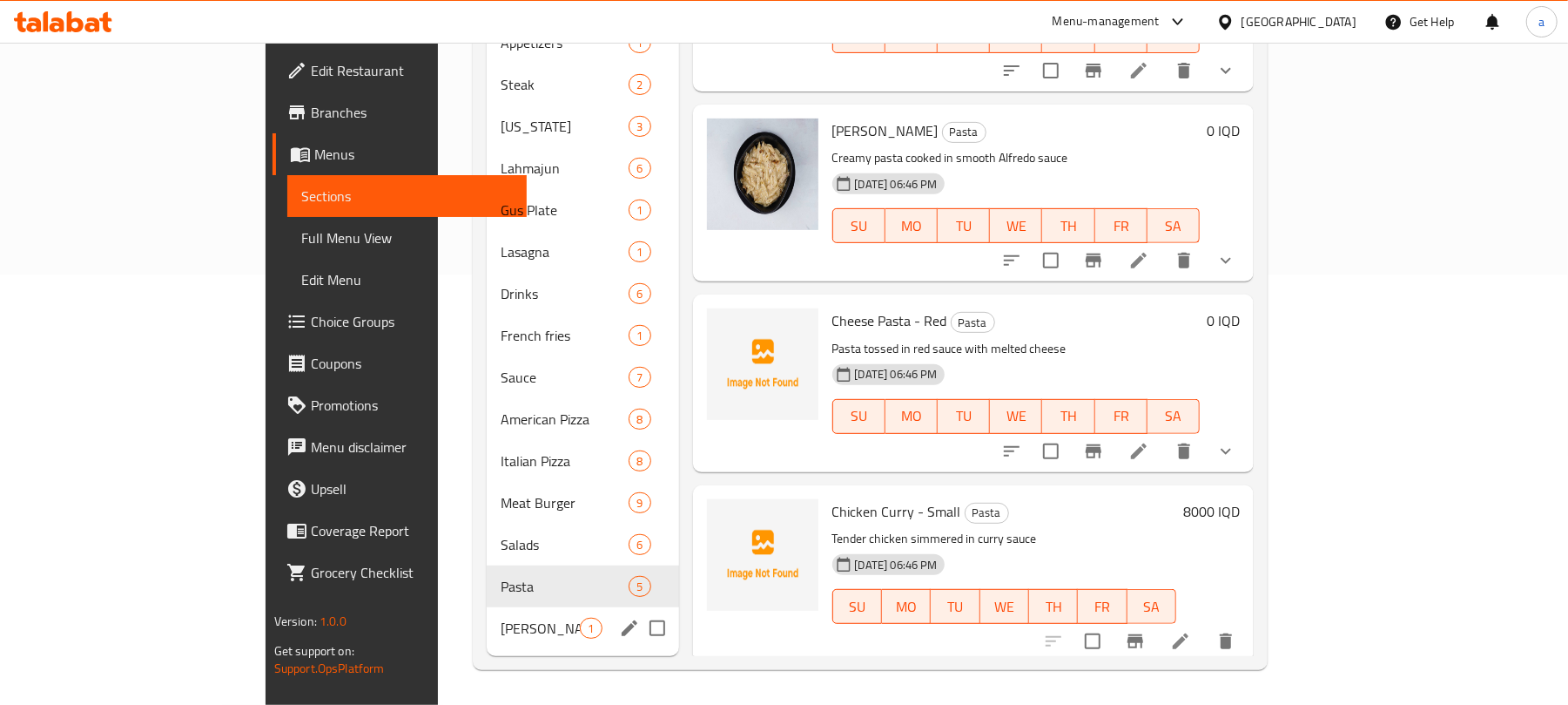
click at [500, 618] on span "Gus" at bounding box center [540, 628] width 79 height 21
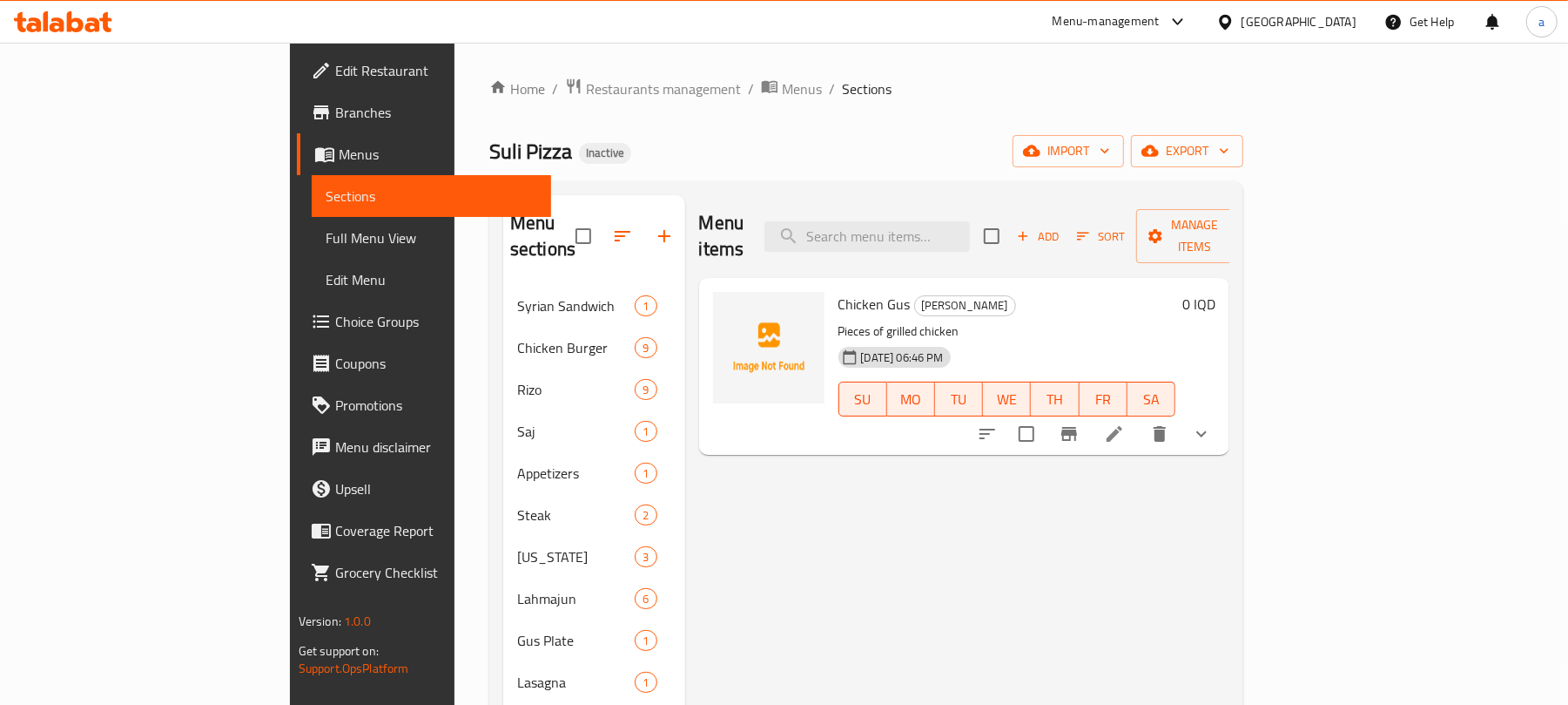
click at [1222, 429] on button "show more" at bounding box center [1201, 433] width 42 height 42
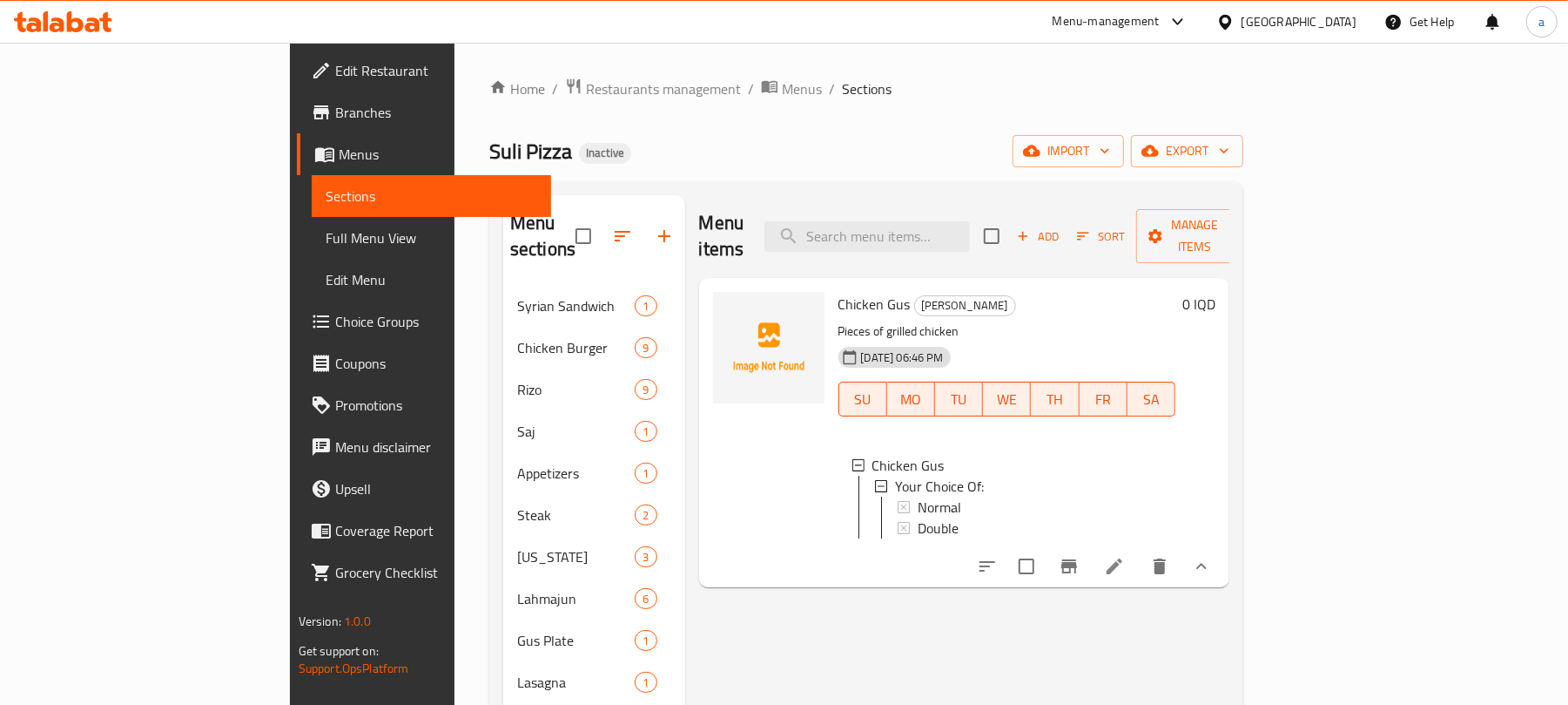
click at [838, 291] on span "Chicken Gus" at bounding box center [874, 303] width 73 height 26
copy h6 "Chicken Gus"
click at [729, 308] on icon "upload picture" at bounding box center [738, 316] width 17 height 15
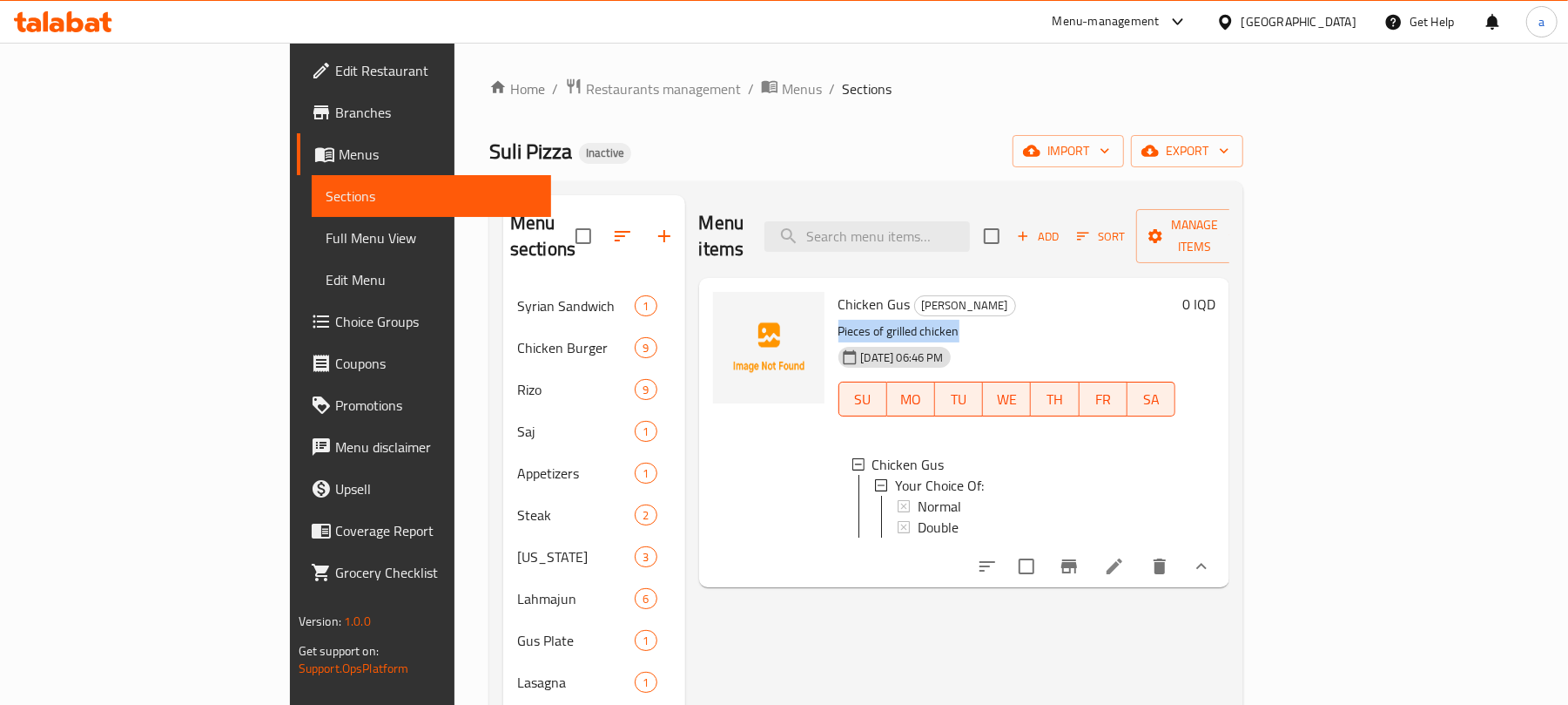
drag, startPoint x: 895, startPoint y: 312, endPoint x: 767, endPoint y: 317, distance: 128.1
click at [838, 321] on p "Pieces of grilled chicken" at bounding box center [1007, 331] width 338 height 21
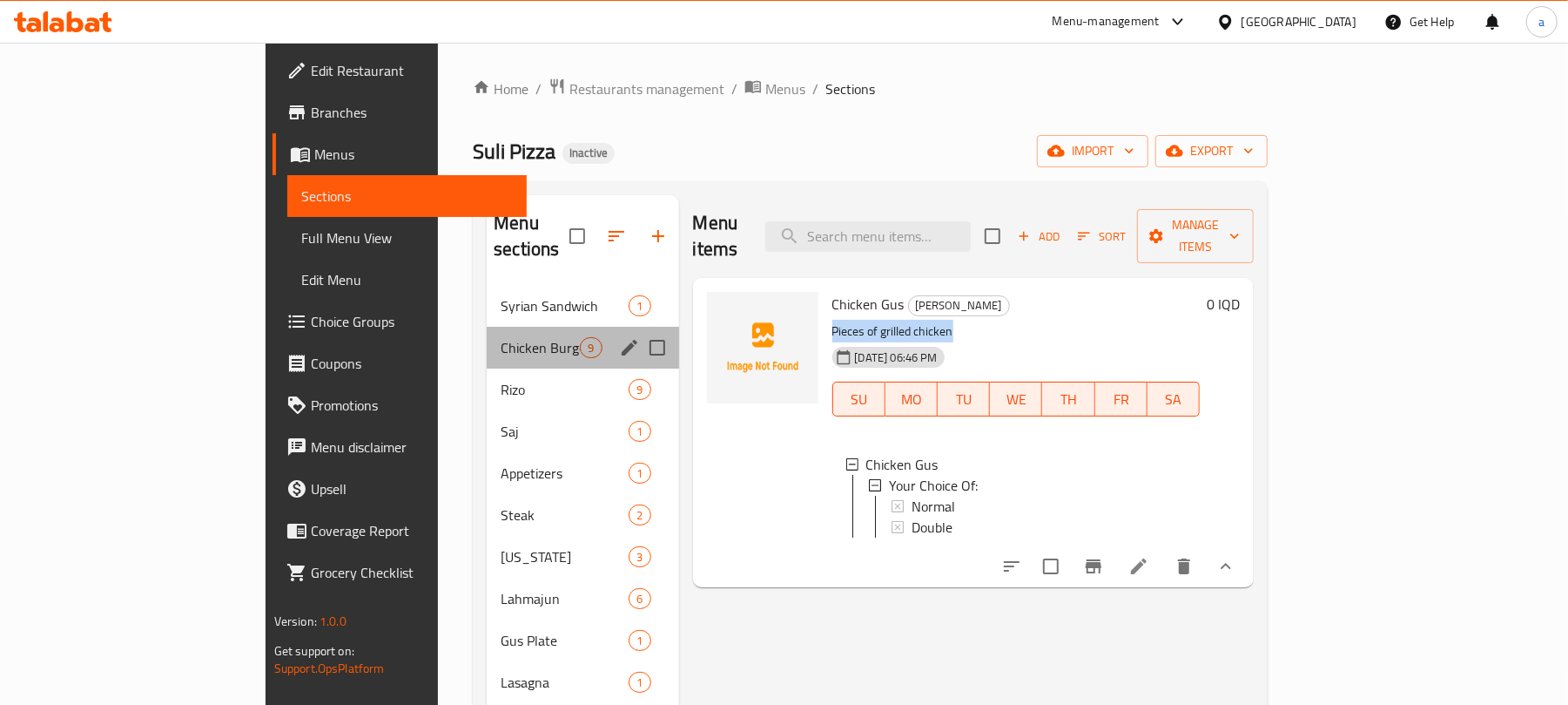
click at [487, 326] on div "Chicken Burger 9" at bounding box center [583, 347] width 192 height 42
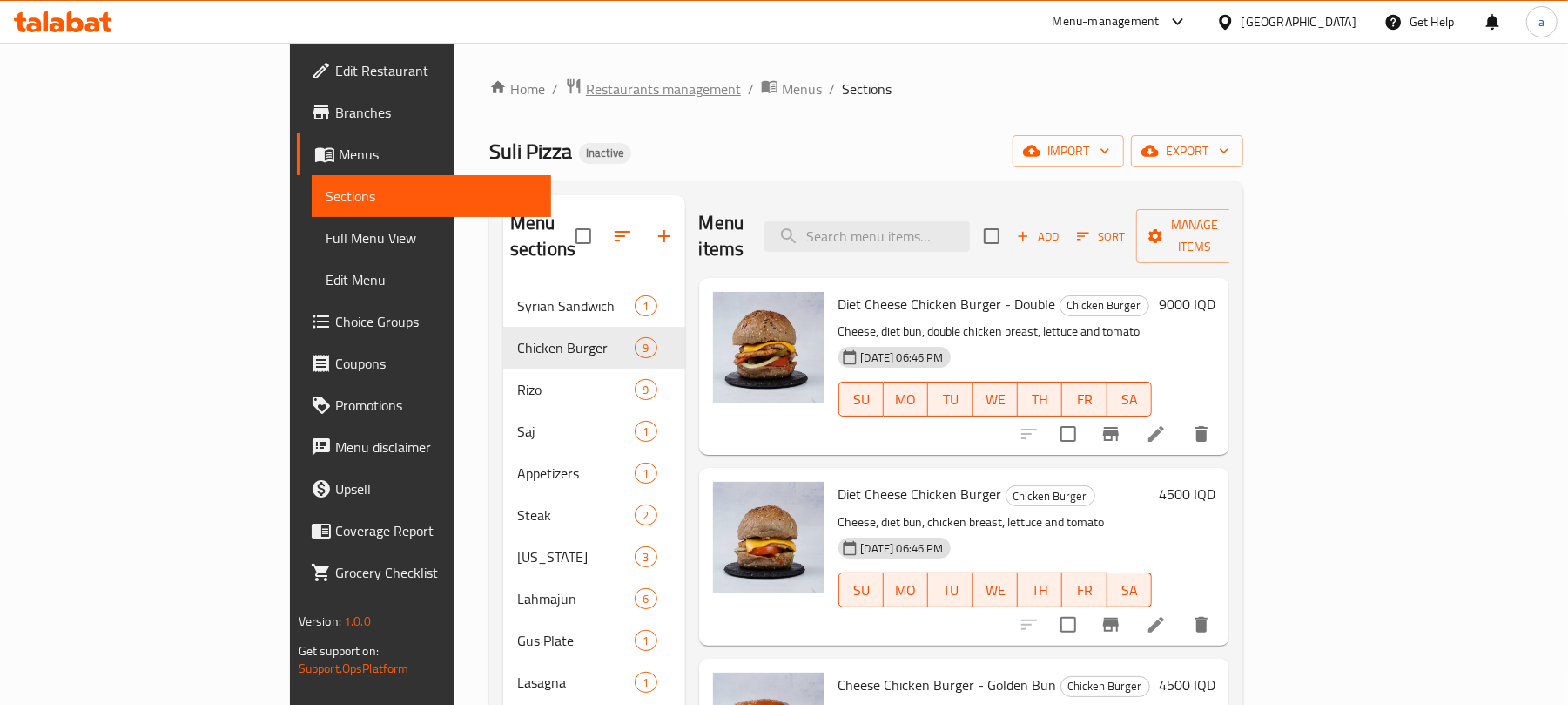
click at [586, 91] on span "Restaurants management" at bounding box center [663, 89] width 155 height 21
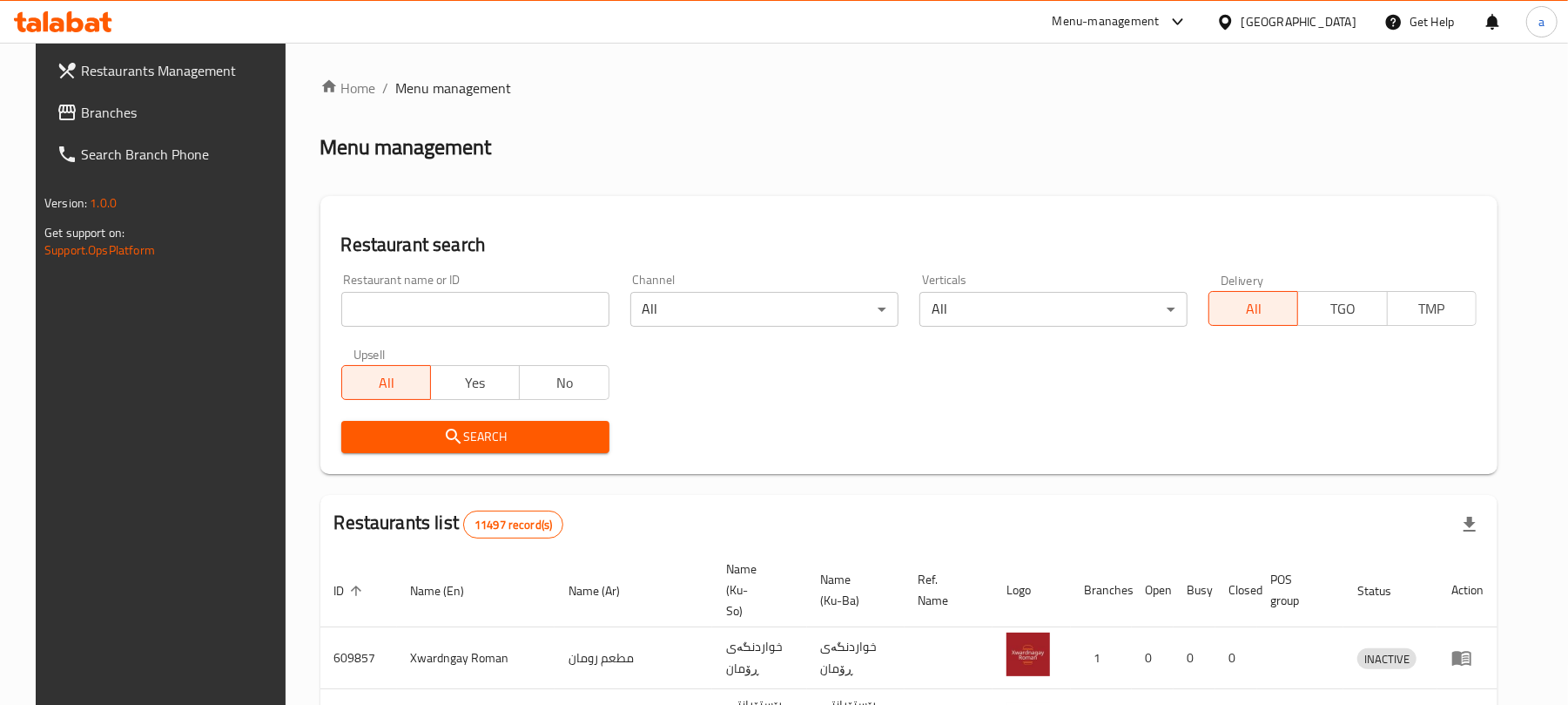
click at [430, 319] on input "search" at bounding box center [475, 309] width 268 height 35
paste input "[PERSON_NAME]"
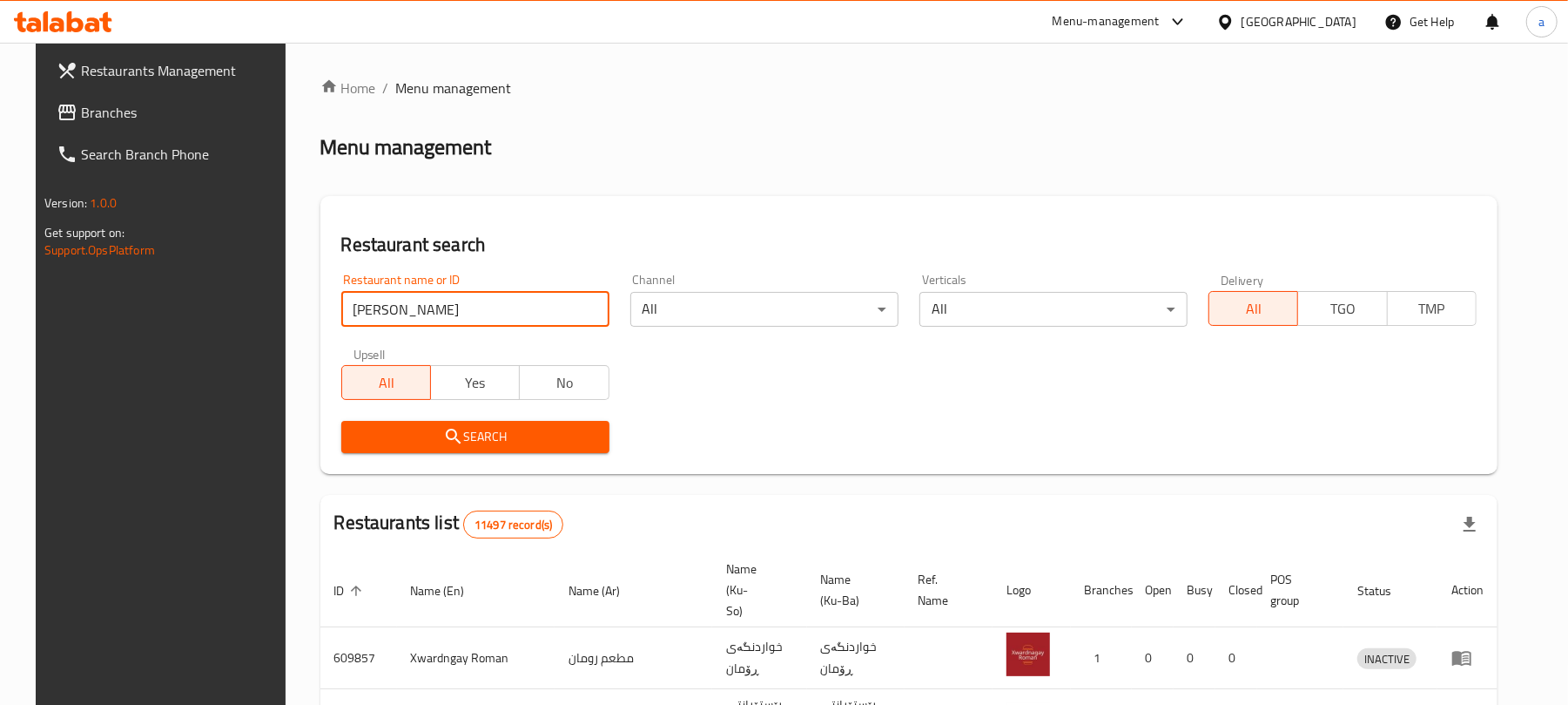
type input "[PERSON_NAME]"
click button "Search" at bounding box center [475, 436] width 268 height 32
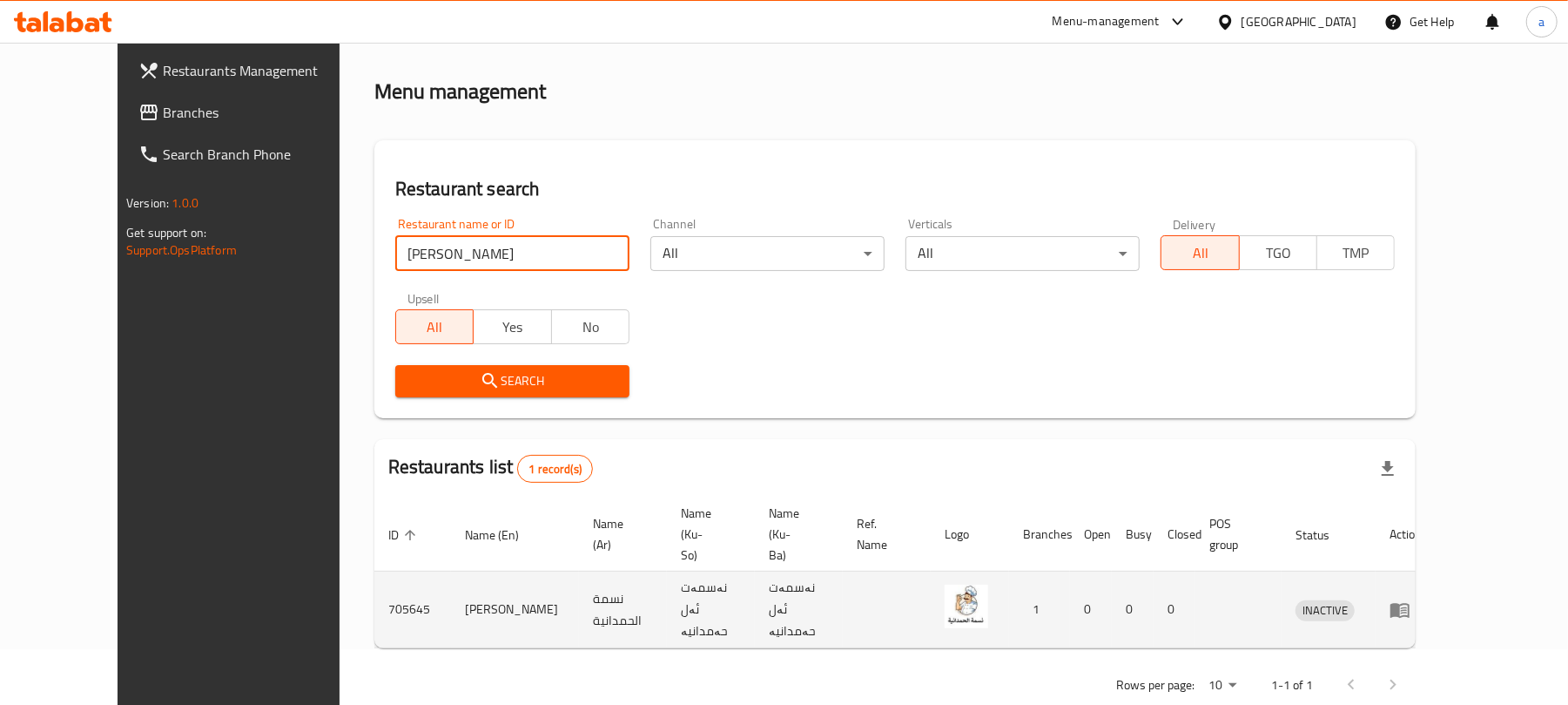
scroll to position [72, 0]
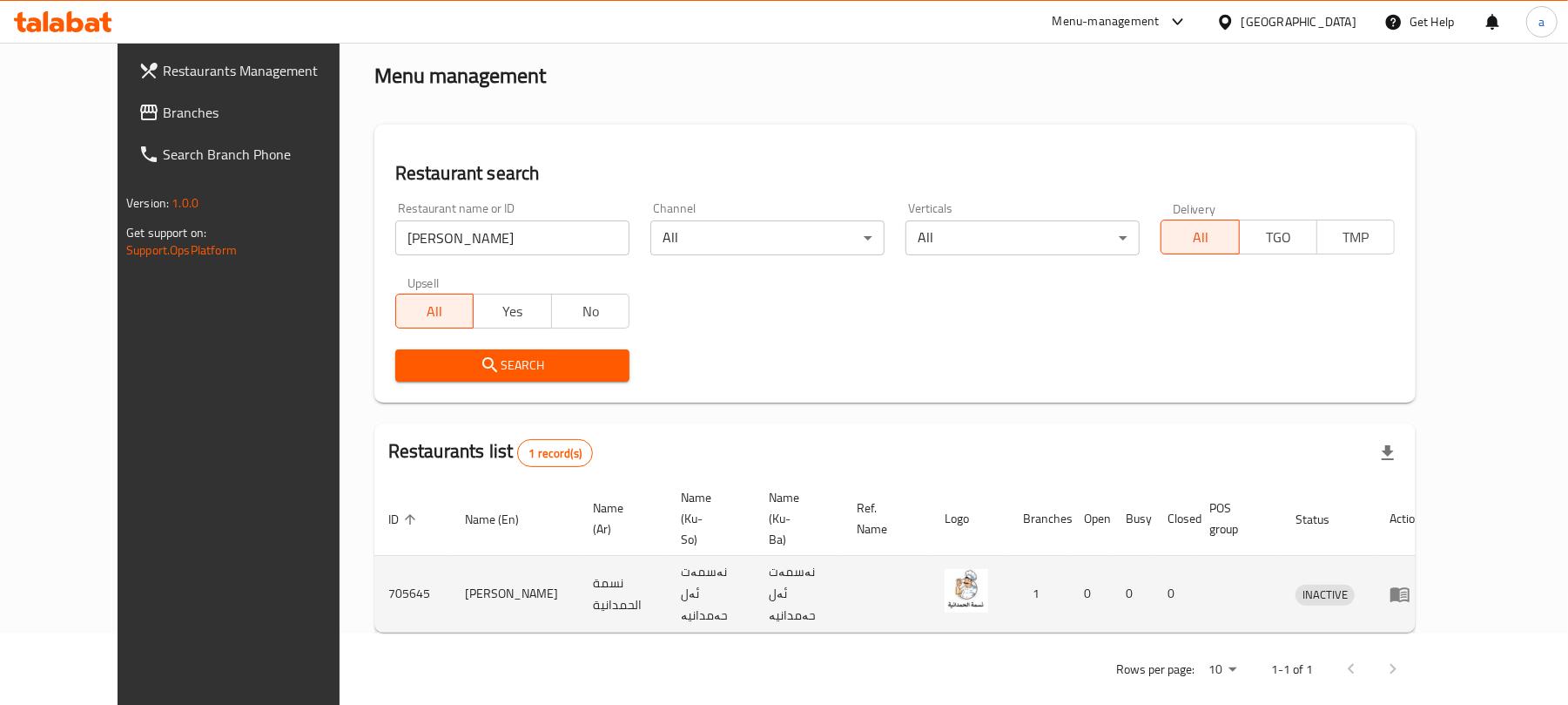
drag, startPoint x: 1521, startPoint y: 573, endPoint x: 1499, endPoint y: 578, distance: 22.6
click at [1435, 576] on td "enhanced table" at bounding box center [1405, 594] width 60 height 77
click at [1410, 584] on icon "enhanced table" at bounding box center [1401, 595] width 21 height 21
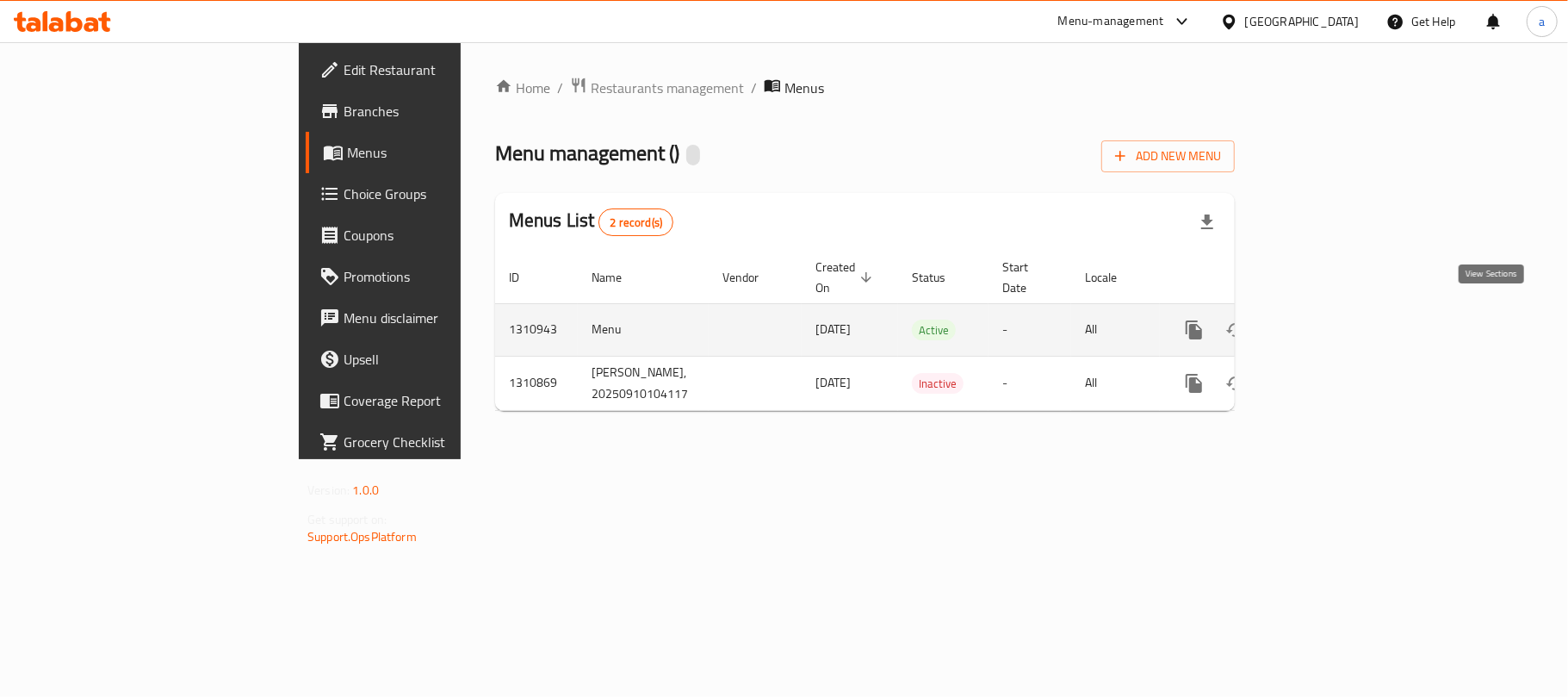
click at [1329, 320] on icon "enhanced table" at bounding box center [1318, 330] width 21 height 21
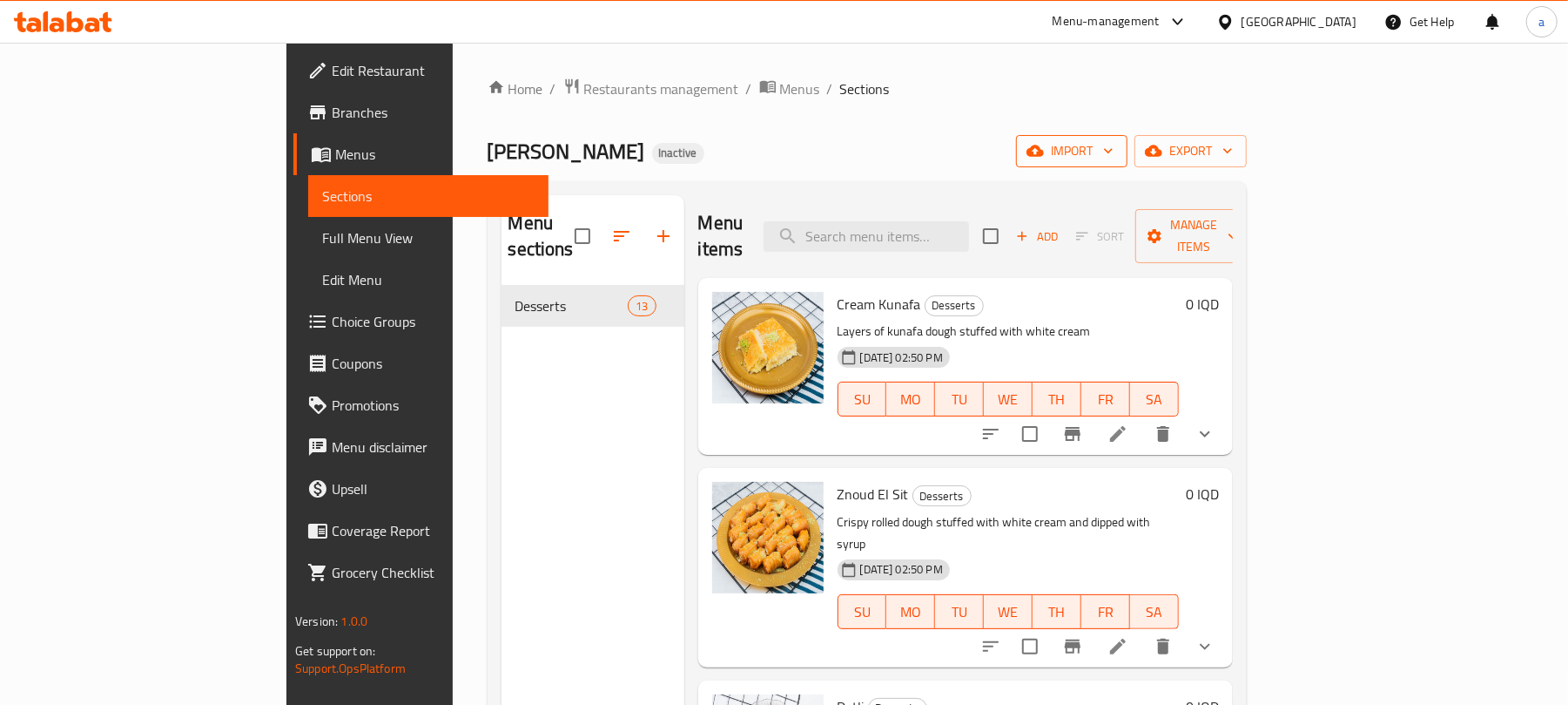
click at [1114, 148] on span "import" at bounding box center [1071, 151] width 83 height 21
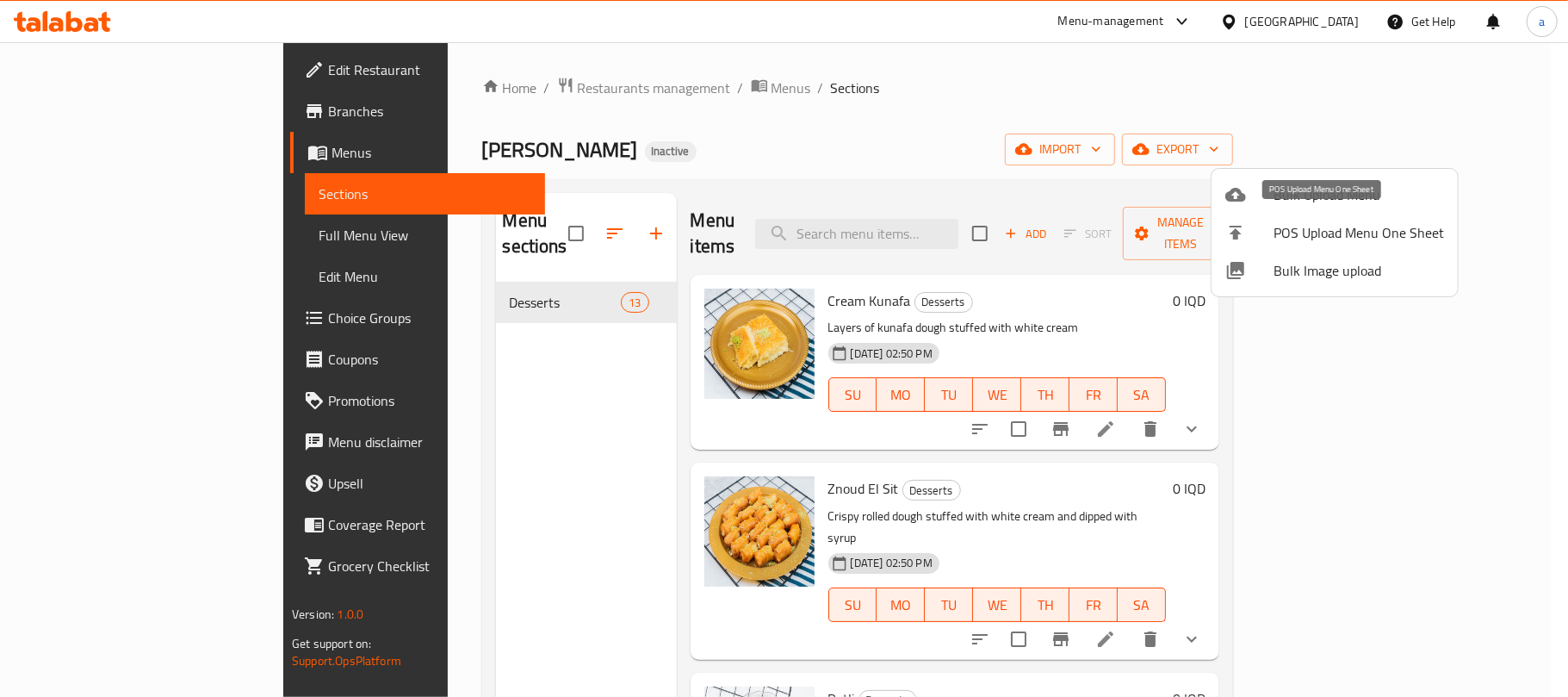
click at [1261, 204] on div at bounding box center [1249, 195] width 48 height 21
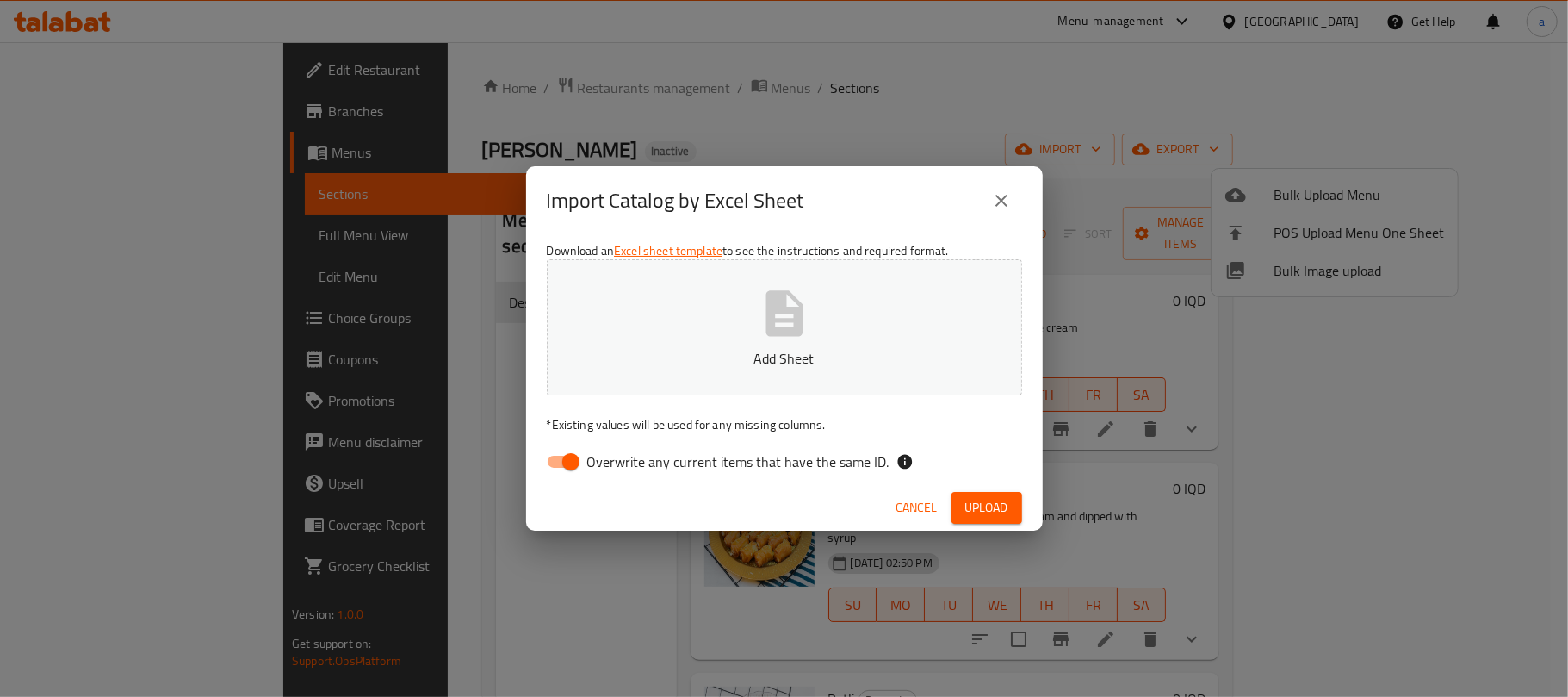
click at [551, 459] on input "Overwrite any current items that have the same ID." at bounding box center [571, 461] width 99 height 33
checkbox input "false"
click at [821, 314] on button "Add Sheet" at bounding box center [784, 327] width 476 height 136
click at [975, 517] on span "Upload" at bounding box center [986, 507] width 43 height 21
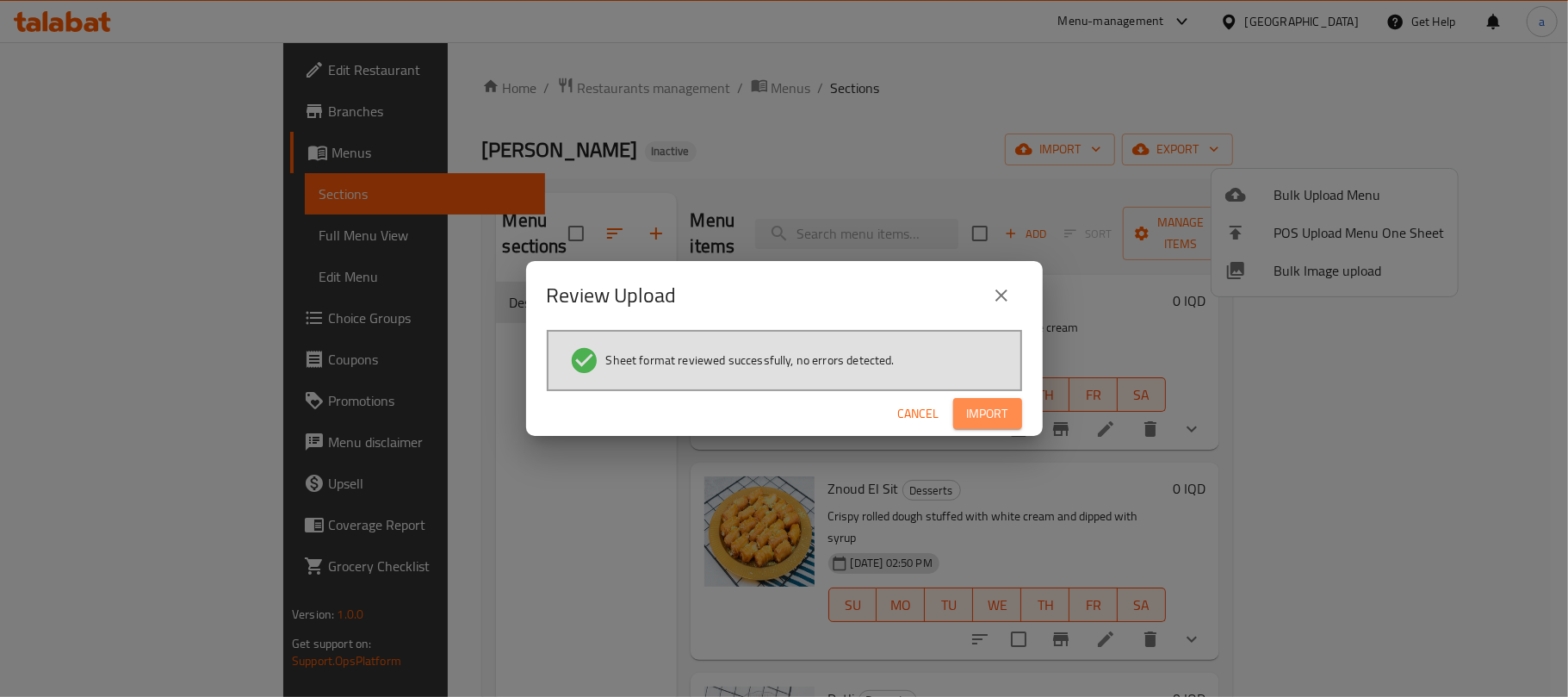
click at [990, 412] on span "Import" at bounding box center [987, 414] width 41 height 21
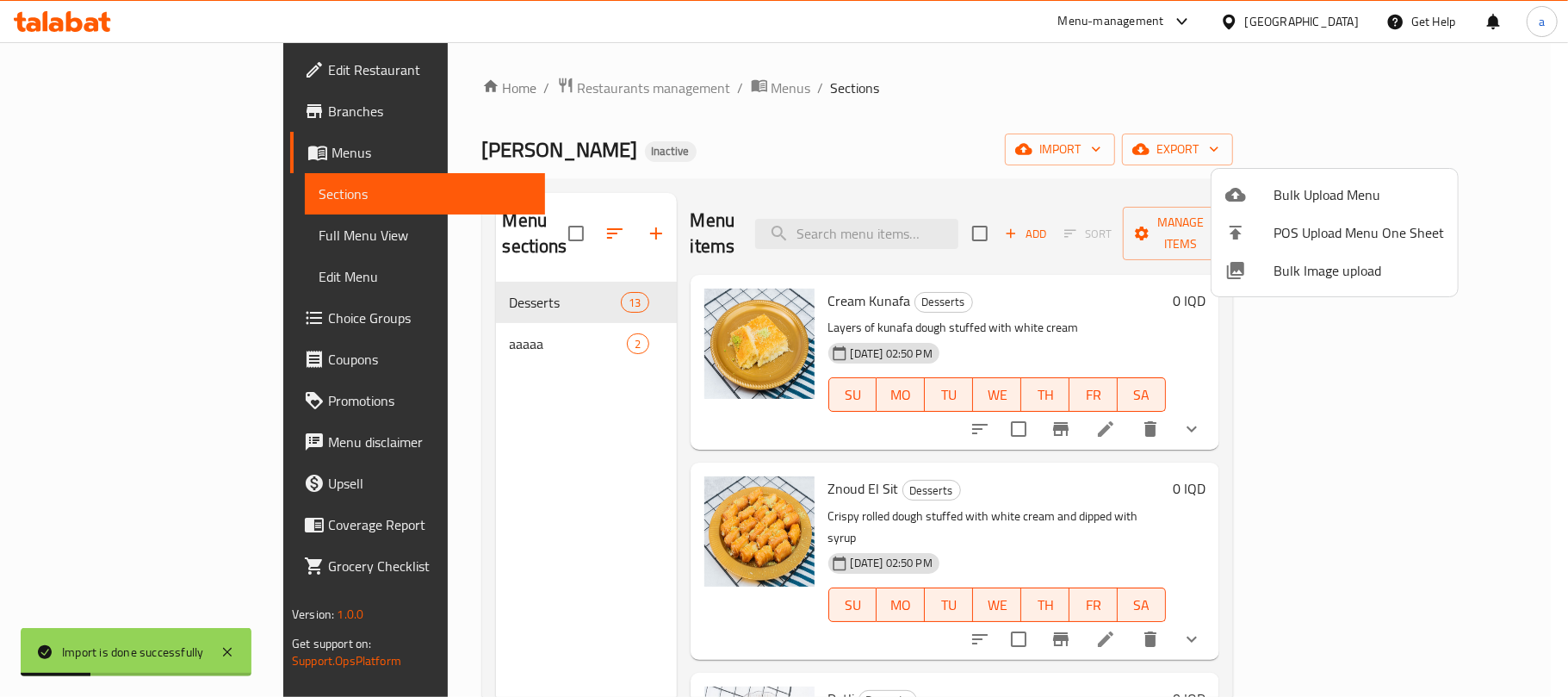
click at [553, 407] on div at bounding box center [784, 348] width 1568 height 697
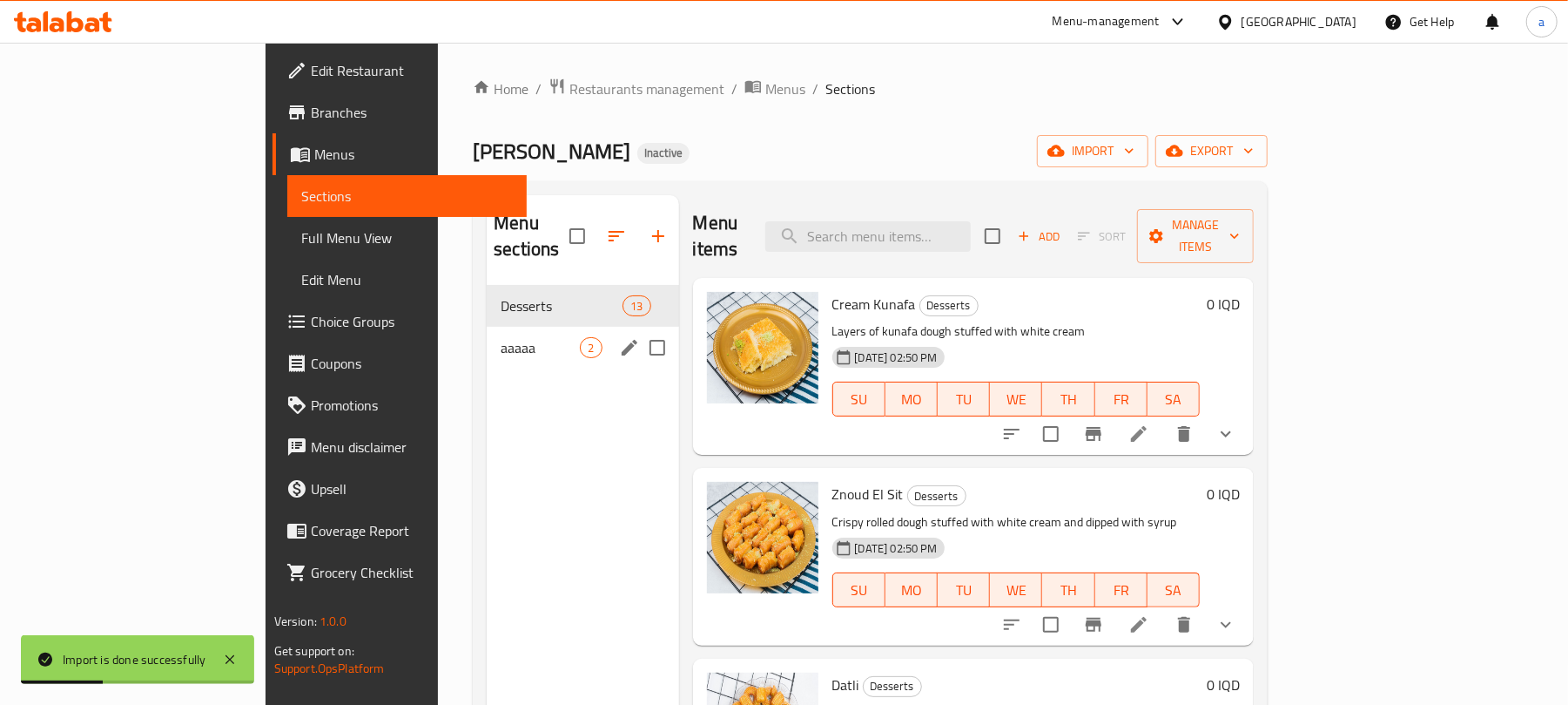
click at [500, 337] on span "aaaaa" at bounding box center [540, 348] width 79 height 21
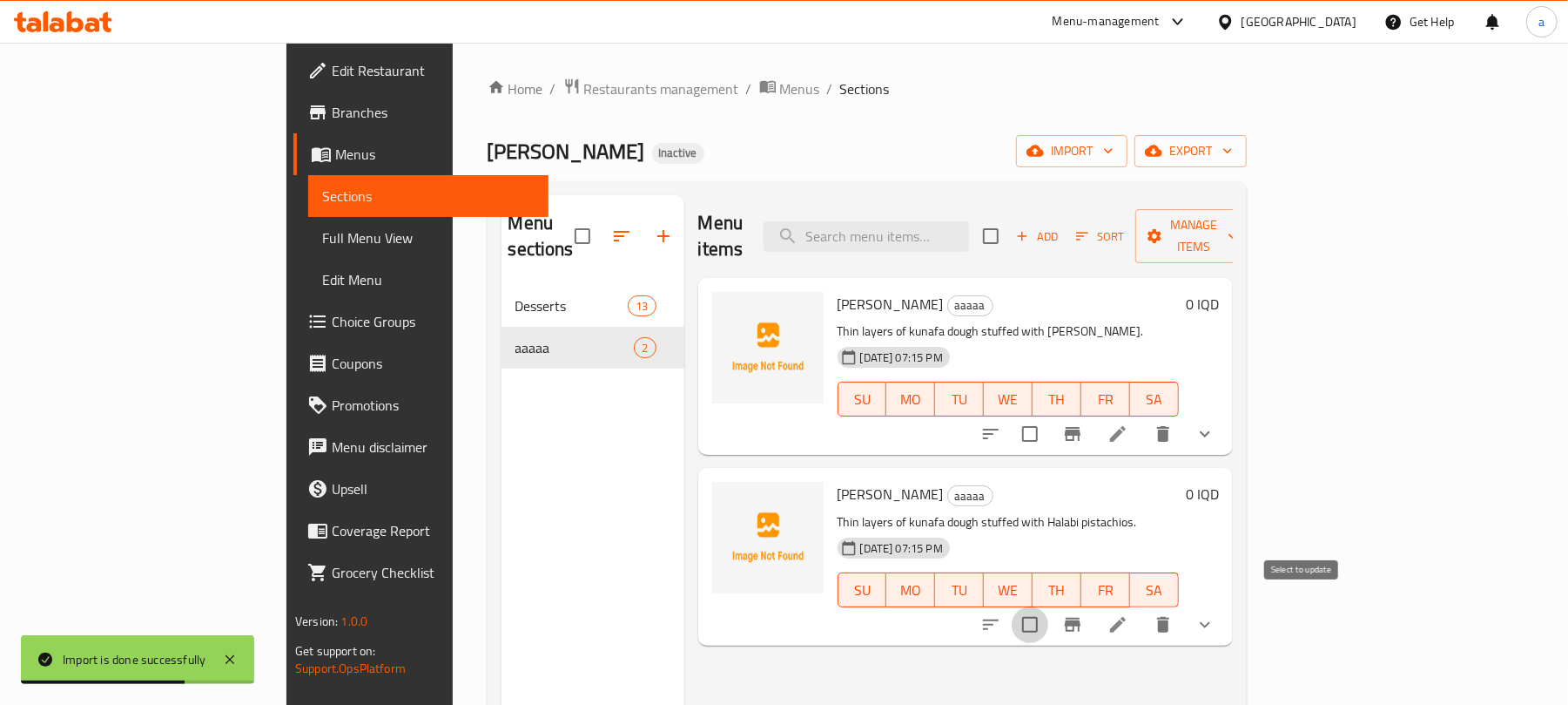
drag, startPoint x: 1312, startPoint y: 622, endPoint x: 1296, endPoint y: 499, distance: 124.0
click at [1048, 611] on input "checkbox" at bounding box center [1030, 625] width 37 height 37
checkbox input "true"
click at [1048, 415] on input "checkbox" at bounding box center [1030, 434] width 37 height 37
checkbox input "true"
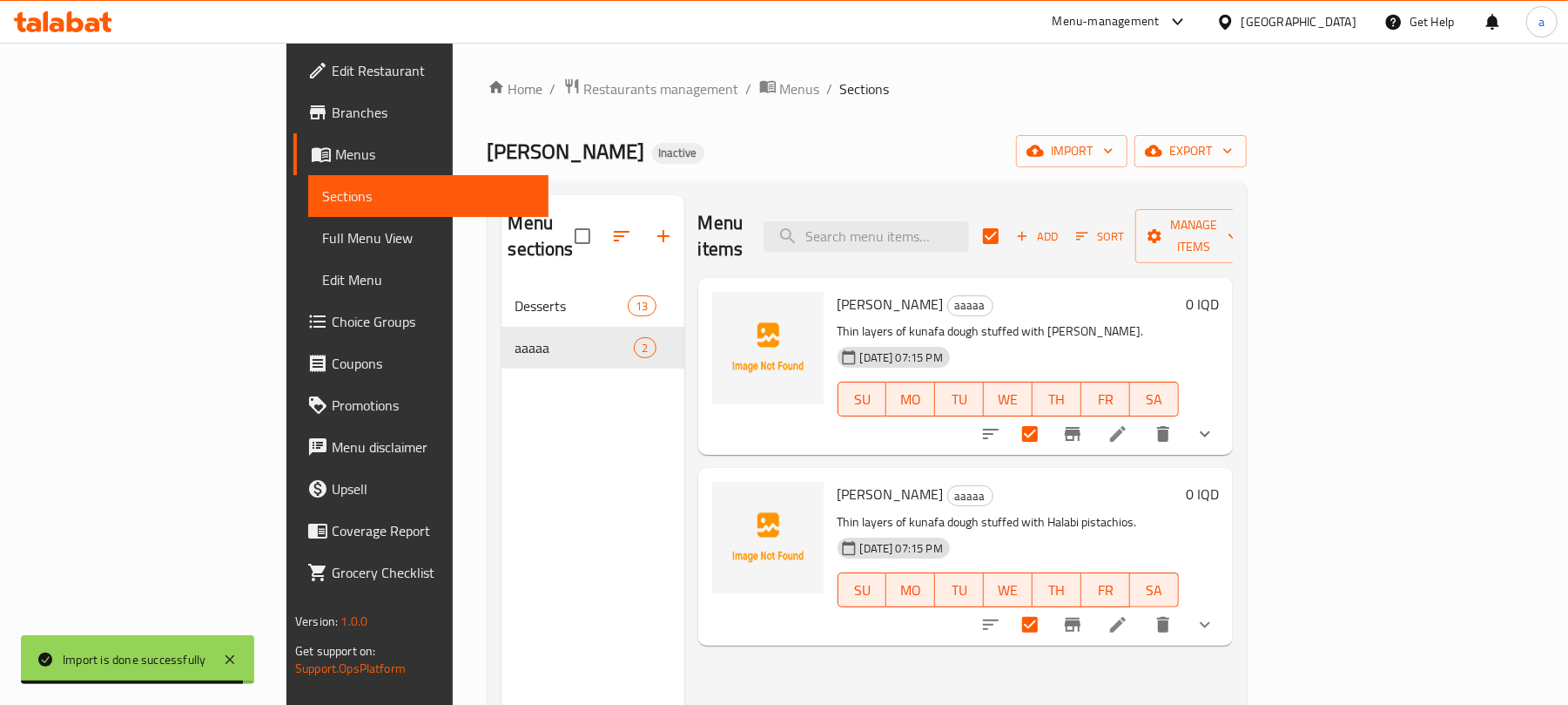
click at [1233, 197] on div "Menu items Add Sort Manage items" at bounding box center [965, 235] width 534 height 82
click at [1238, 221] on span "Manage items" at bounding box center [1193, 235] width 89 height 44
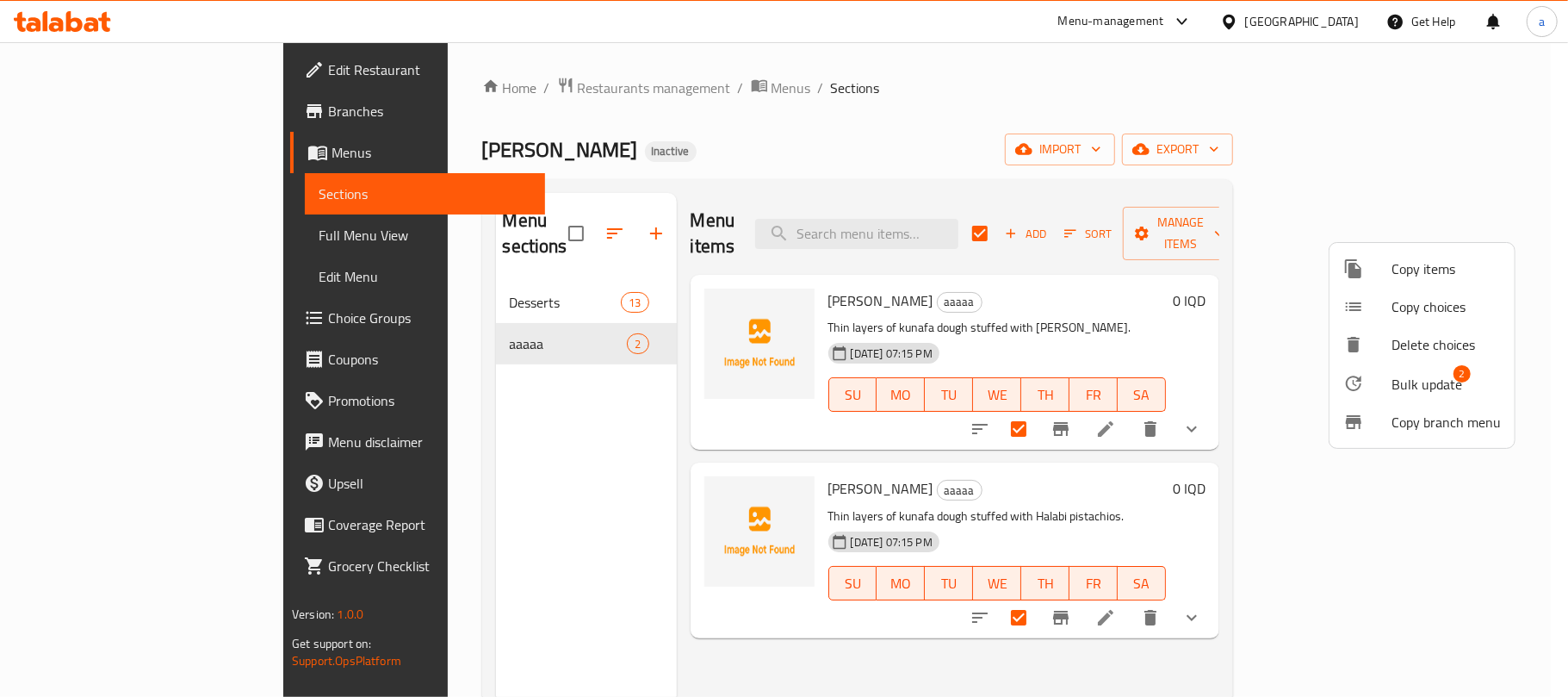
click at [1410, 390] on span "Bulk update" at bounding box center [1427, 384] width 71 height 21
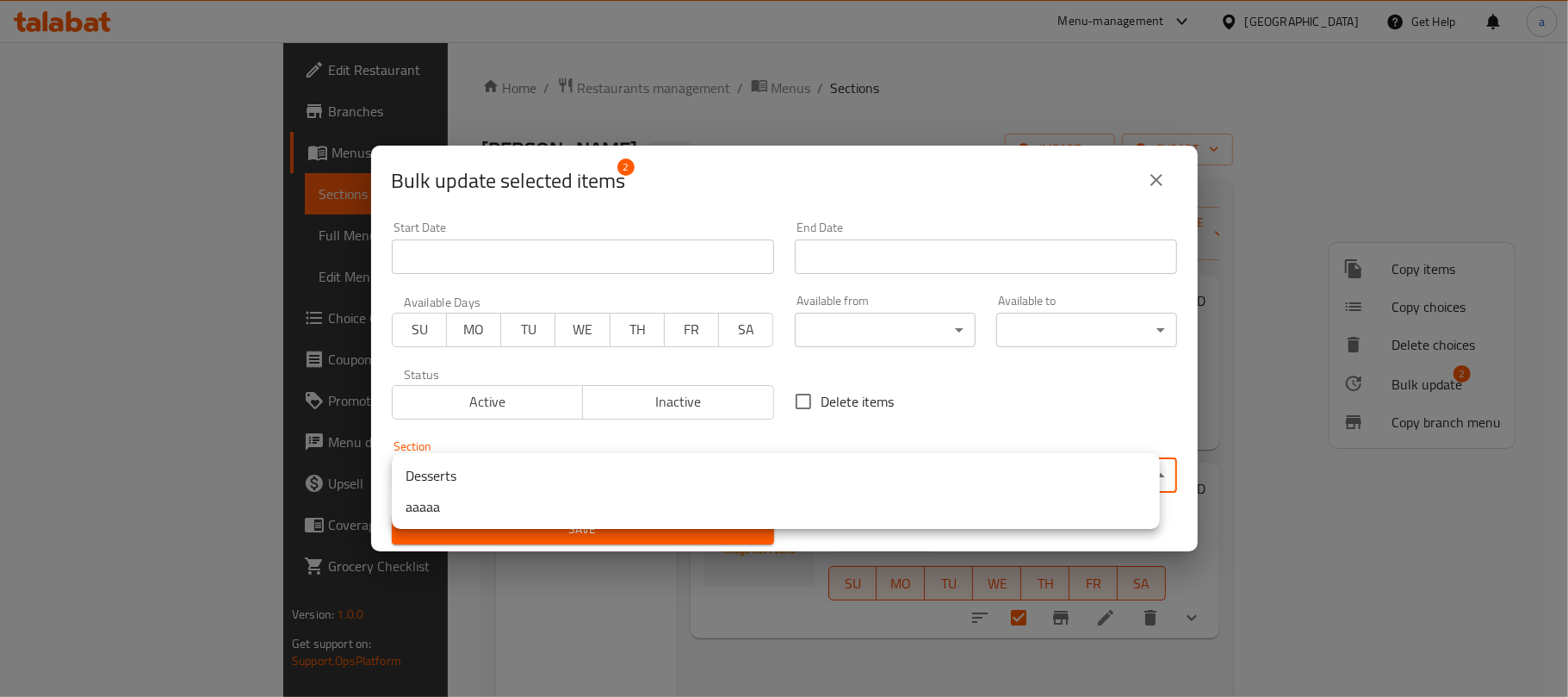
click at [699, 476] on body "​ Menu-management Iraq Get Help a Edit Restaurant Branches Menus Sections Full …" at bounding box center [784, 370] width 1568 height 655
drag, startPoint x: 511, startPoint y: 483, endPoint x: 549, endPoint y: 493, distance: 39.3
click at [511, 483] on li "Desserts" at bounding box center [775, 475] width 768 height 31
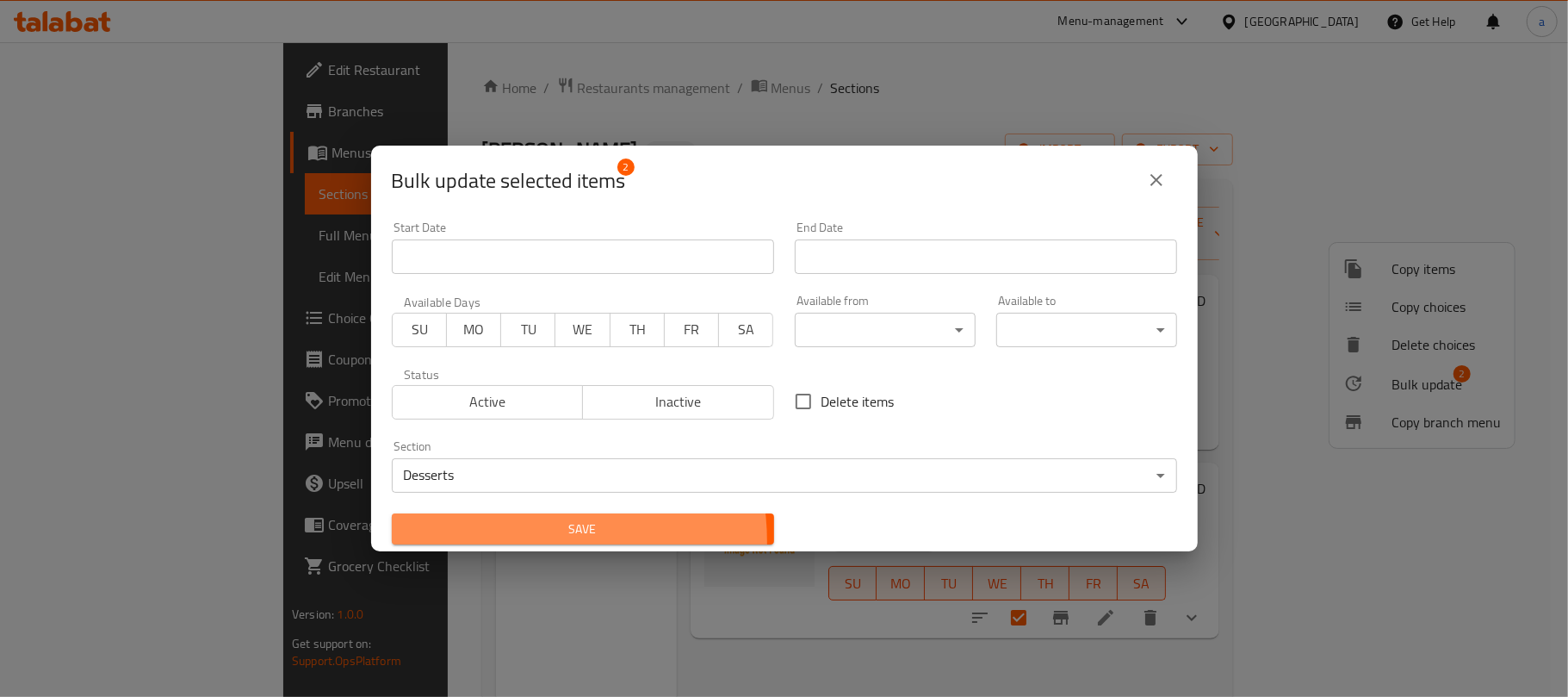
click at [515, 543] on button "Save" at bounding box center [582, 528] width 382 height 32
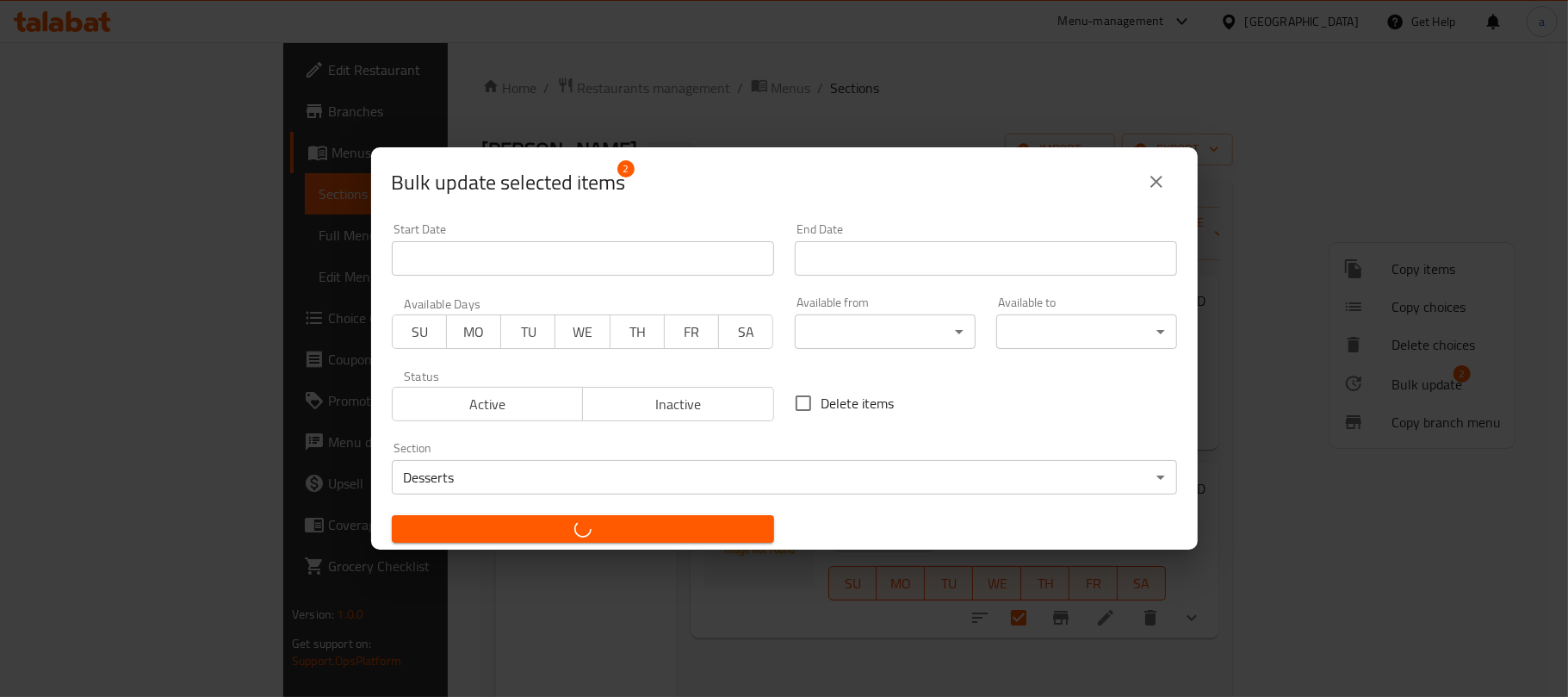
checkbox input "false"
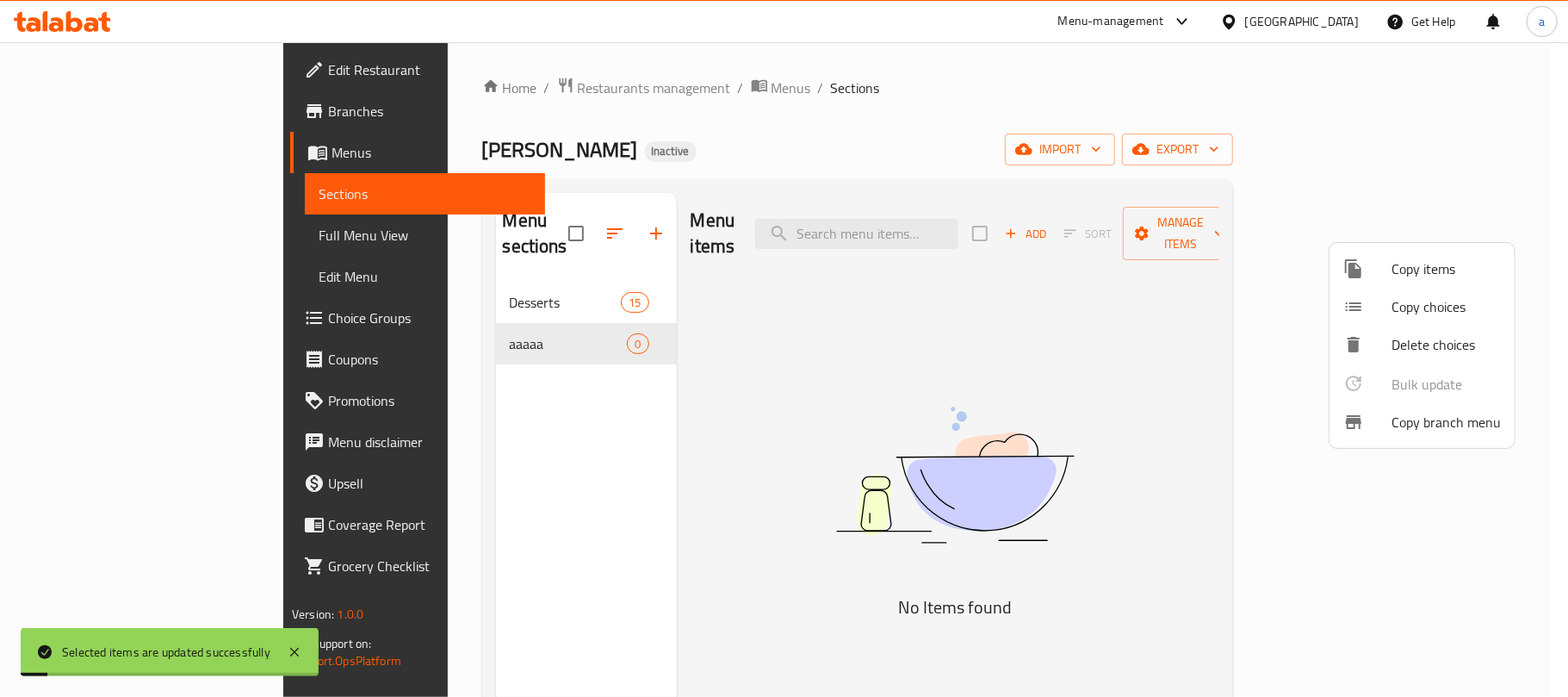
click at [573, 358] on div at bounding box center [784, 348] width 1568 height 697
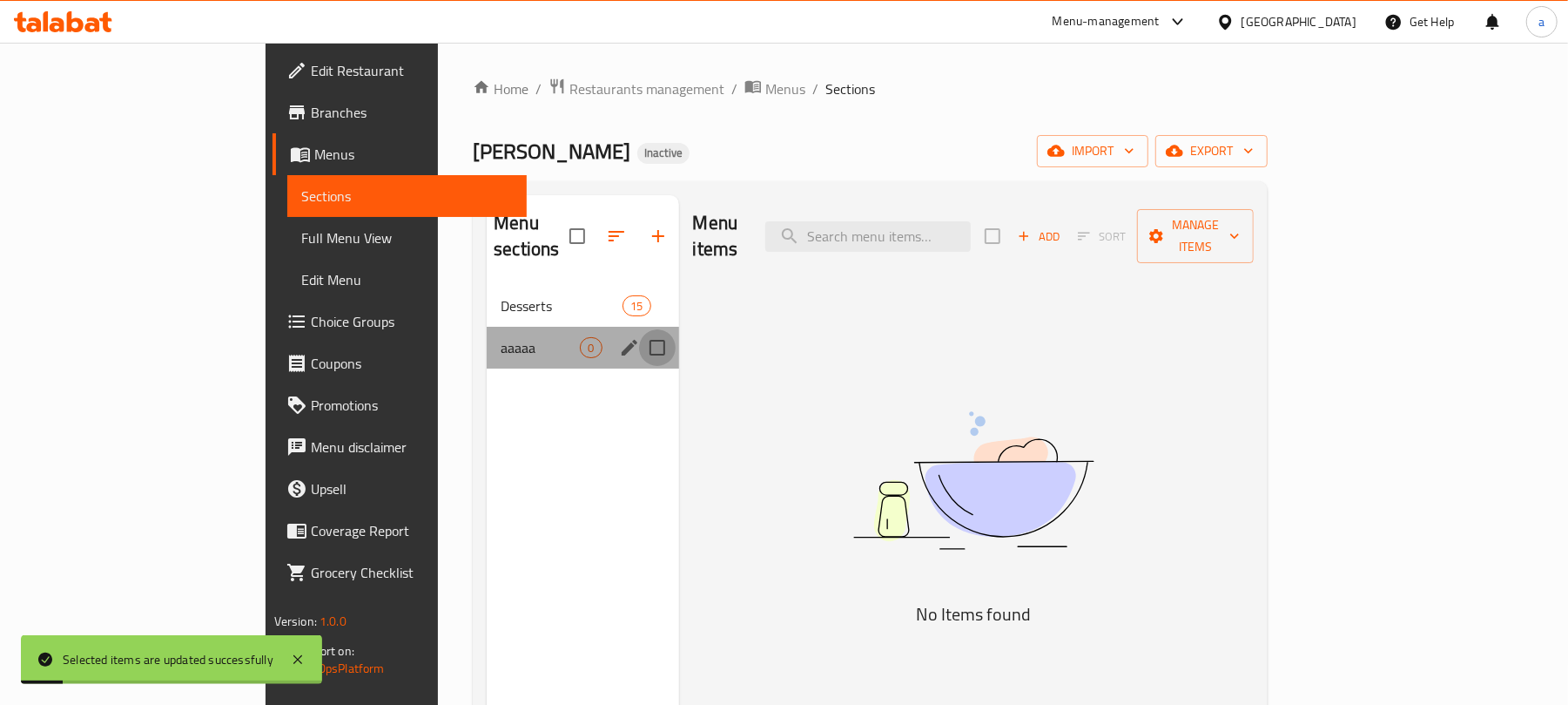
click at [639, 329] on input "Menu sections" at bounding box center [657, 348] width 37 height 37
checkbox input "true"
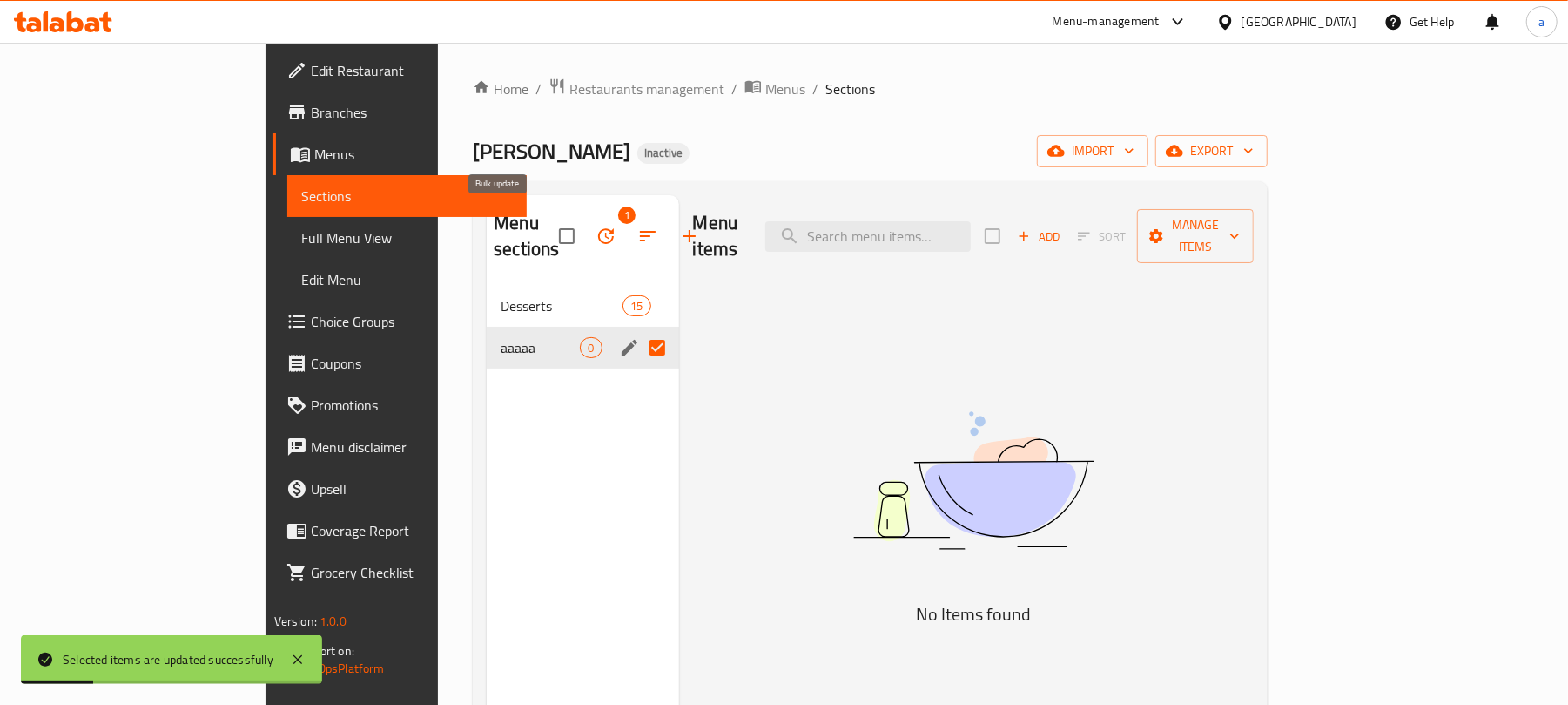
click at [595, 226] on icon "button" at bounding box center [606, 236] width 21 height 21
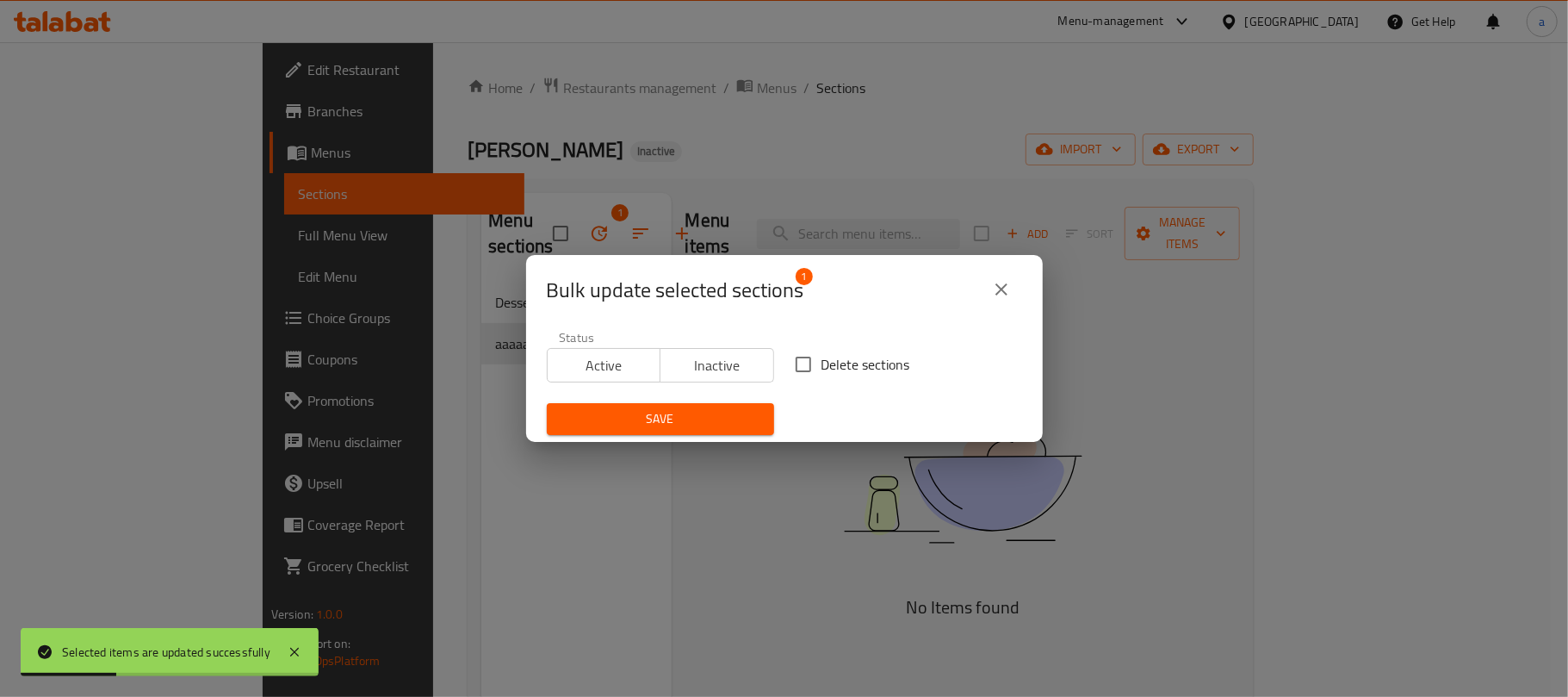
click at [789, 362] on input "Delete sections" at bounding box center [803, 365] width 36 height 36
checkbox input "true"
click at [707, 414] on span "Save" at bounding box center [661, 418] width 200 height 21
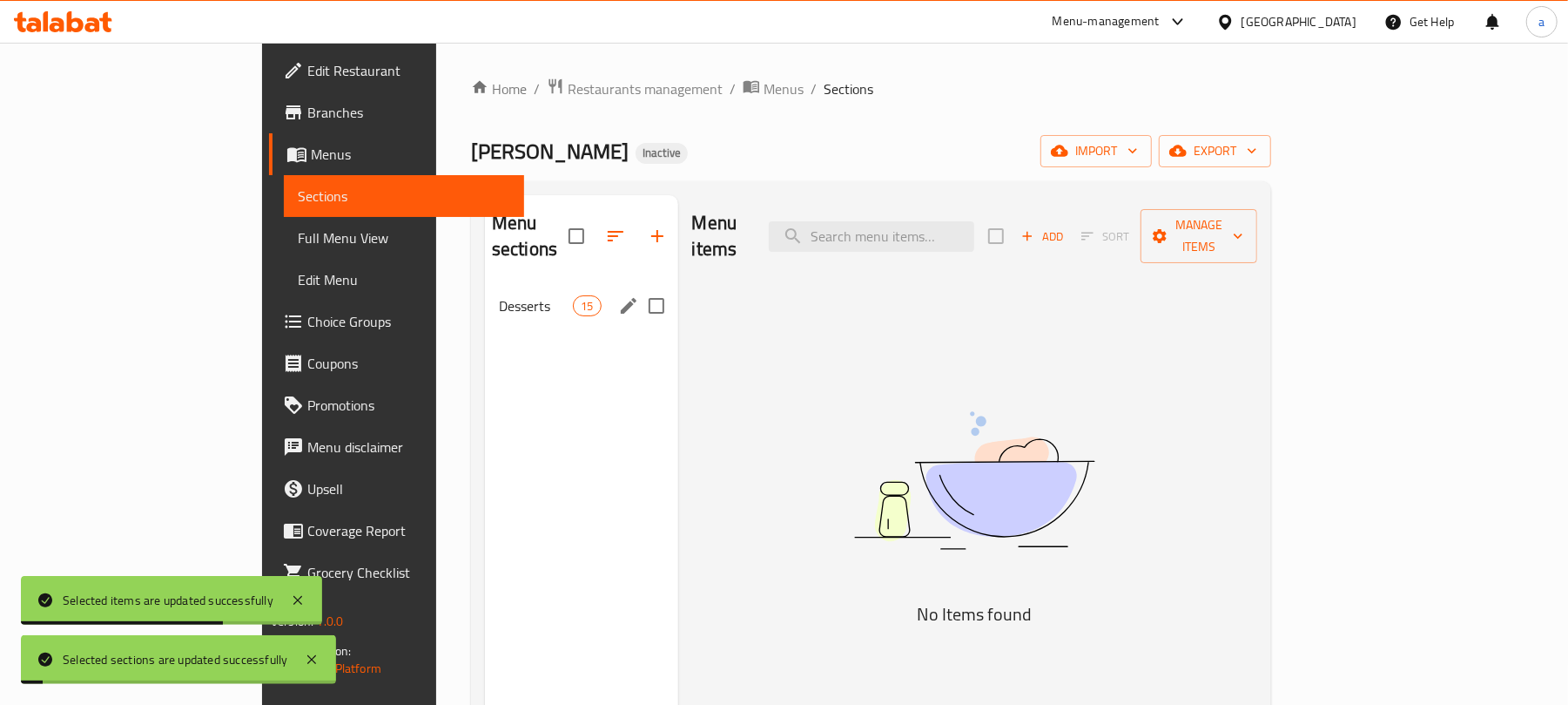
click at [498, 295] on span "Desserts" at bounding box center [535, 306] width 74 height 21
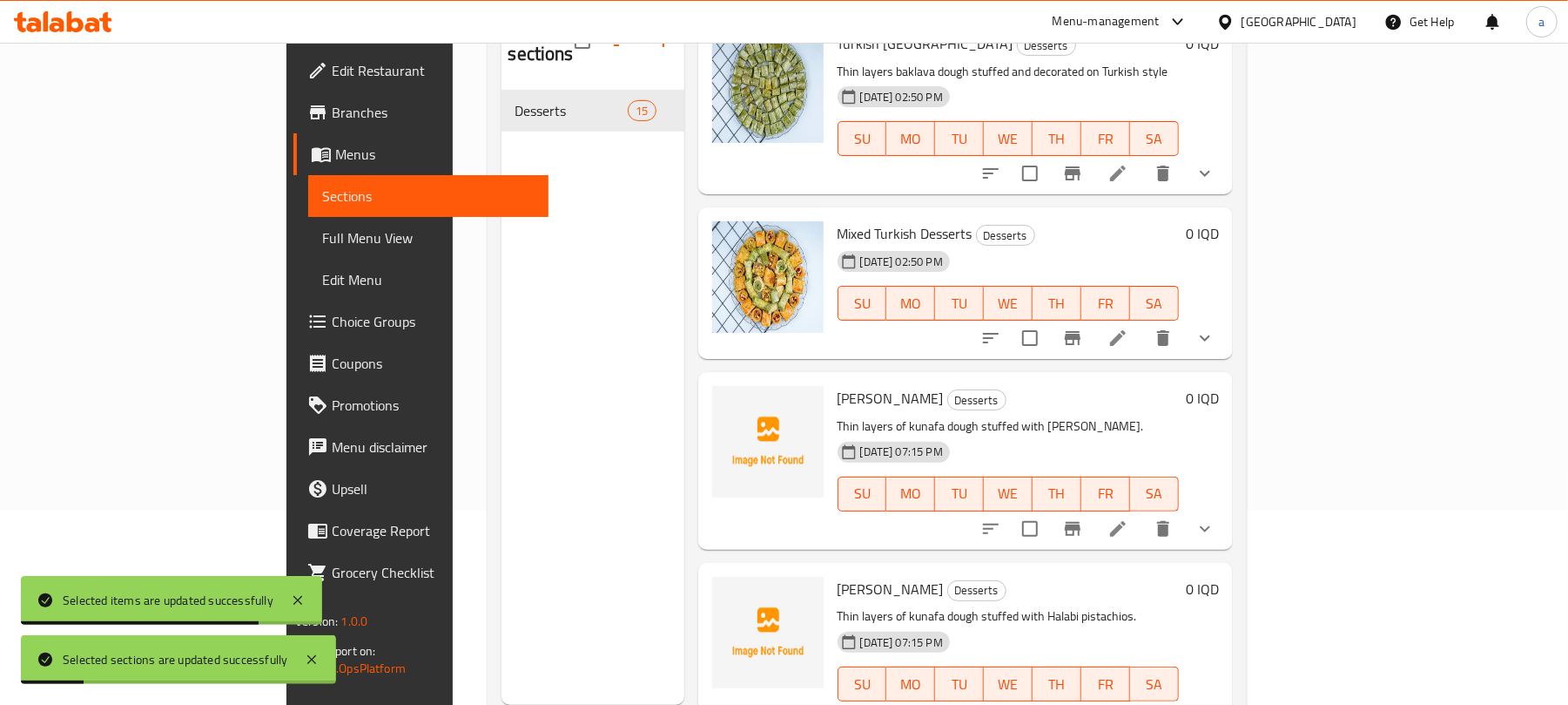
scroll to position [246, 0]
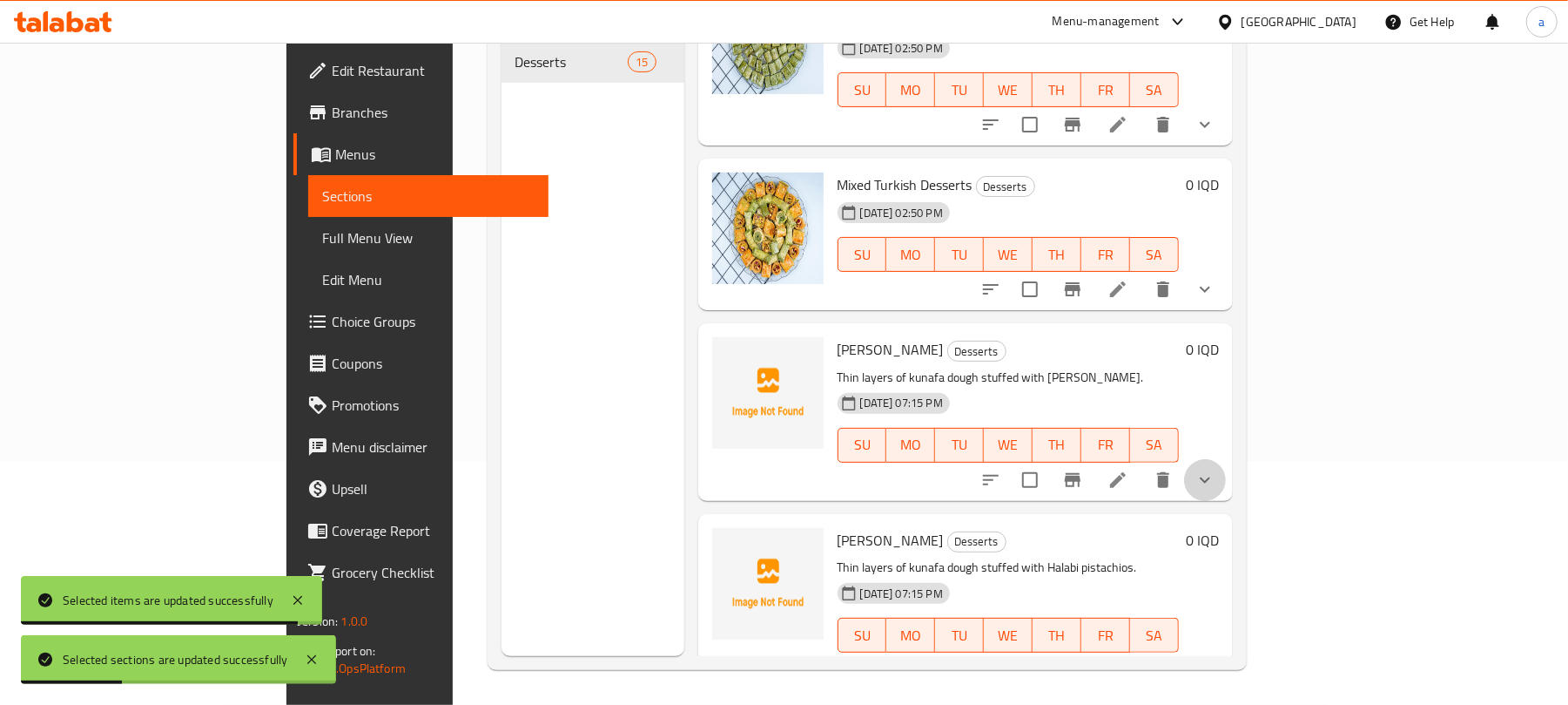
click at [1226, 459] on button "show more" at bounding box center [1204, 479] width 42 height 42
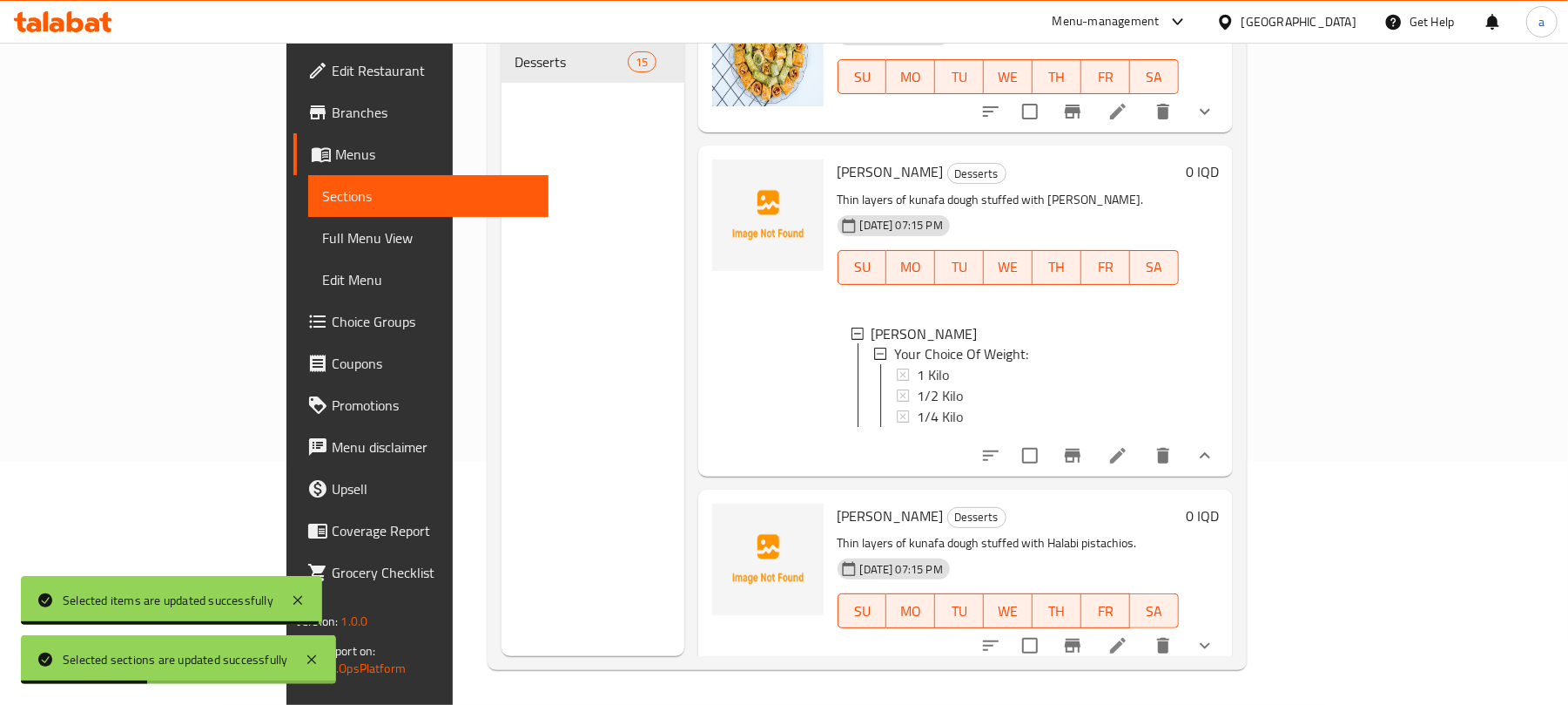
scroll to position [2, 0]
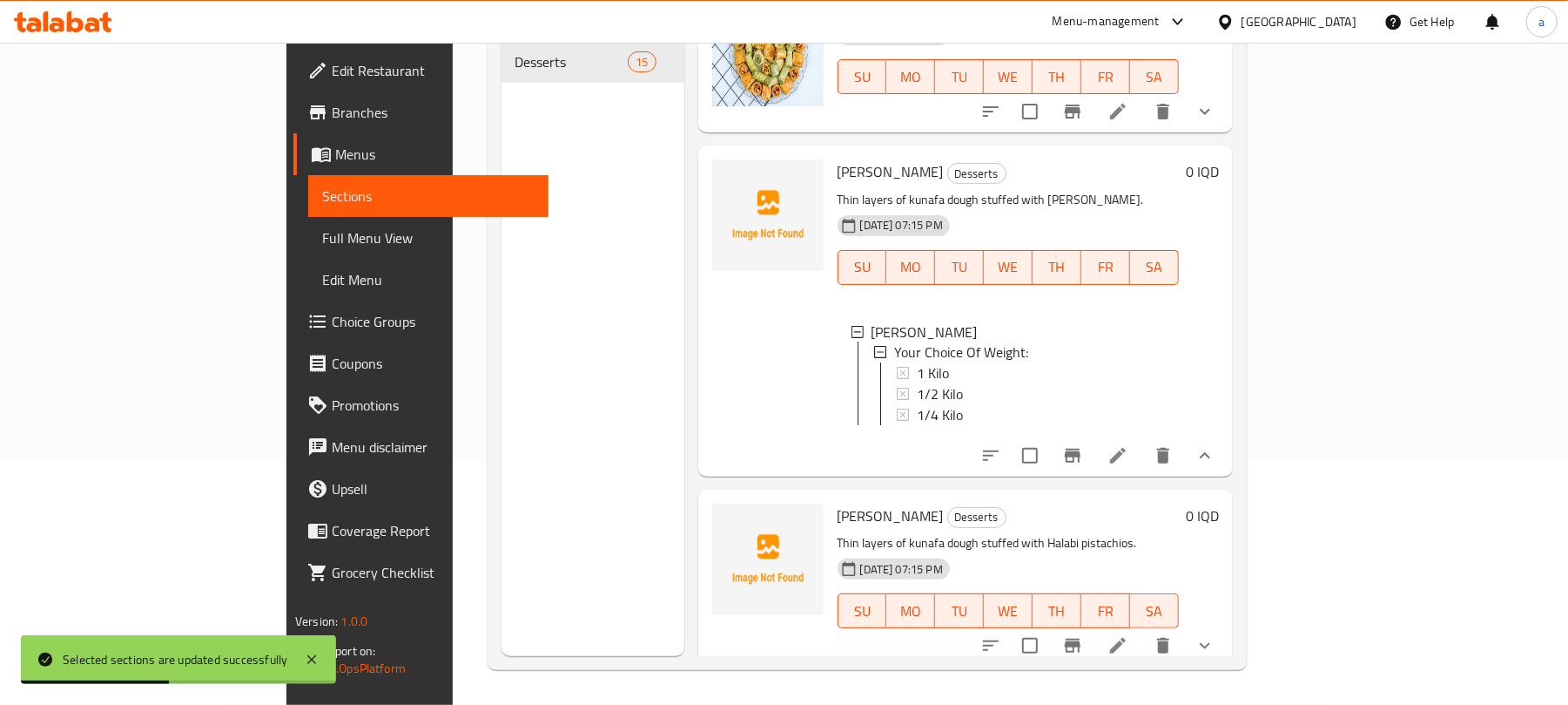
click at [1216, 635] on icon "show more" at bounding box center [1205, 646] width 21 height 21
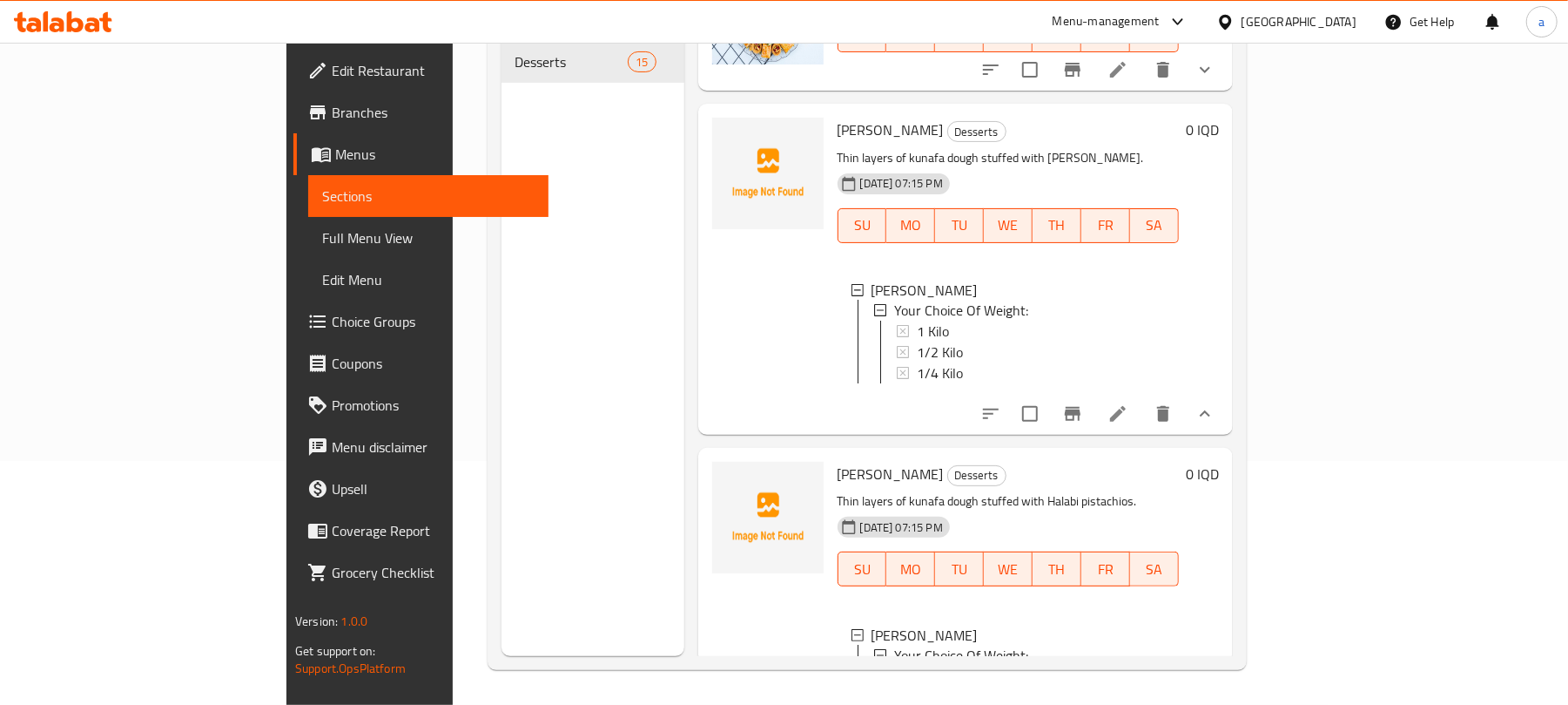
scroll to position [2579, 0]
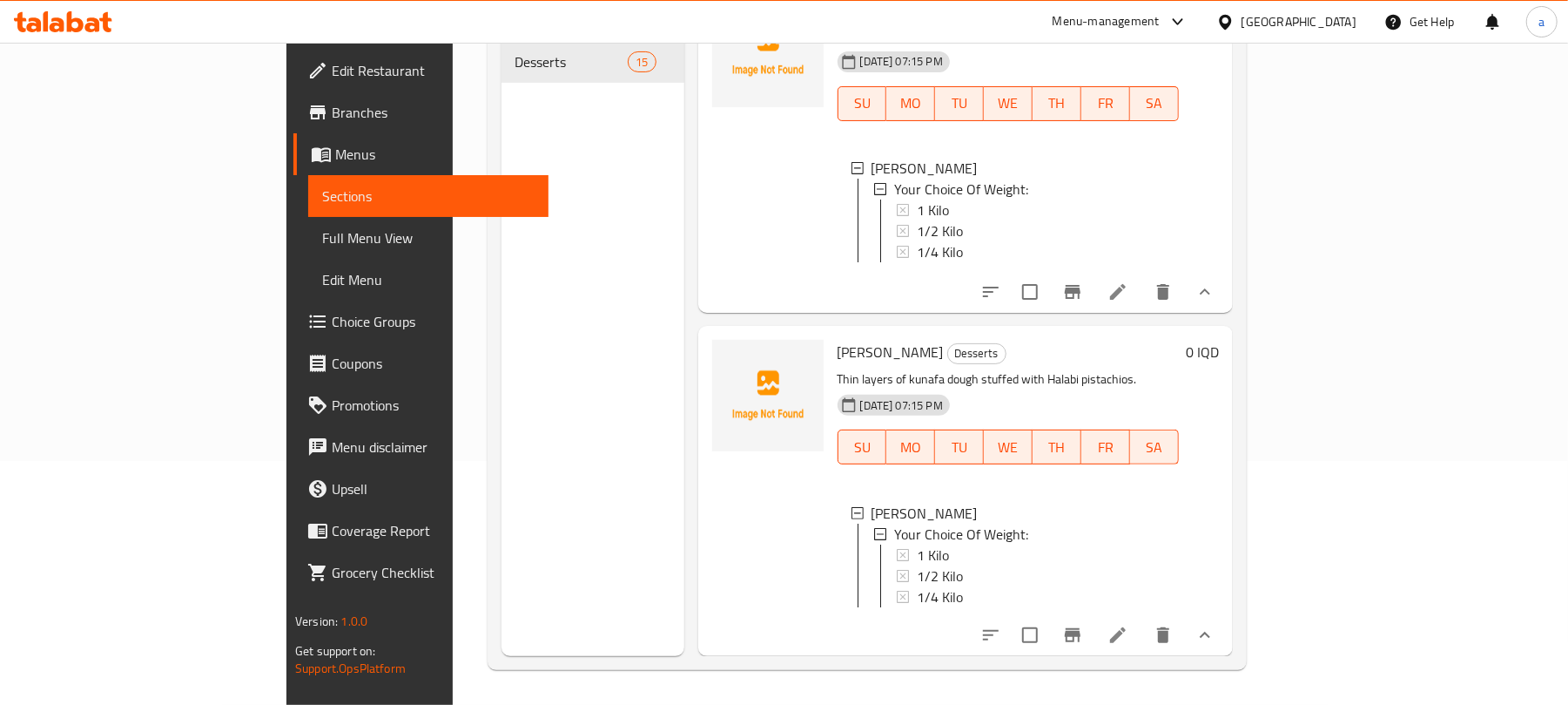
click at [322, 238] on span "Full Menu View" at bounding box center [428, 238] width 212 height 21
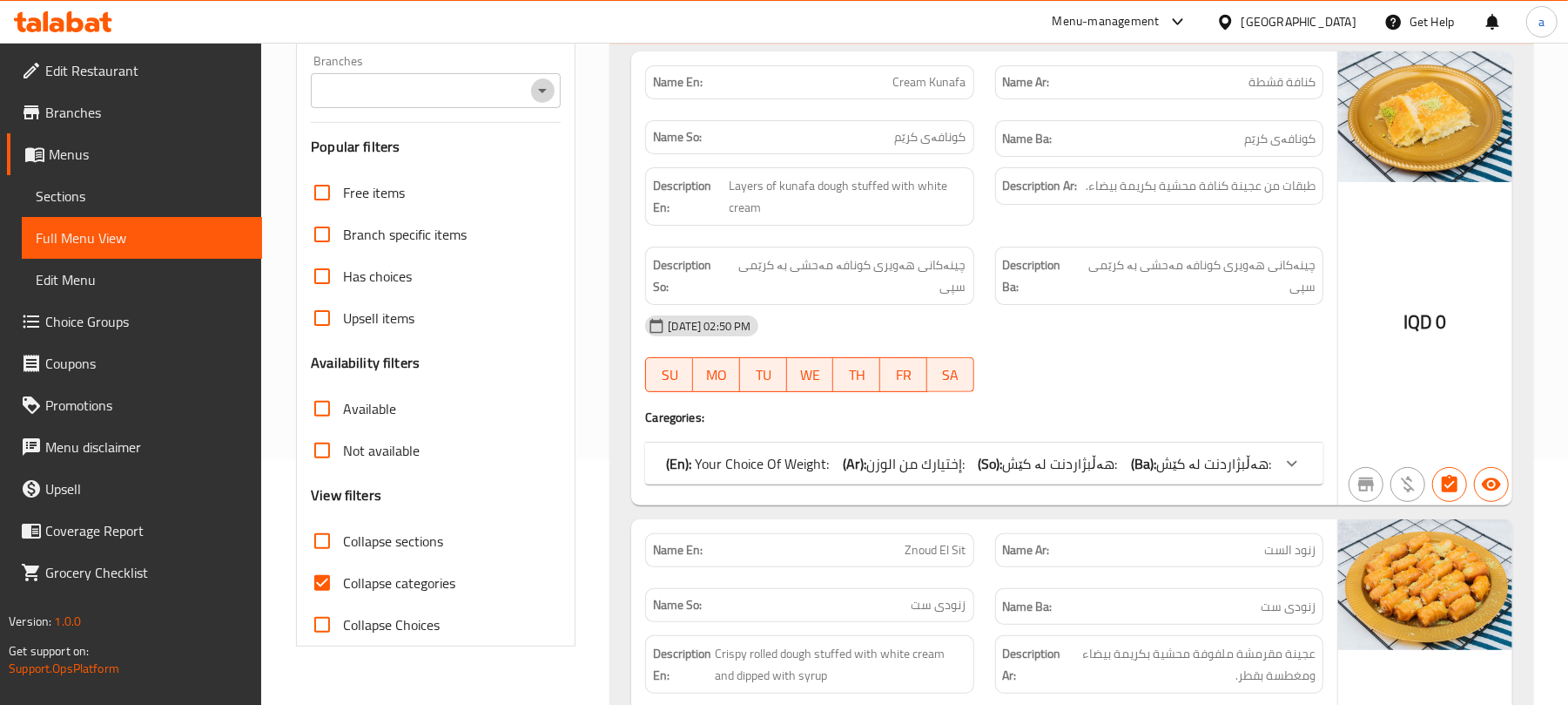
click at [548, 101] on icon "Open" at bounding box center [543, 91] width 21 height 21
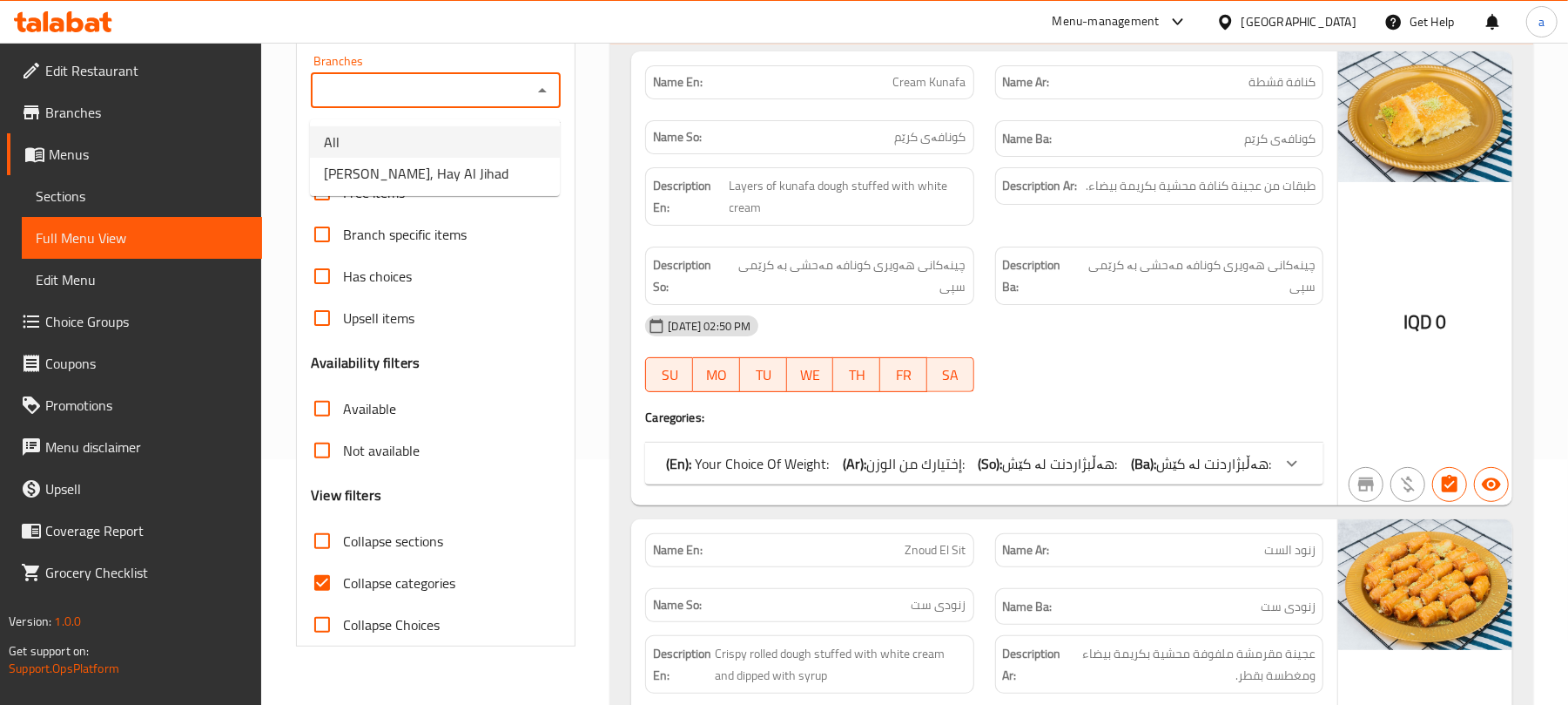
click at [505, 174] on span "Nasmat AlHamdaniya, Hay Al Jihad" at bounding box center [416, 173] width 185 height 21
type input "Nasmat AlHamdaniya, Hay Al Jihad"
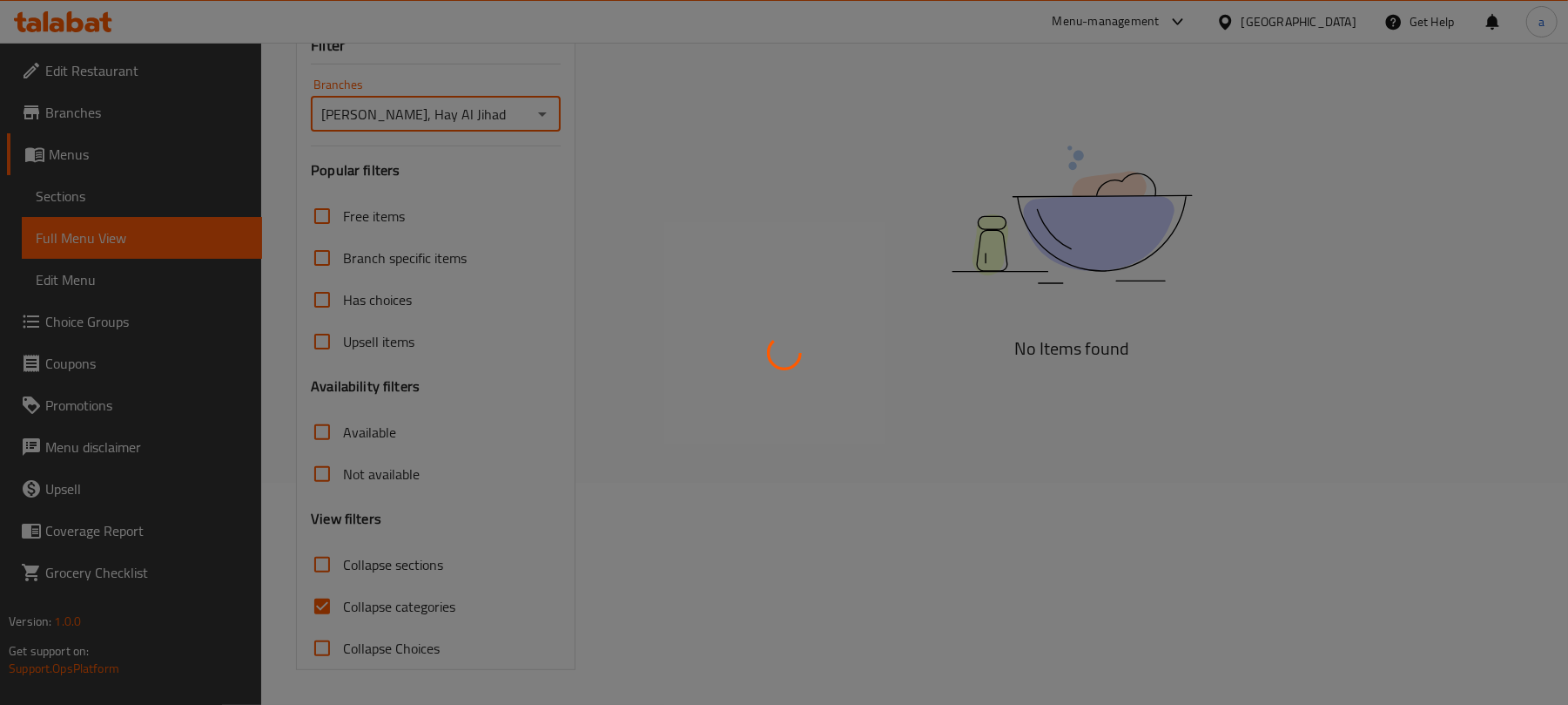
scroll to position [251, 0]
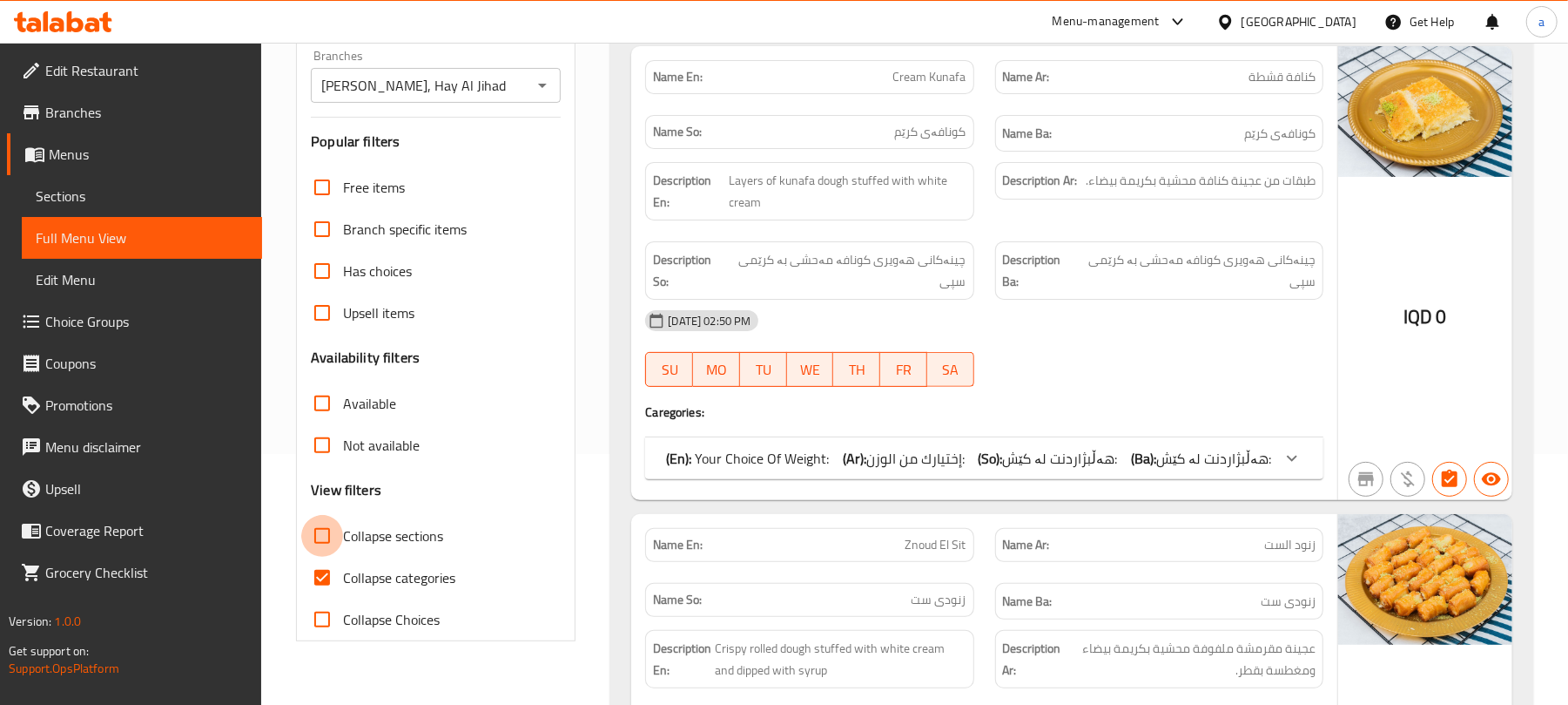
click at [321, 557] on input "Collapse sections" at bounding box center [321, 536] width 42 height 42
checkbox input "true"
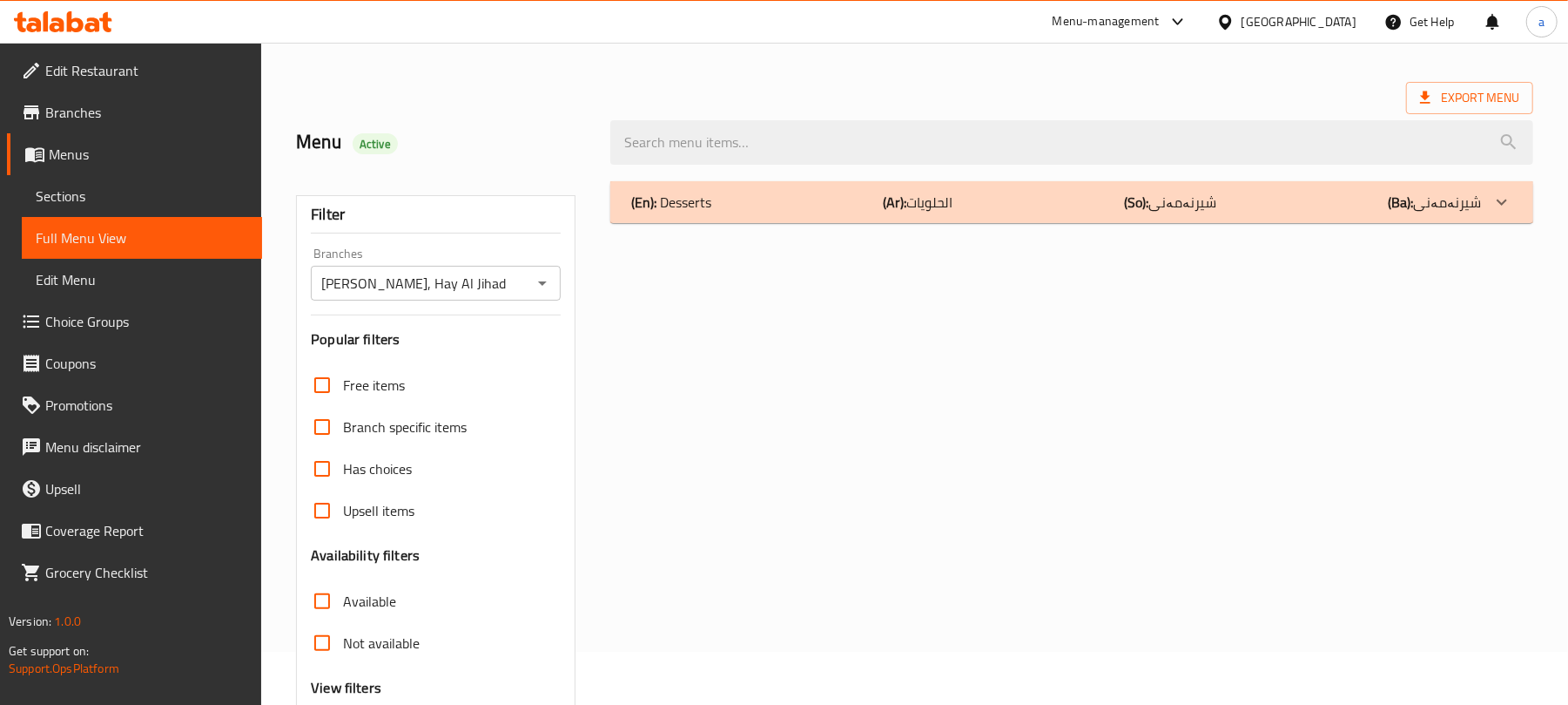
scroll to position [0, 0]
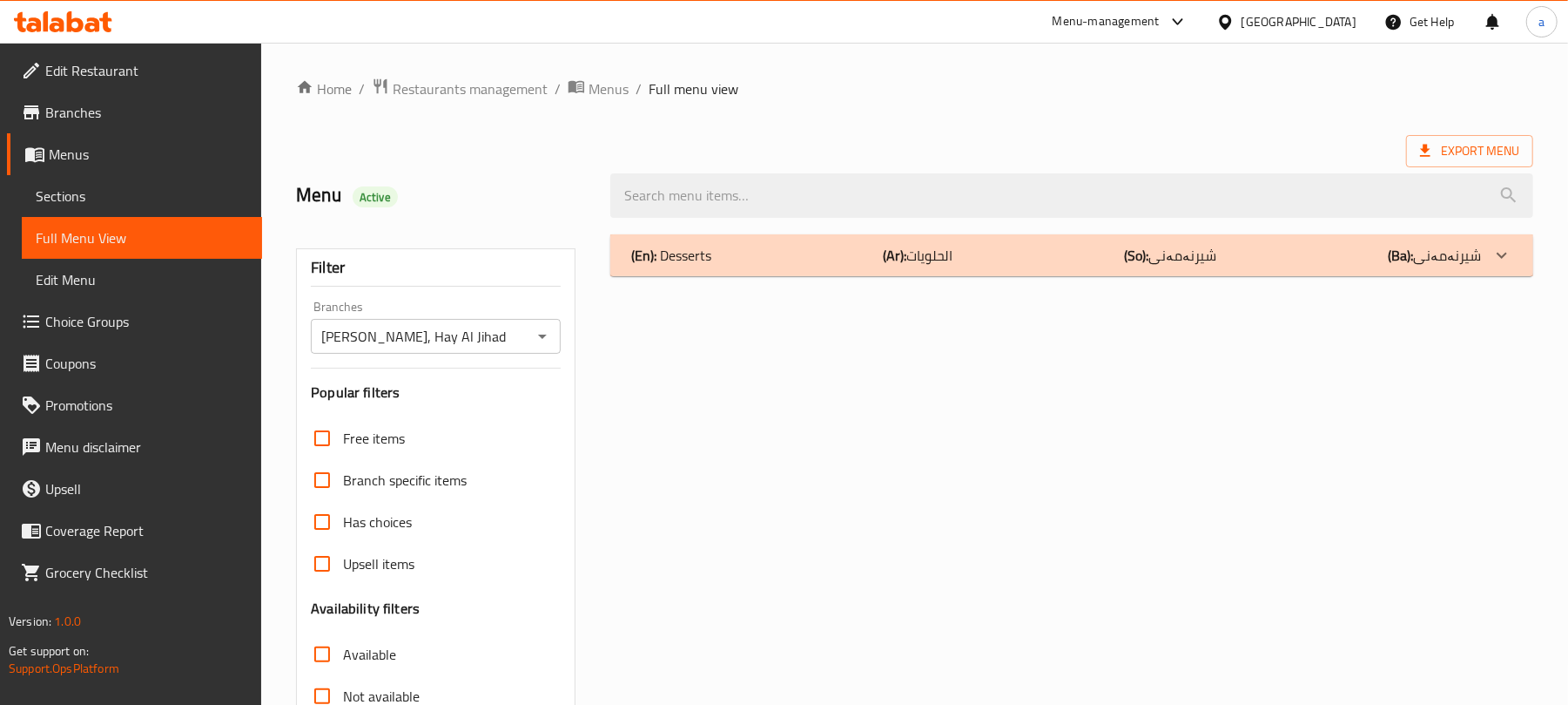
click at [923, 265] on p "(Ar): الحلويات" at bounding box center [918, 256] width 70 height 21
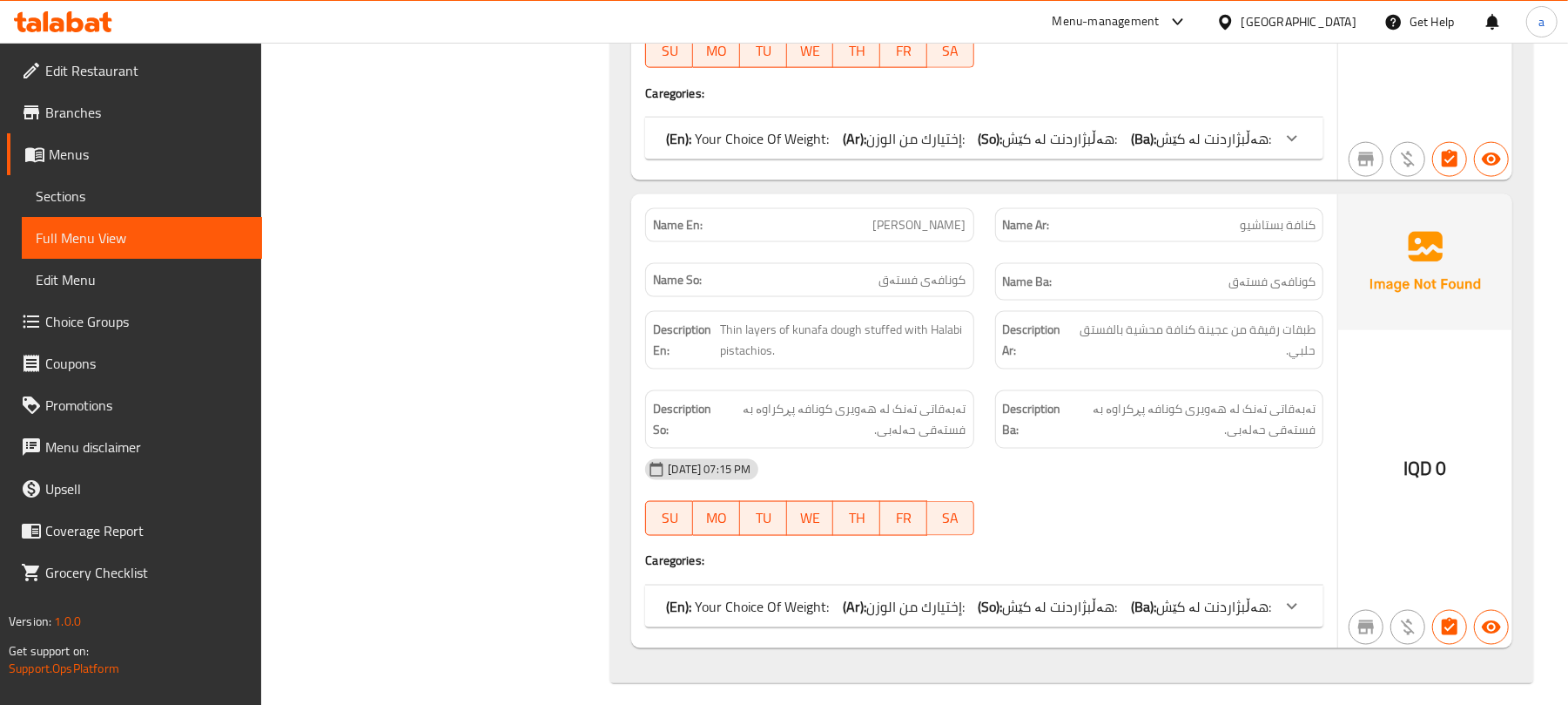
scroll to position [6450, 0]
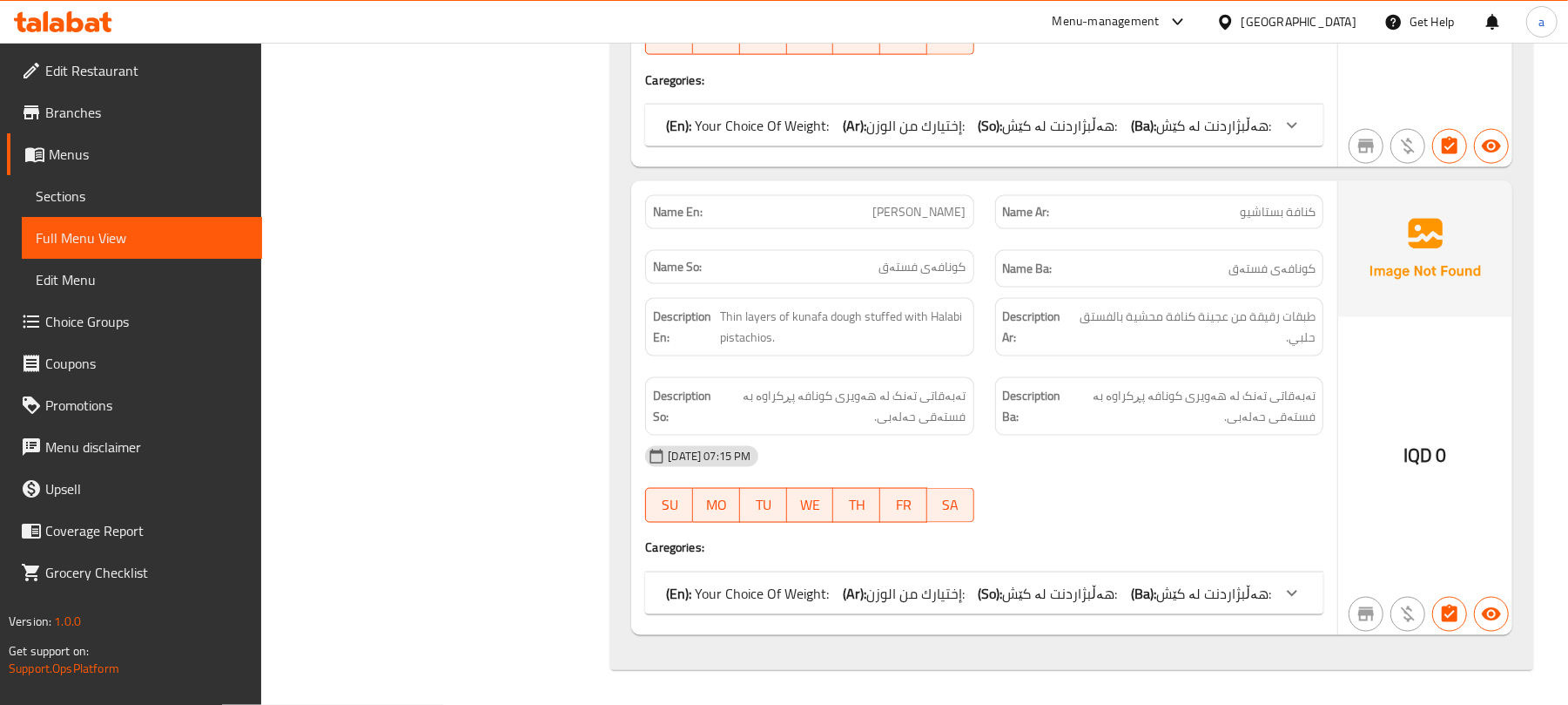
click at [1113, 601] on span "هەڵبژاردنت لە کێش:" at bounding box center [1059, 593] width 115 height 26
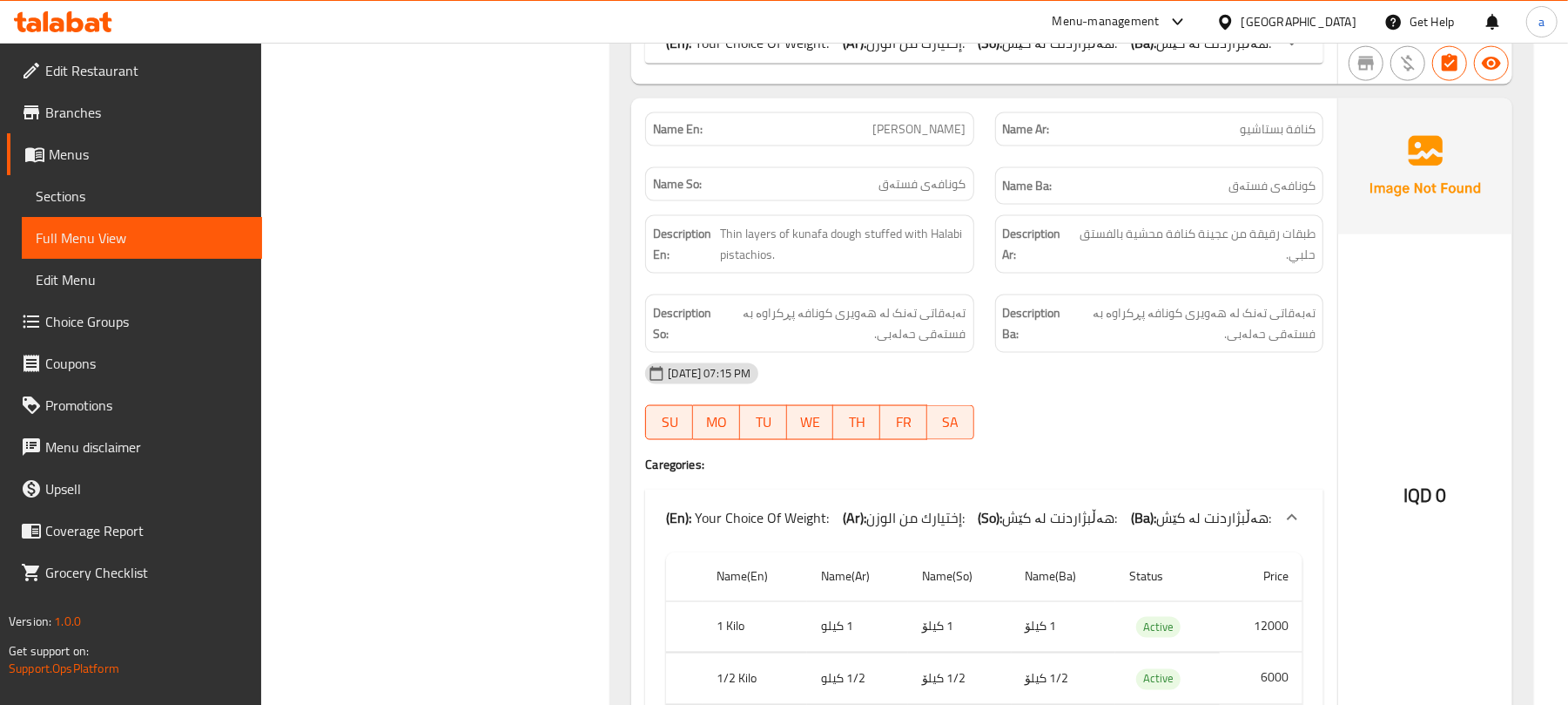
scroll to position [6413, 0]
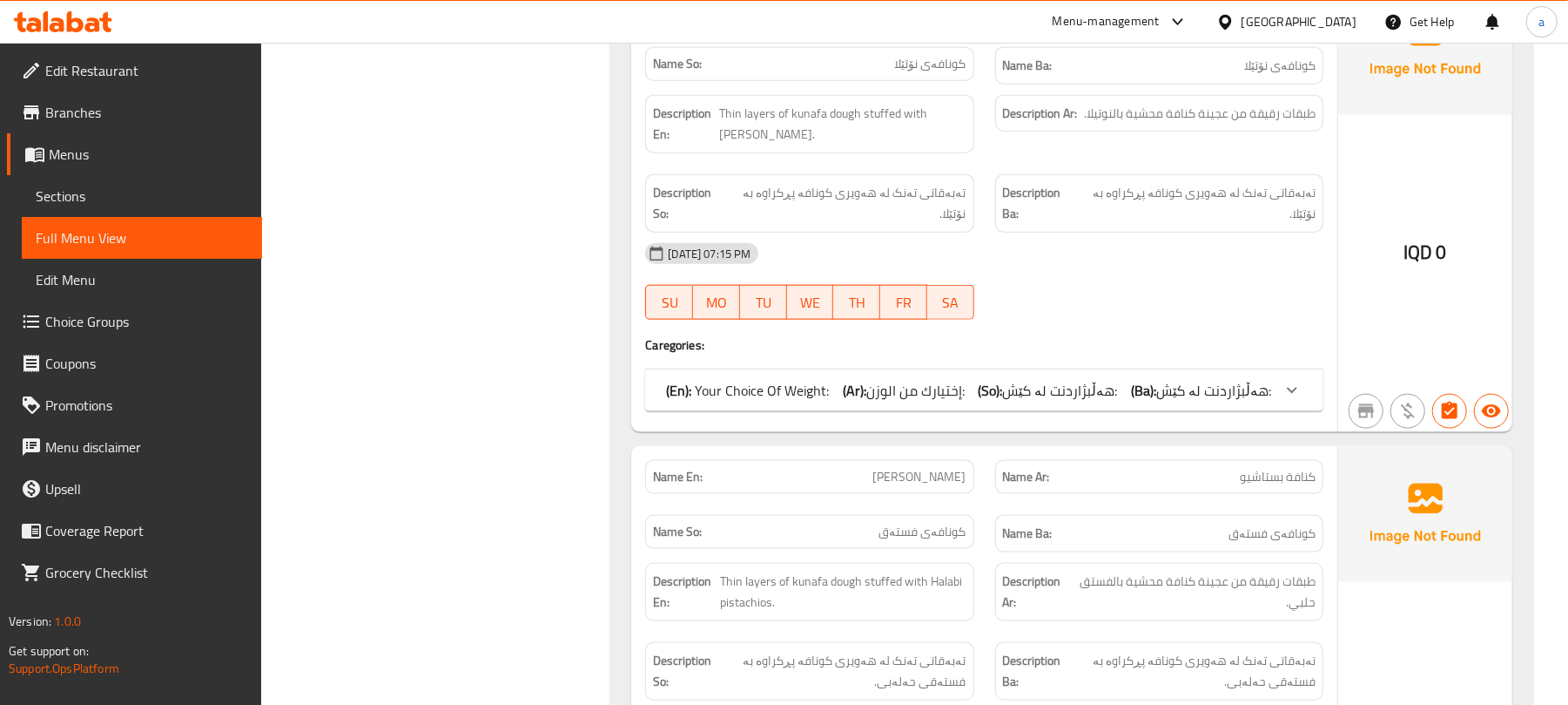
click at [1063, 403] on span "هەڵبژاردنت لە کێش:" at bounding box center [1059, 390] width 115 height 26
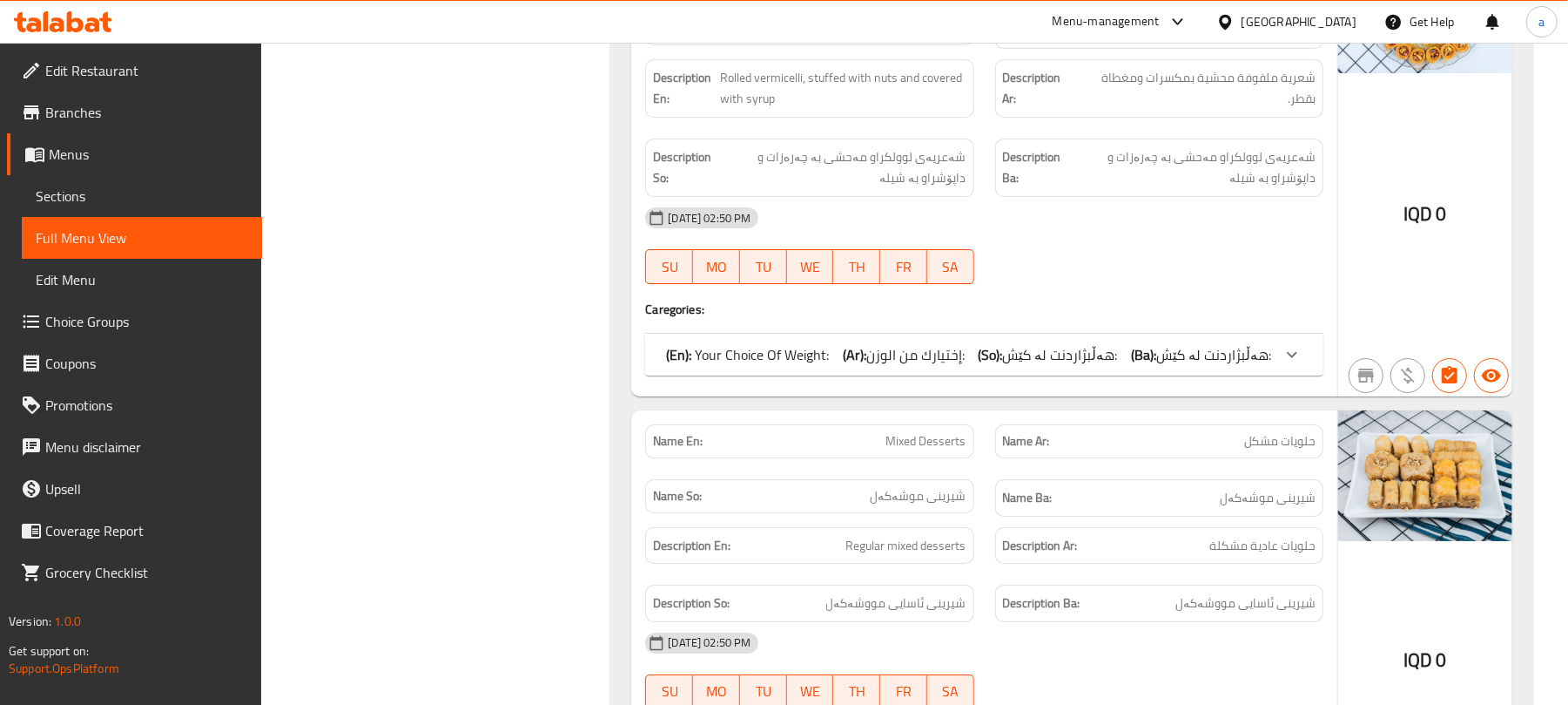
scroll to position [3976, 0]
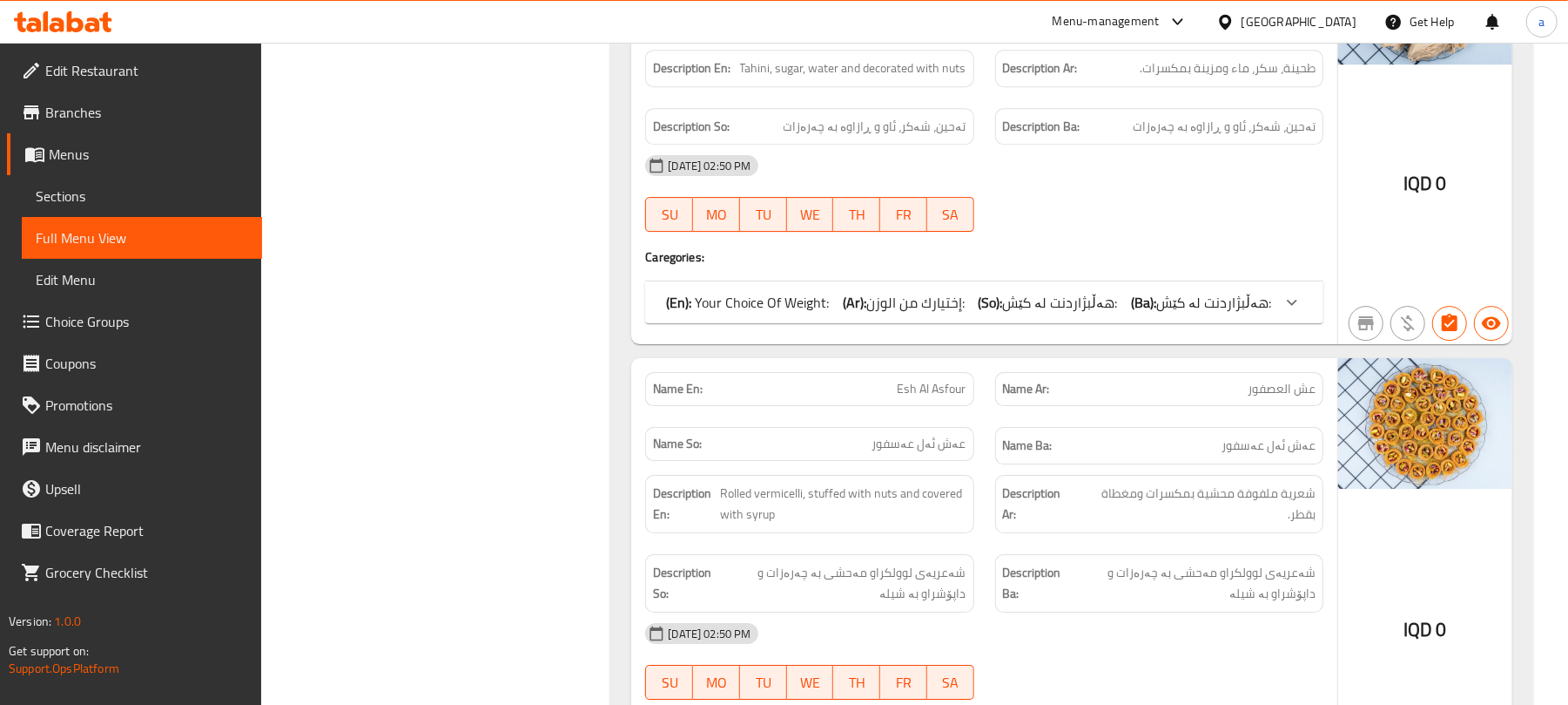
click at [85, 203] on span "Sections" at bounding box center [141, 197] width 212 height 21
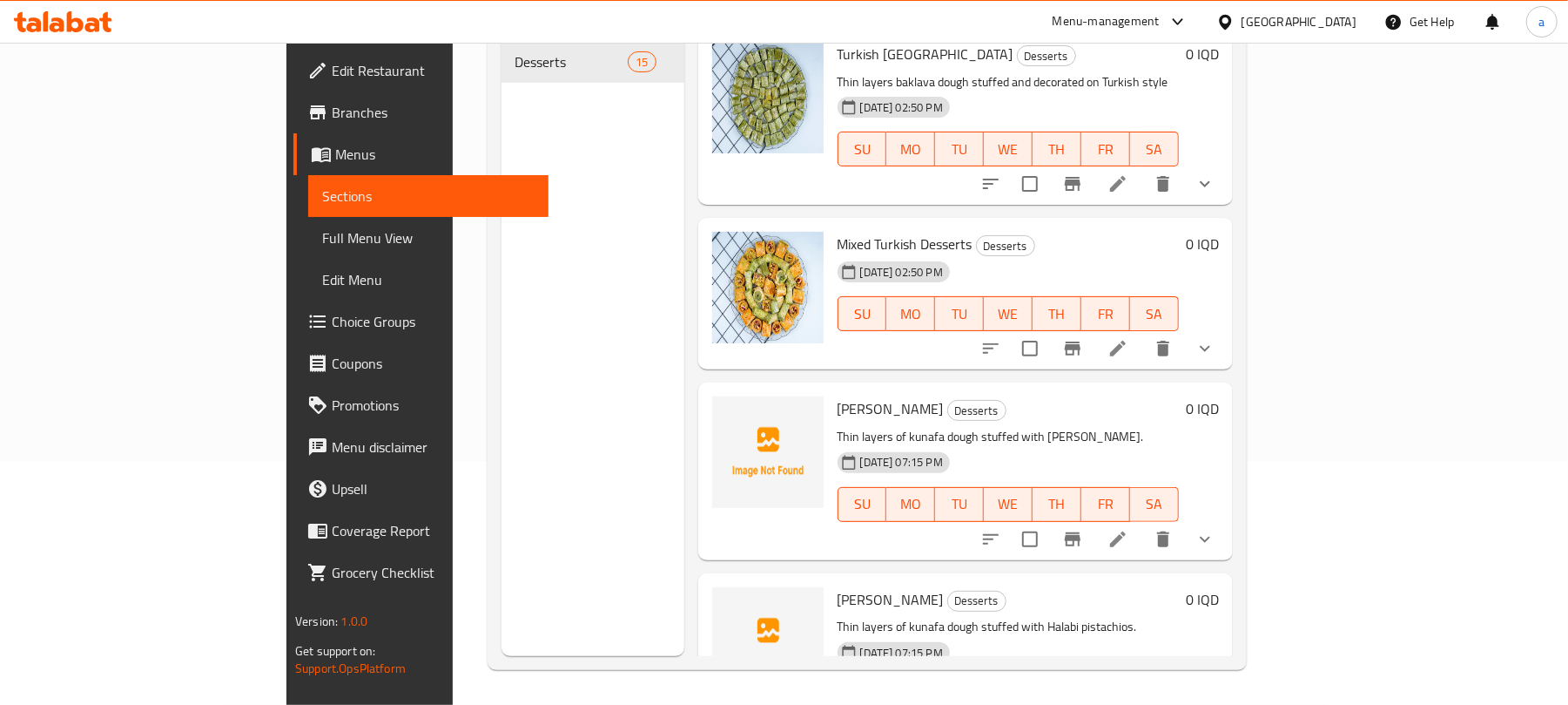
scroll to position [2224, 0]
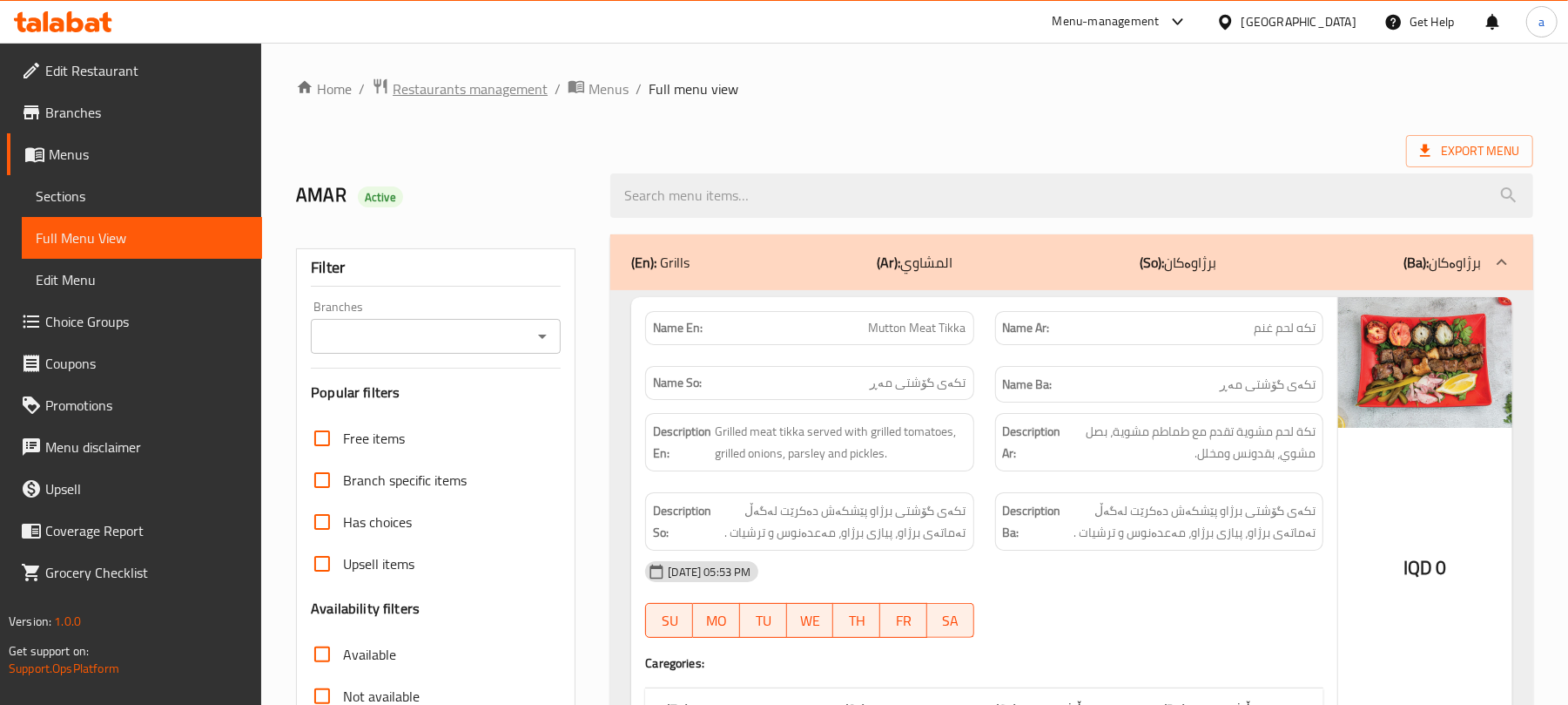
click at [470, 82] on span "Restaurants management" at bounding box center [470, 89] width 155 height 21
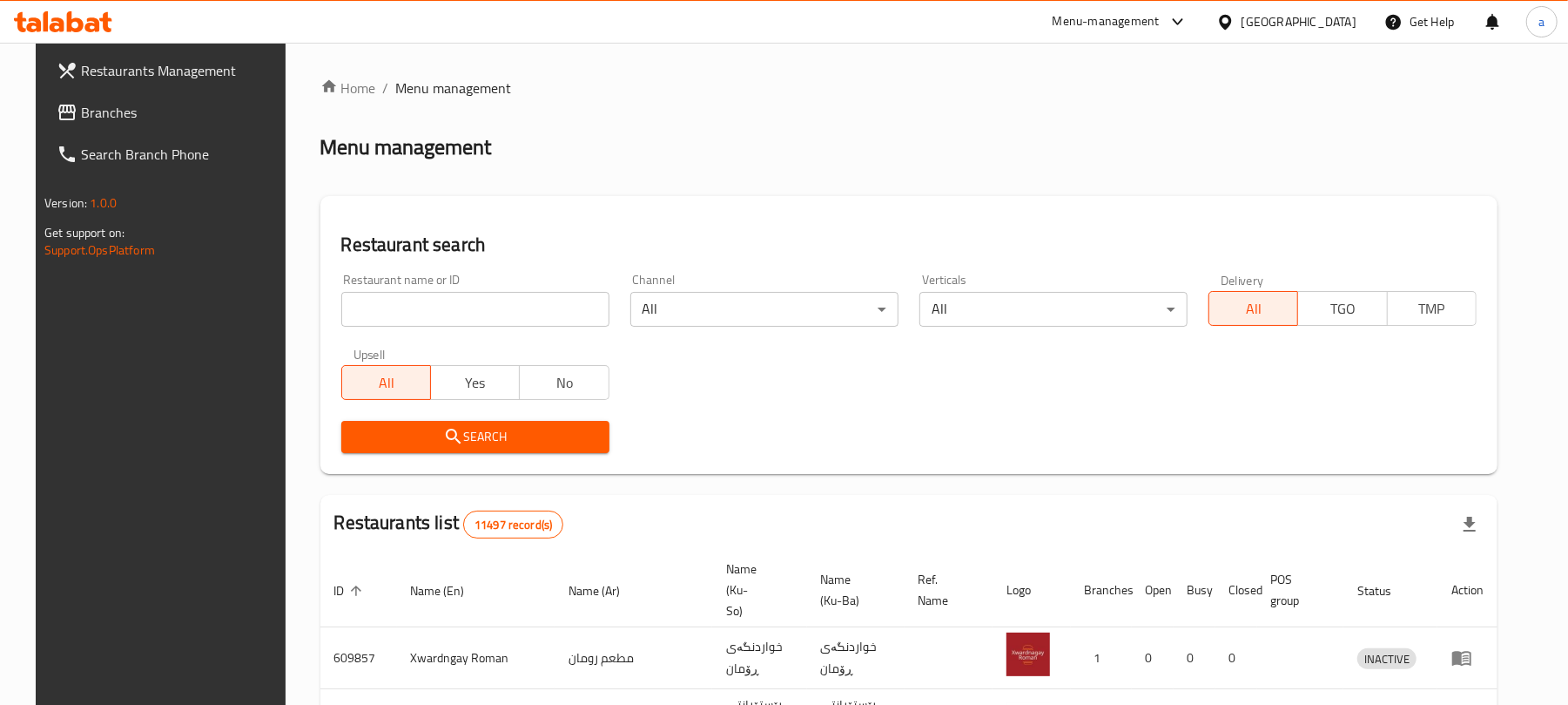
click at [490, 321] on input "search" at bounding box center [475, 309] width 268 height 35
paste input "Harem Sweets"
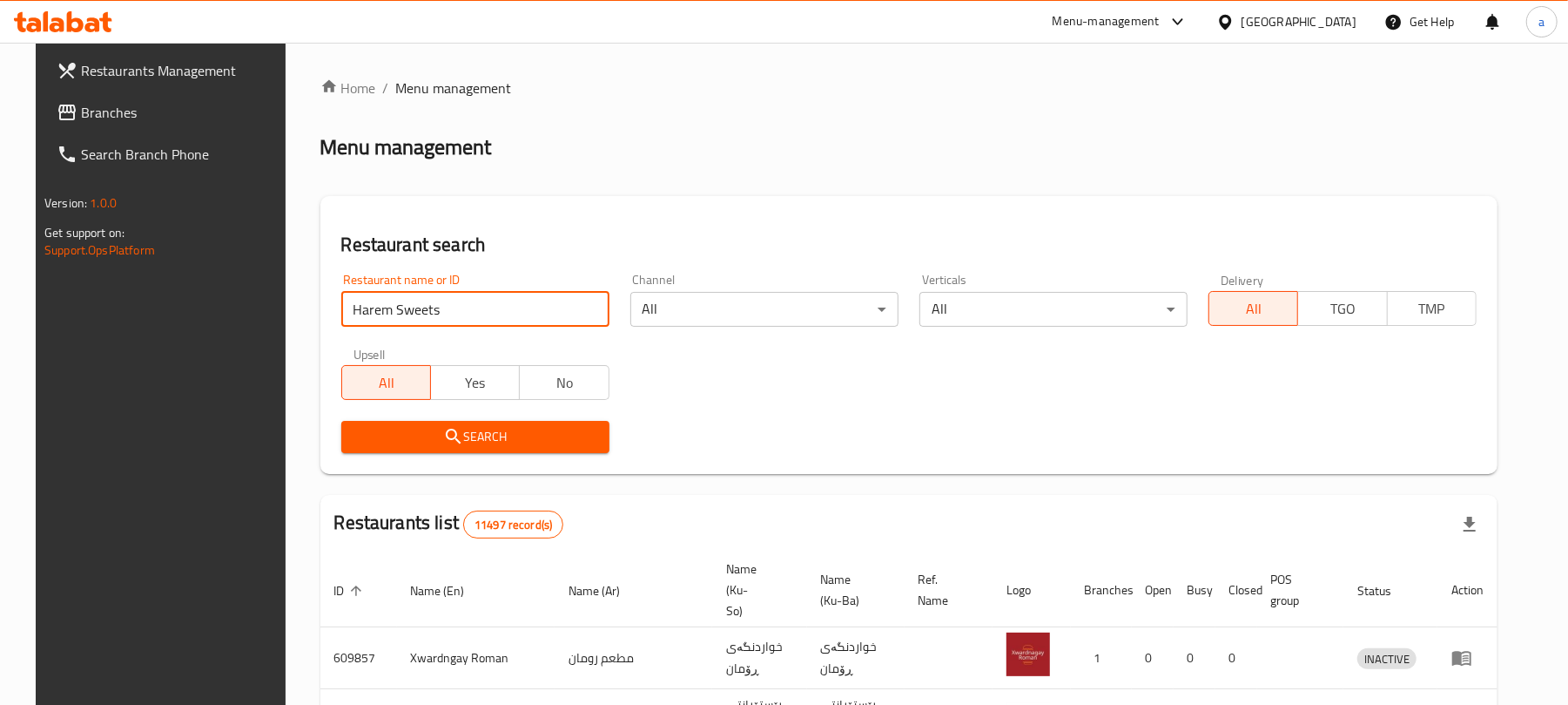
type input "Harem Sweets"
click button "Search" at bounding box center [475, 436] width 268 height 32
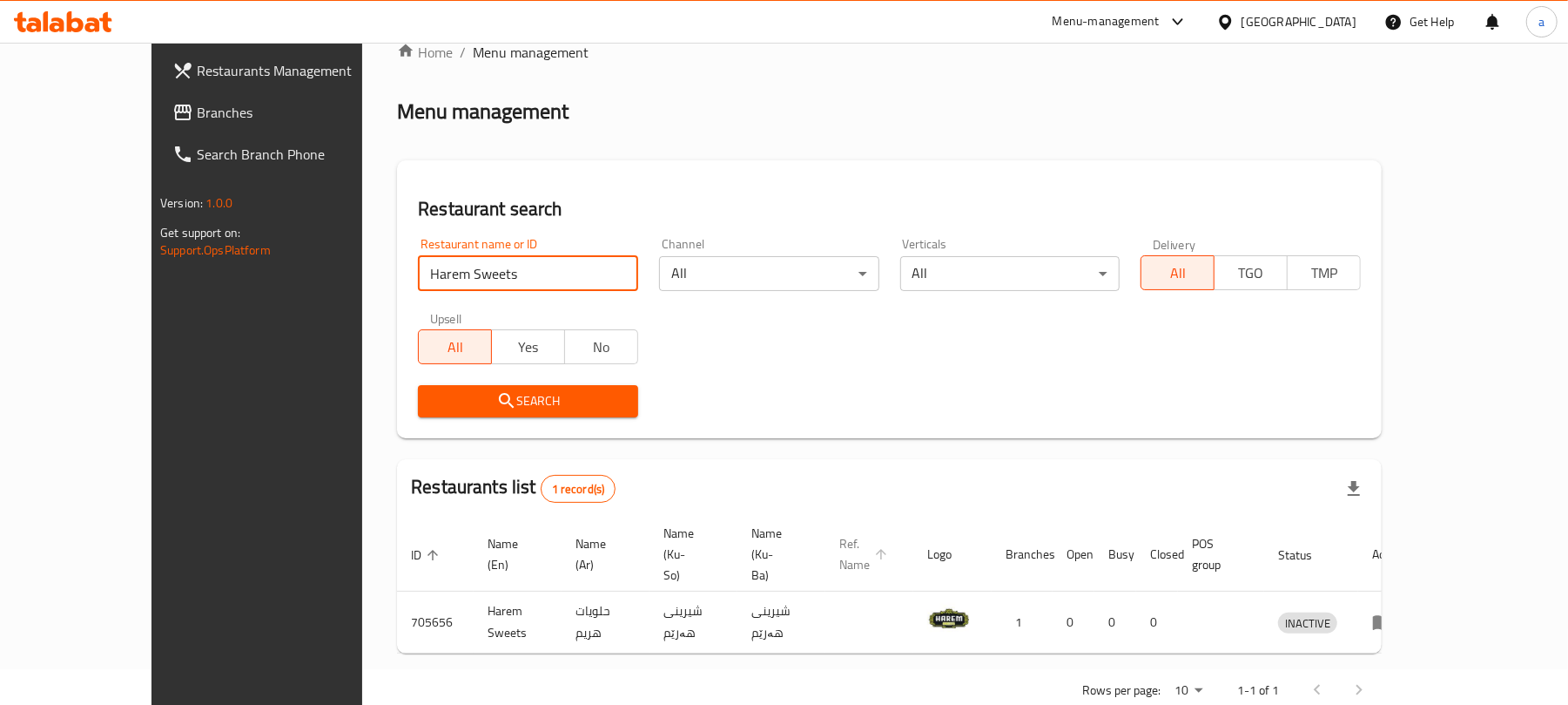
scroll to position [50, 0]
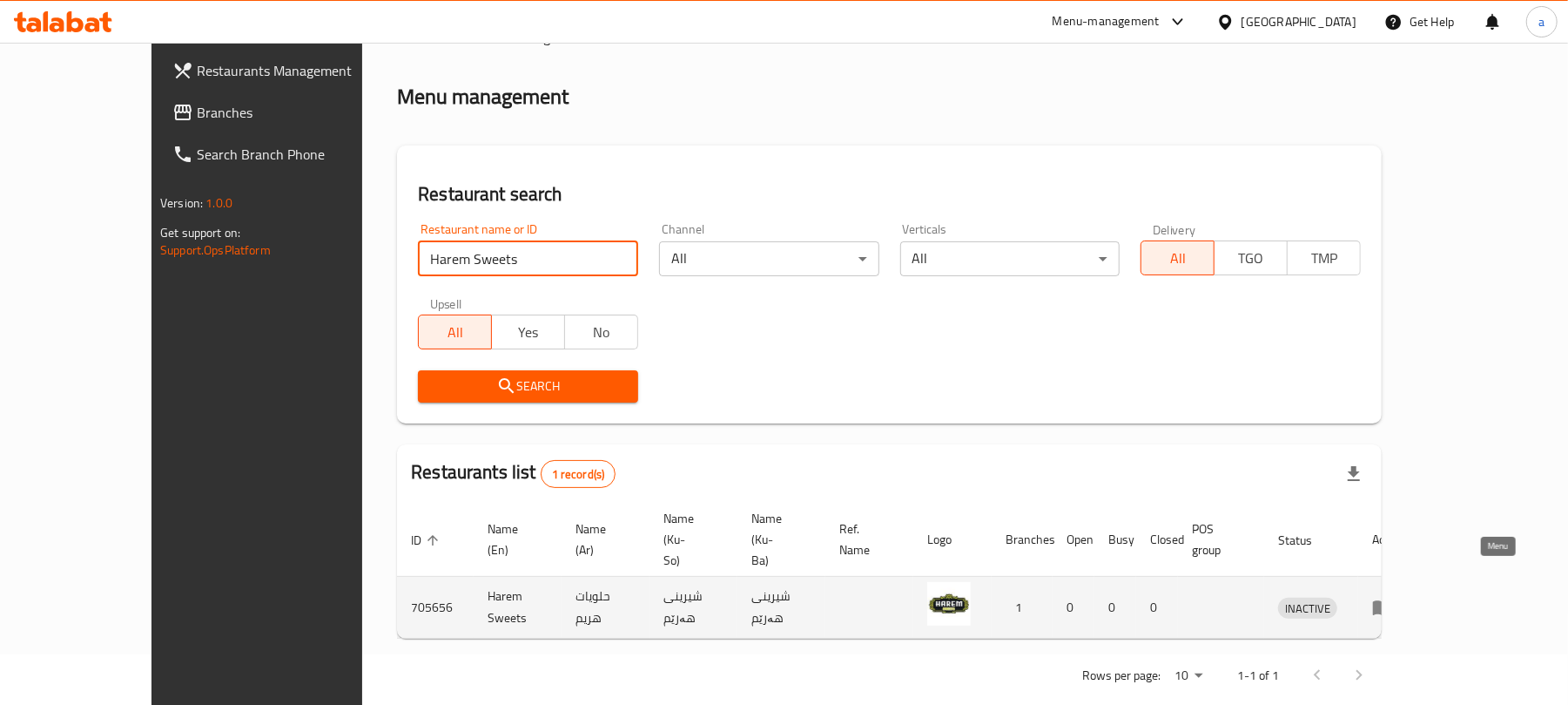
click at [1392, 601] on icon "enhanced table" at bounding box center [1383, 608] width 19 height 15
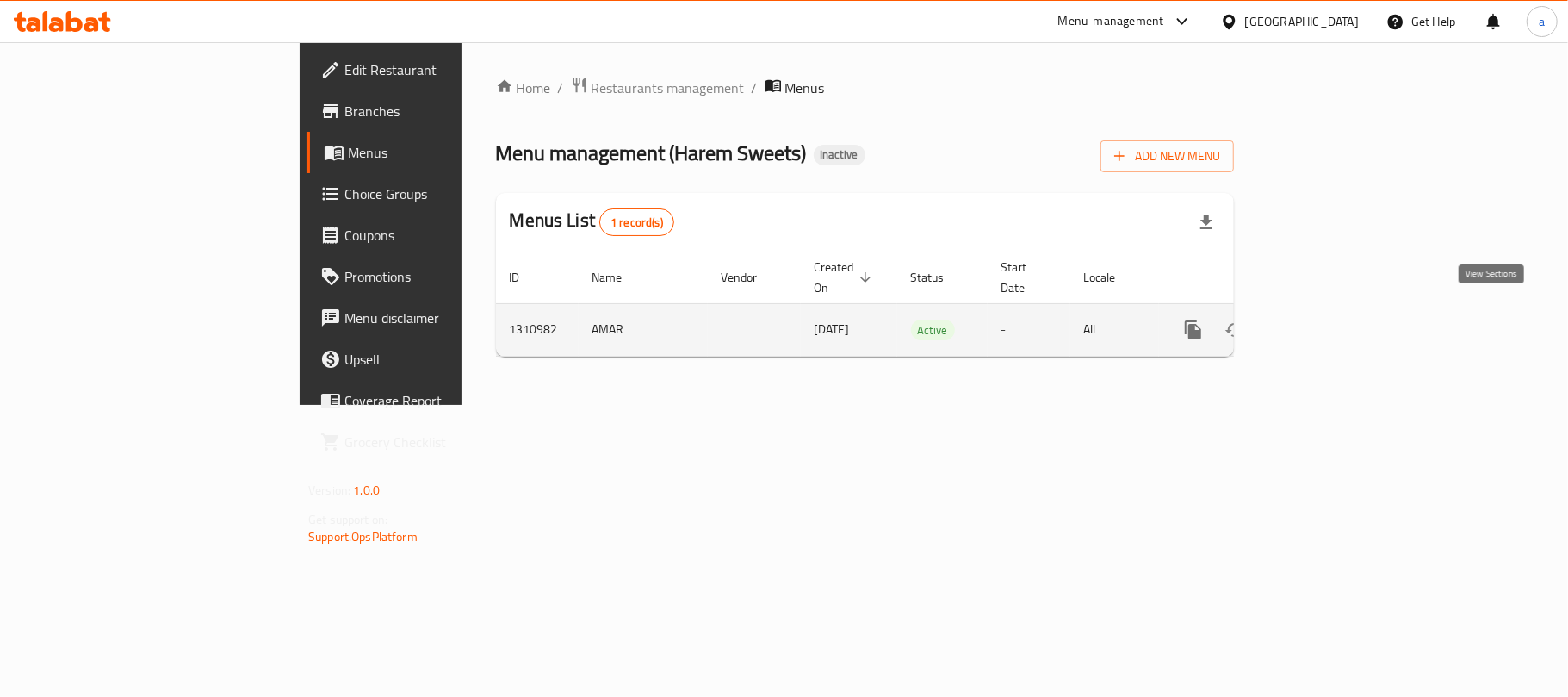
click at [1328, 322] on icon "enhanced table" at bounding box center [1318, 330] width 21 height 21
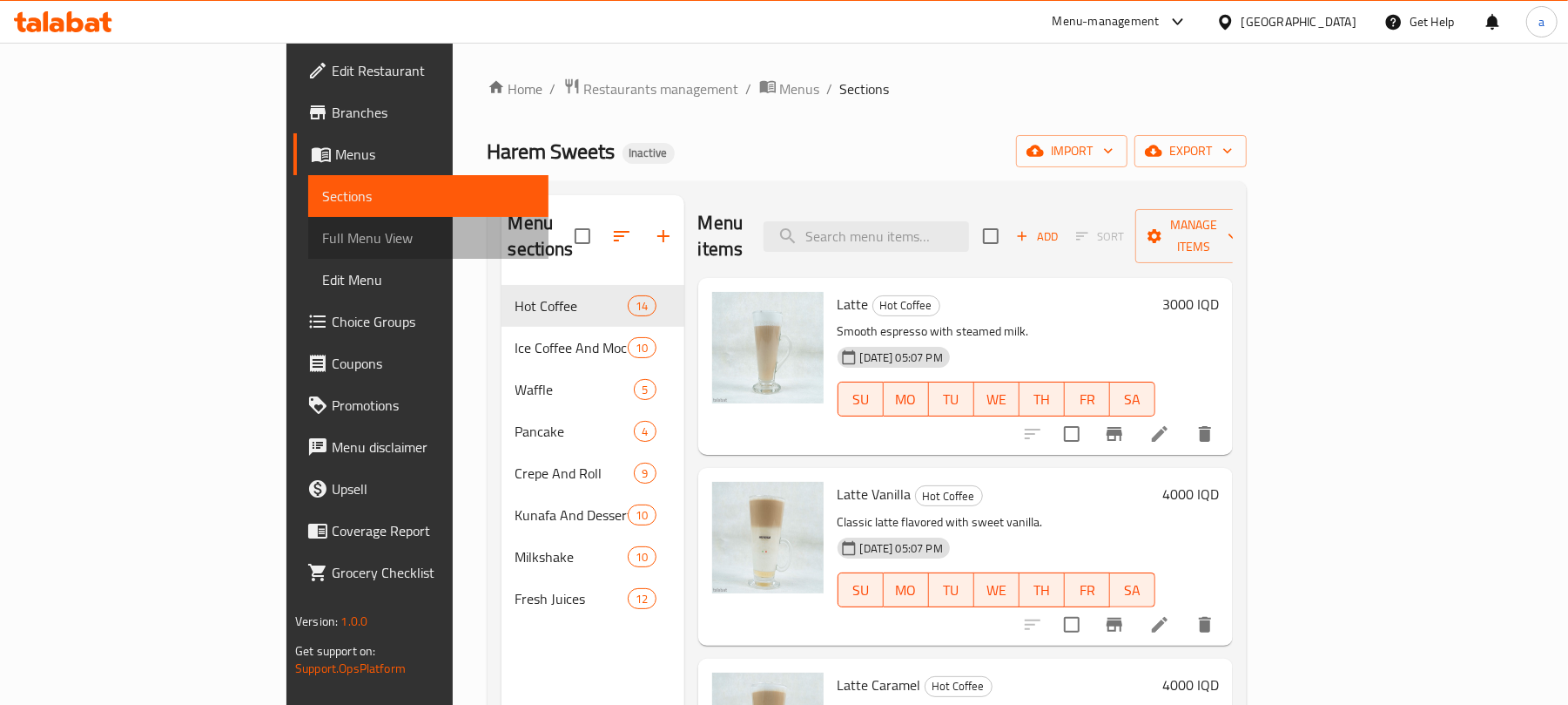
click at [322, 248] on span "Full Menu View" at bounding box center [428, 238] width 212 height 21
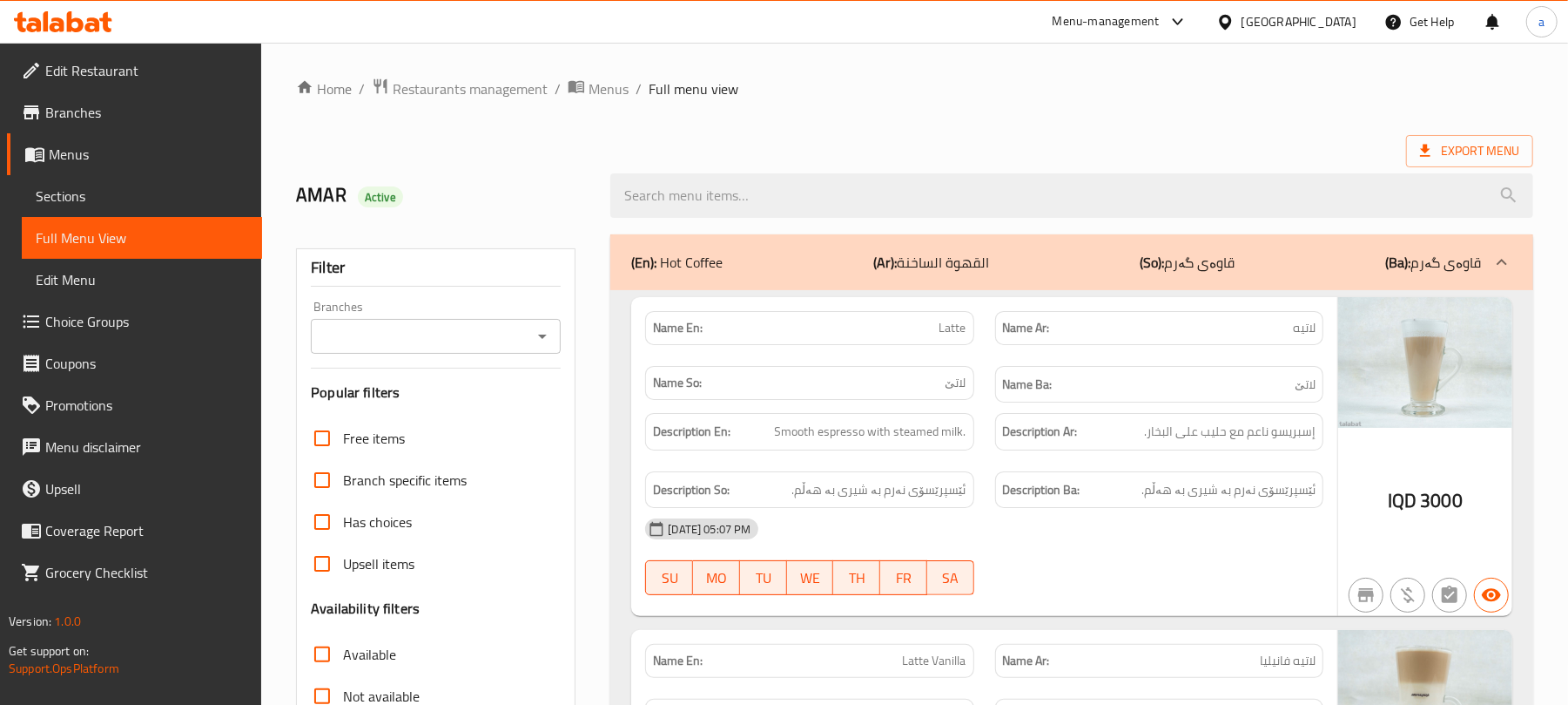
click at [542, 339] on icon "Open" at bounding box center [543, 336] width 21 height 21
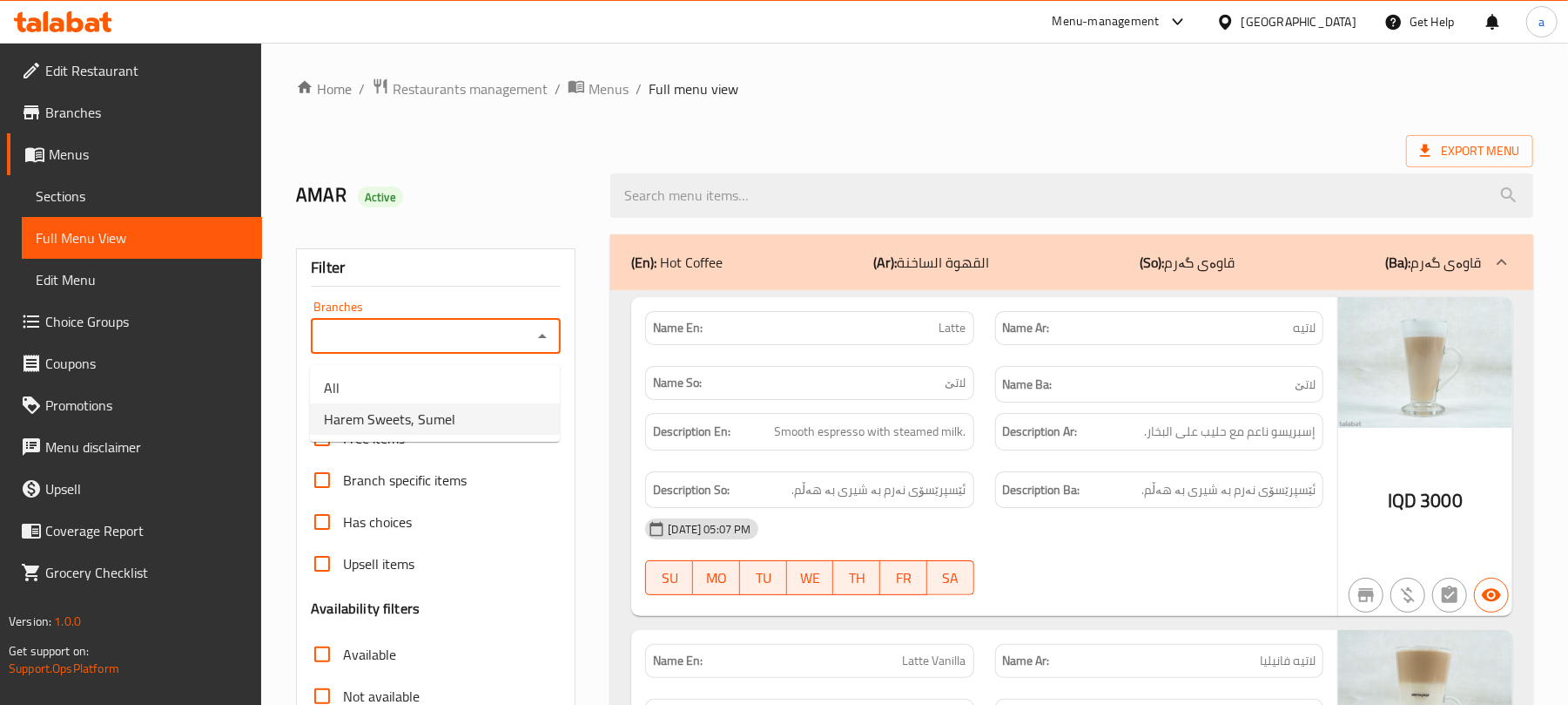
click at [411, 429] on span "Harem Sweets, Sumel" at bounding box center [390, 419] width 132 height 21
type input "Harem Sweets, Sumel"
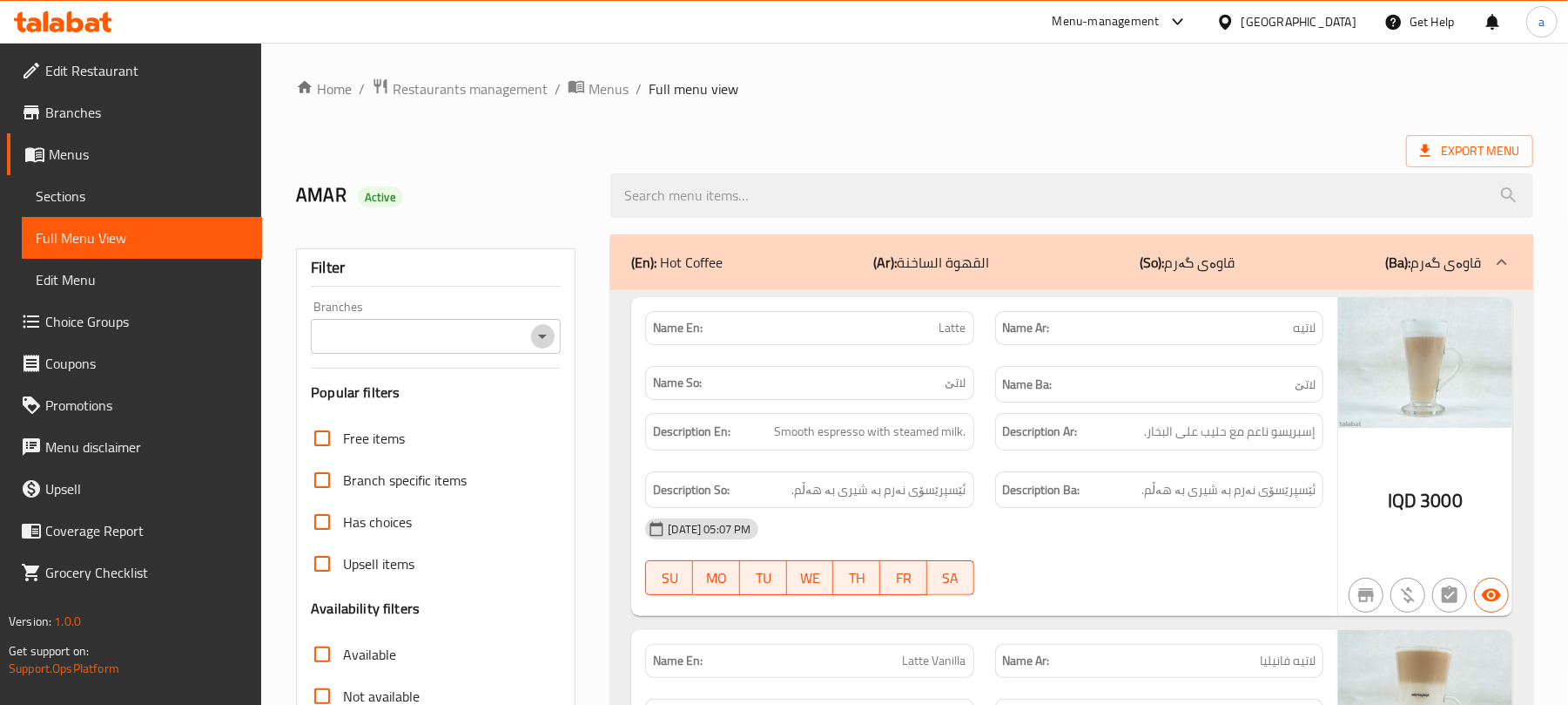
click at [540, 342] on icon "Open" at bounding box center [543, 336] width 21 height 21
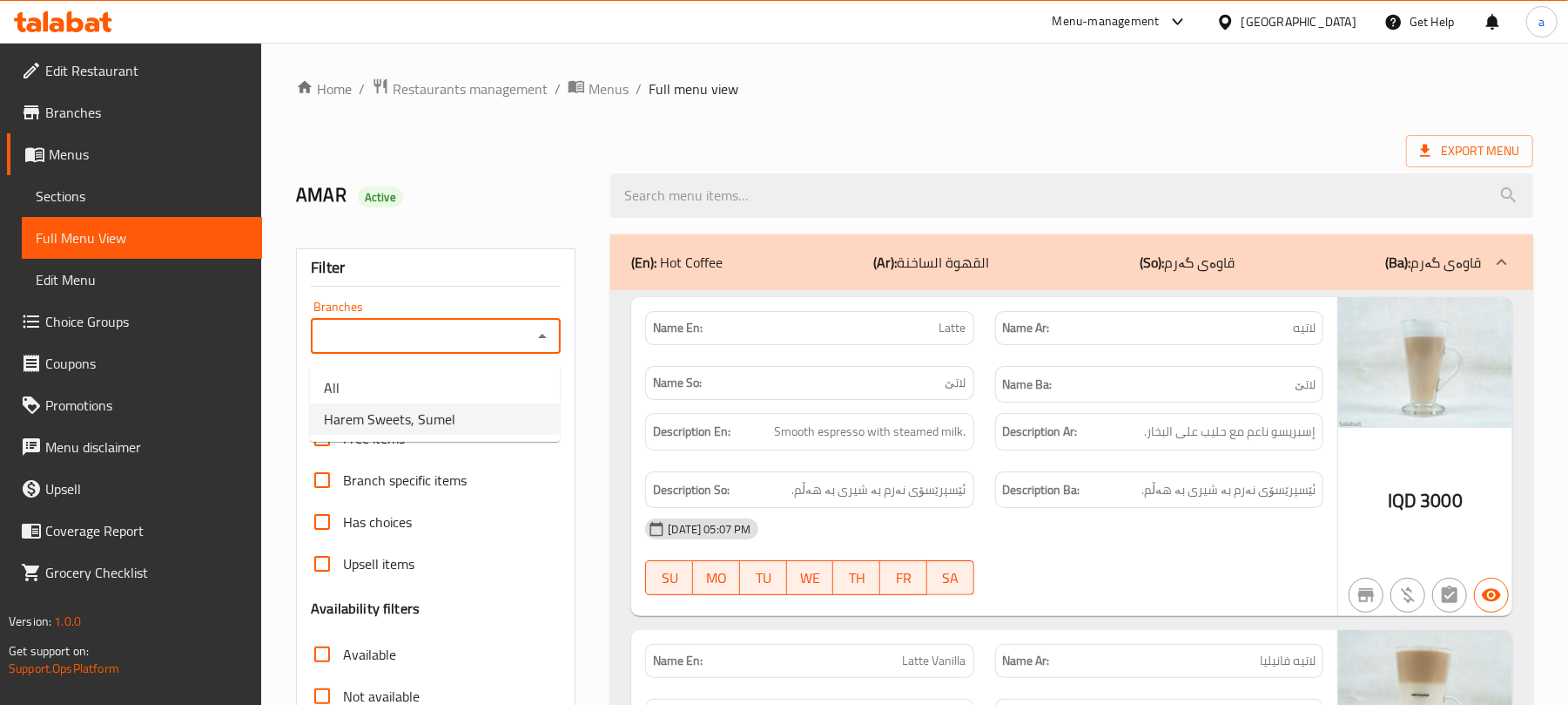
click at [485, 421] on li "Harem Sweets, Sumel" at bounding box center [435, 418] width 250 height 31
type input "Harem Sweets, Sumel"
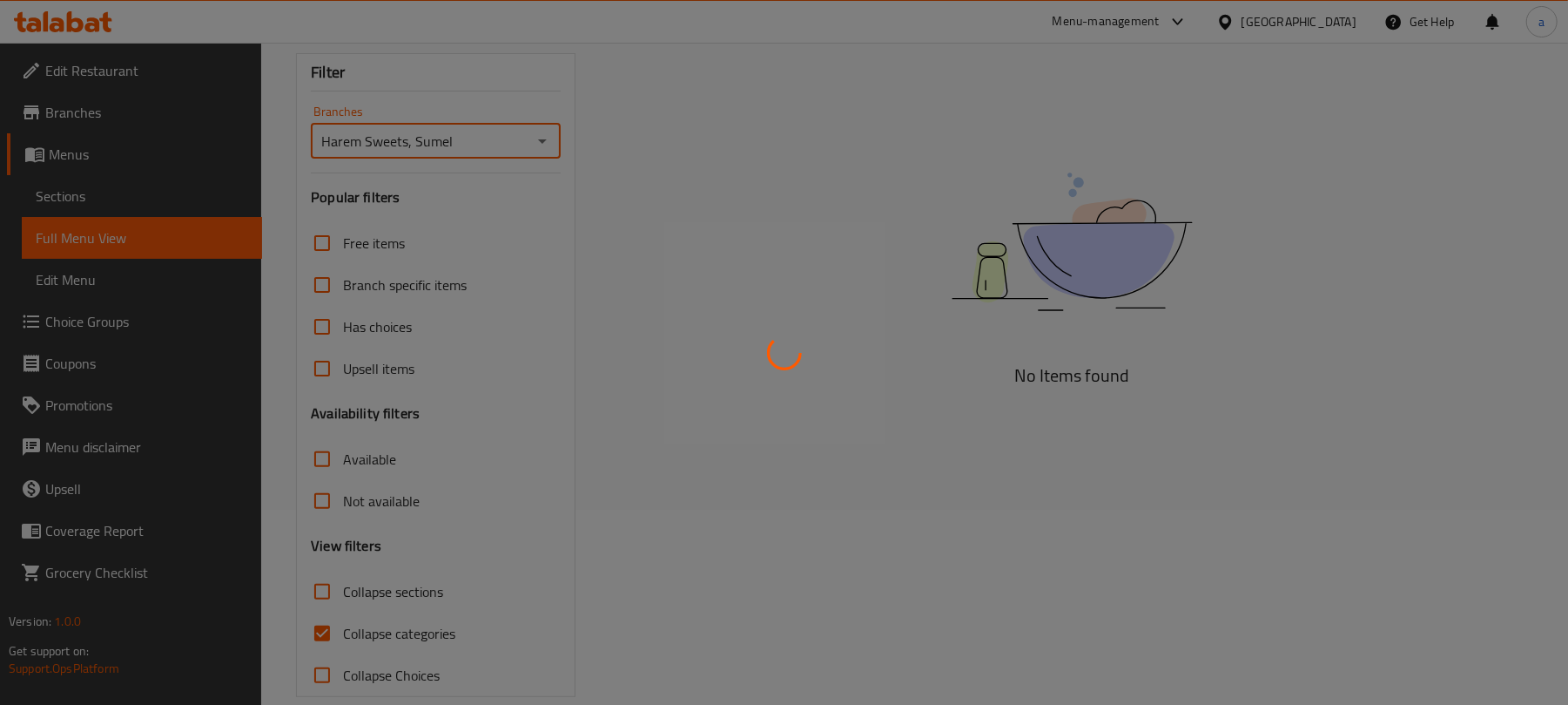
scroll to position [251, 0]
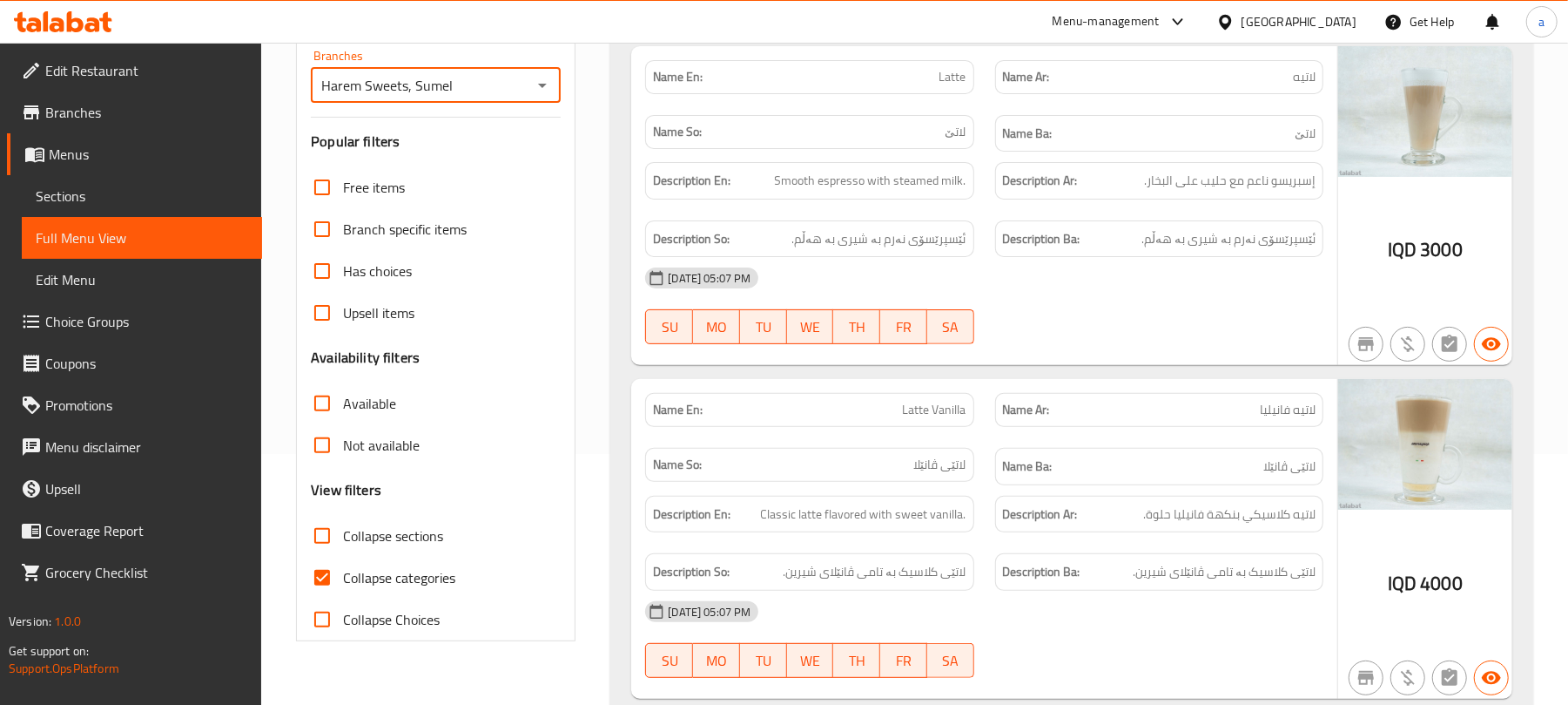
click at [329, 598] on input "Collapse categories" at bounding box center [321, 577] width 42 height 42
checkbox input "false"
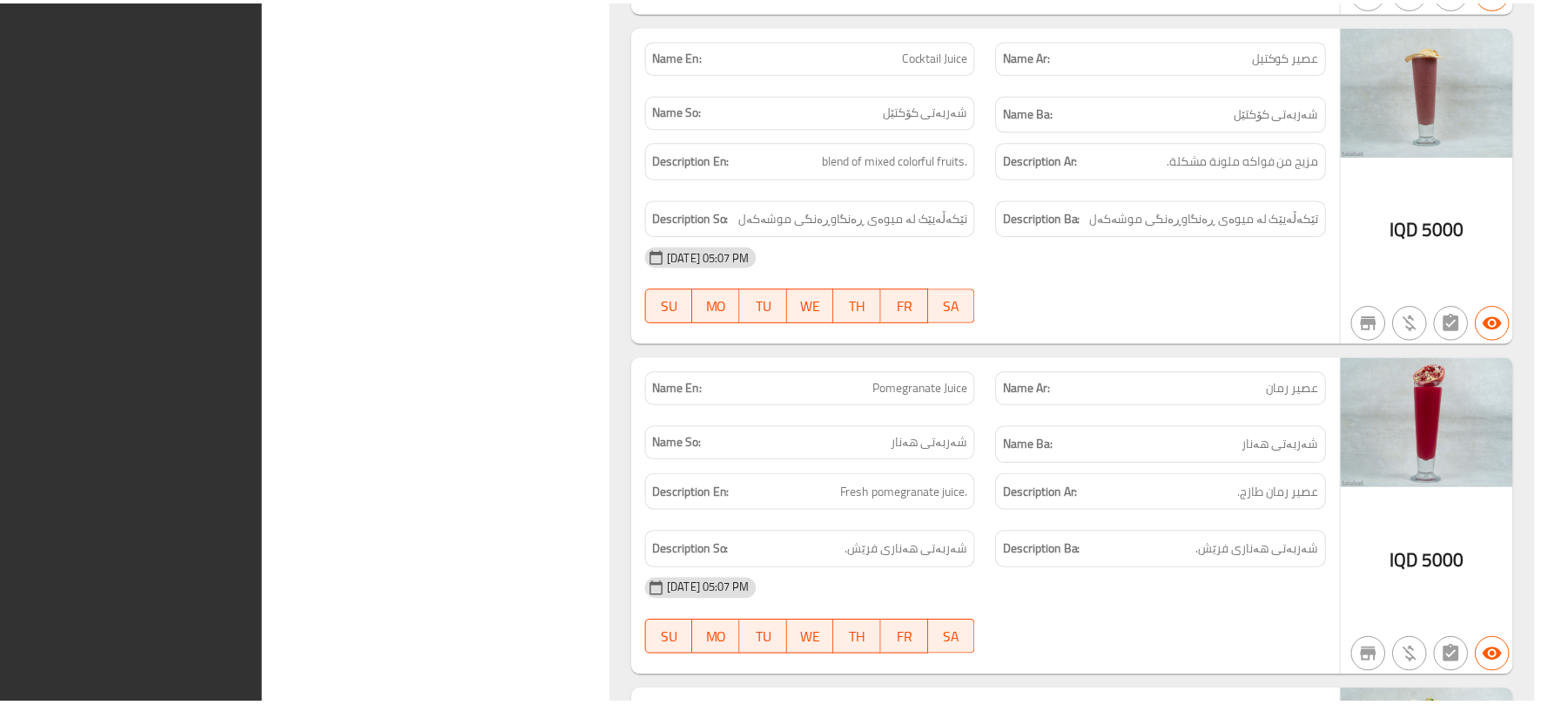
scroll to position [26406, 0]
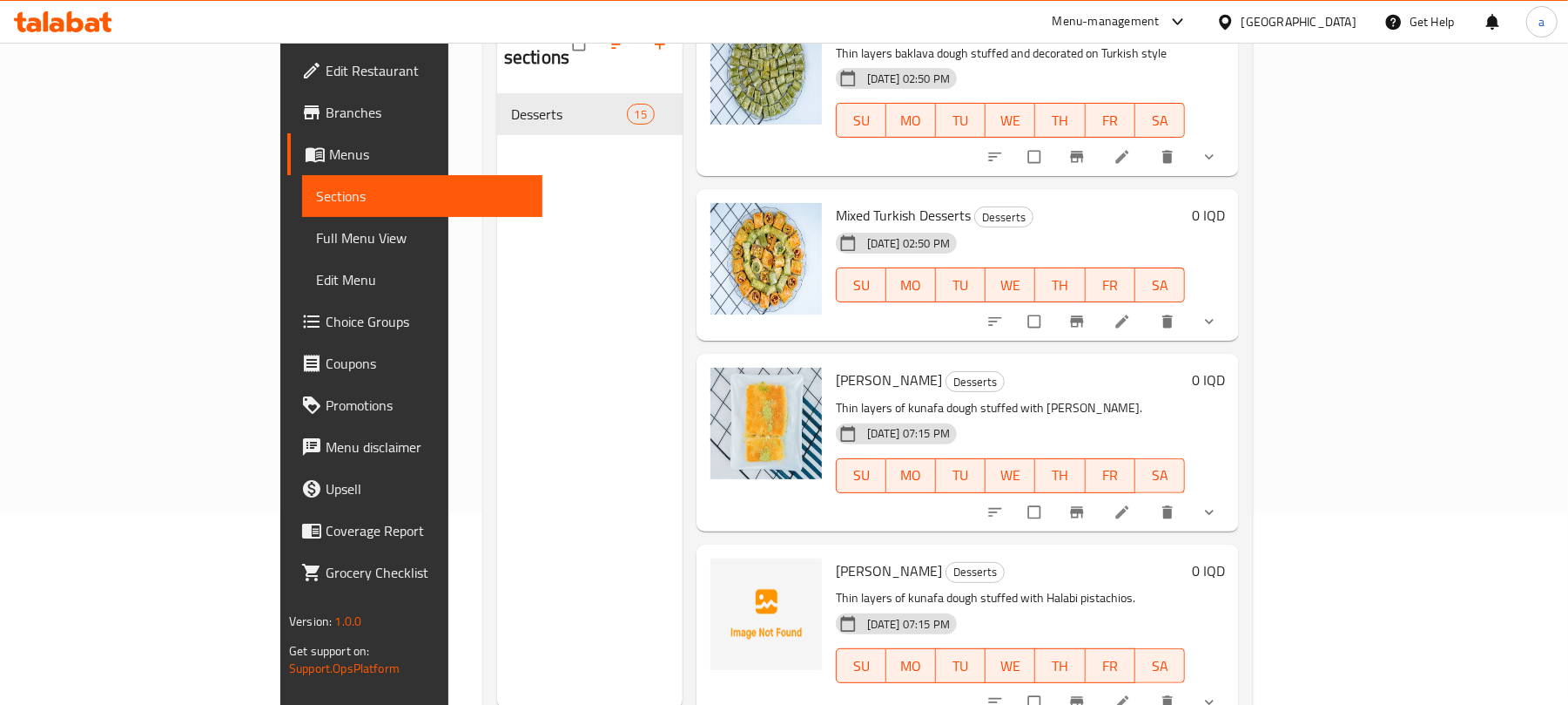
scroll to position [246, 0]
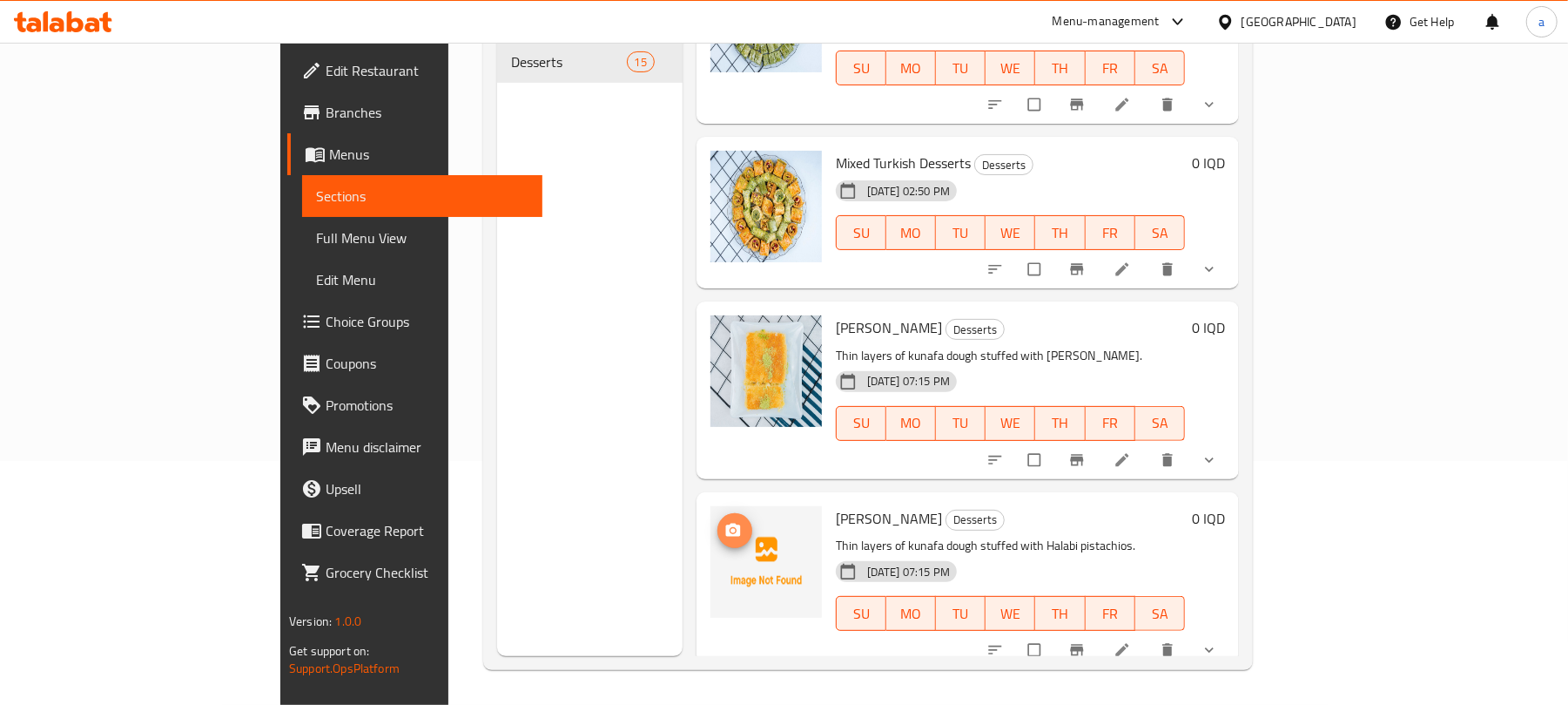
click at [724, 522] on icon "upload picture" at bounding box center [733, 531] width 17 height 17
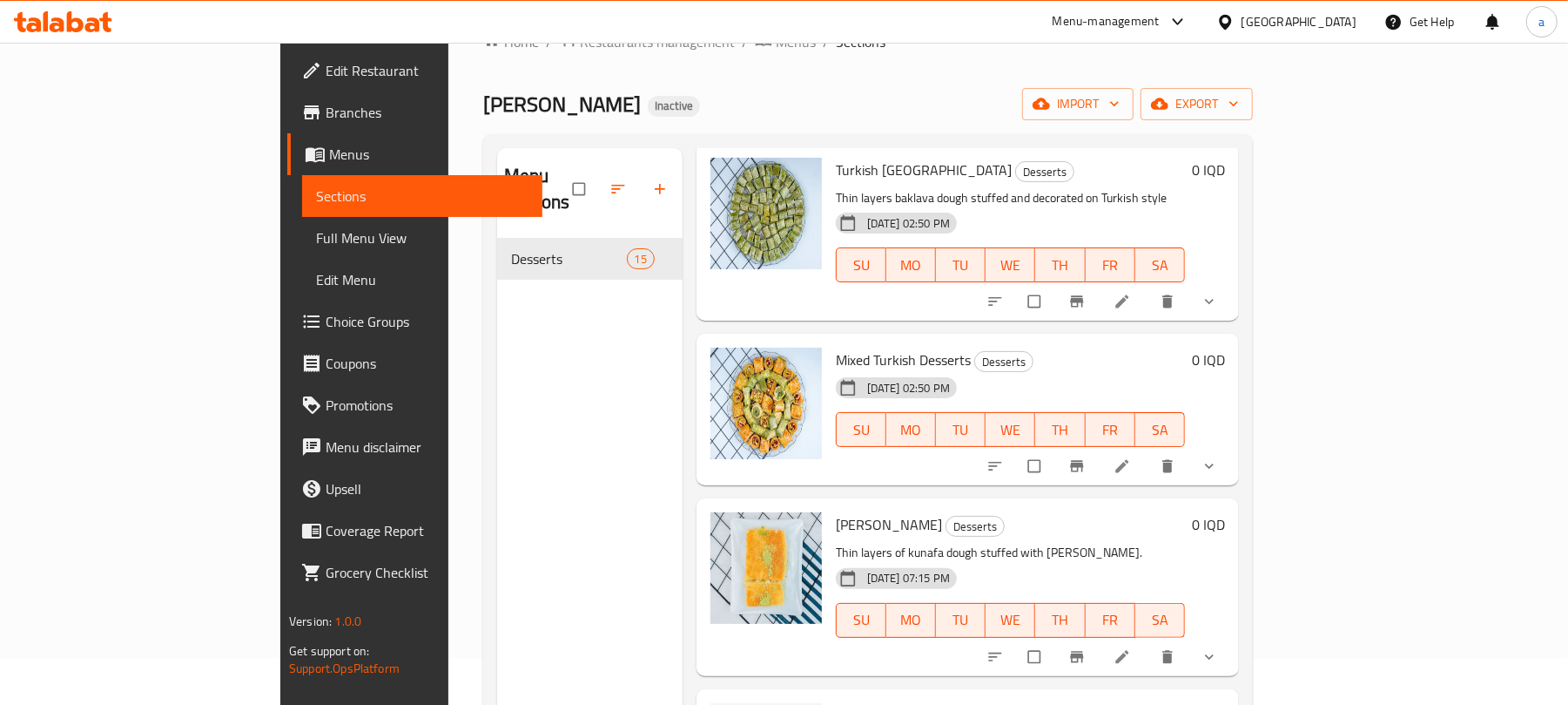
scroll to position [0, 0]
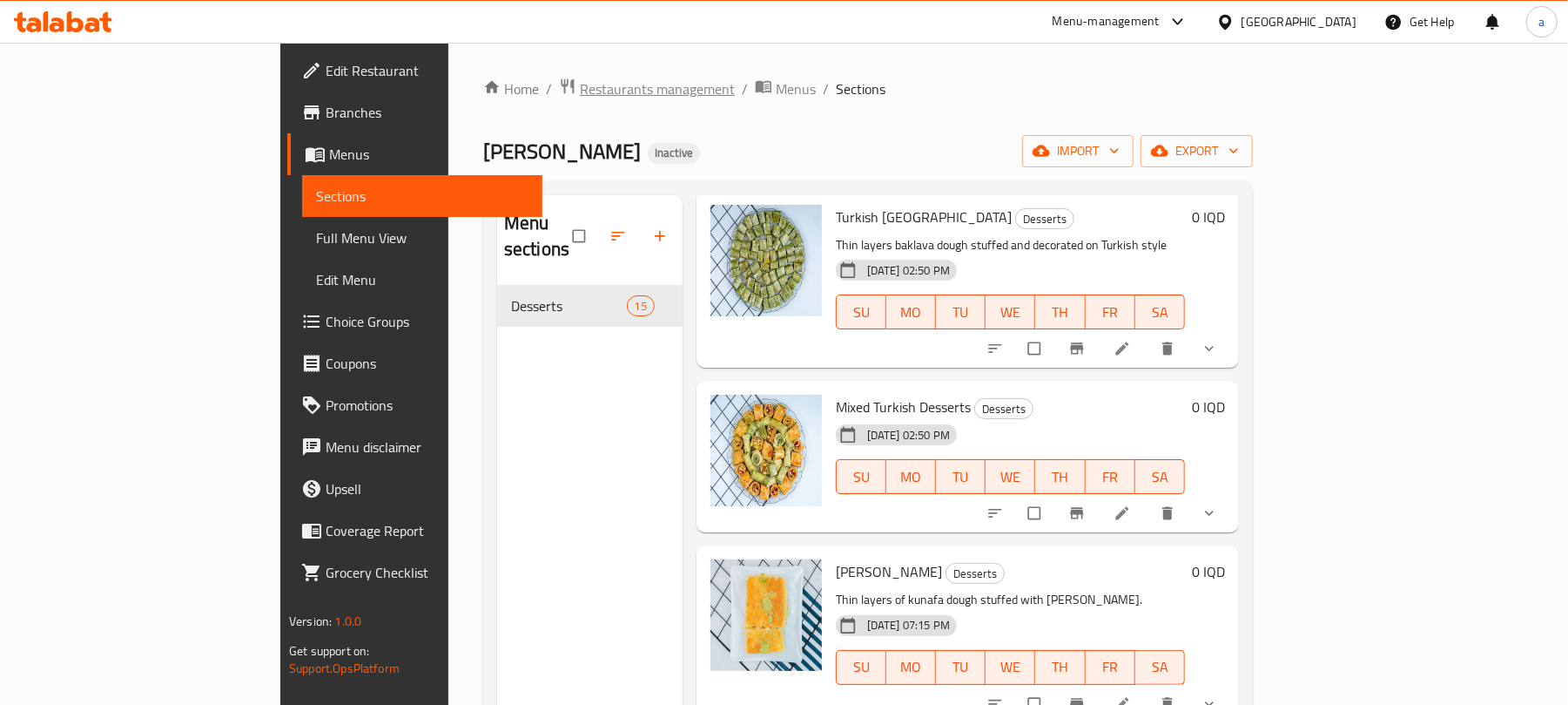
click at [580, 91] on span "Restaurants management" at bounding box center [657, 89] width 155 height 21
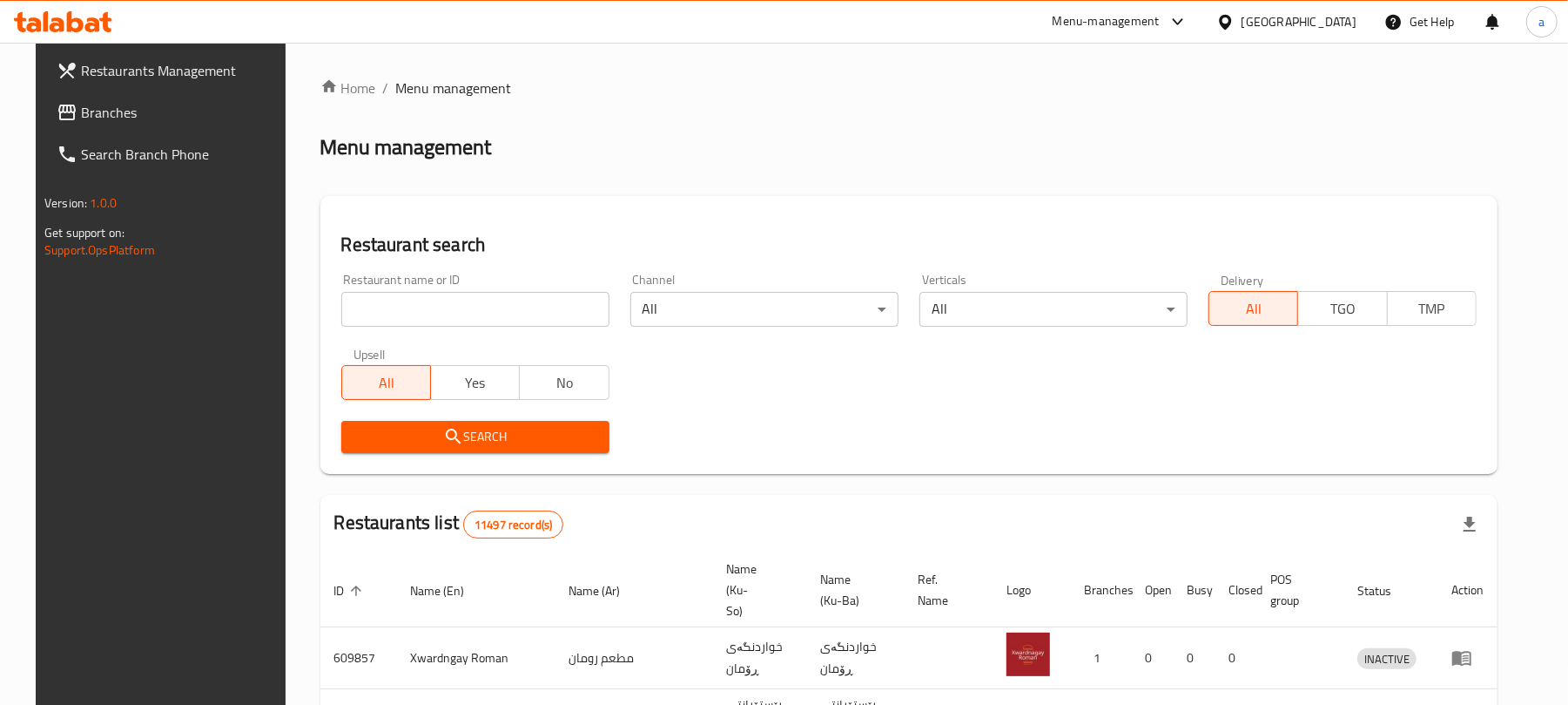
click at [454, 317] on input "search" at bounding box center [475, 309] width 268 height 35
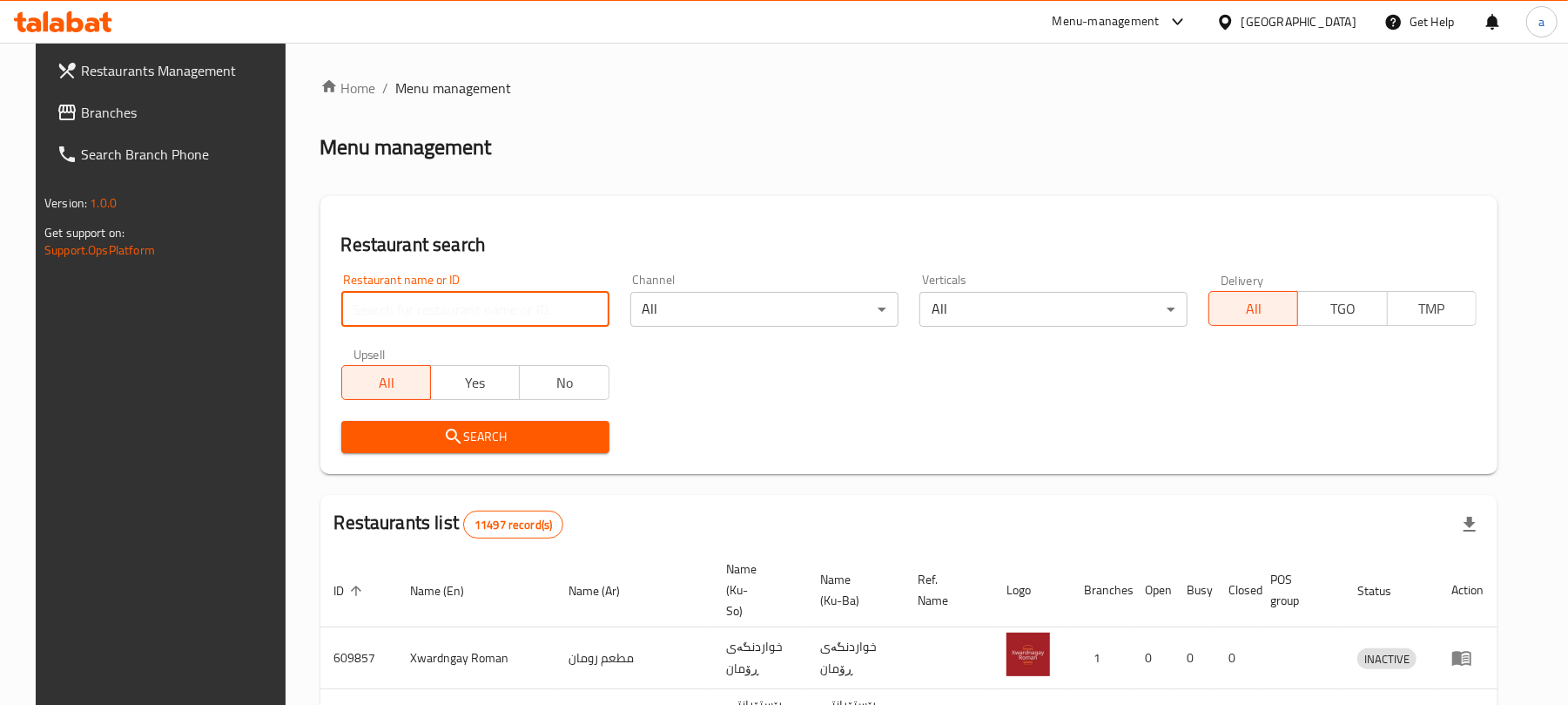
paste input "694461"
type input "694461"
click button "Search" at bounding box center [475, 436] width 268 height 32
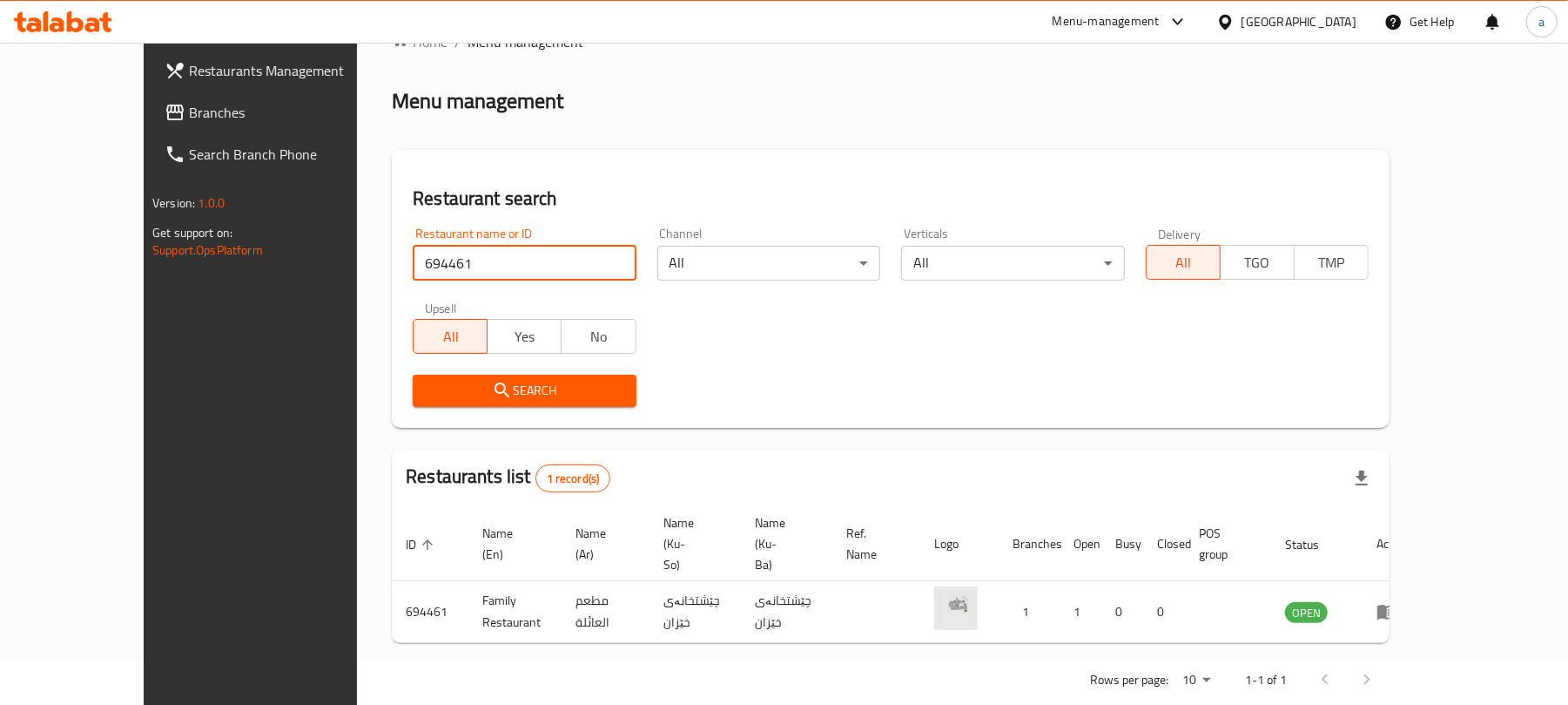
scroll to position [72, 0]
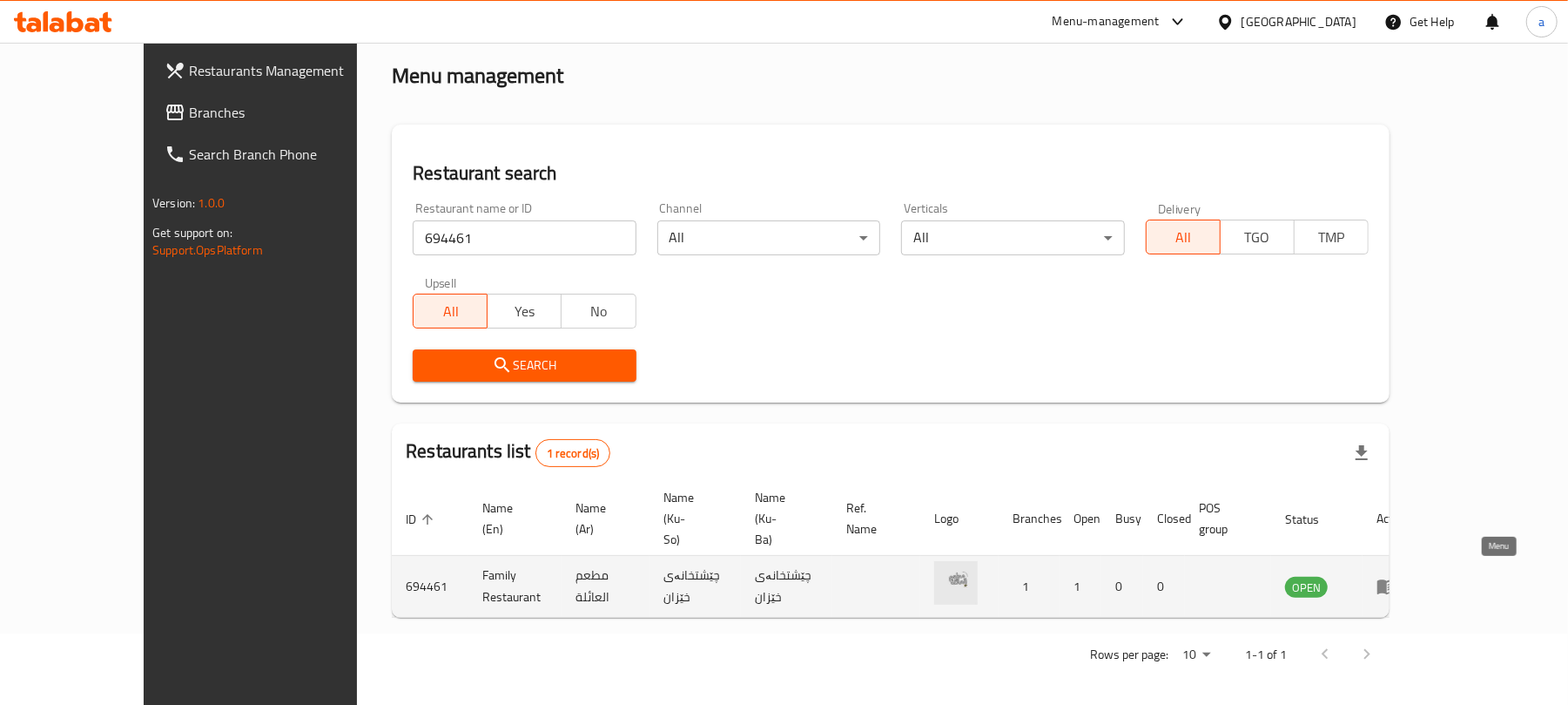
click at [1398, 576] on icon "enhanced table" at bounding box center [1387, 587] width 21 height 21
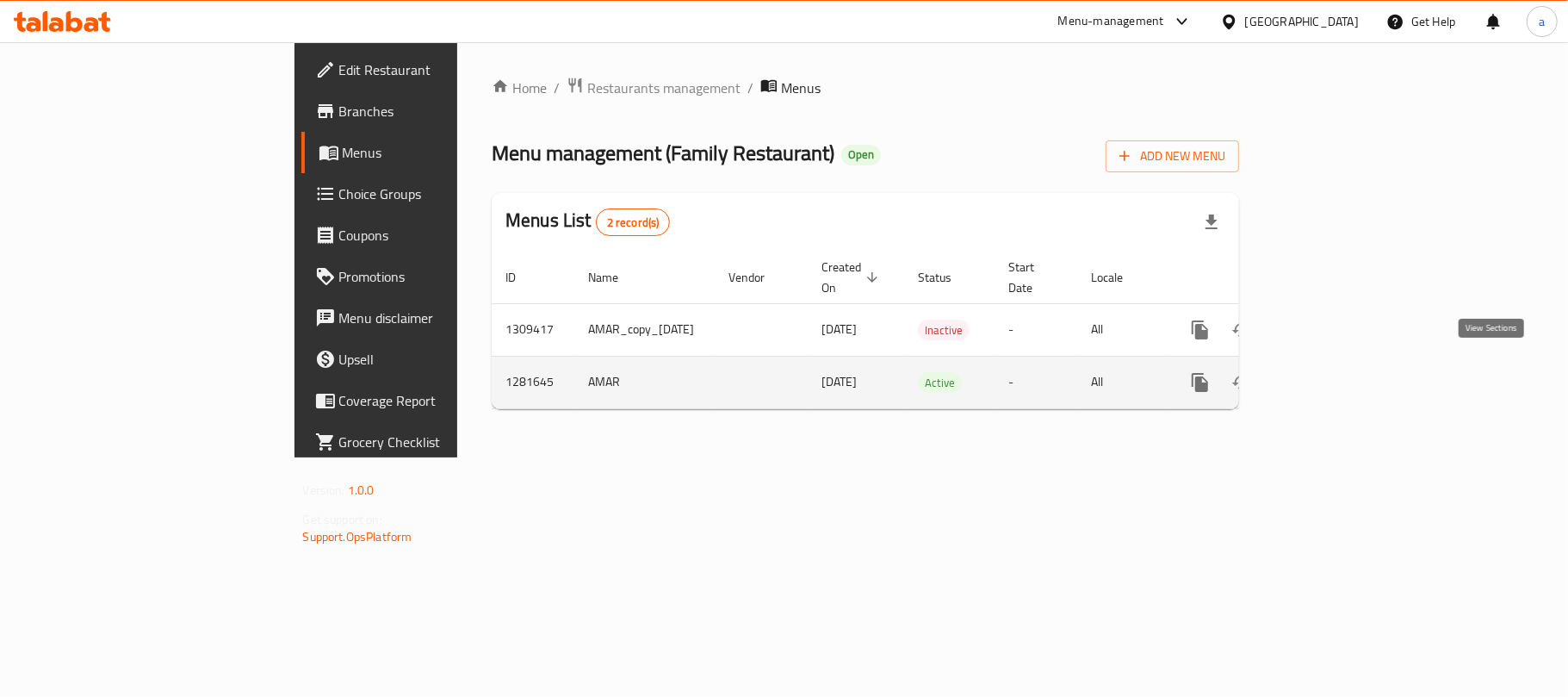
click at [1333, 375] on icon "enhanced table" at bounding box center [1324, 382] width 15 height 15
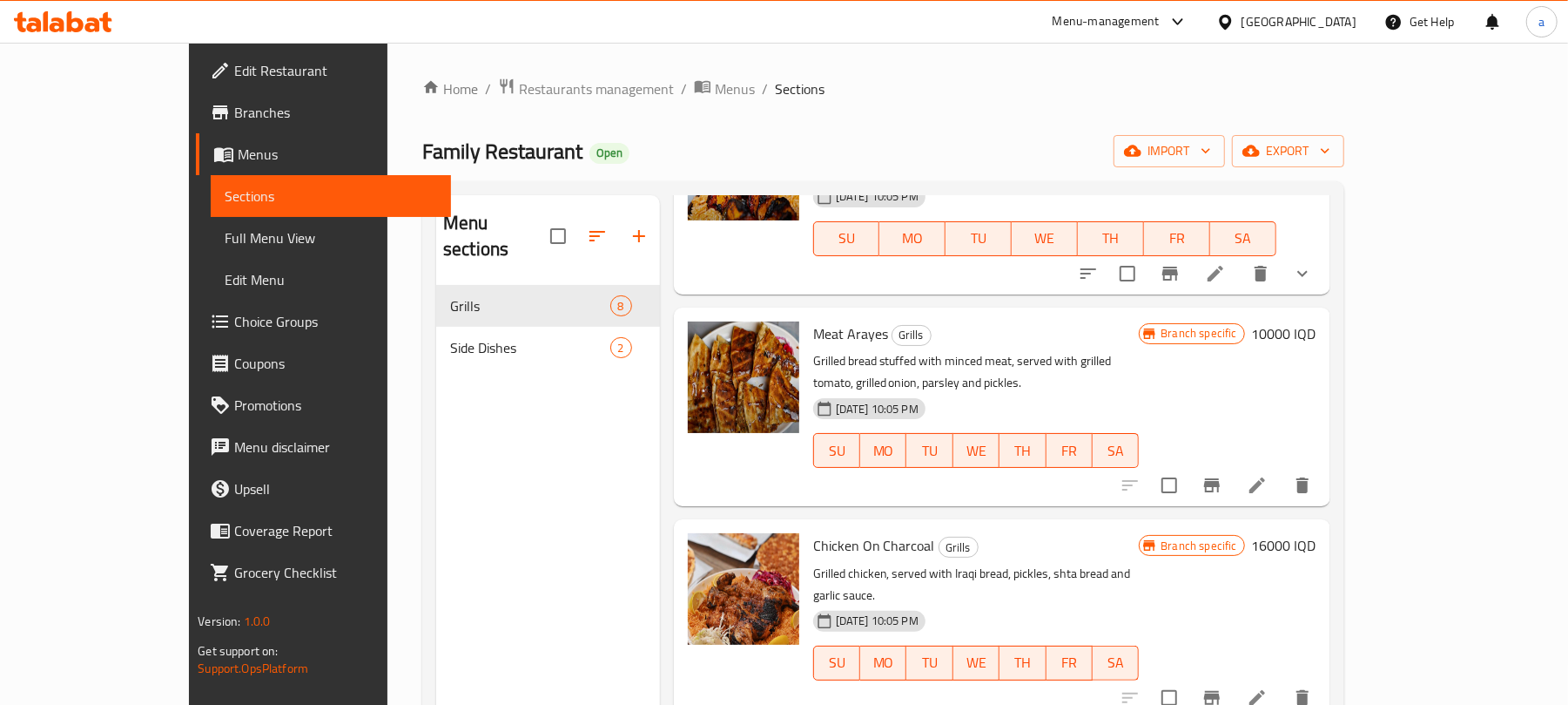
scroll to position [77, 0]
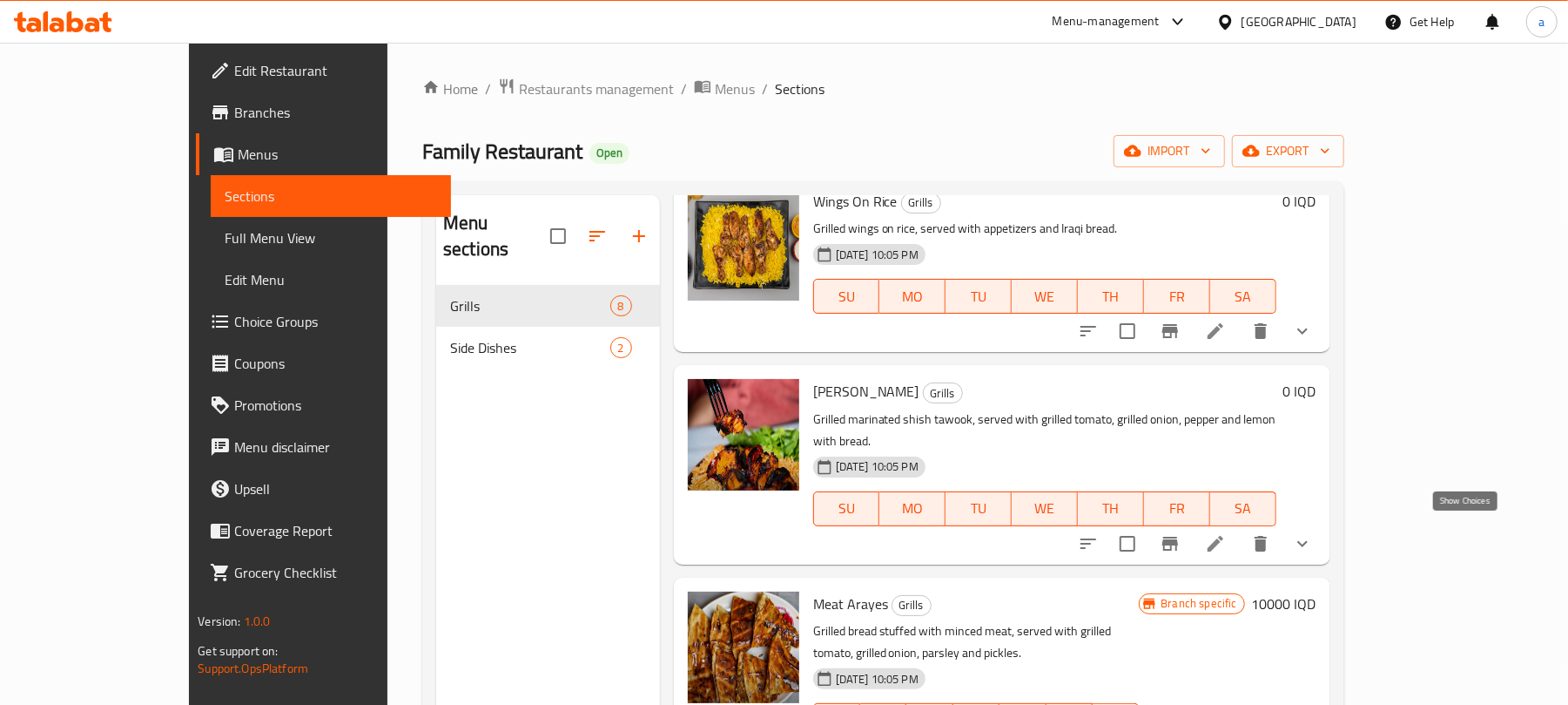
click at [1313, 534] on icon "show more" at bounding box center [1303, 544] width 21 height 21
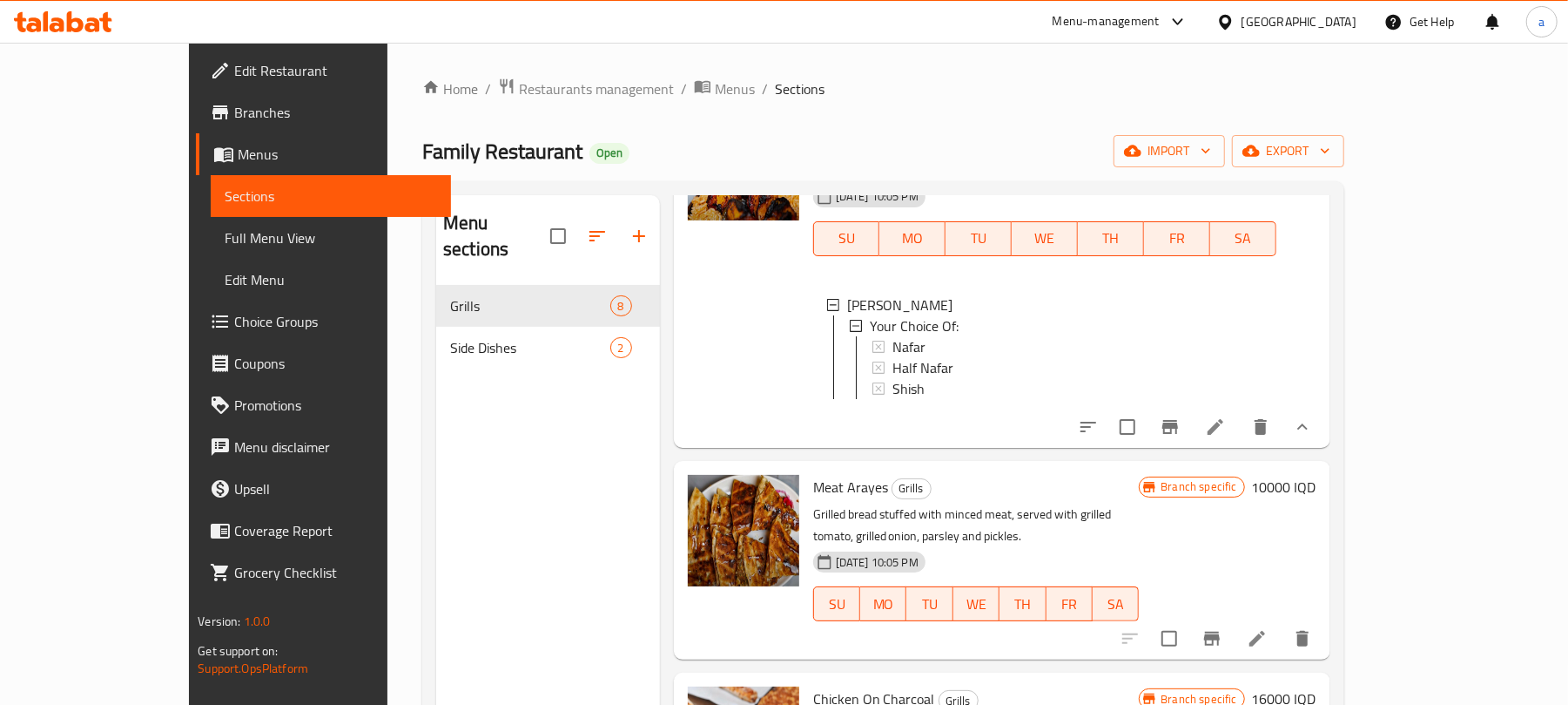
scroll to position [619, 0]
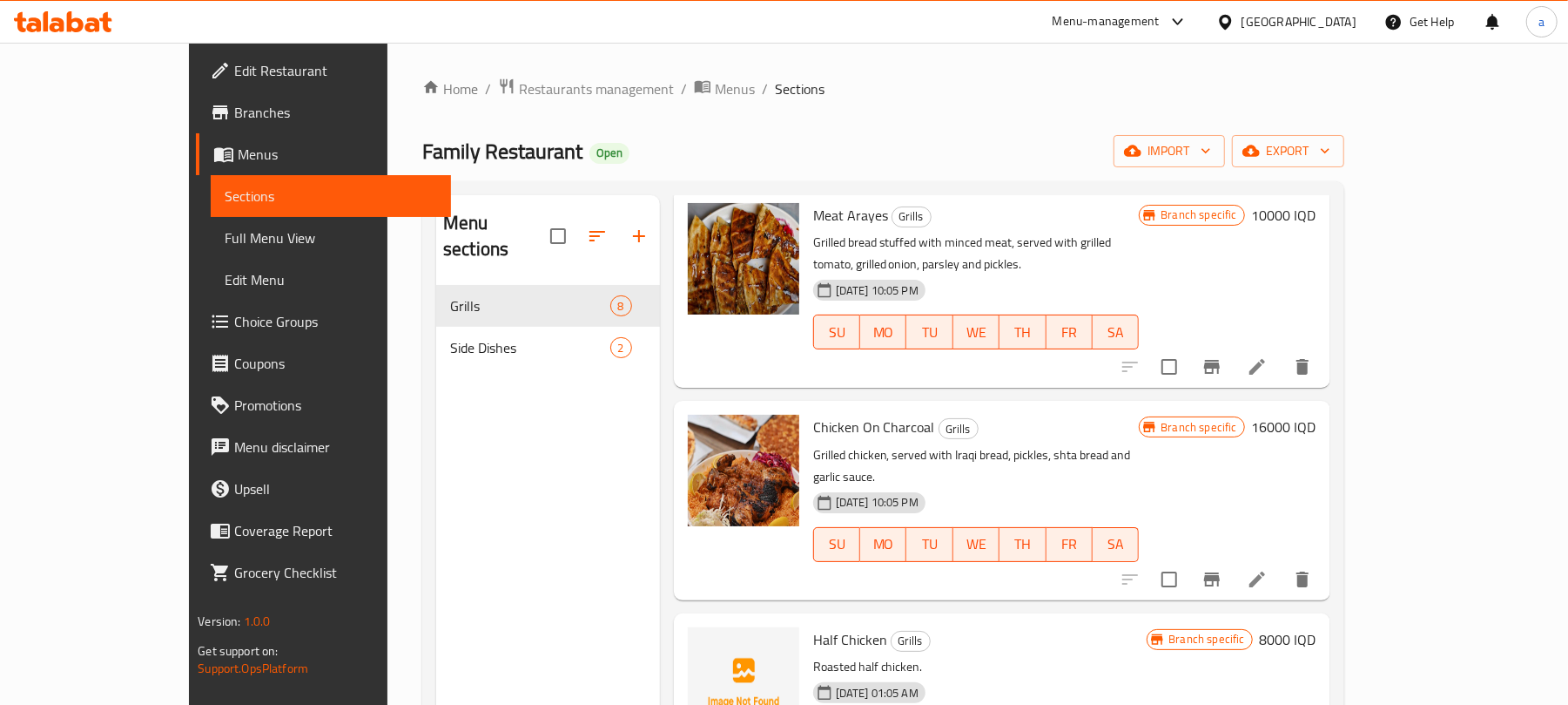
click at [1220, 374] on icon "Branch-specific-item" at bounding box center [1212, 367] width 15 height 14
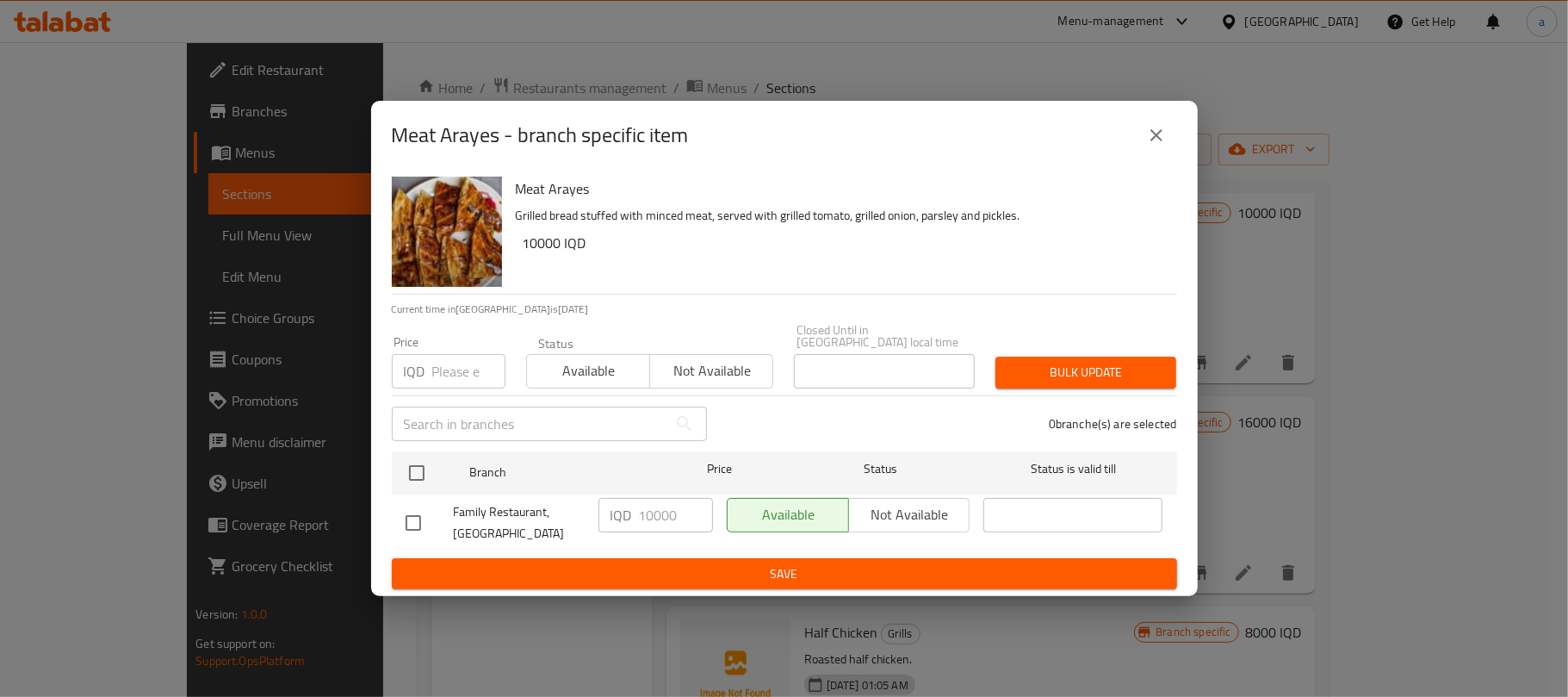
click at [1162, 145] on icon "close" at bounding box center [1156, 135] width 21 height 21
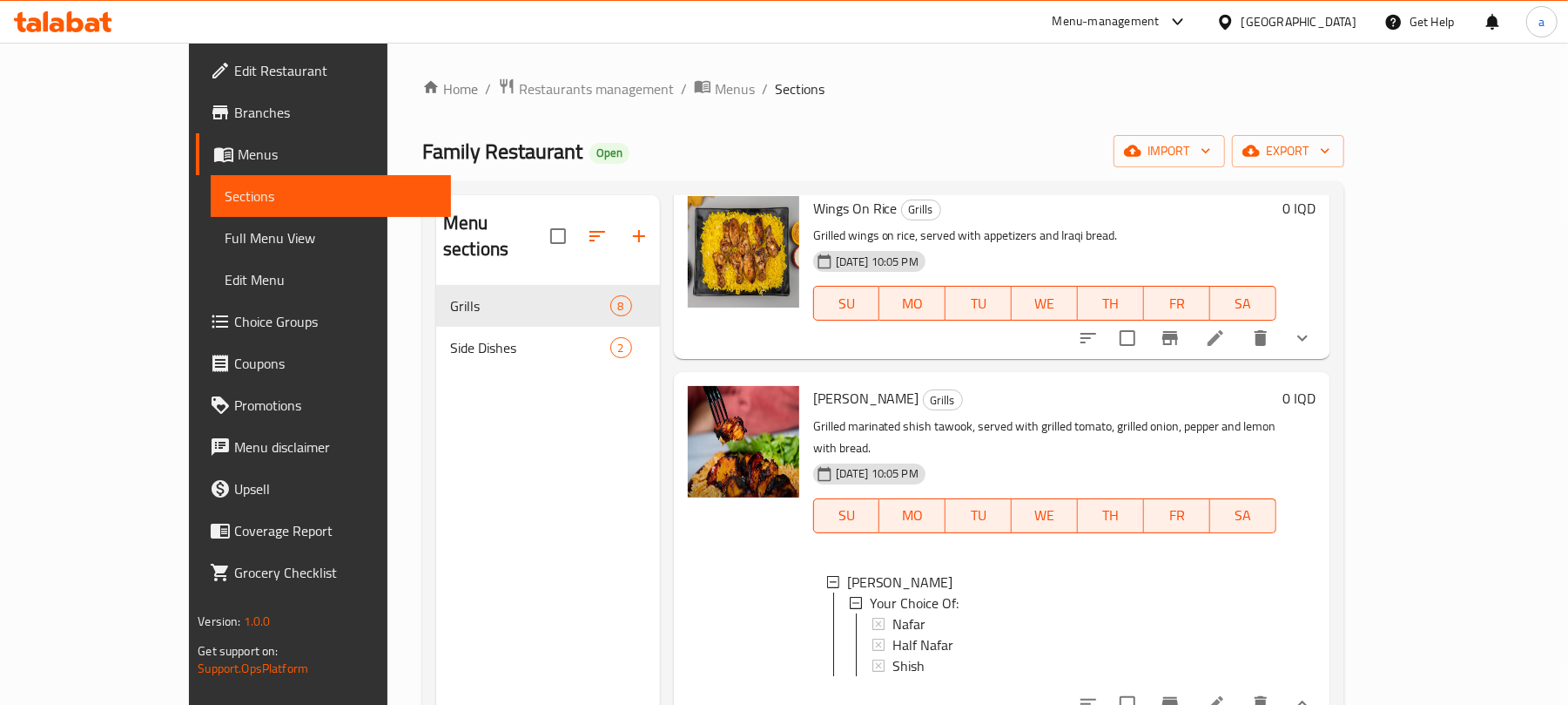
scroll to position [0, 0]
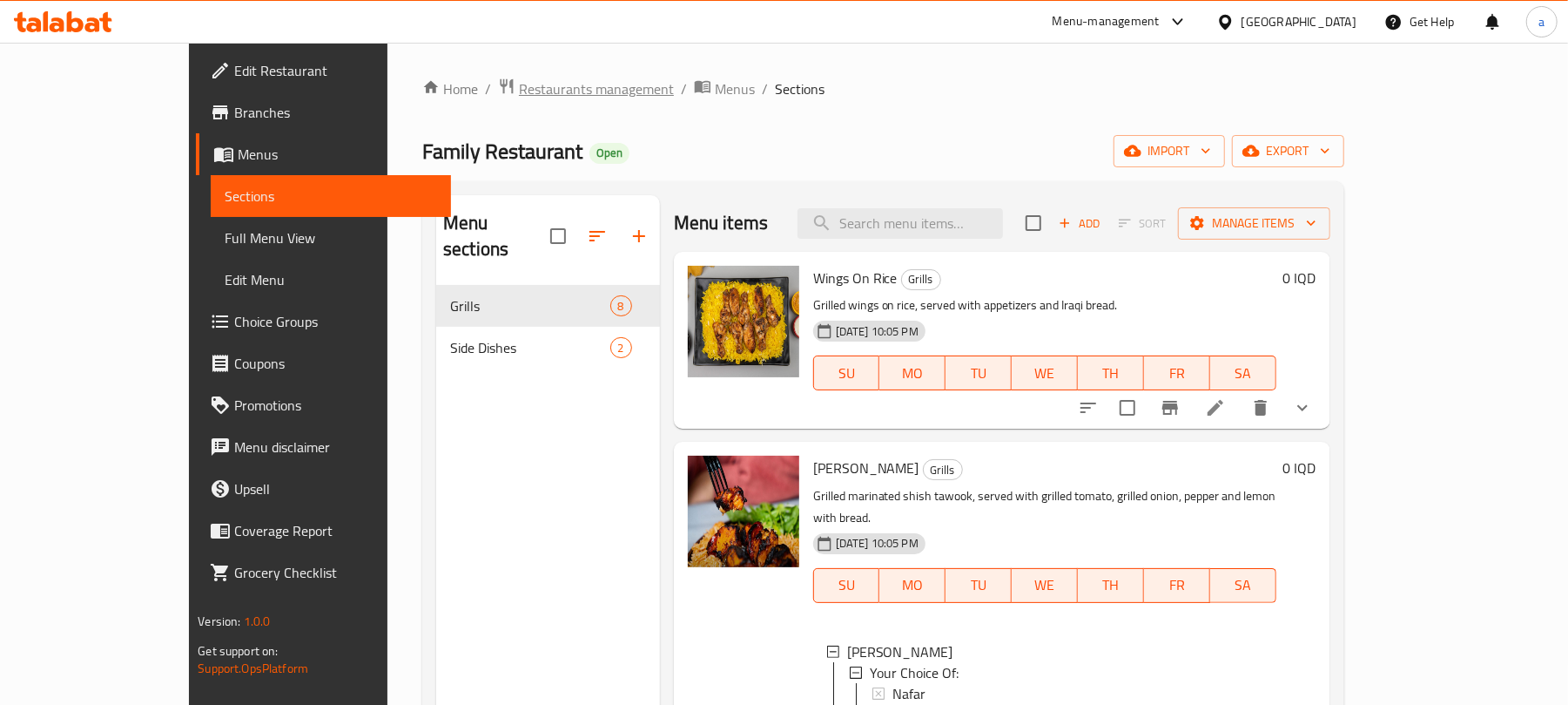
click at [519, 98] on span "Restaurants management" at bounding box center [596, 89] width 155 height 21
